Goal: Information Seeking & Learning: Learn about a topic

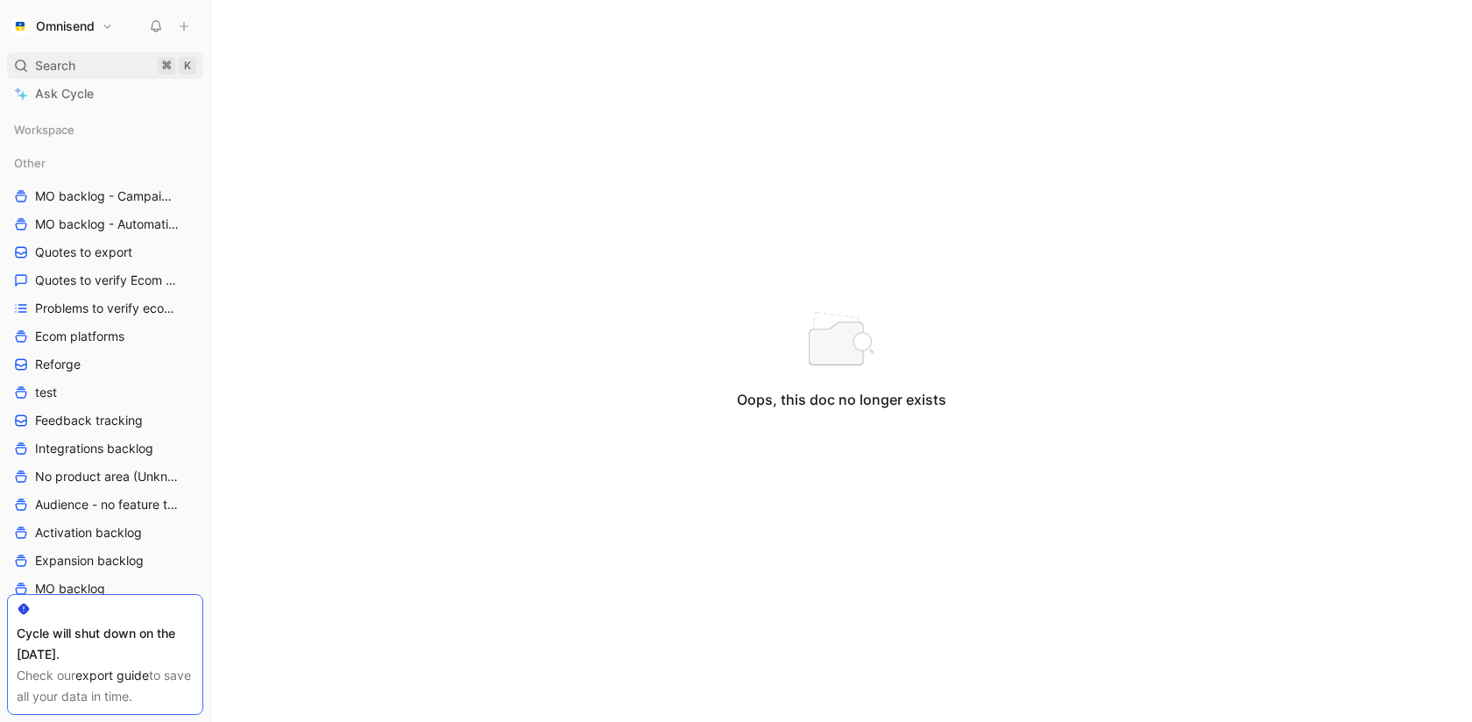
click at [66, 68] on span "Search" at bounding box center [55, 65] width 40 height 21
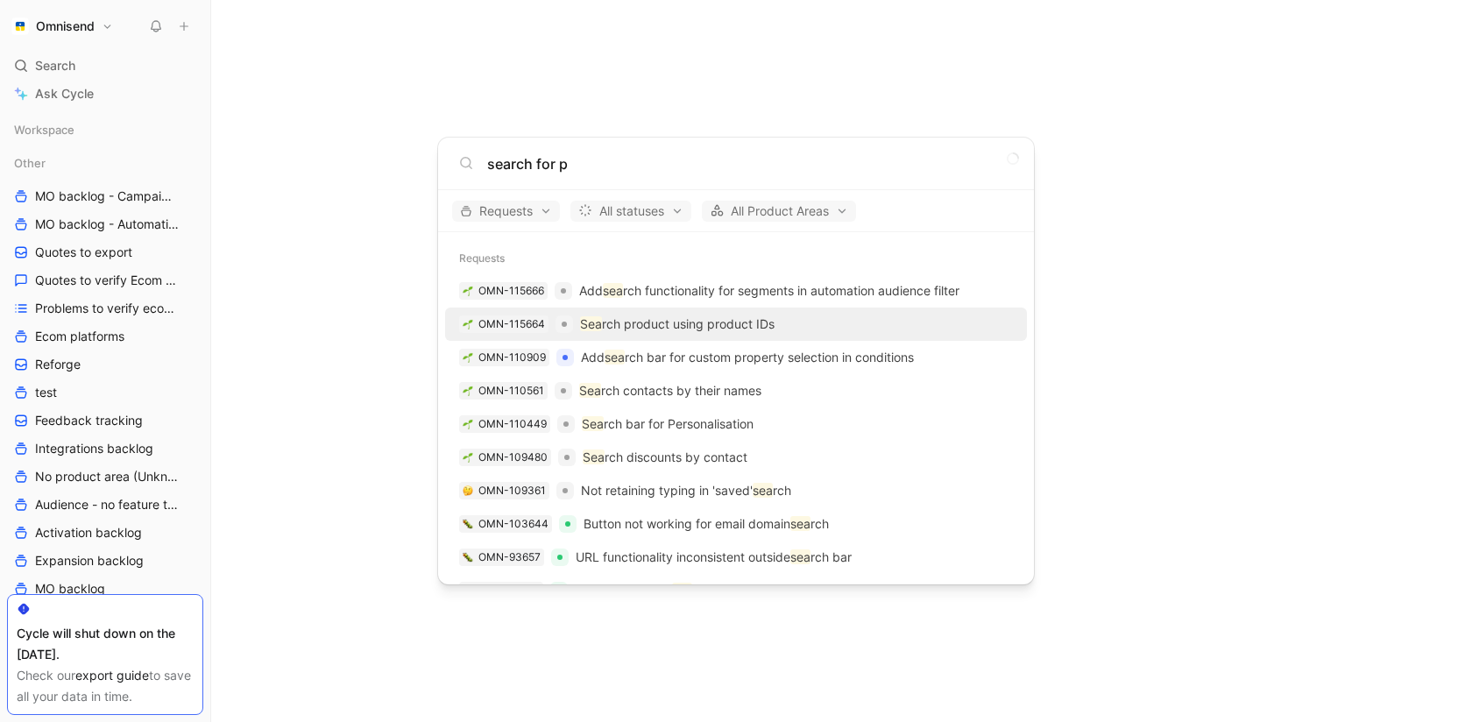
type input "search for p"
click at [676, 328] on p "Sea rch product using product IDs" at bounding box center [677, 324] width 194 height 21
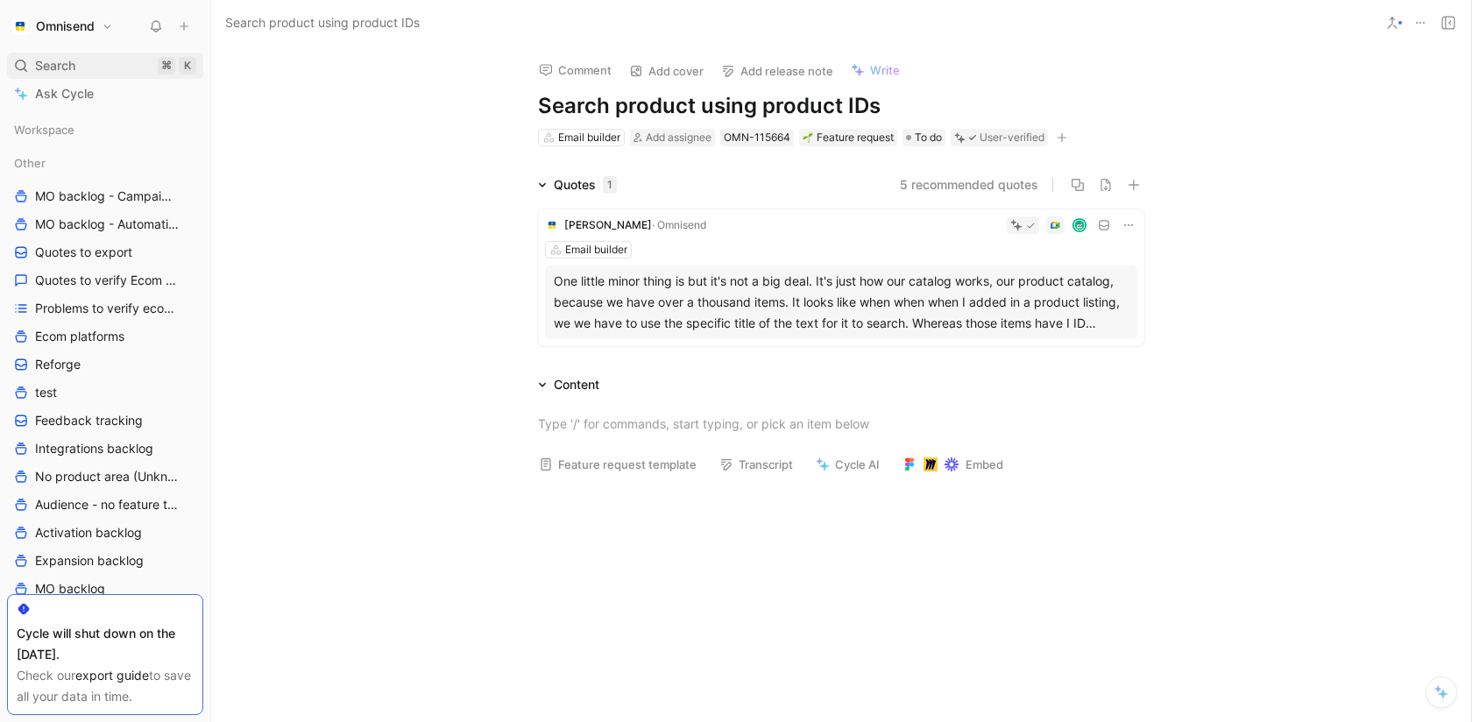
click at [65, 64] on span "Search" at bounding box center [55, 65] width 40 height 21
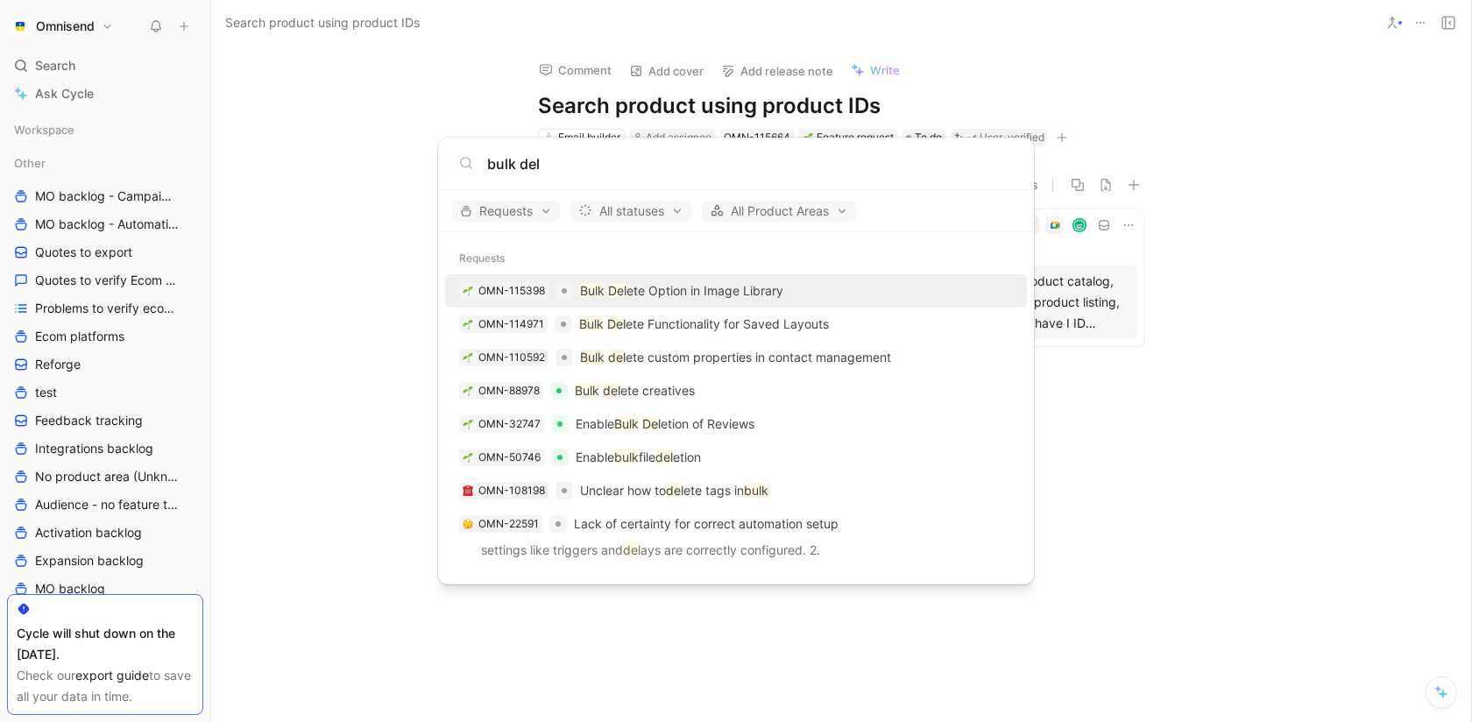
type input "bulk del"
click at [690, 282] on p "Bulk Del ete Option in Image Library" at bounding box center [681, 290] width 203 height 21
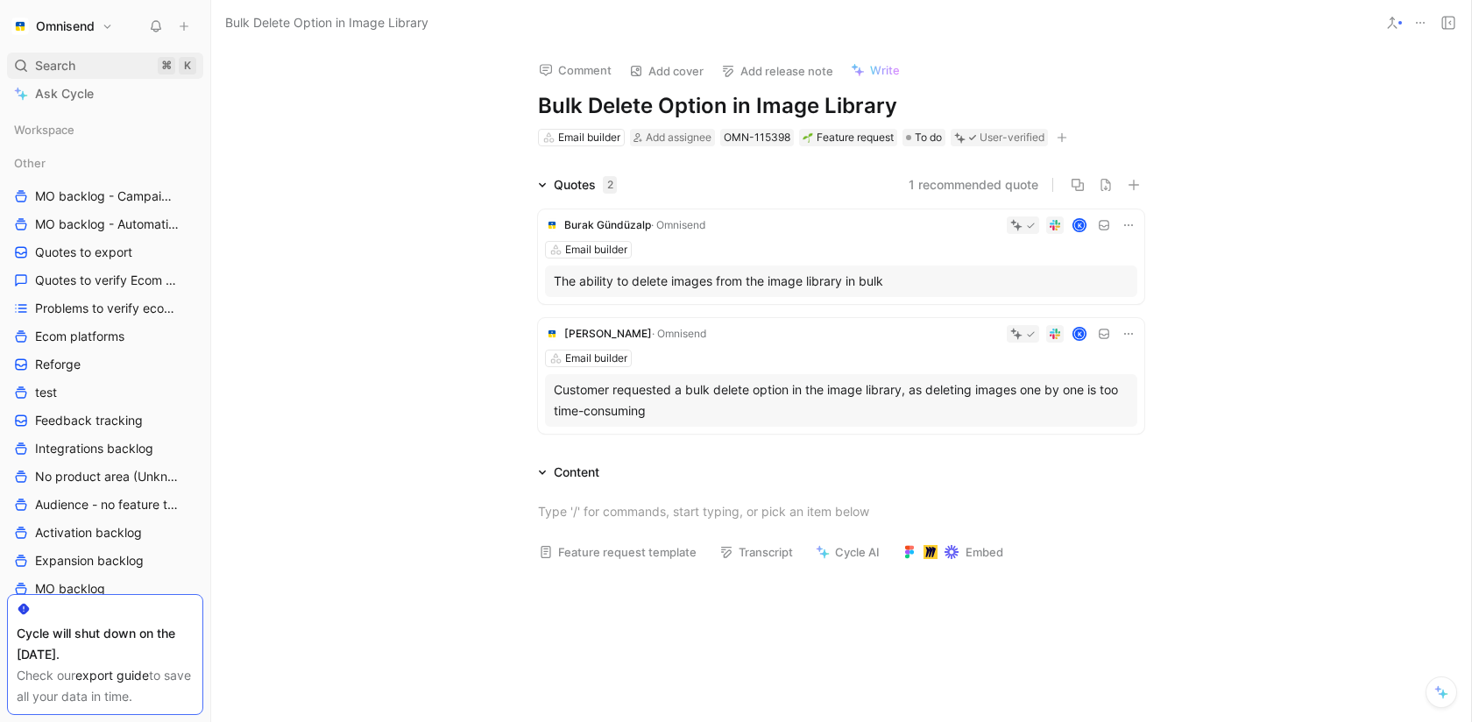
click at [54, 71] on span "Search" at bounding box center [55, 65] width 40 height 21
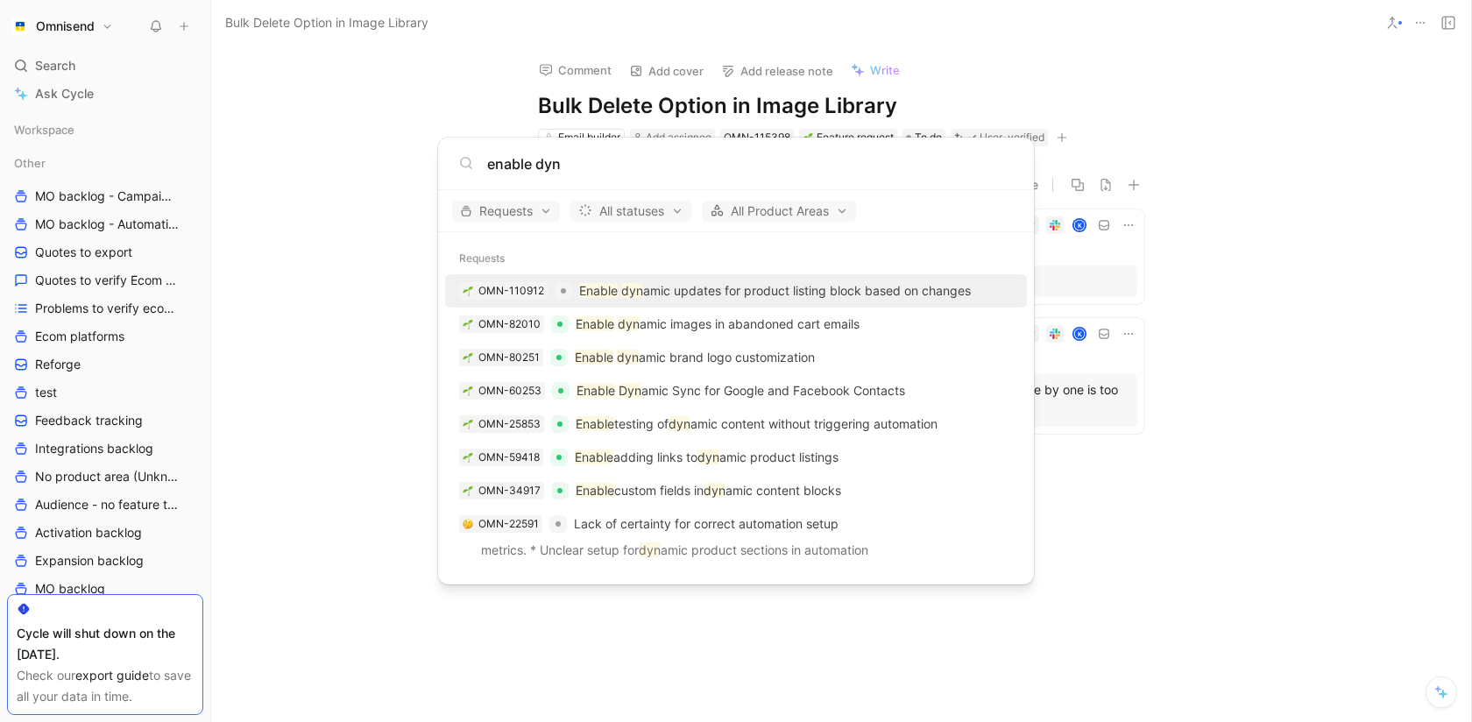
type input "enable dyn"
click at [604, 286] on mark "Enable" at bounding box center [598, 290] width 39 height 15
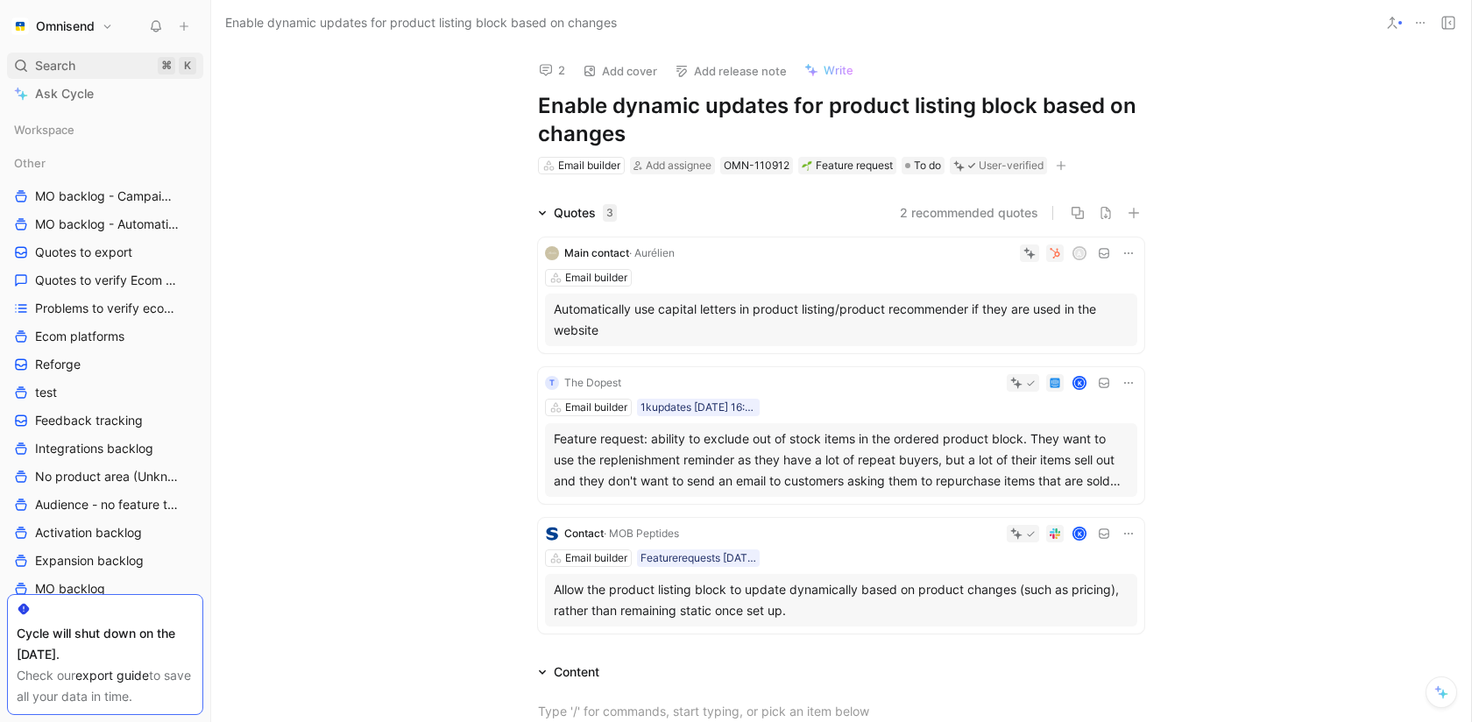
click at [94, 71] on div "Search ⌘ K" at bounding box center [105, 66] width 196 height 26
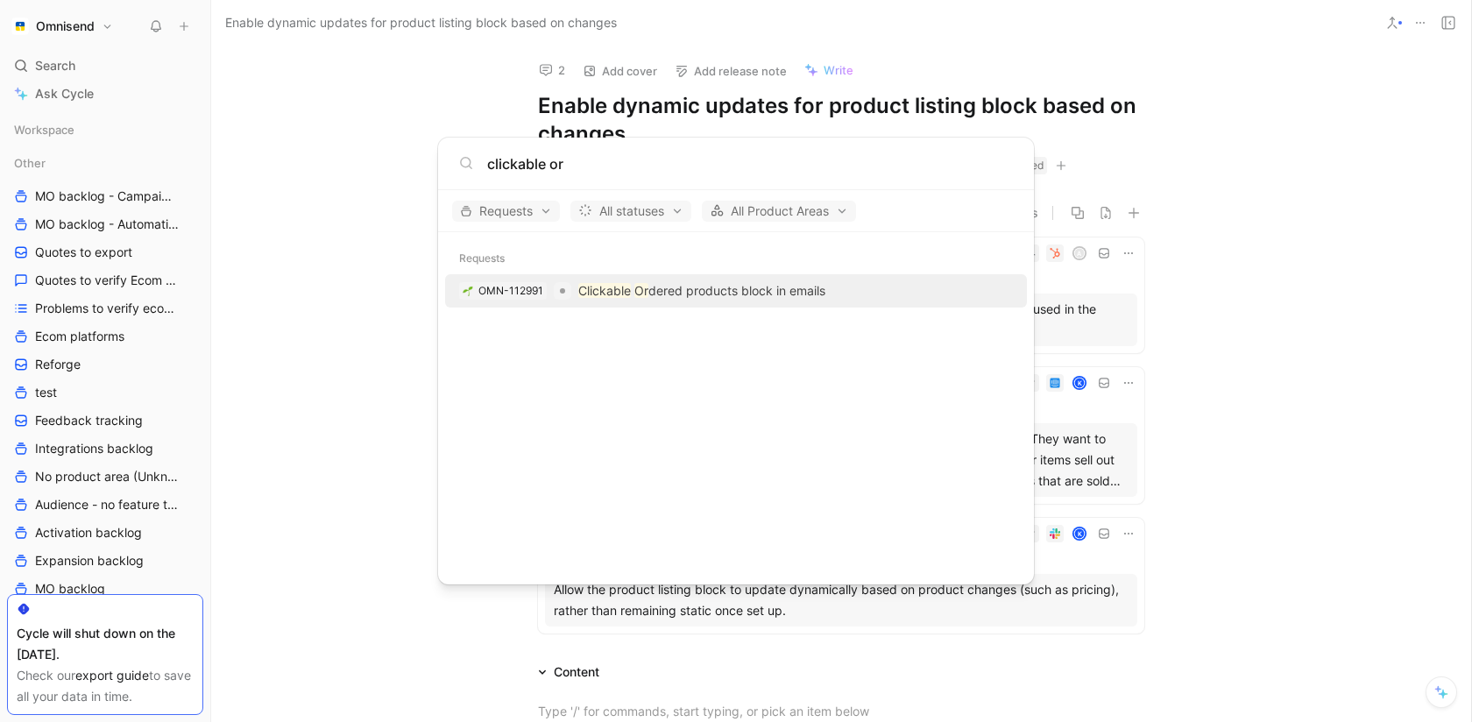
type input "clickable or"
click at [748, 298] on p "Clickable Or dered products block in emails" at bounding box center [701, 290] width 247 height 21
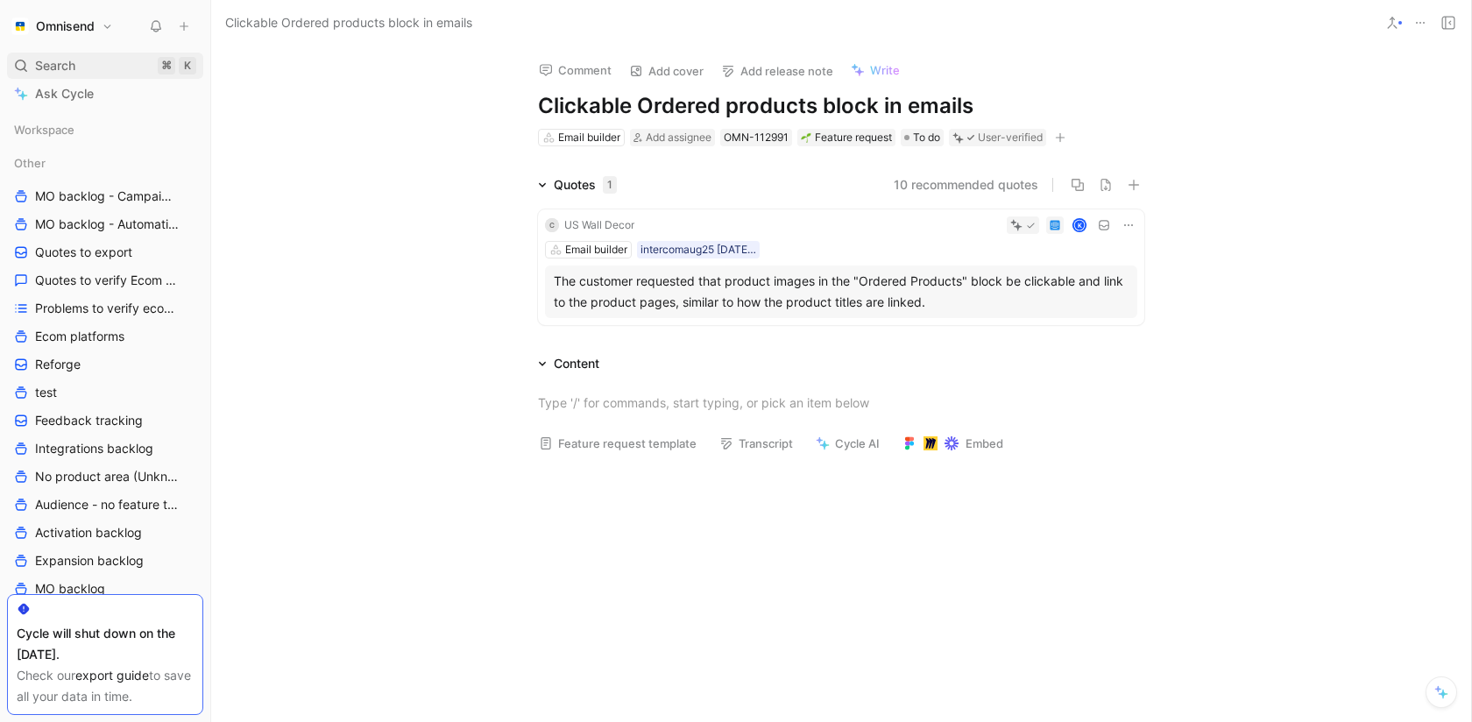
click at [57, 55] on span "Search" at bounding box center [55, 65] width 40 height 21
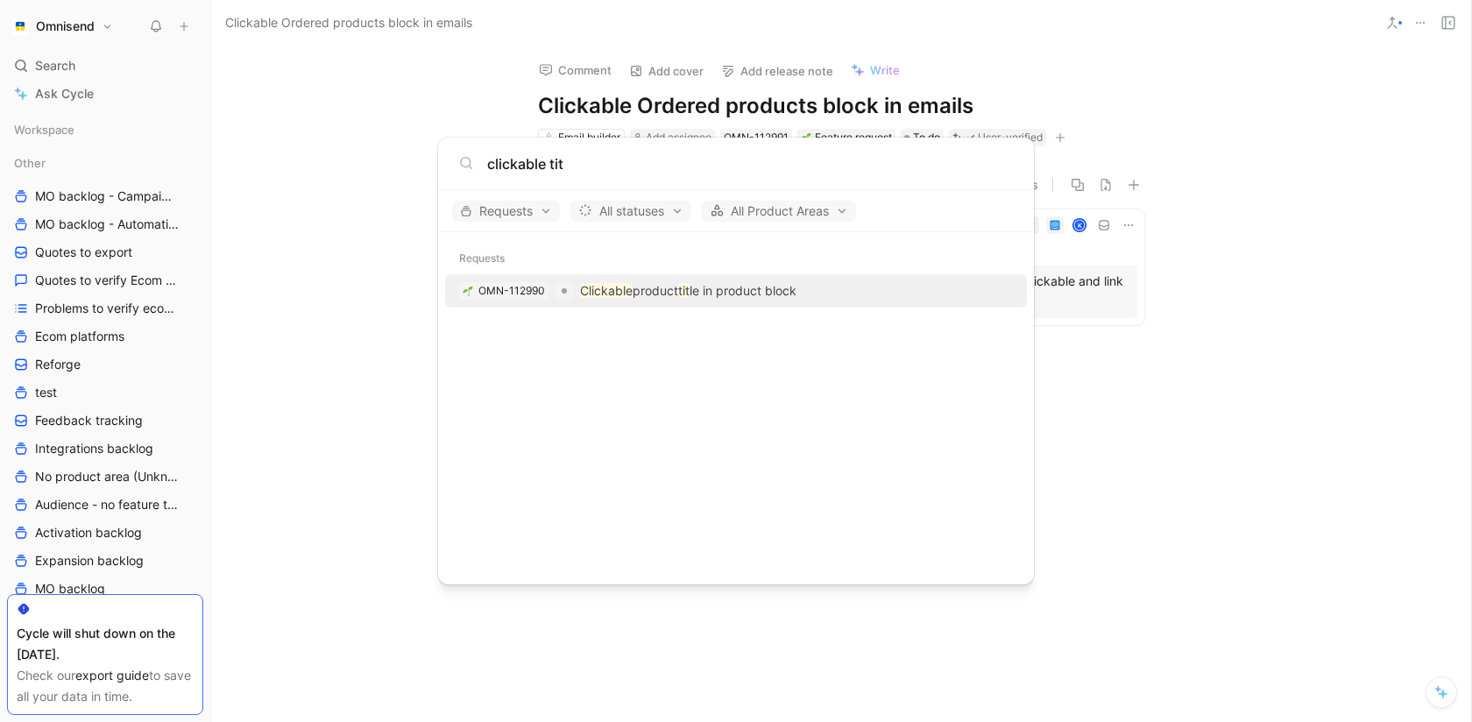
type input "clickable tit"
click at [688, 279] on div "OMN-112990 Clickable product tit le in product block" at bounding box center [735, 291] width 571 height 32
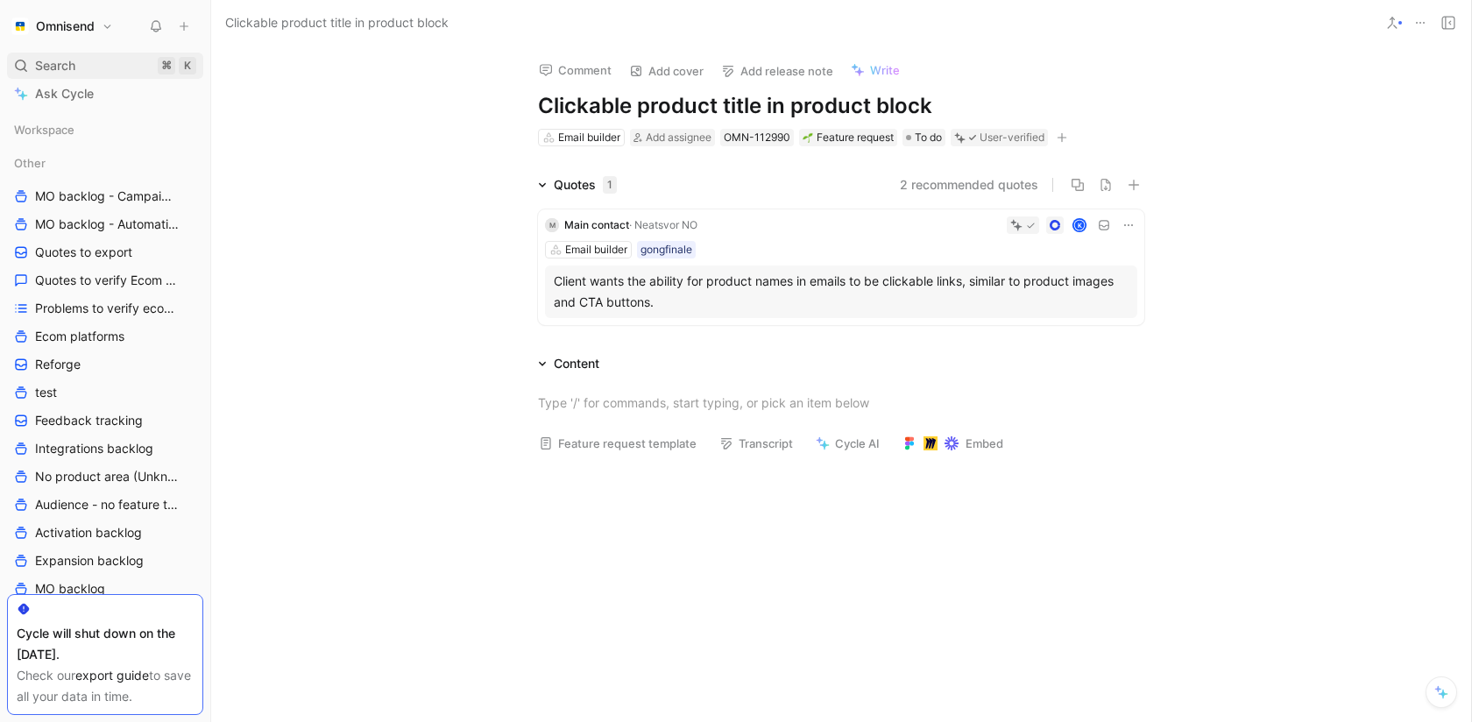
click at [48, 58] on span "Search" at bounding box center [55, 65] width 40 height 21
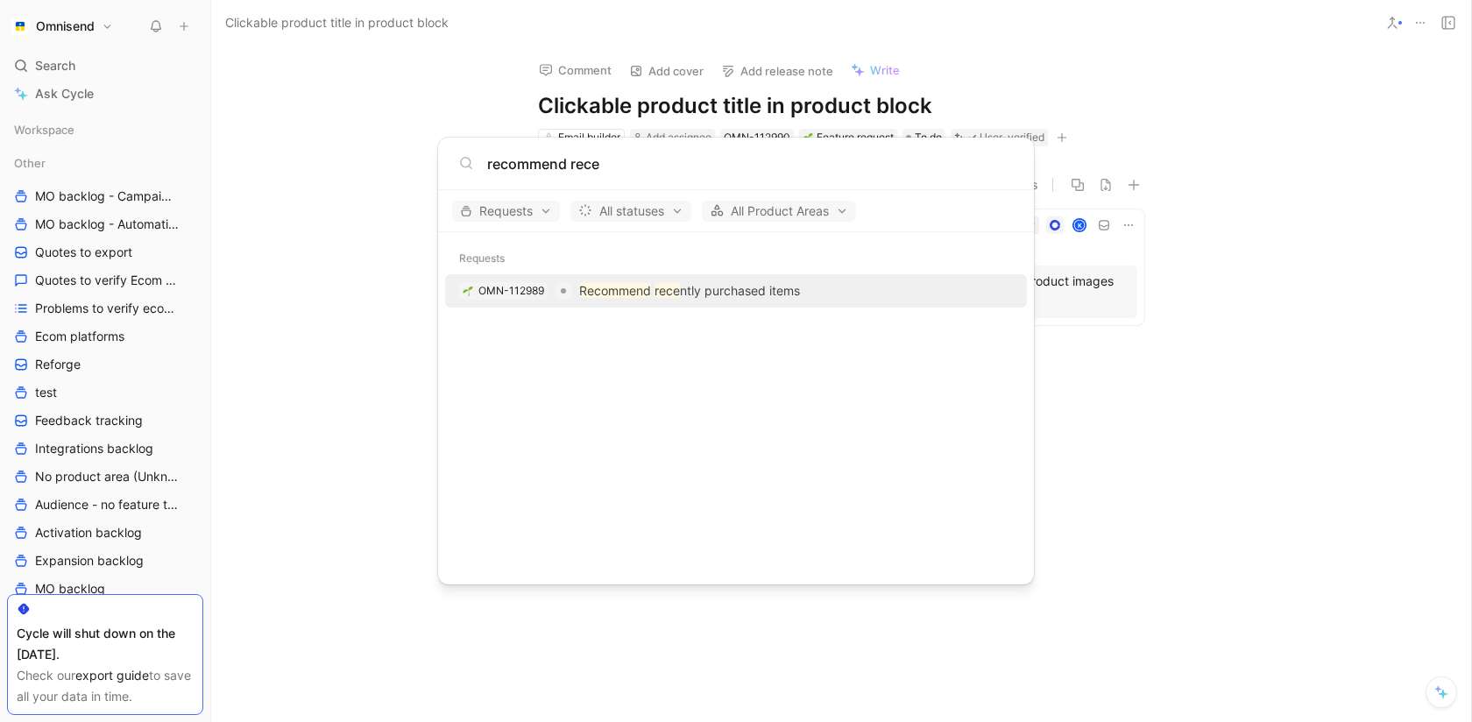
type input "recommend rece"
click at [603, 305] on div "OMN-112989 Recommend rece ntly purchased items" at bounding box center [735, 291] width 571 height 32
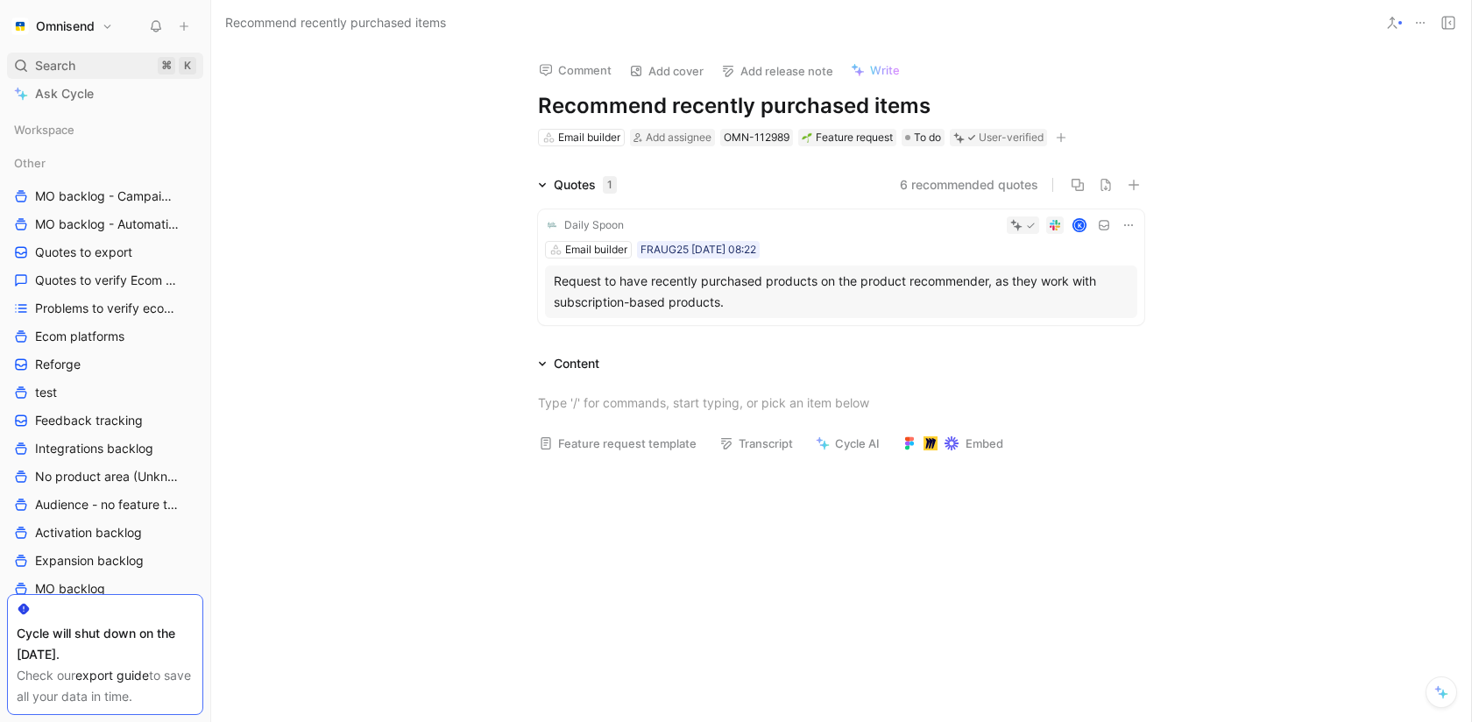
click at [100, 65] on div "Search ⌘ K" at bounding box center [105, 66] width 196 height 26
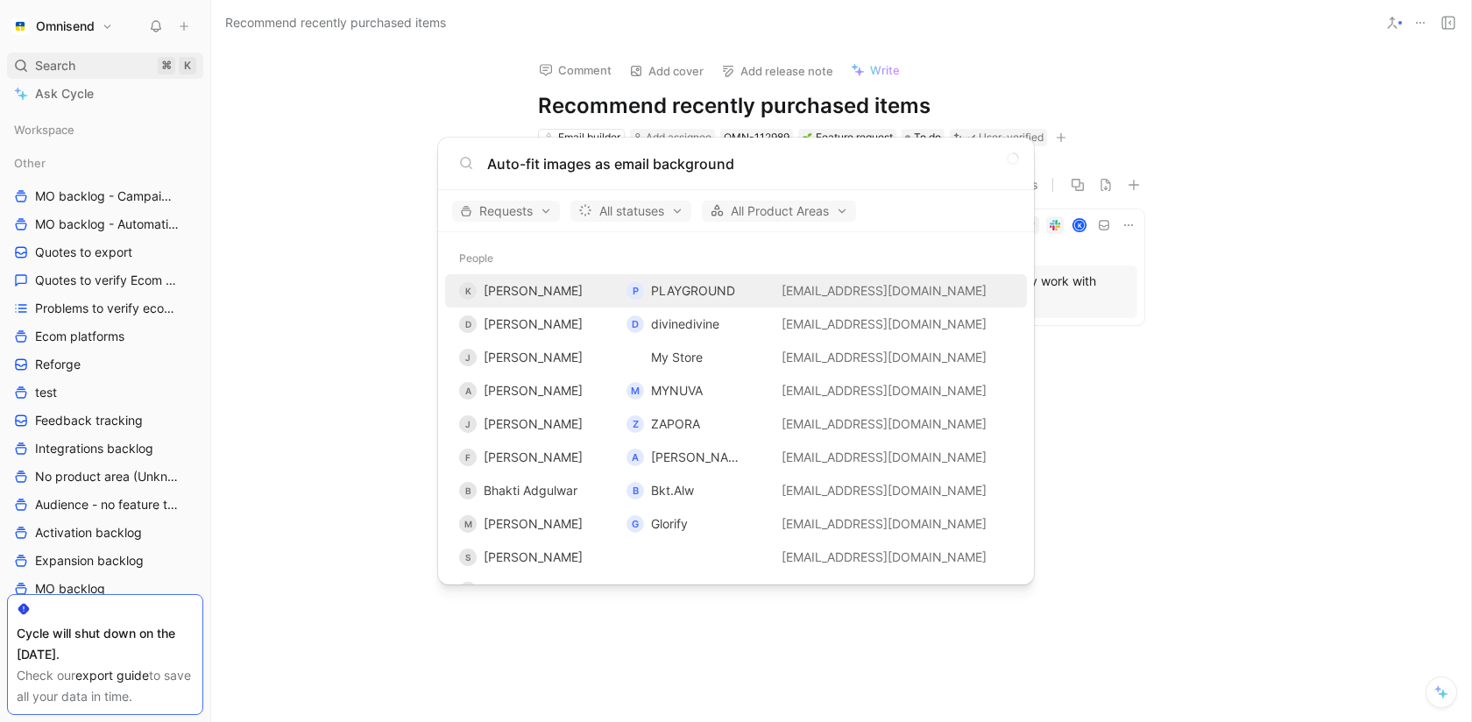
type input "Auto-fit images as email background"
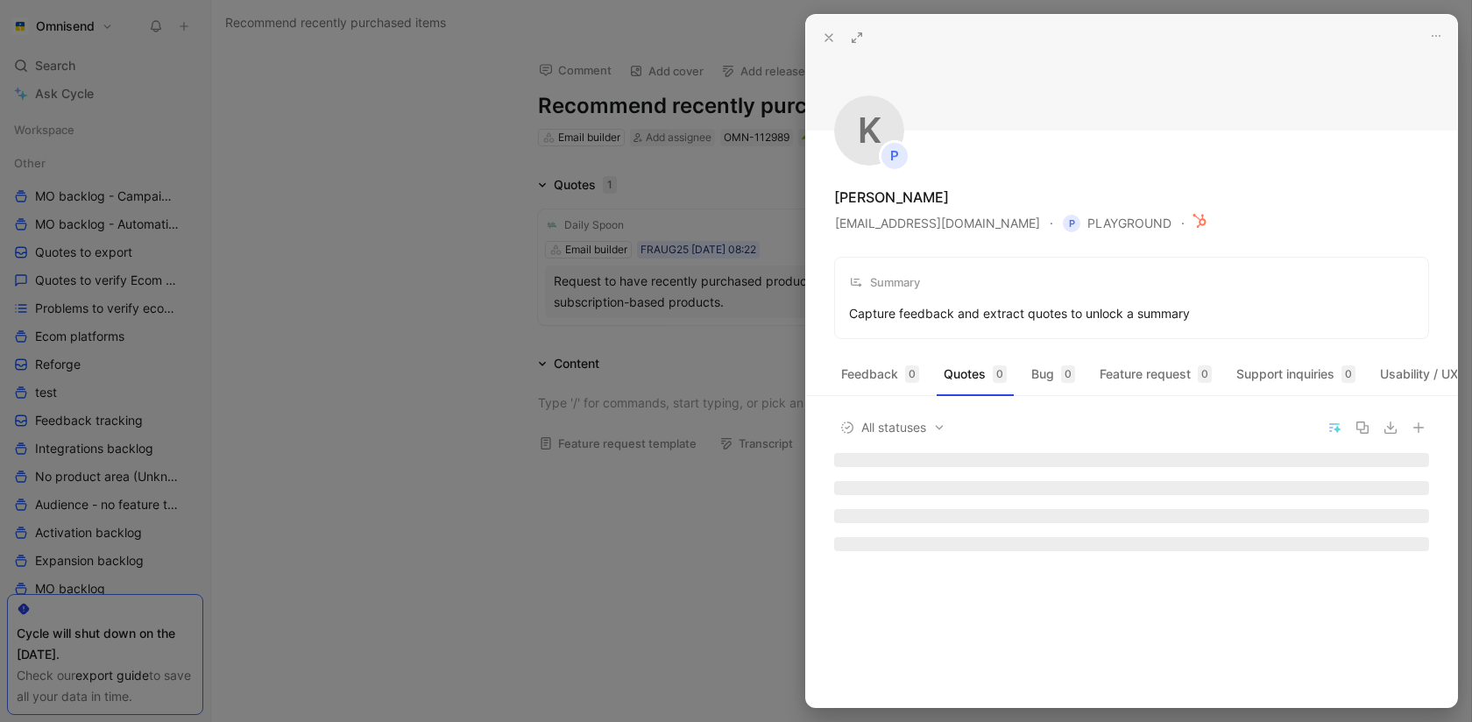
click at [828, 36] on use at bounding box center [828, 37] width 7 height 7
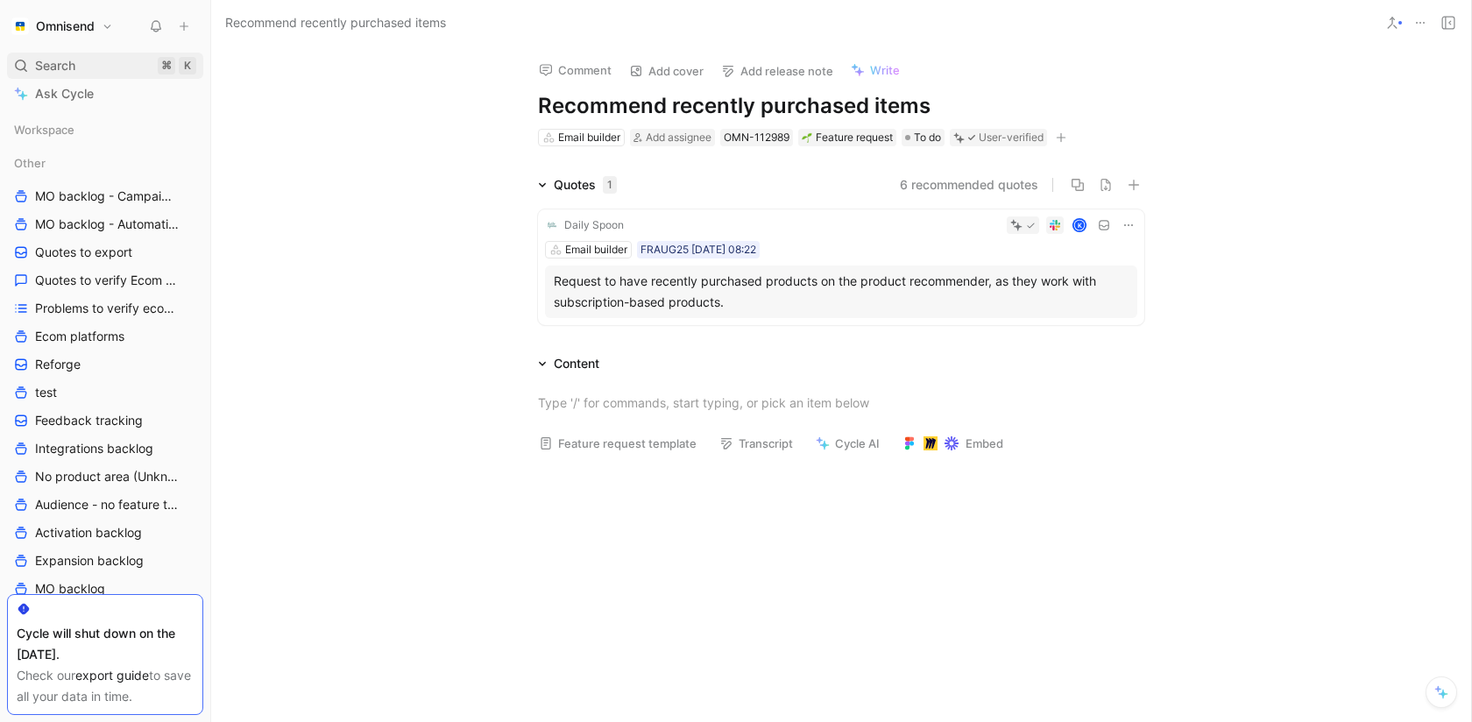
click at [88, 70] on div "Search ⌘ K" at bounding box center [105, 66] width 196 height 26
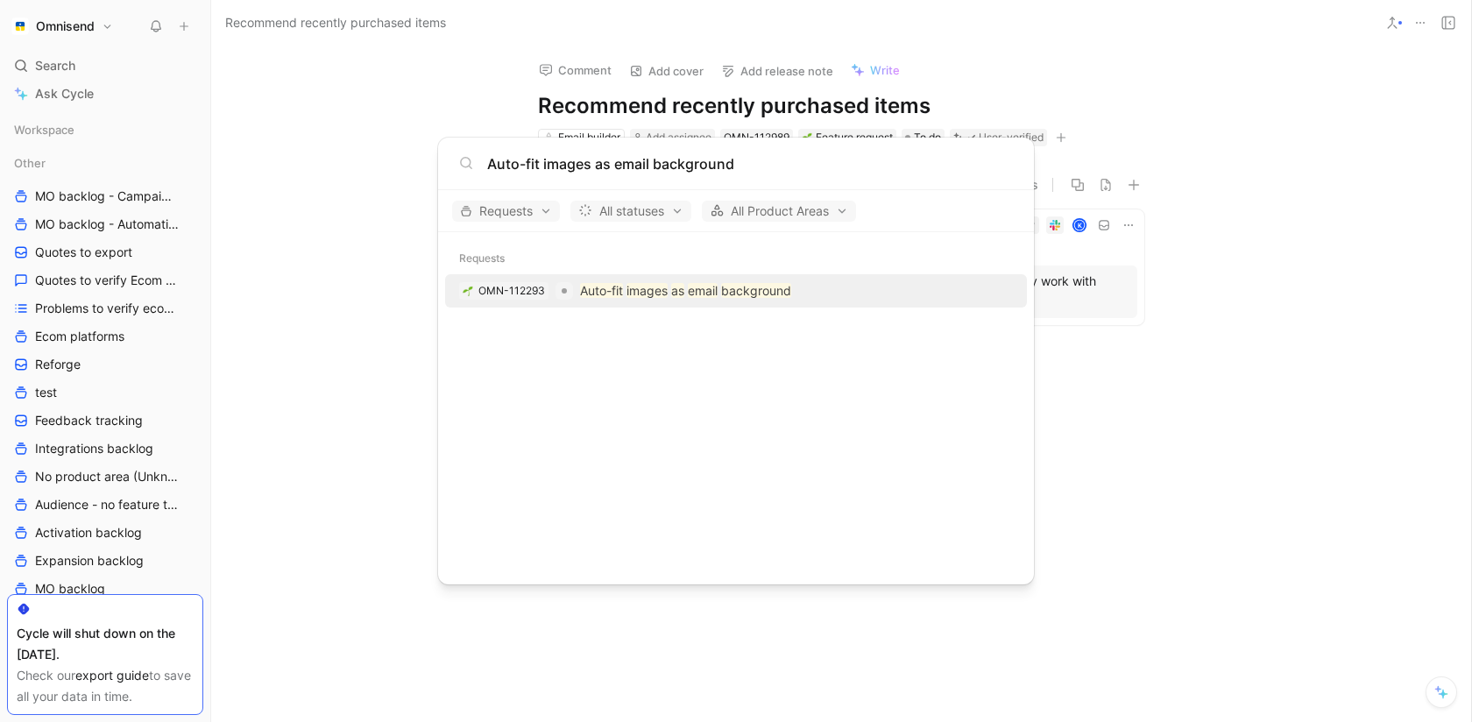
type input "Auto-fit images as email background"
click at [730, 280] on p "Auto-fit images as email background" at bounding box center [685, 290] width 211 height 21
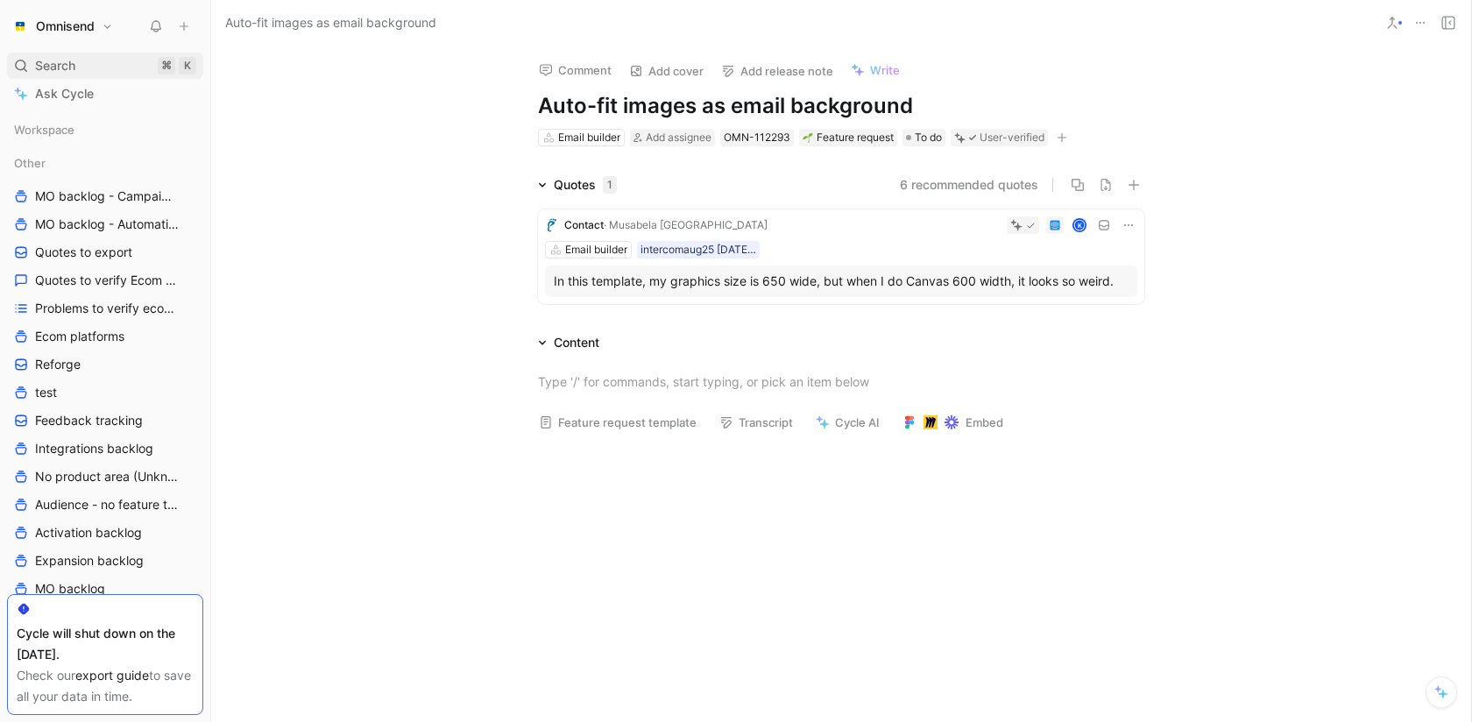
click at [112, 63] on div "Search ⌘ K" at bounding box center [105, 66] width 196 height 26
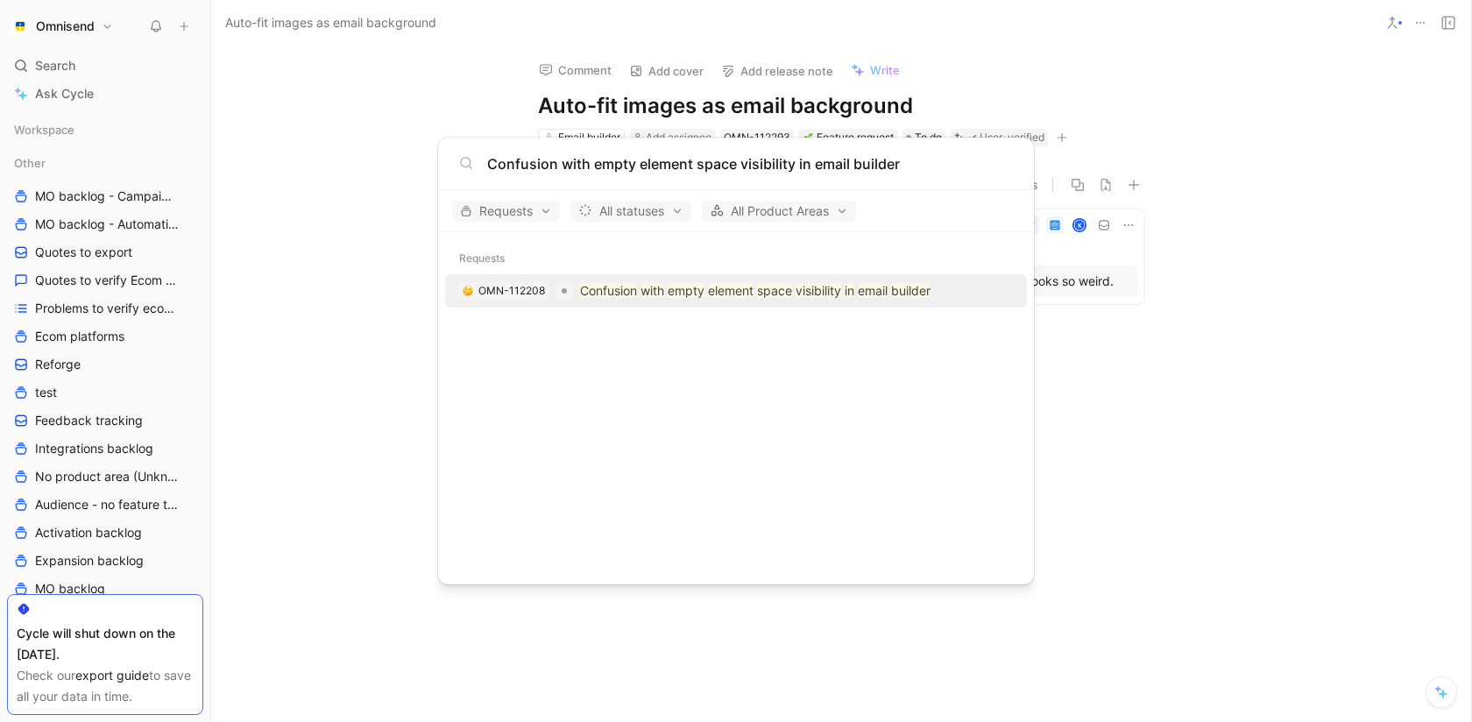
type input "Confusion with empty element space visibility in email builder"
click at [718, 294] on mark "element" at bounding box center [731, 290] width 46 height 15
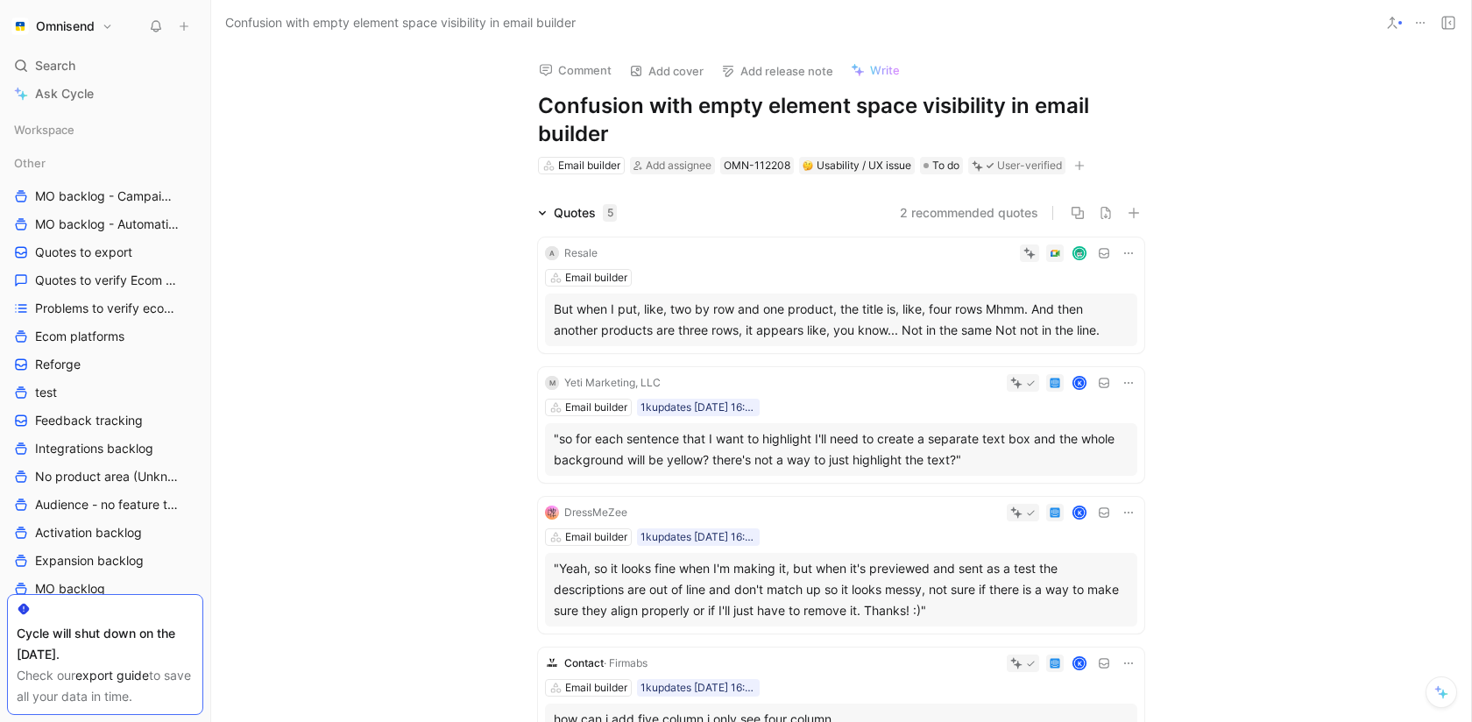
click at [1418, 27] on icon at bounding box center [1420, 23] width 14 height 14
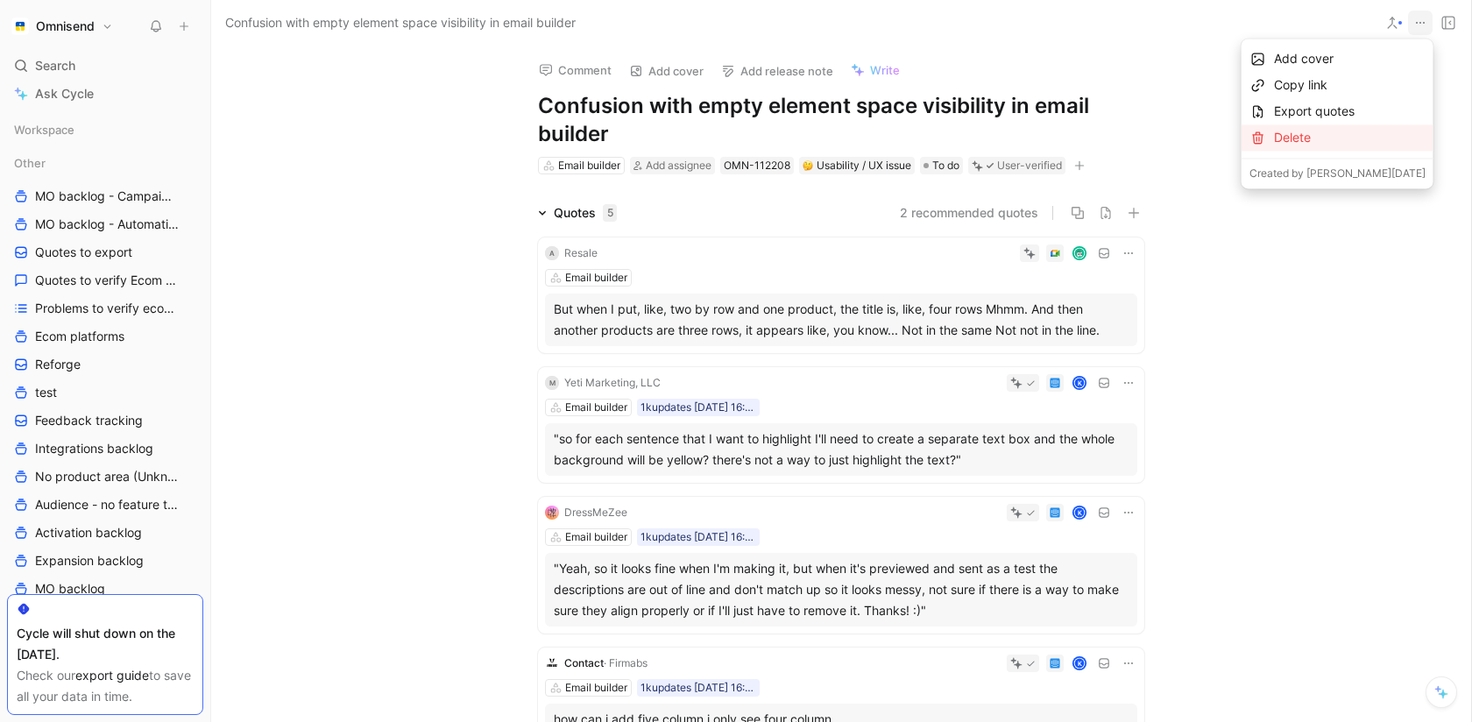
click at [1335, 125] on div "Delete" at bounding box center [1337, 137] width 192 height 26
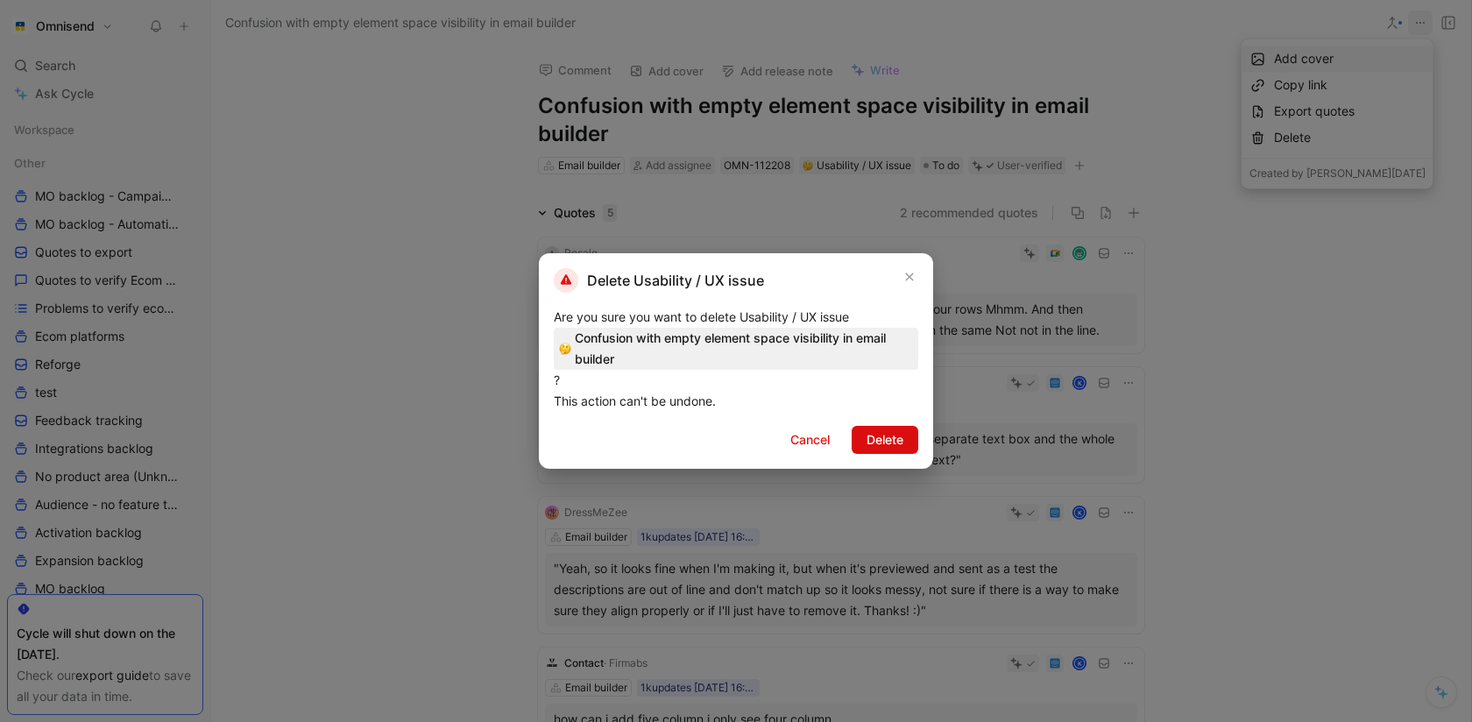
click at [876, 440] on span "Delete" at bounding box center [884, 439] width 37 height 21
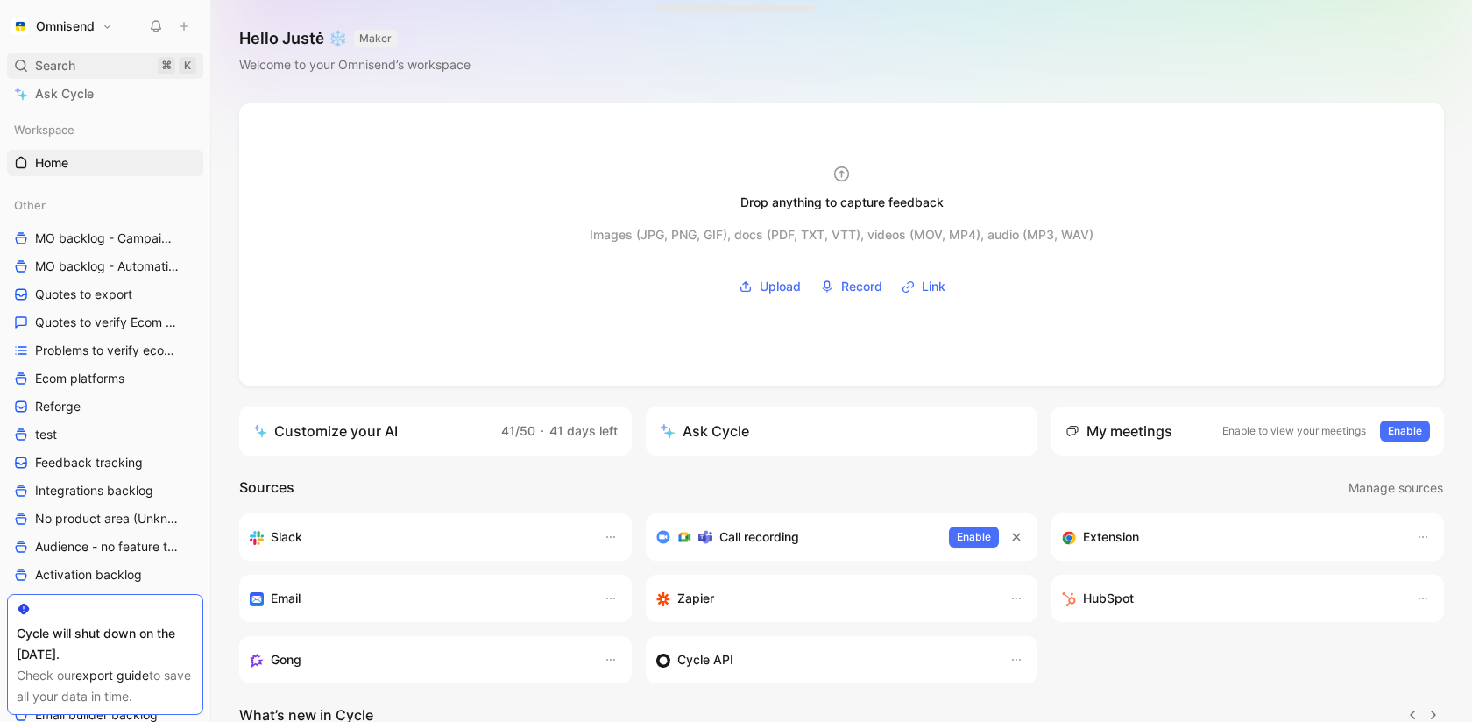
click at [93, 62] on div "Search ⌘ K" at bounding box center [105, 66] width 196 height 26
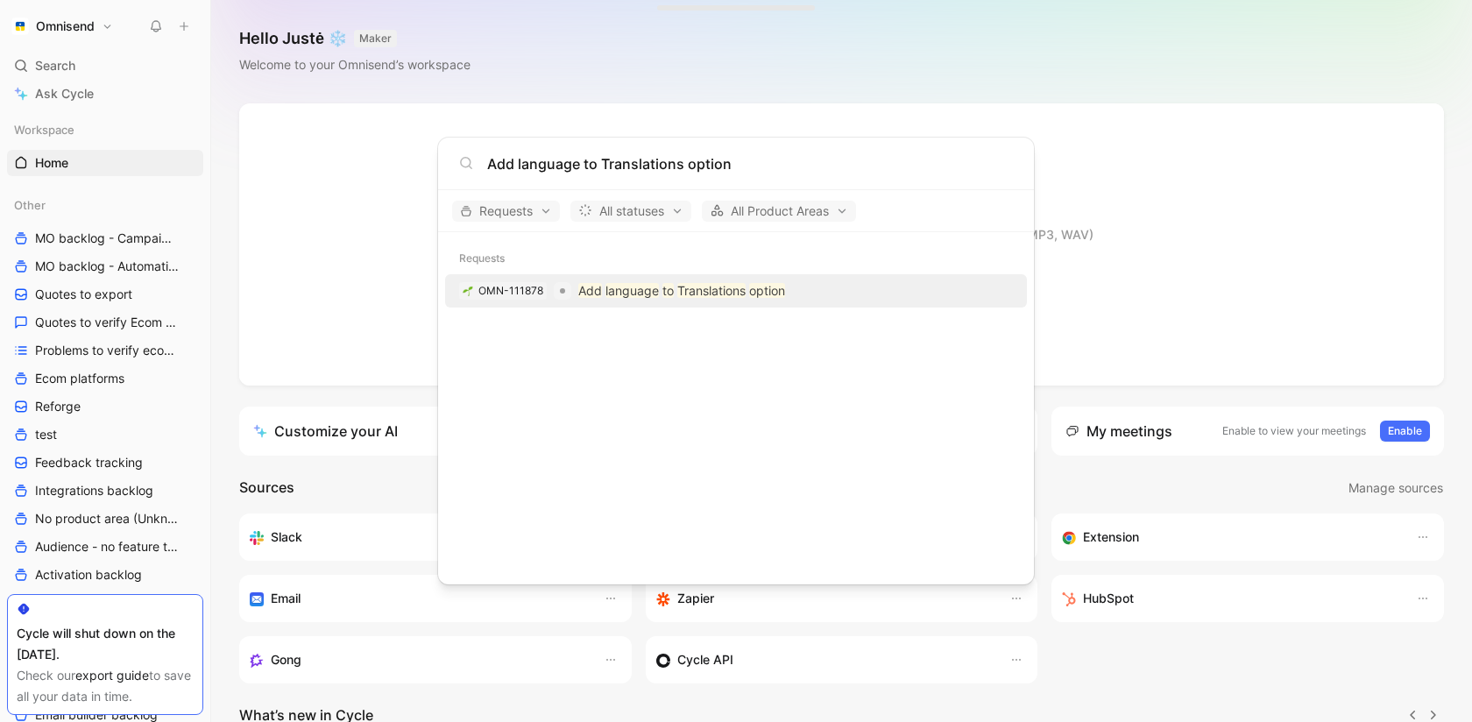
type input "Add language to Translations option"
click at [685, 282] on p "Add language to Translations option" at bounding box center [681, 290] width 207 height 21
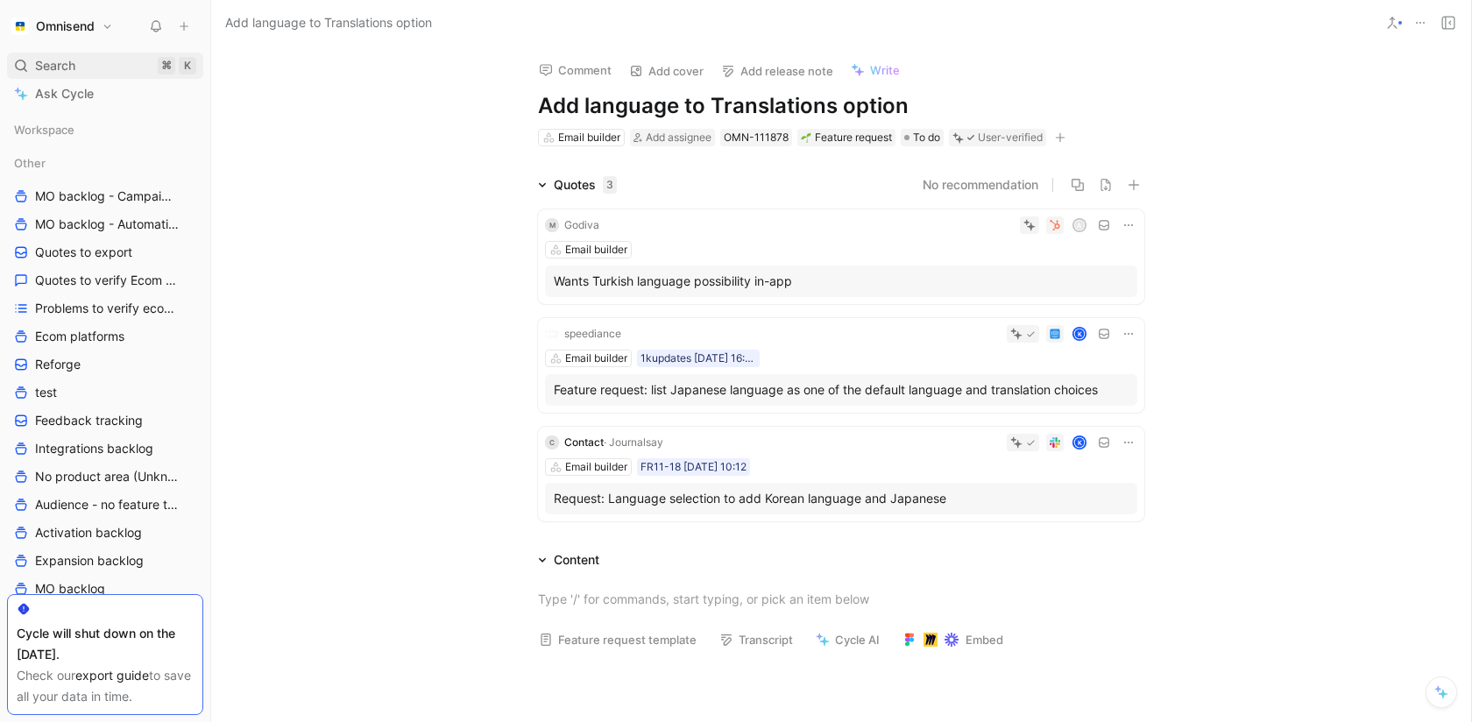
click at [69, 68] on span "Search" at bounding box center [55, 65] width 40 height 21
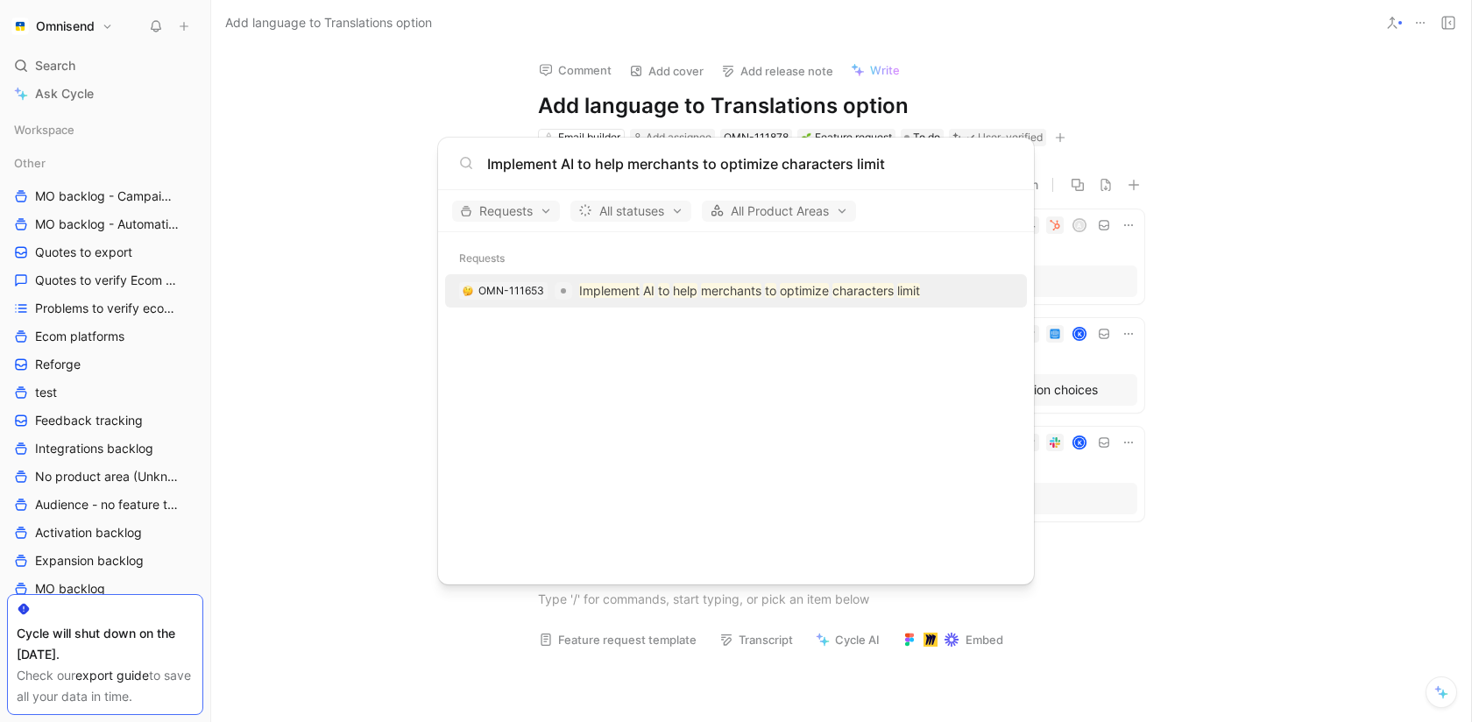
type input "Implement AI to help merchants to optimize characters limit"
click at [668, 297] on mark "to" at bounding box center [663, 290] width 11 height 15
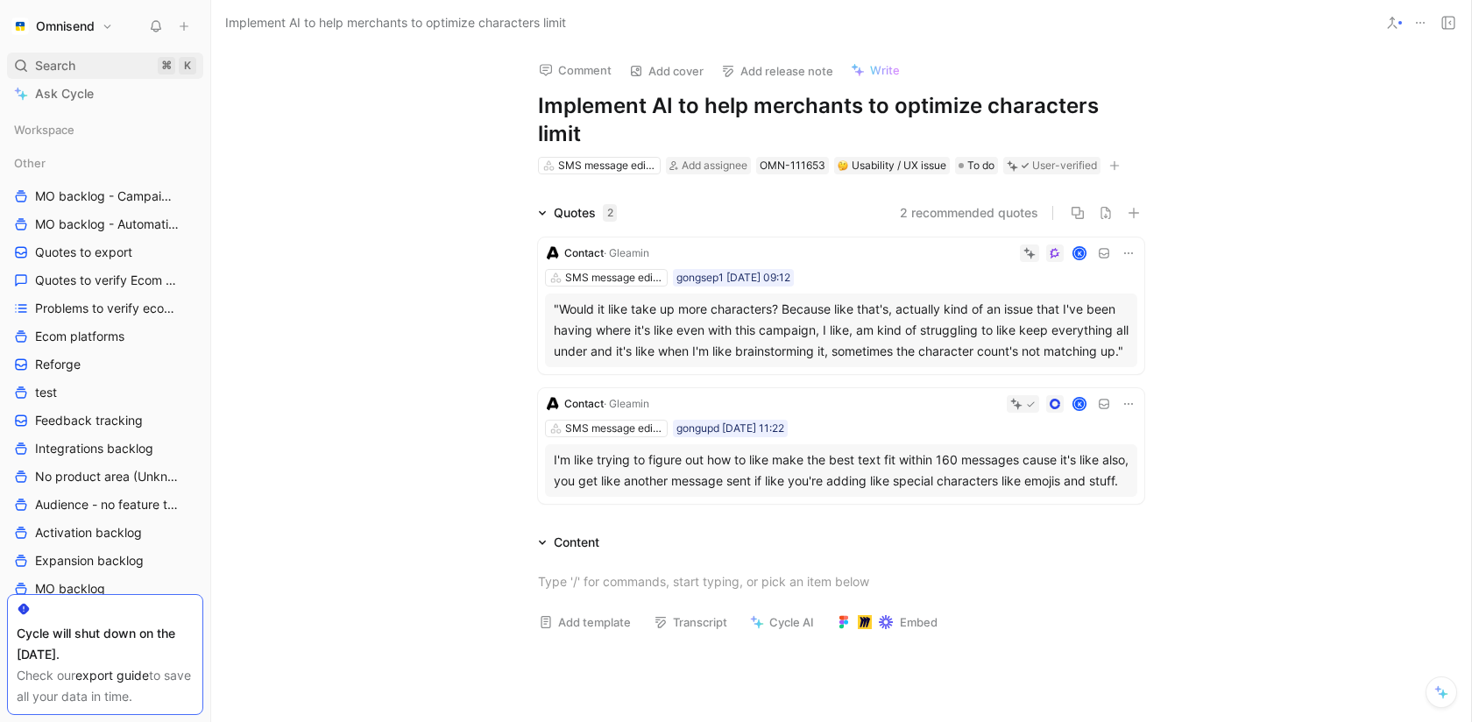
click at [26, 53] on div "Search ⌘ K" at bounding box center [105, 66] width 196 height 26
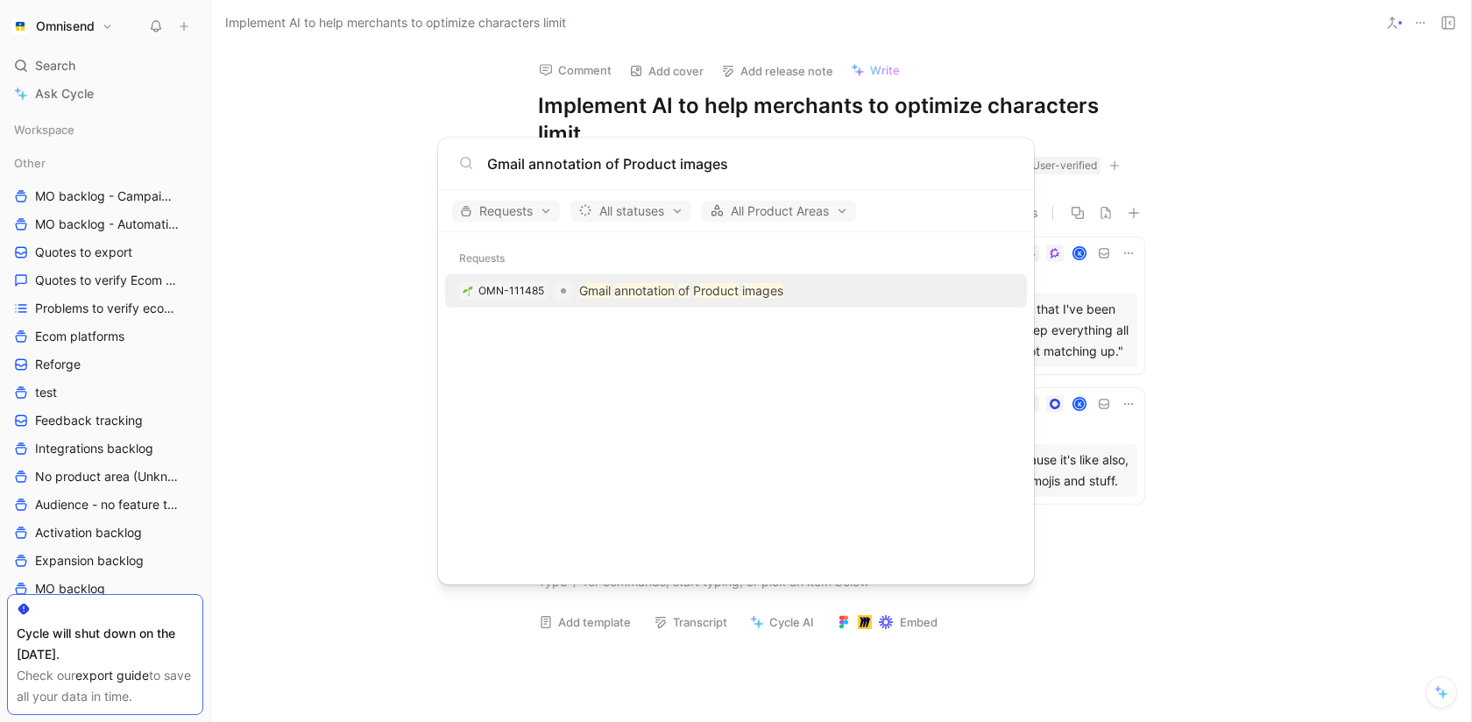
type input "Gmail annotation of Product images"
click at [760, 283] on mark "images" at bounding box center [762, 290] width 41 height 15
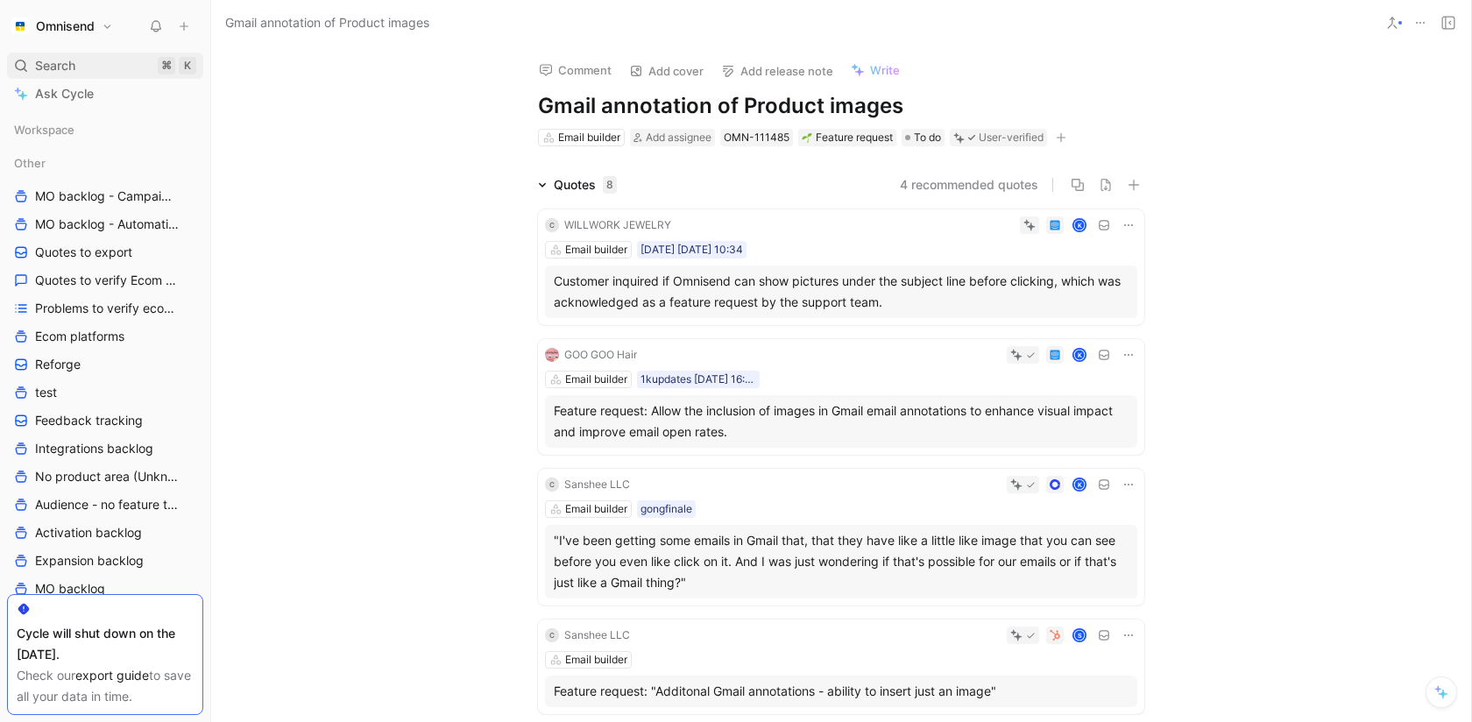
click at [25, 74] on div "Search ⌘ K" at bounding box center [105, 66] width 196 height 26
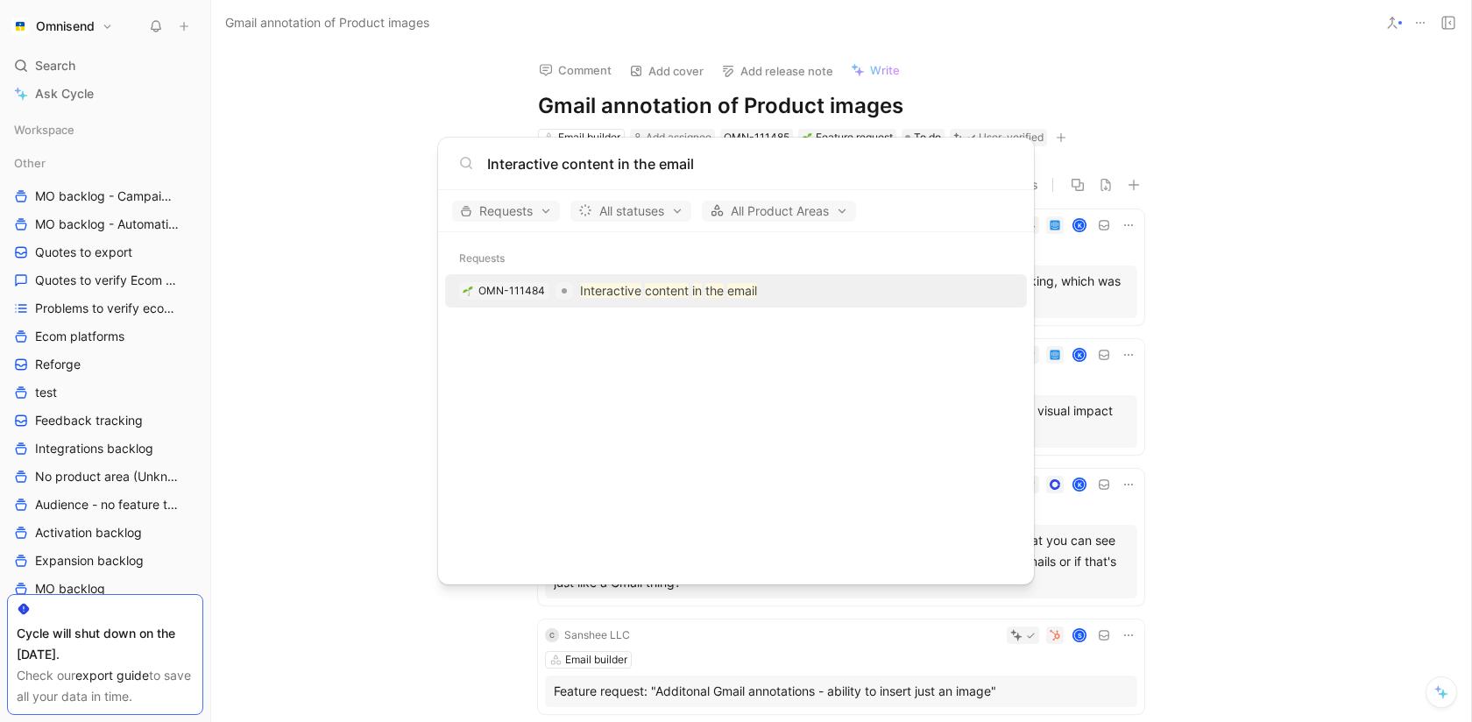
type input "Interactive content in the email"
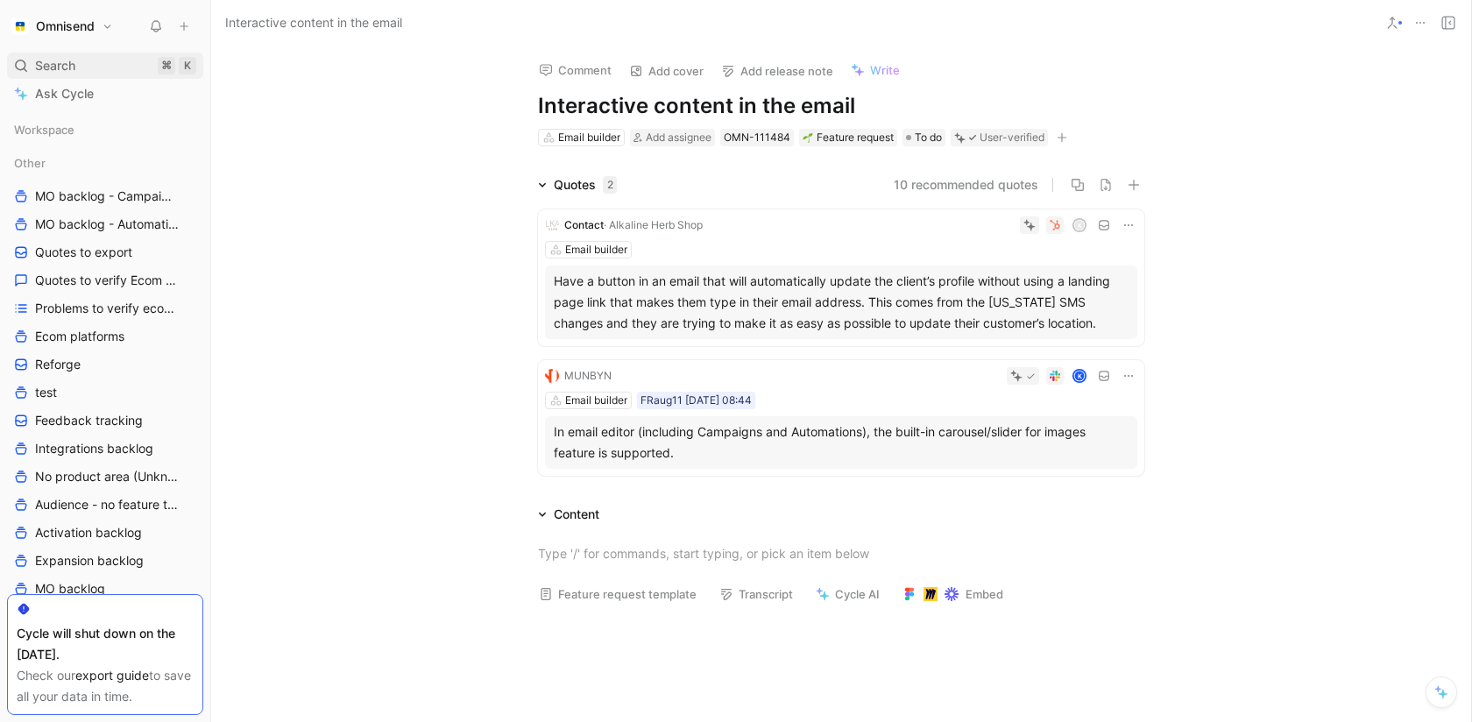
click at [65, 62] on span "Search" at bounding box center [55, 65] width 40 height 21
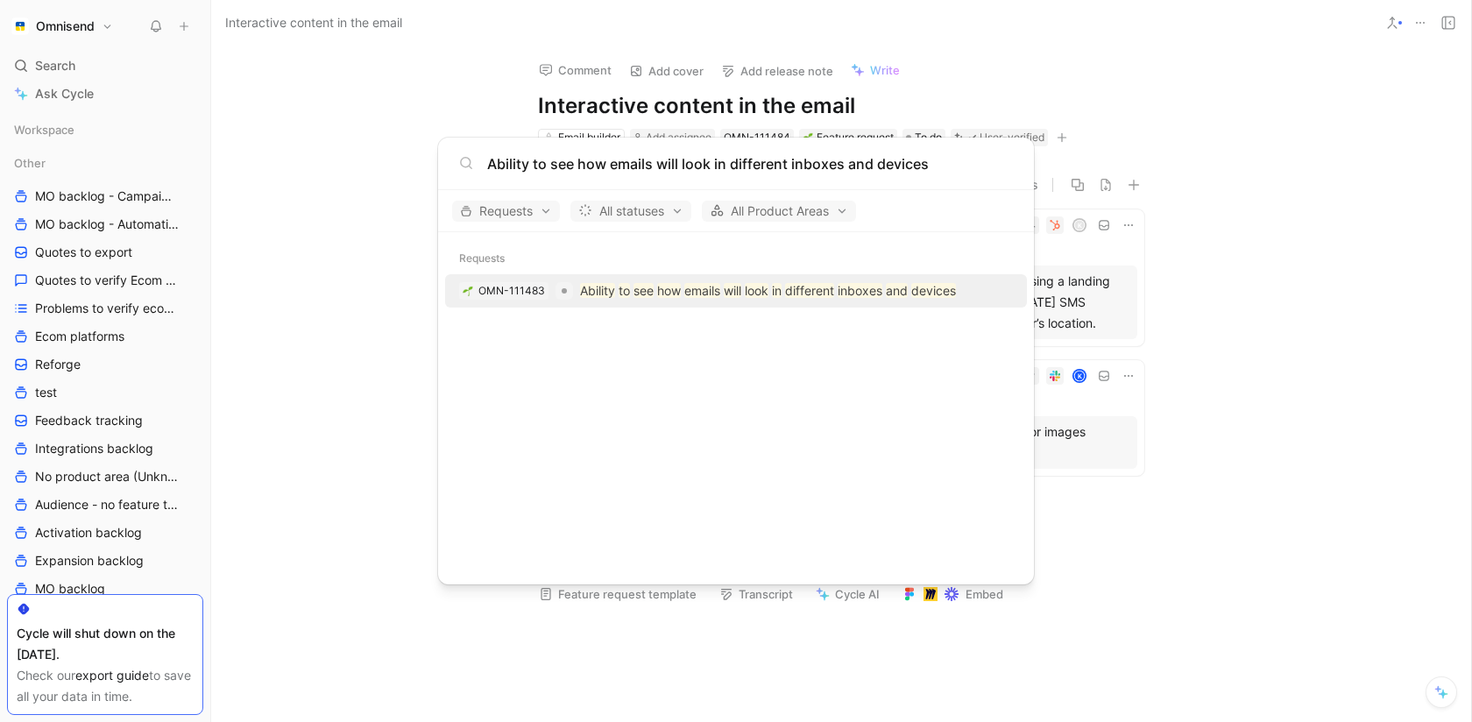
type input "Ability to see how emails will look in different inboxes and devices"
click at [690, 283] on mark "emails" at bounding box center [702, 290] width 36 height 15
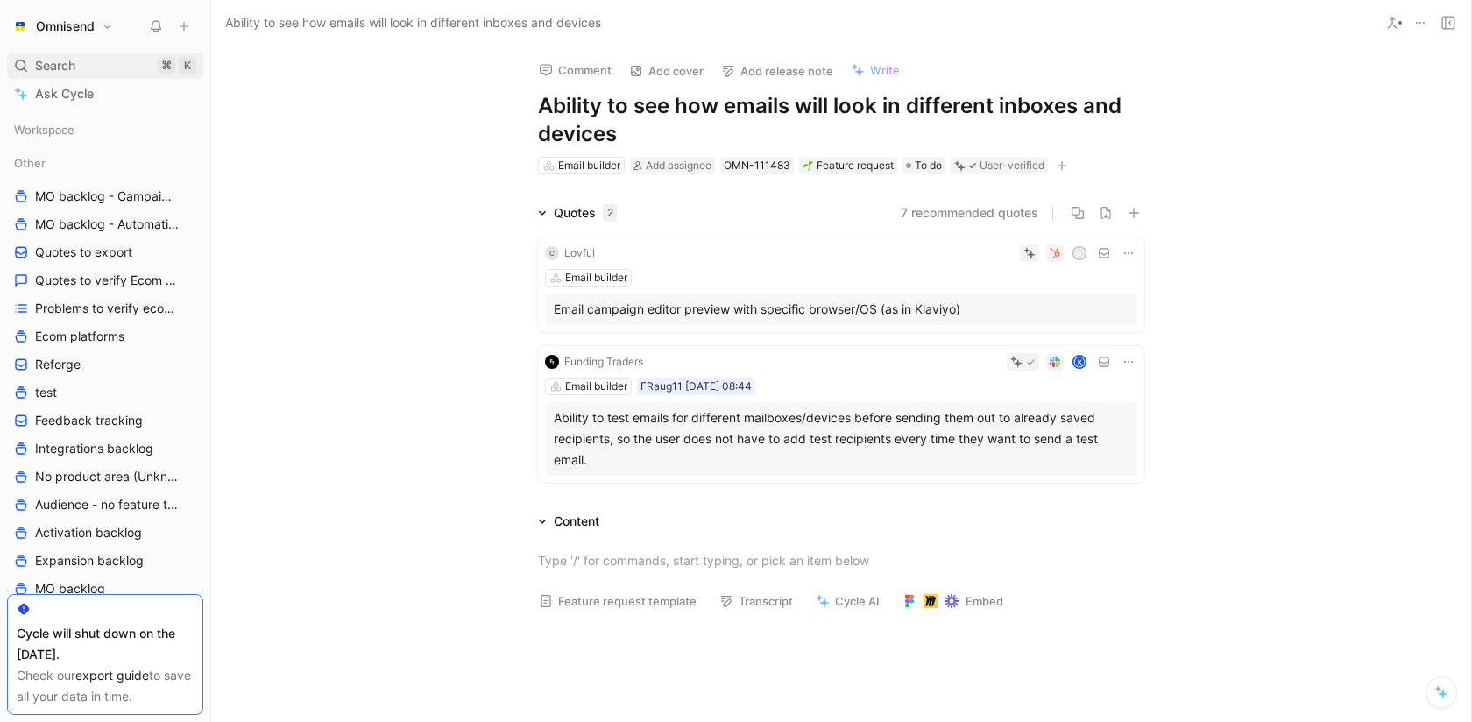
click at [60, 72] on span "Search" at bounding box center [55, 65] width 40 height 21
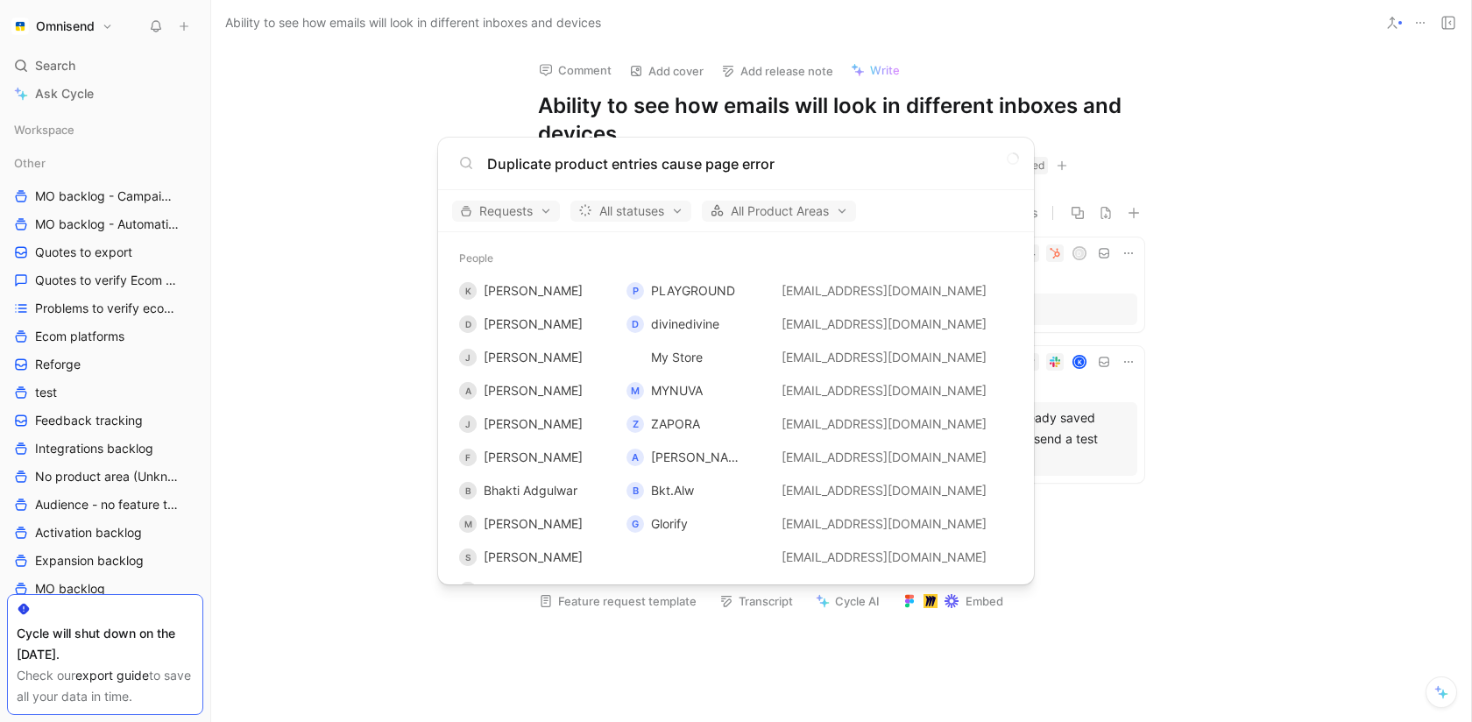
type input "Duplicate product entries cause page error"
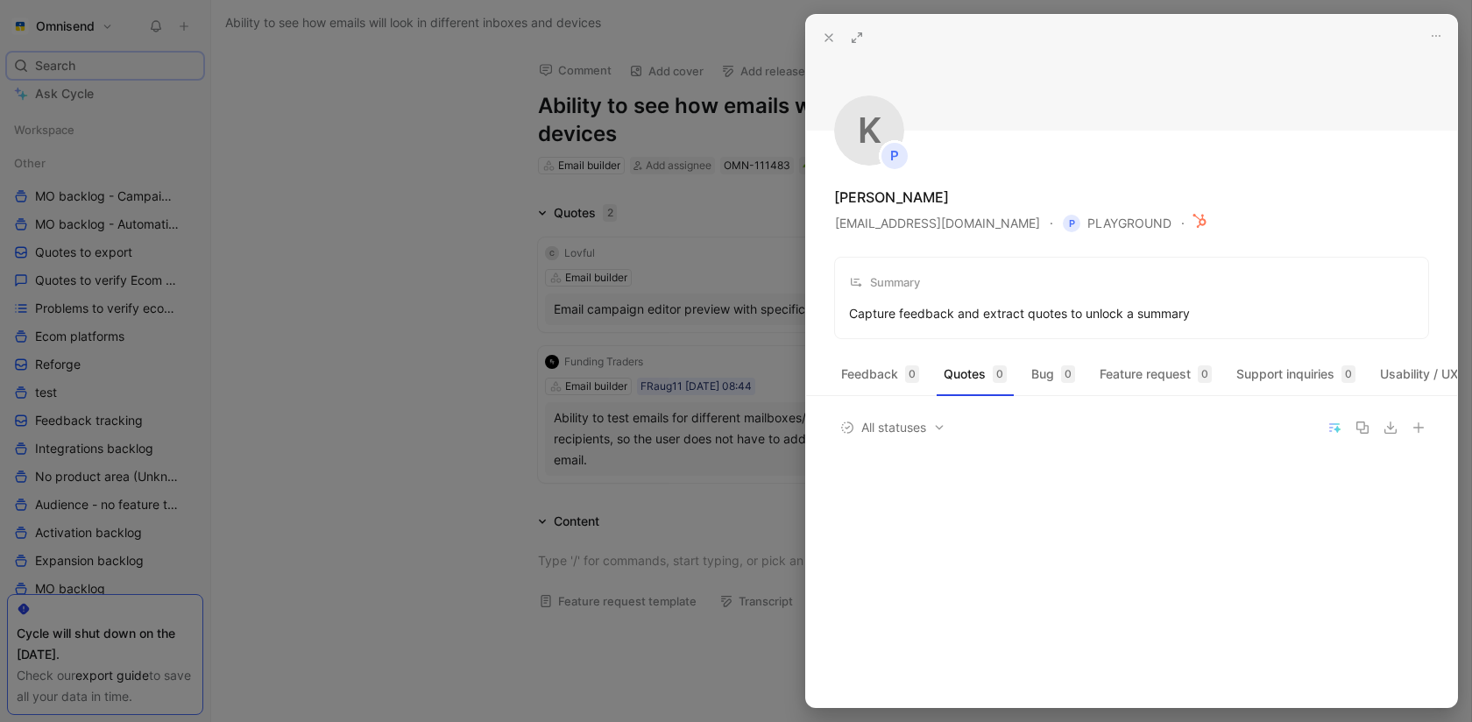
click at [219, 187] on div at bounding box center [736, 361] width 1472 height 722
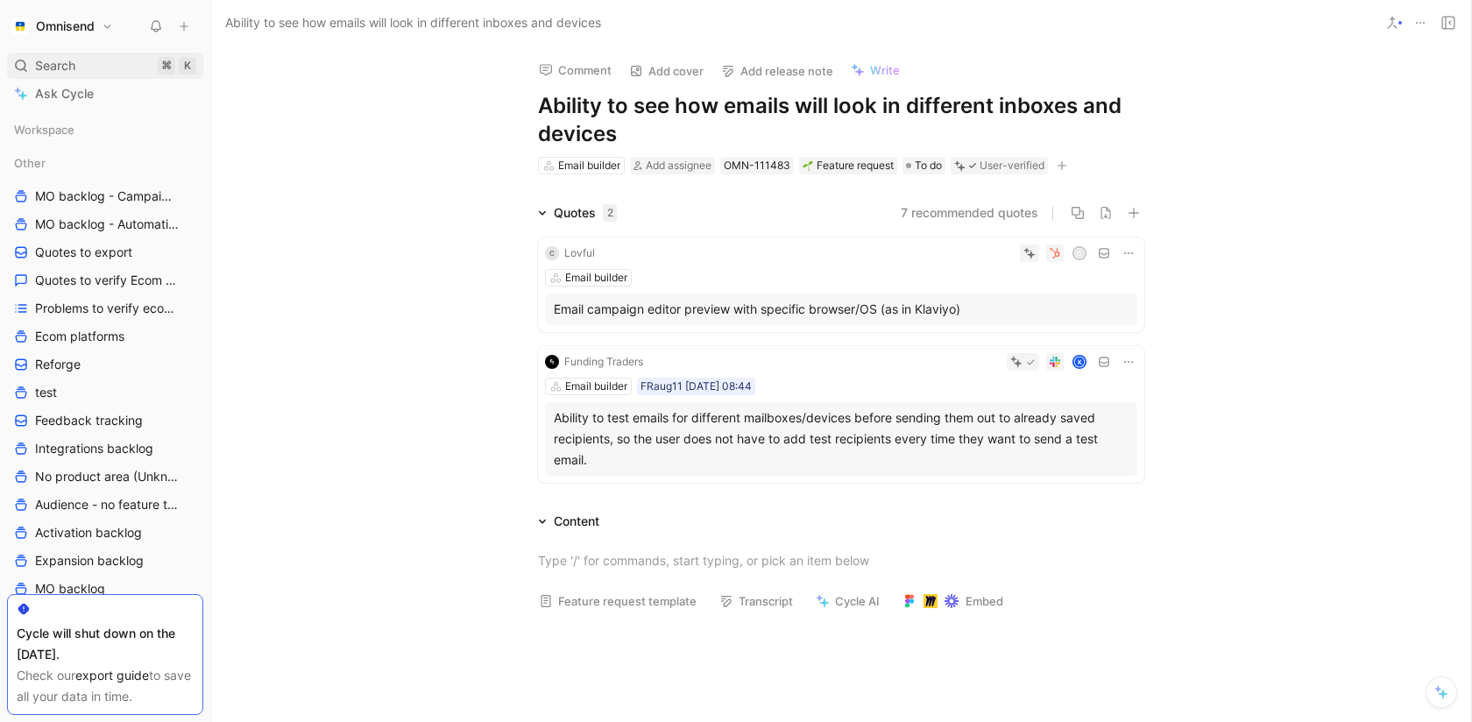
click at [70, 57] on span "Search" at bounding box center [55, 65] width 40 height 21
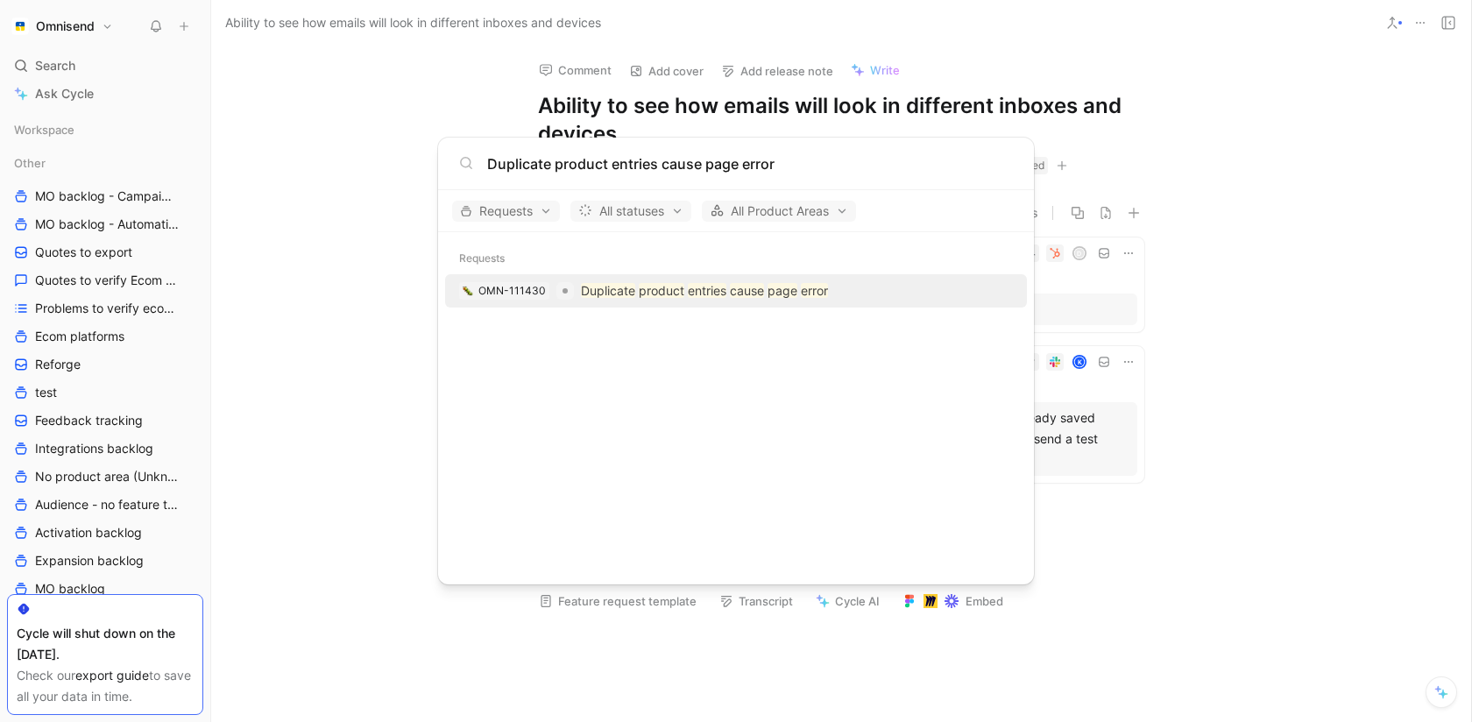
type input "Duplicate product entries cause page error"
click at [569, 290] on div at bounding box center [565, 291] width 18 height 18
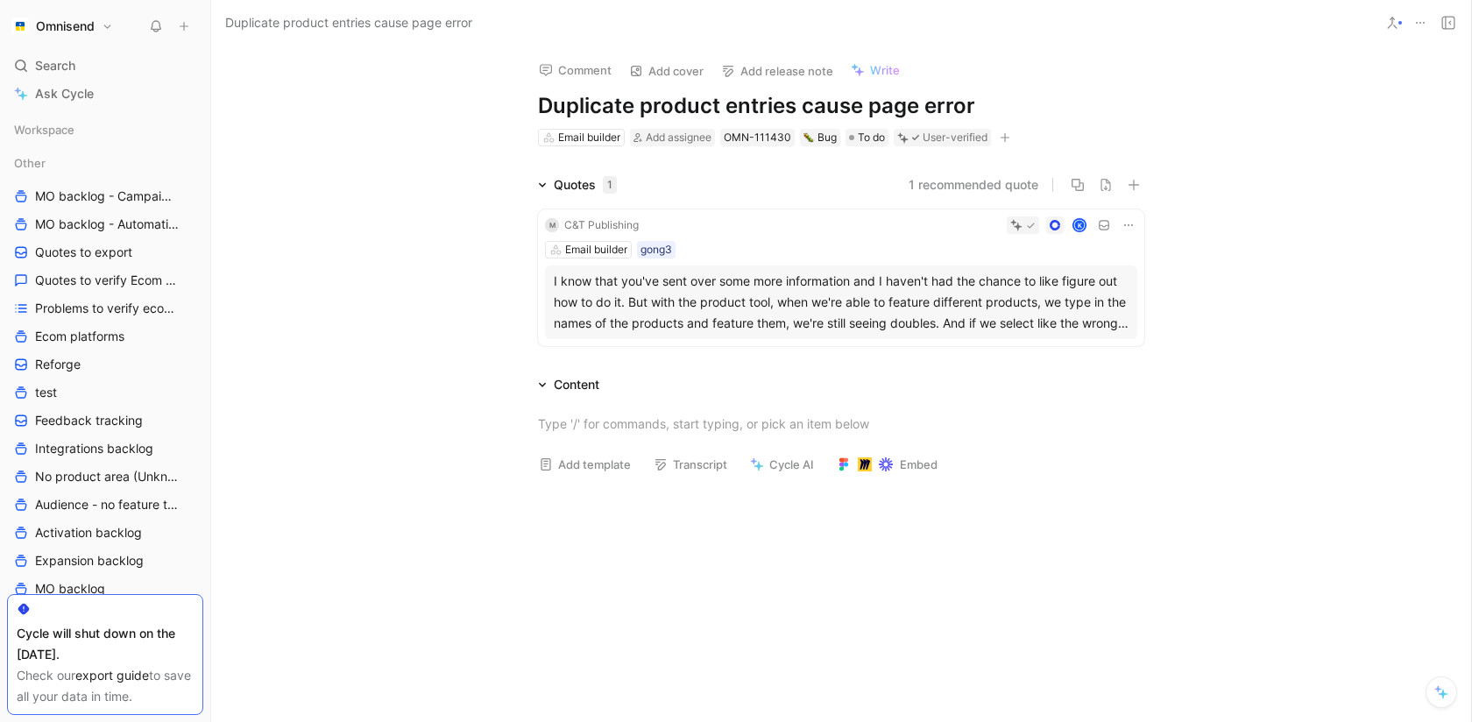
click at [810, 317] on div "I know that you've sent over some more information and I haven't had the chance…" at bounding box center [841, 302] width 575 height 63
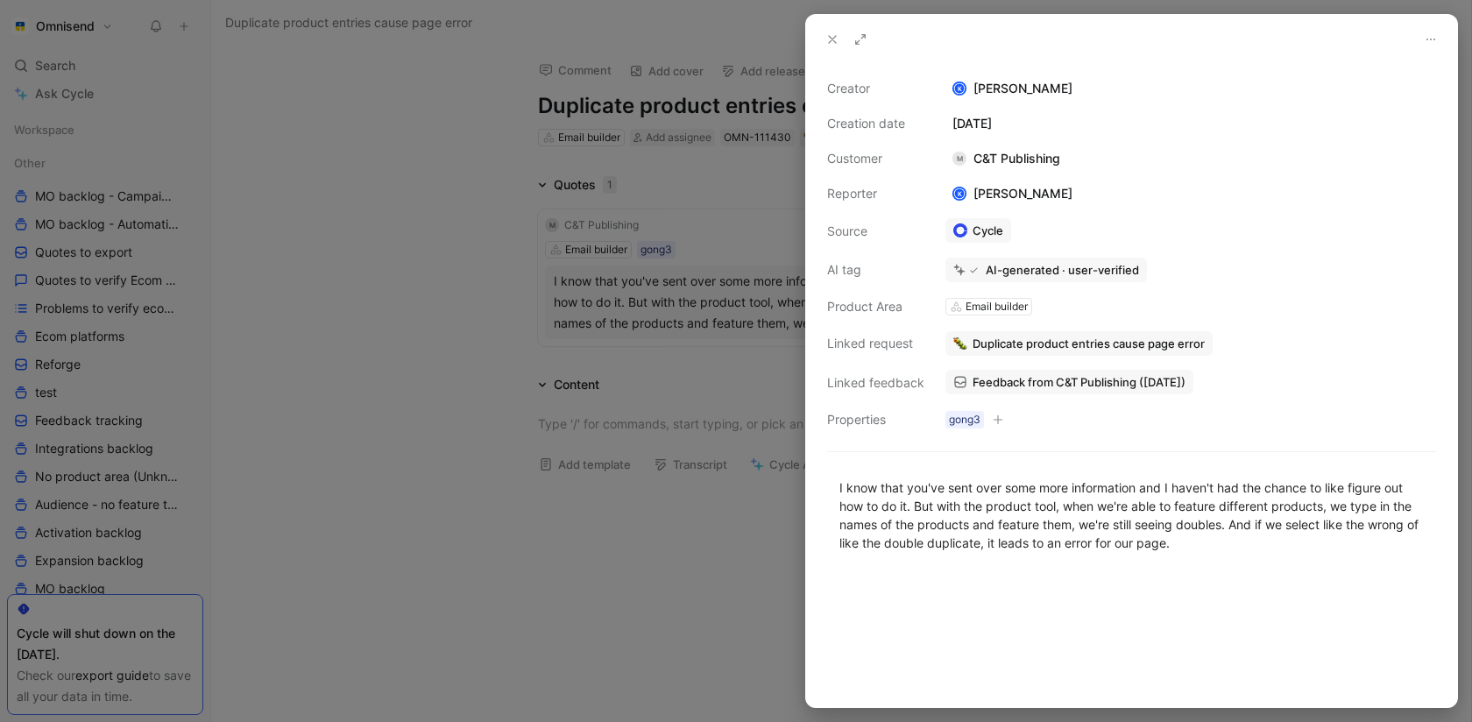
click at [598, 606] on div at bounding box center [736, 361] width 1472 height 722
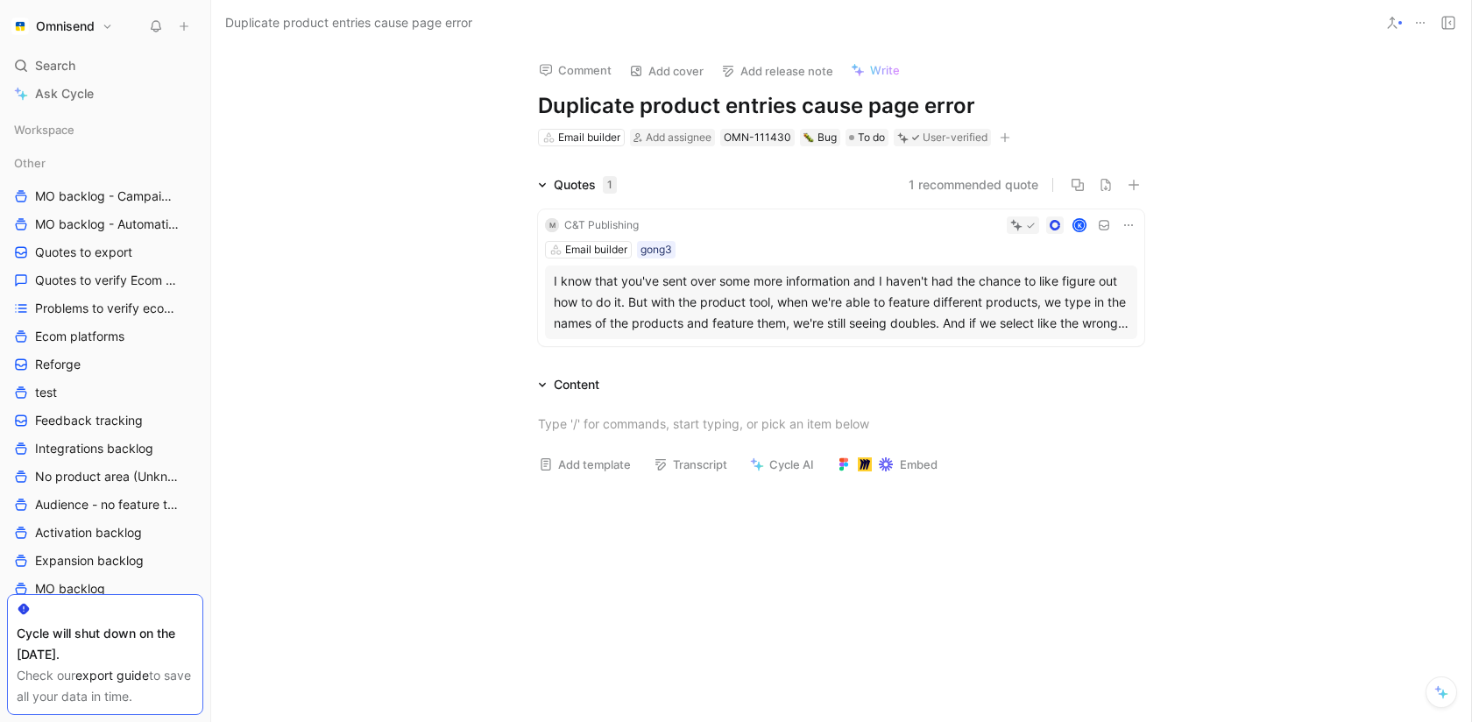
click at [1417, 22] on use at bounding box center [1420, 23] width 9 height 2
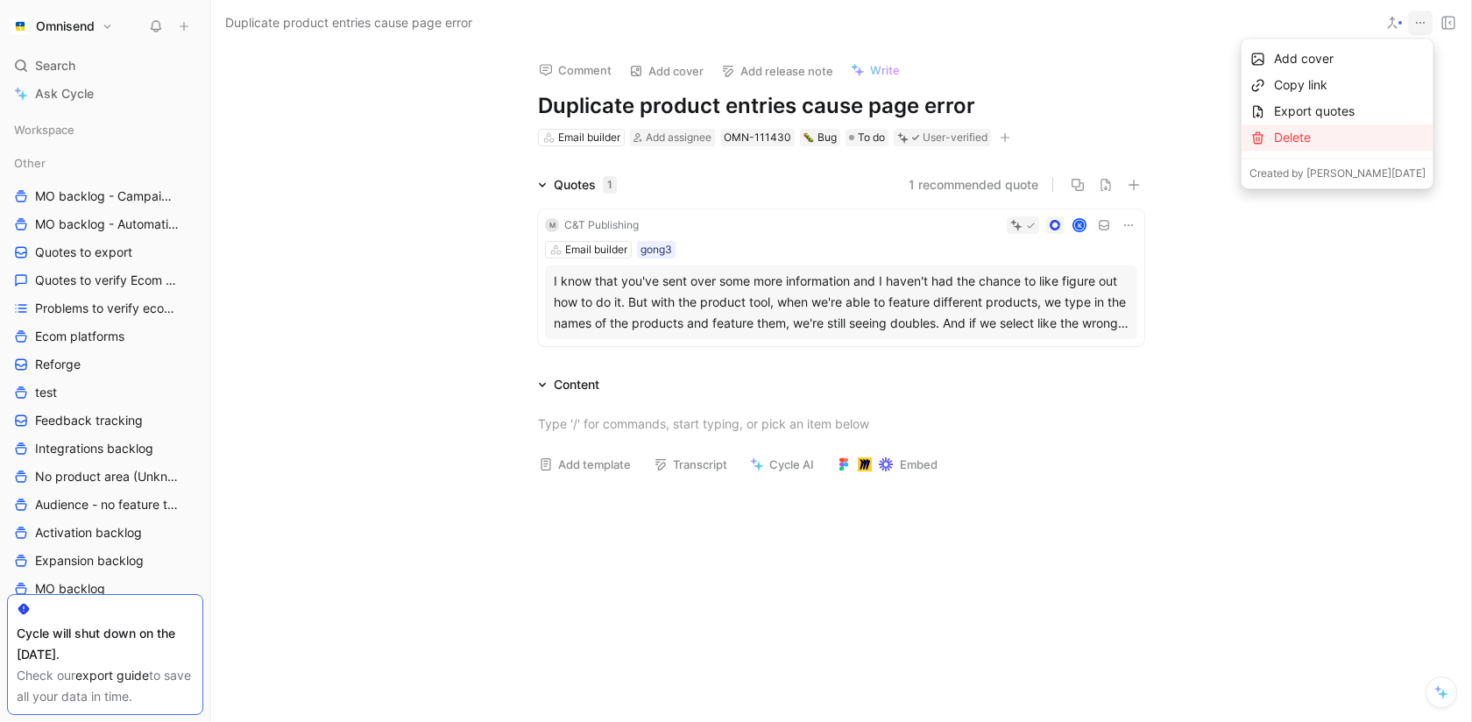
click at [1333, 135] on div "Delete" at bounding box center [1350, 137] width 152 height 21
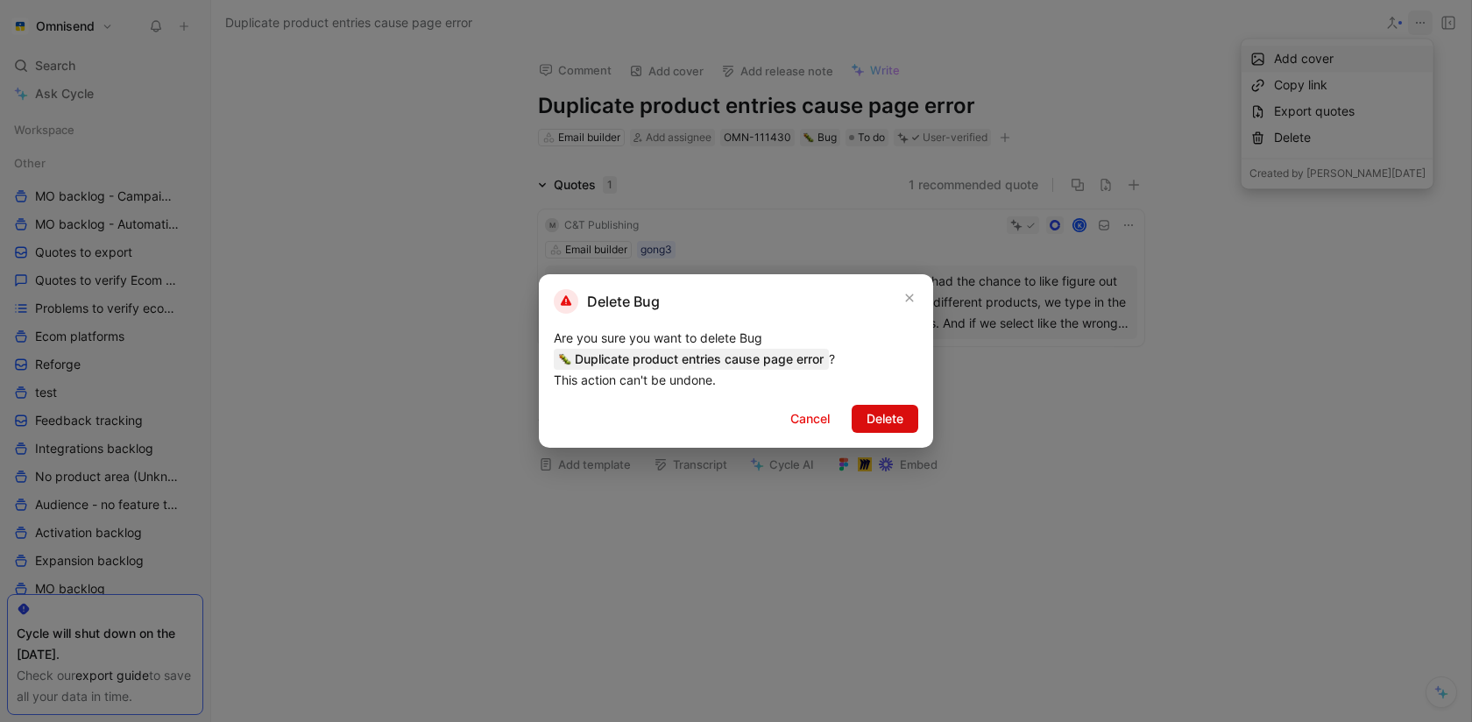
click at [877, 420] on span "Delete" at bounding box center [884, 418] width 37 height 21
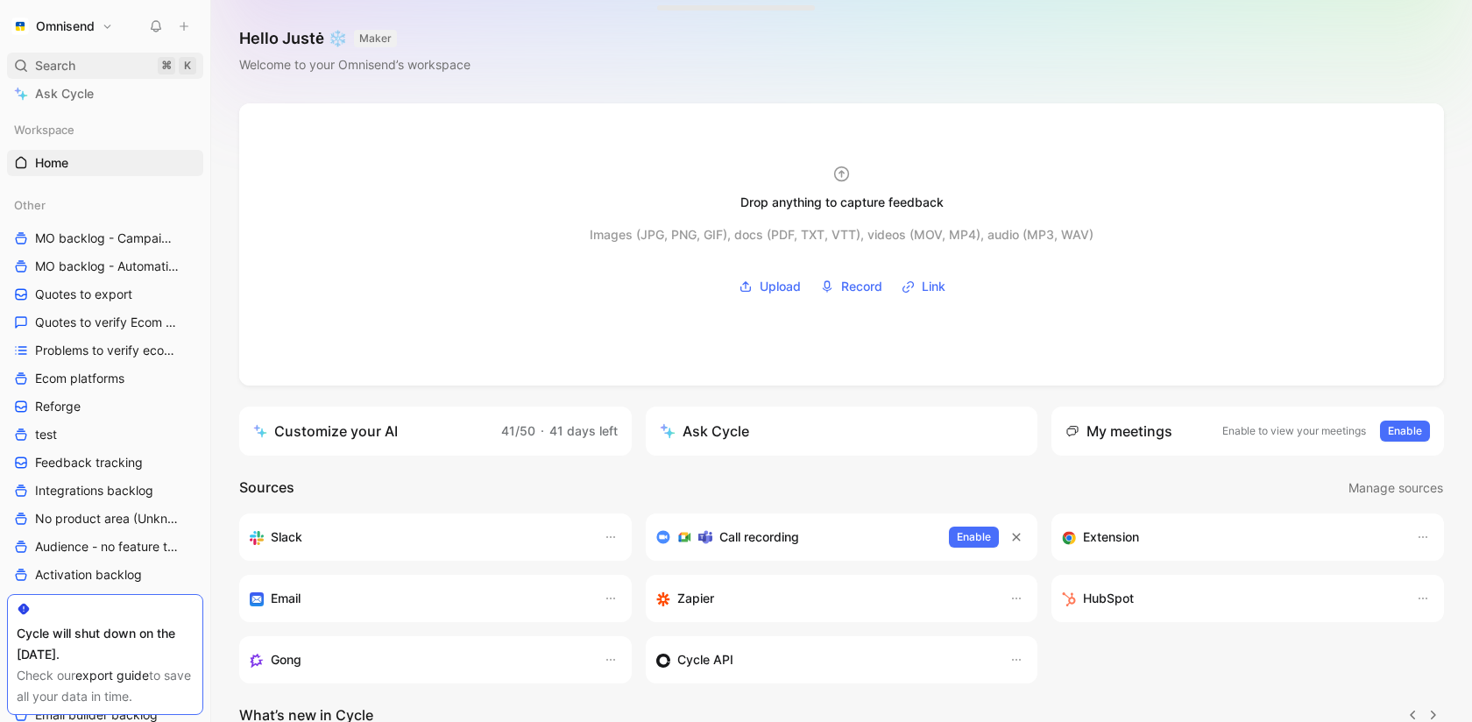
click at [85, 60] on div "Search ⌘ K" at bounding box center [105, 66] width 196 height 26
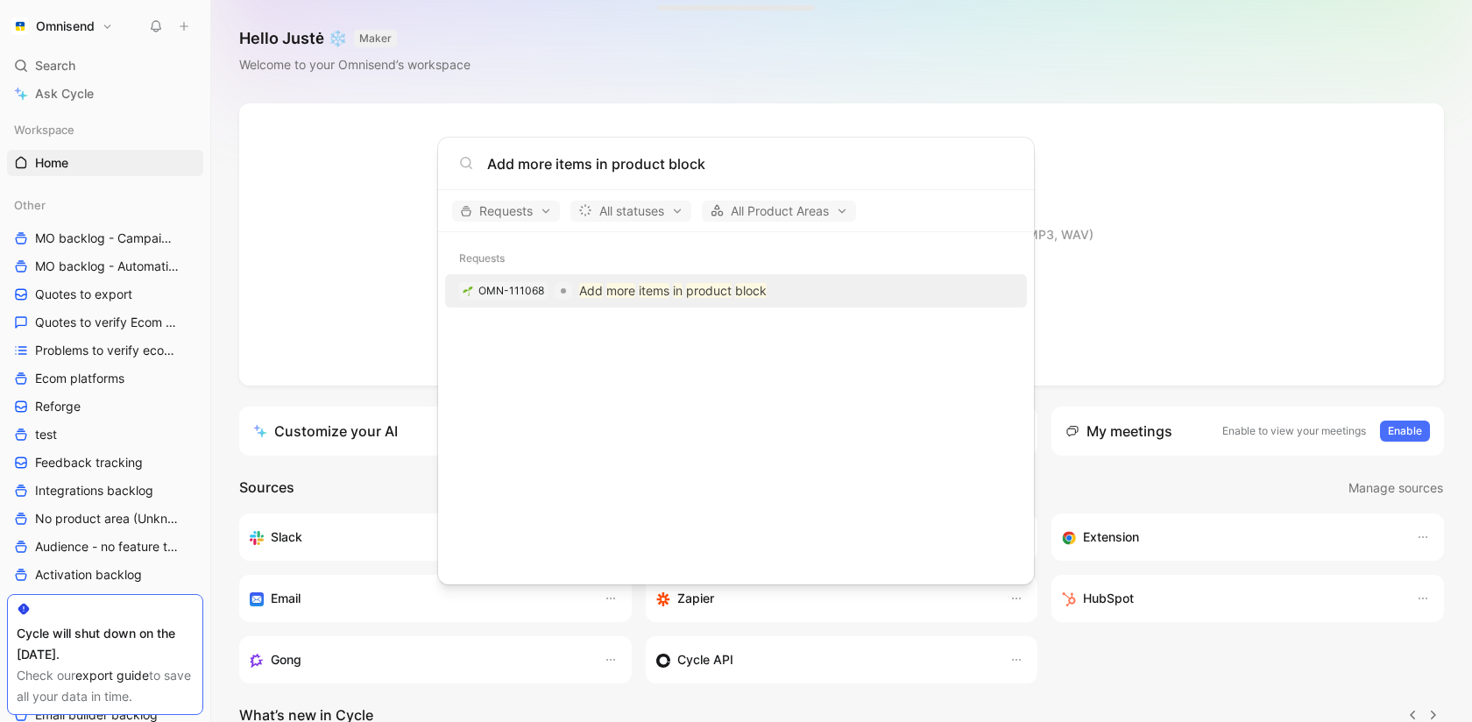
type input "Add more items in product block"
click at [623, 294] on mark "more" at bounding box center [620, 290] width 29 height 15
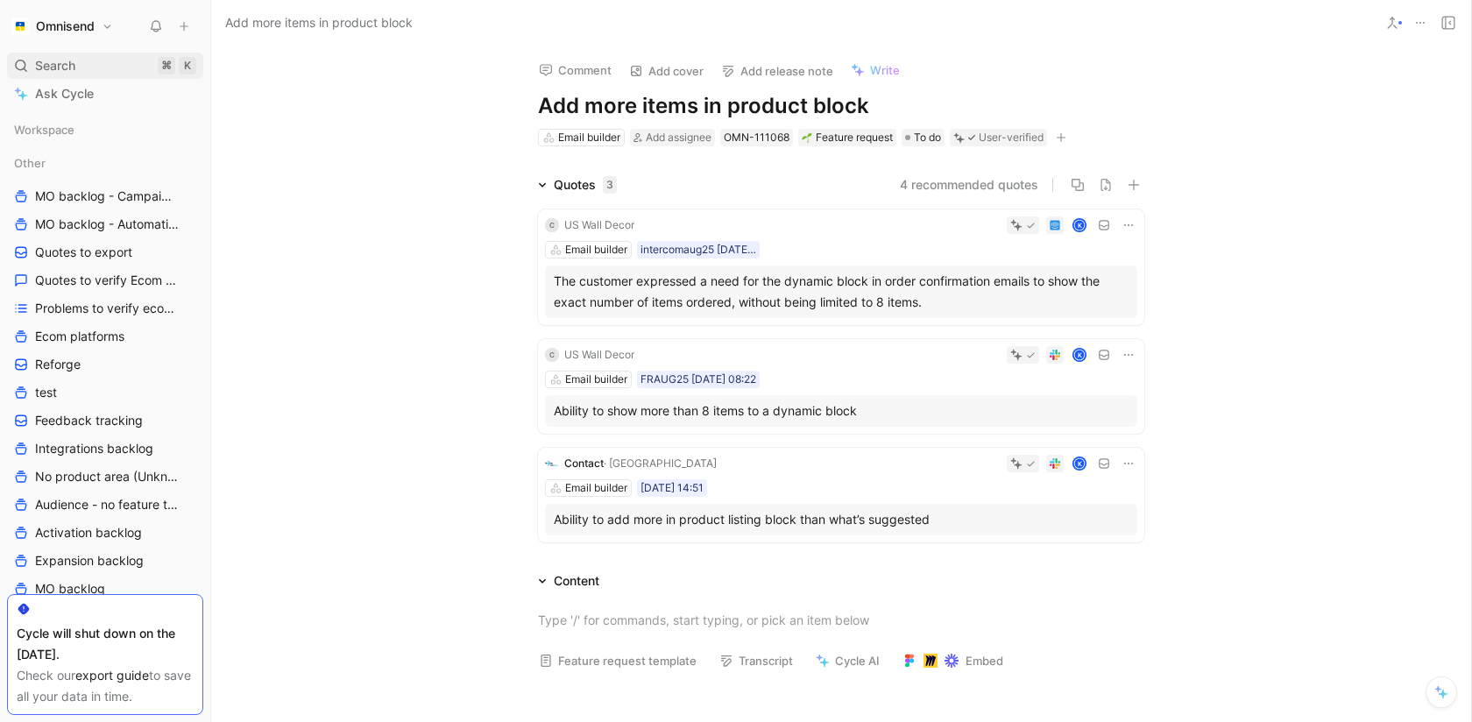
click at [54, 61] on span "Search" at bounding box center [55, 65] width 40 height 21
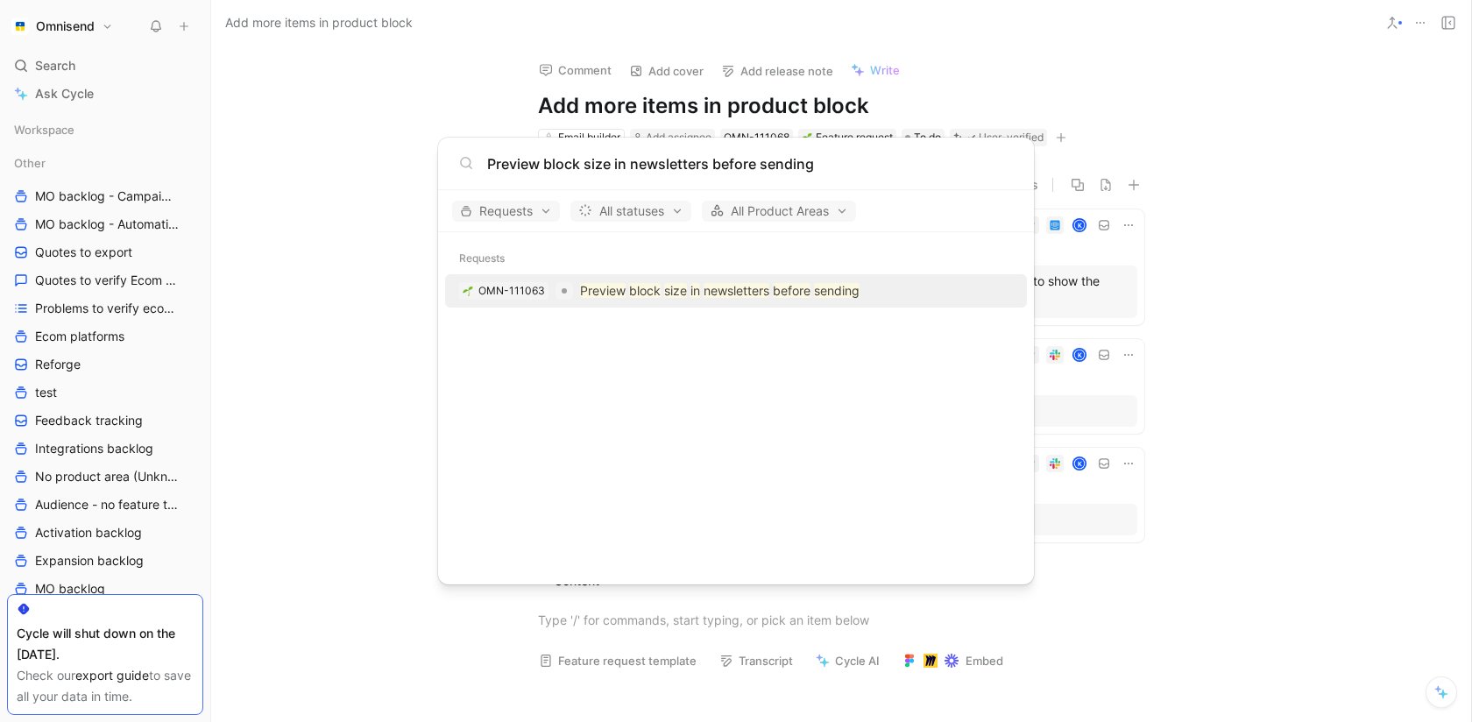
type input "Preview block size in newsletters before sending"
click at [664, 286] on mark "size" at bounding box center [675, 290] width 23 height 15
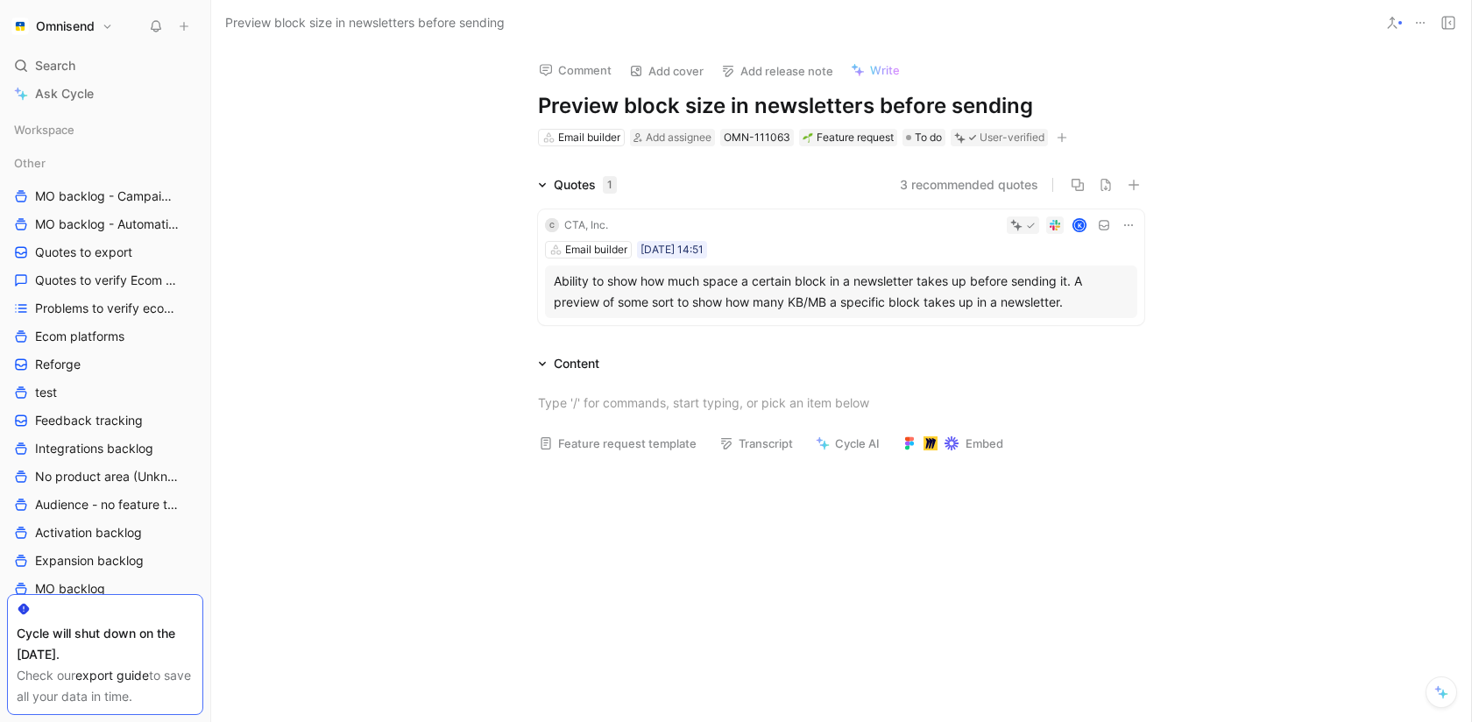
click at [725, 97] on h1 "Preview block size in newsletters before sending" at bounding box center [841, 106] width 606 height 28
copy h1 "Preview block size in newsletters before sending"
click at [77, 63] on div "Search ⌘ K" at bounding box center [105, 66] width 196 height 26
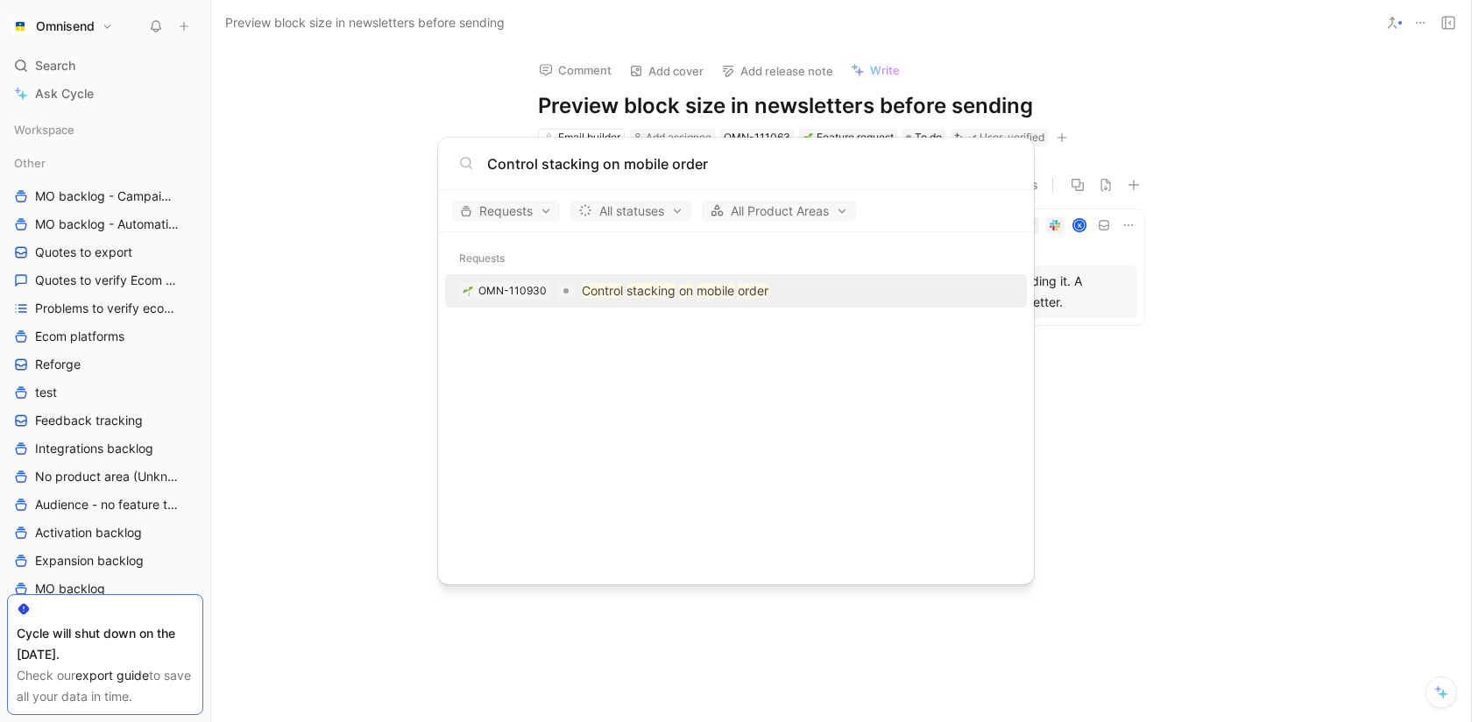
type input "Control stacking on mobile order"
click at [618, 287] on mark "Control" at bounding box center [602, 290] width 41 height 15
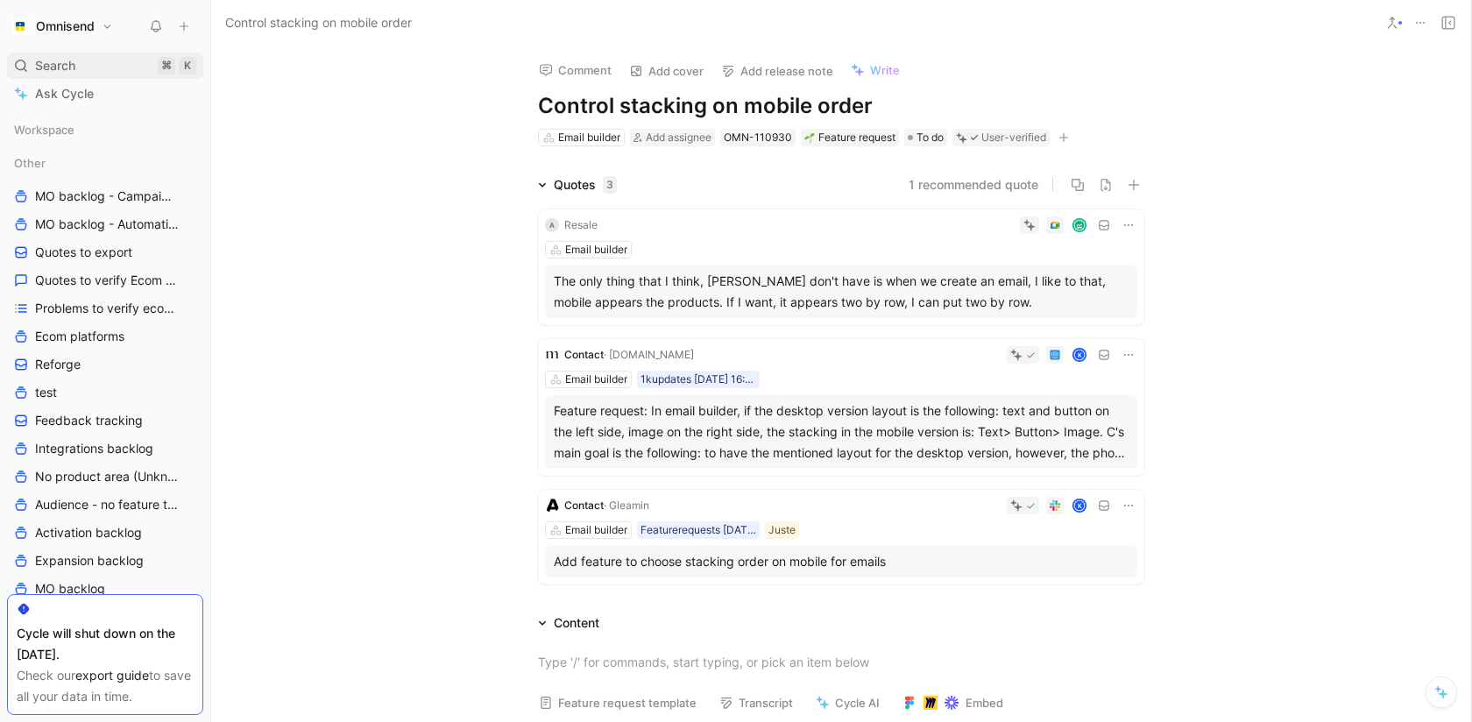
click at [101, 56] on div "Search ⌘ K" at bounding box center [105, 66] width 196 height 26
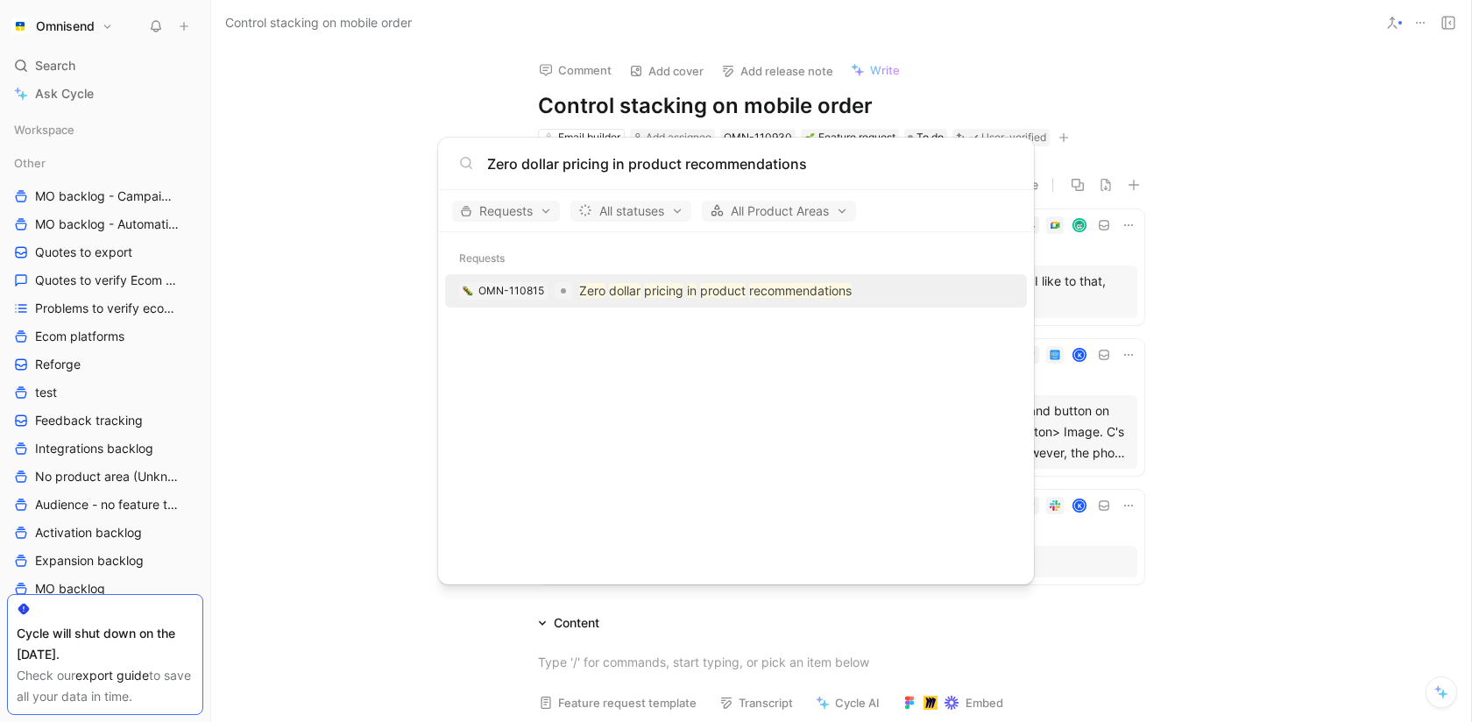
type input "Zero dollar pricing in product recommendations"
click at [640, 290] on p "Zero dollar pricing in product recommendations" at bounding box center [715, 290] width 272 height 21
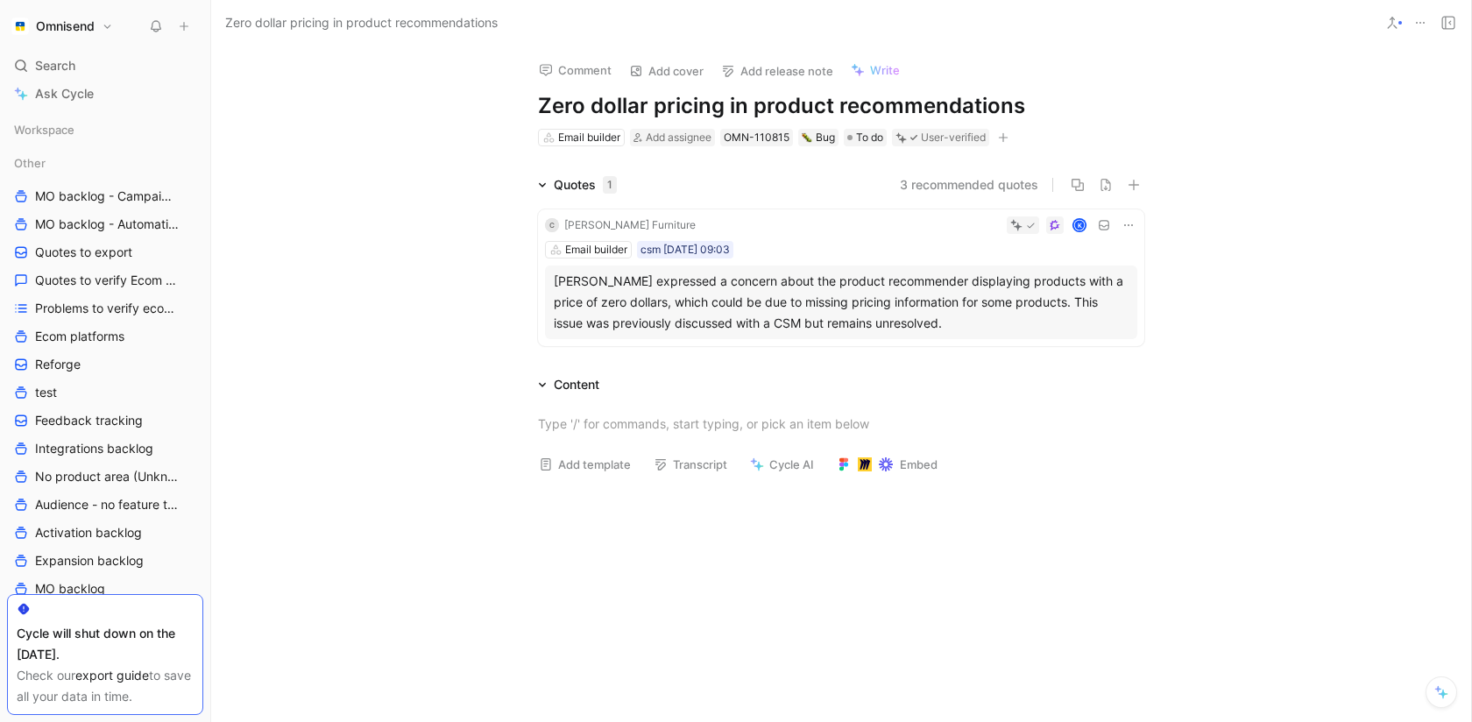
click at [124, 52] on div "Omnisend Search ⌘ K Ask Cycle Workspace Other MO backlog - Campaigns MO backlog…" at bounding box center [105, 361] width 210 height 722
click at [110, 60] on div "Search ⌘ K" at bounding box center [105, 66] width 196 height 26
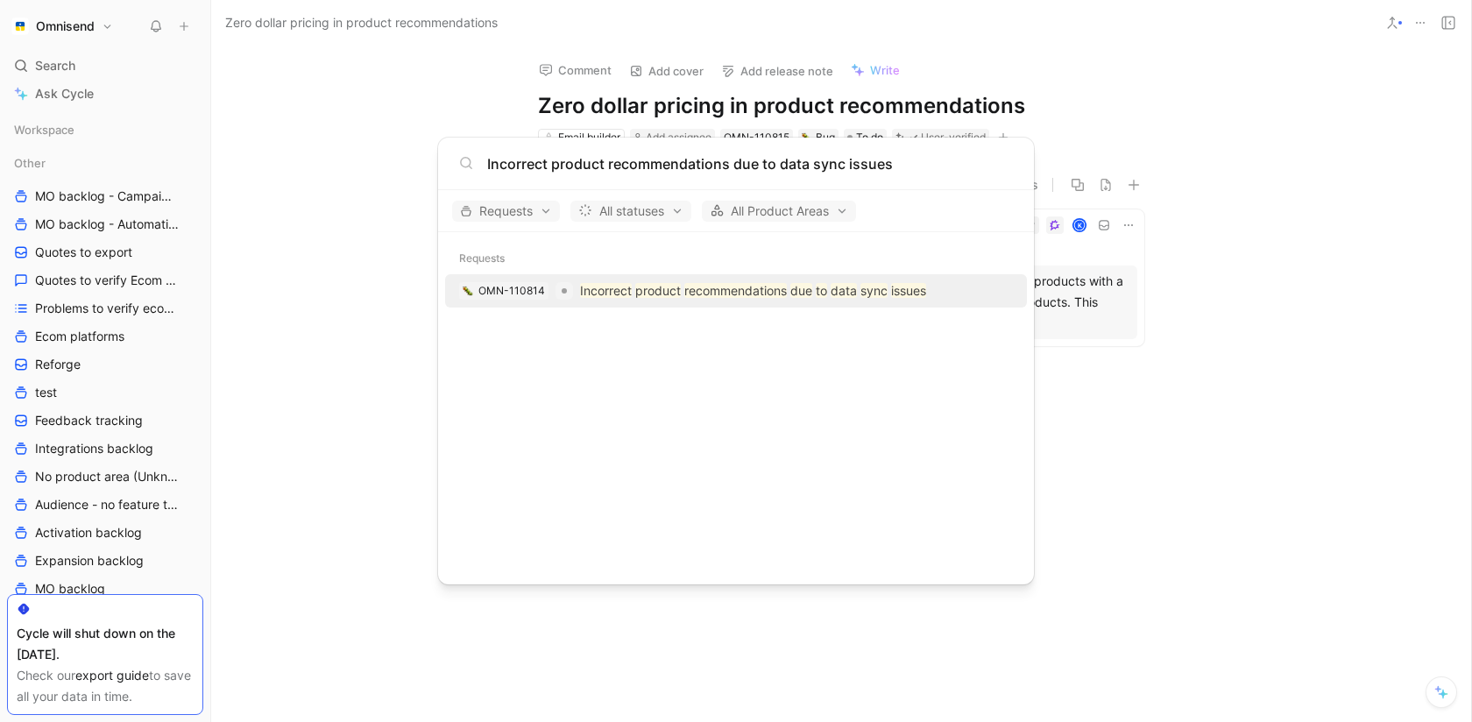
type input "Incorrect product recommendations due to data sync issues"
click at [616, 291] on mark "Incorrect" at bounding box center [606, 290] width 52 height 15
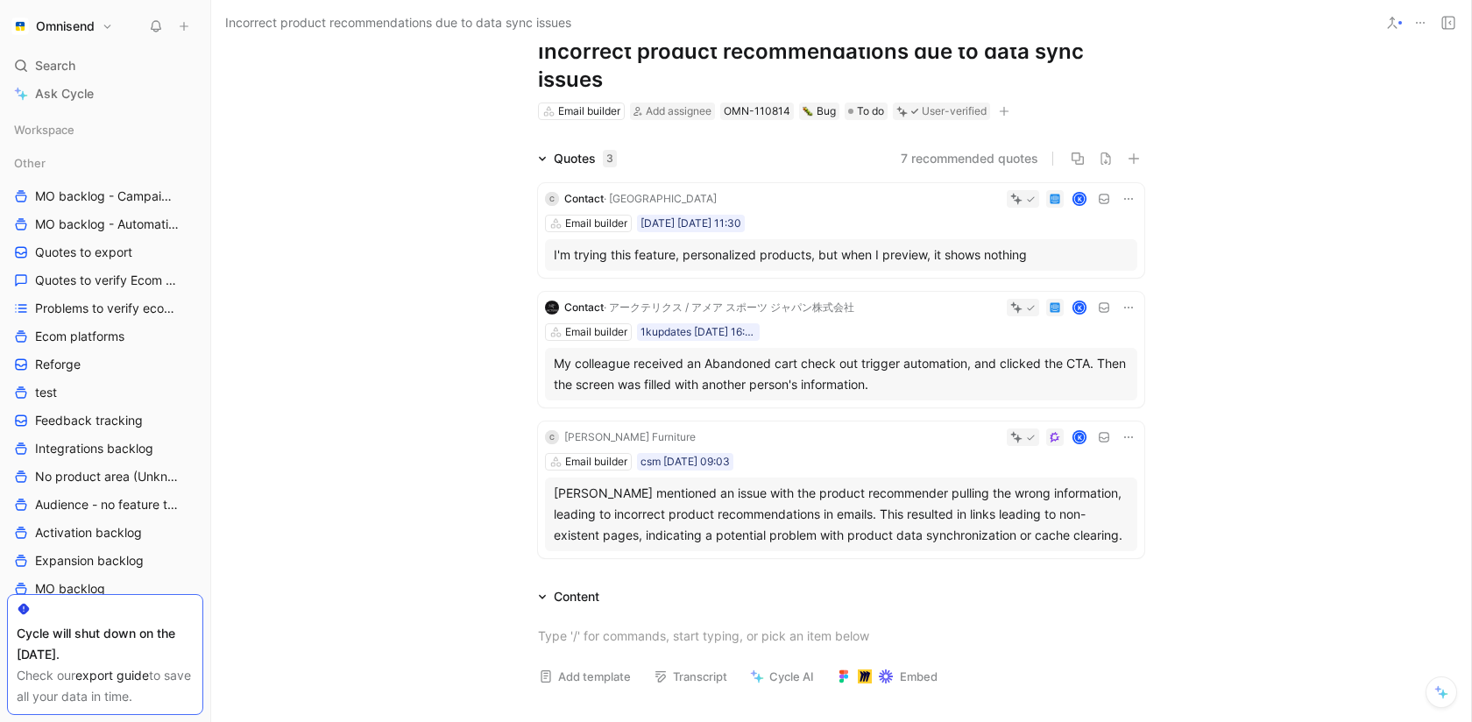
scroll to position [46, 0]
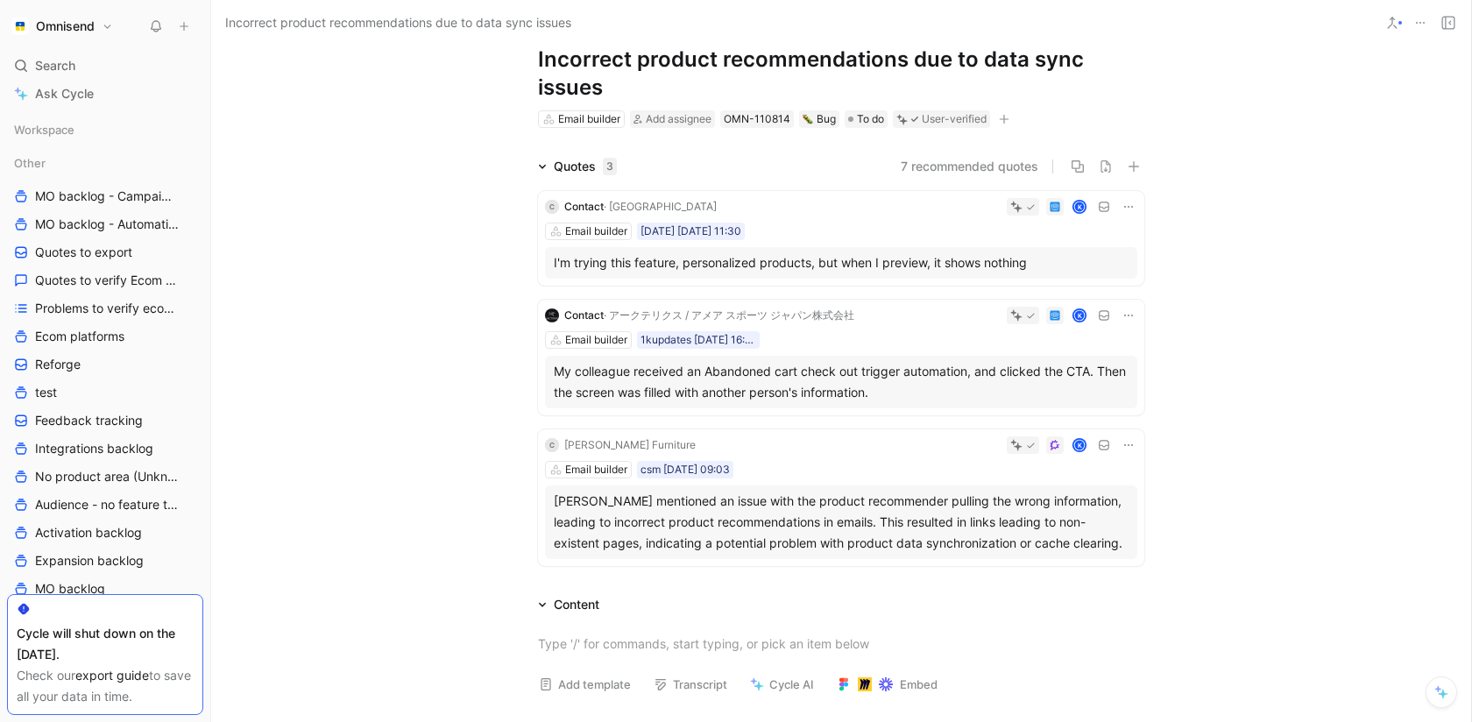
click at [1419, 18] on icon at bounding box center [1420, 23] width 14 height 14
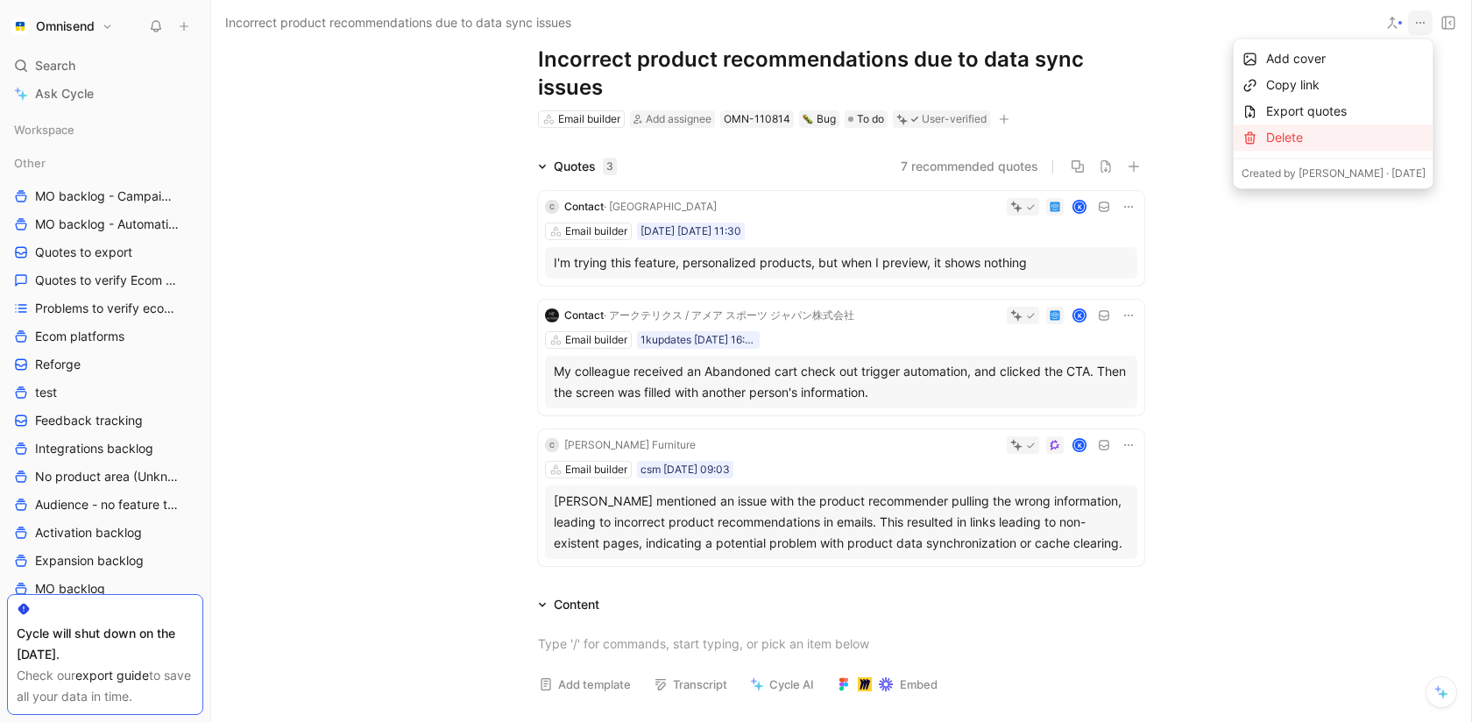
click at [1346, 140] on div "Delete" at bounding box center [1345, 137] width 159 height 21
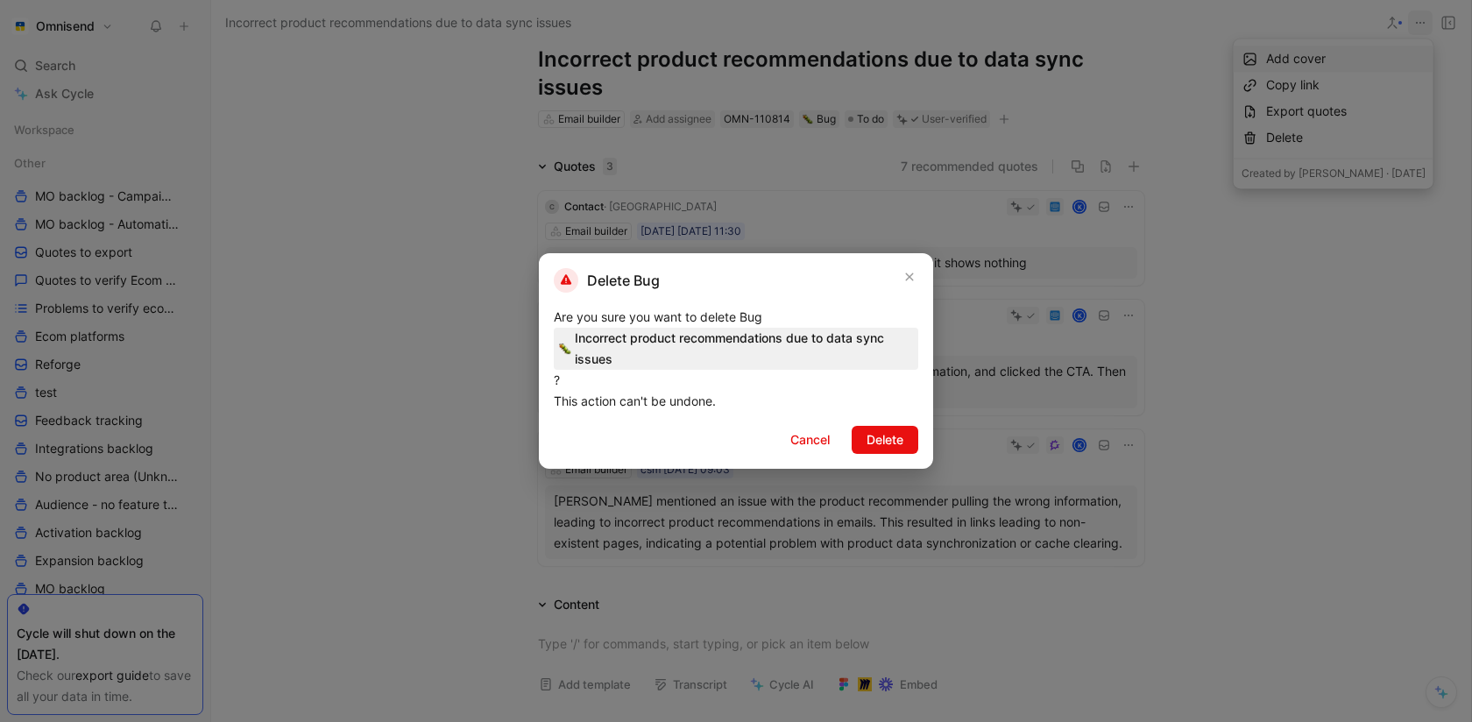
click at [893, 454] on div "Delete Bug Are you sure you want to delete Bug Incorrect product recommendation…" at bounding box center [736, 361] width 394 height 216
click at [888, 444] on span "Delete" at bounding box center [884, 439] width 37 height 21
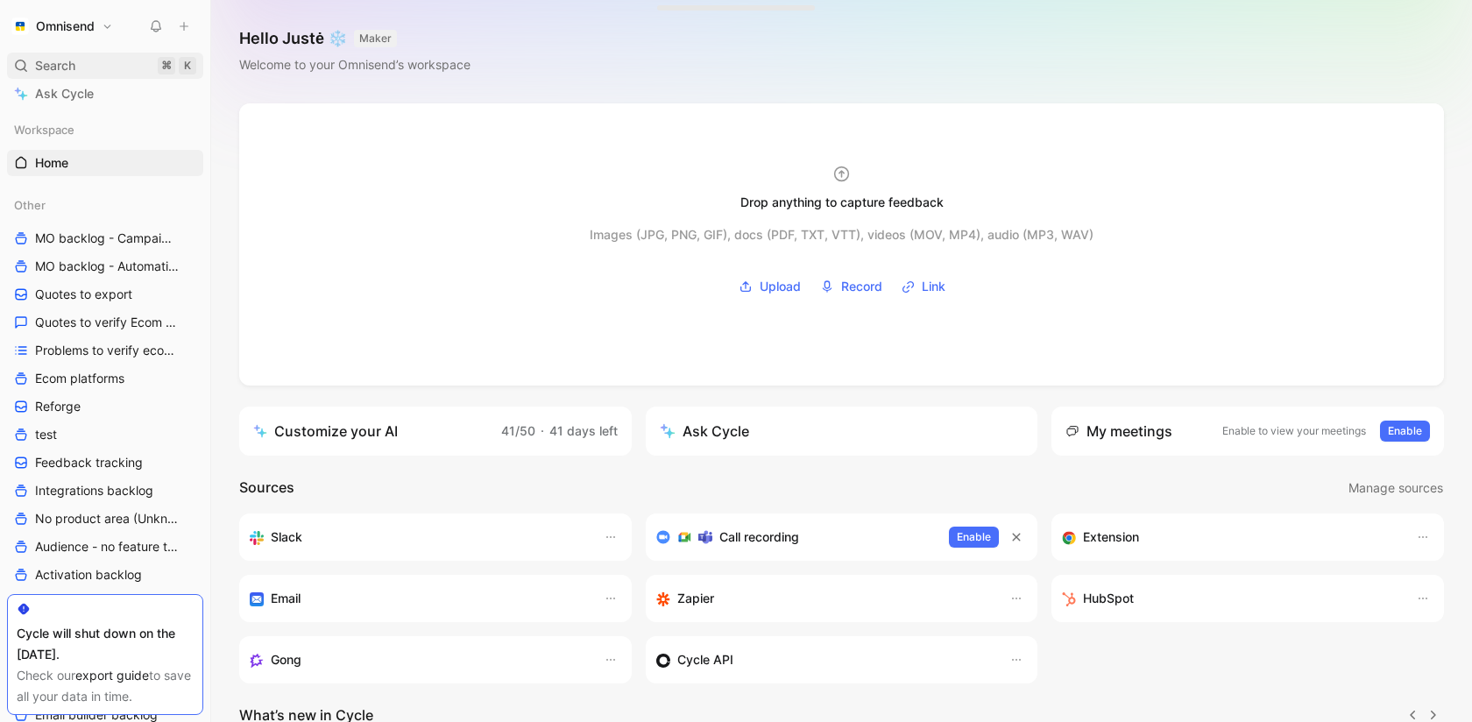
click at [111, 70] on div "Search ⌘ K" at bounding box center [105, 66] width 196 height 26
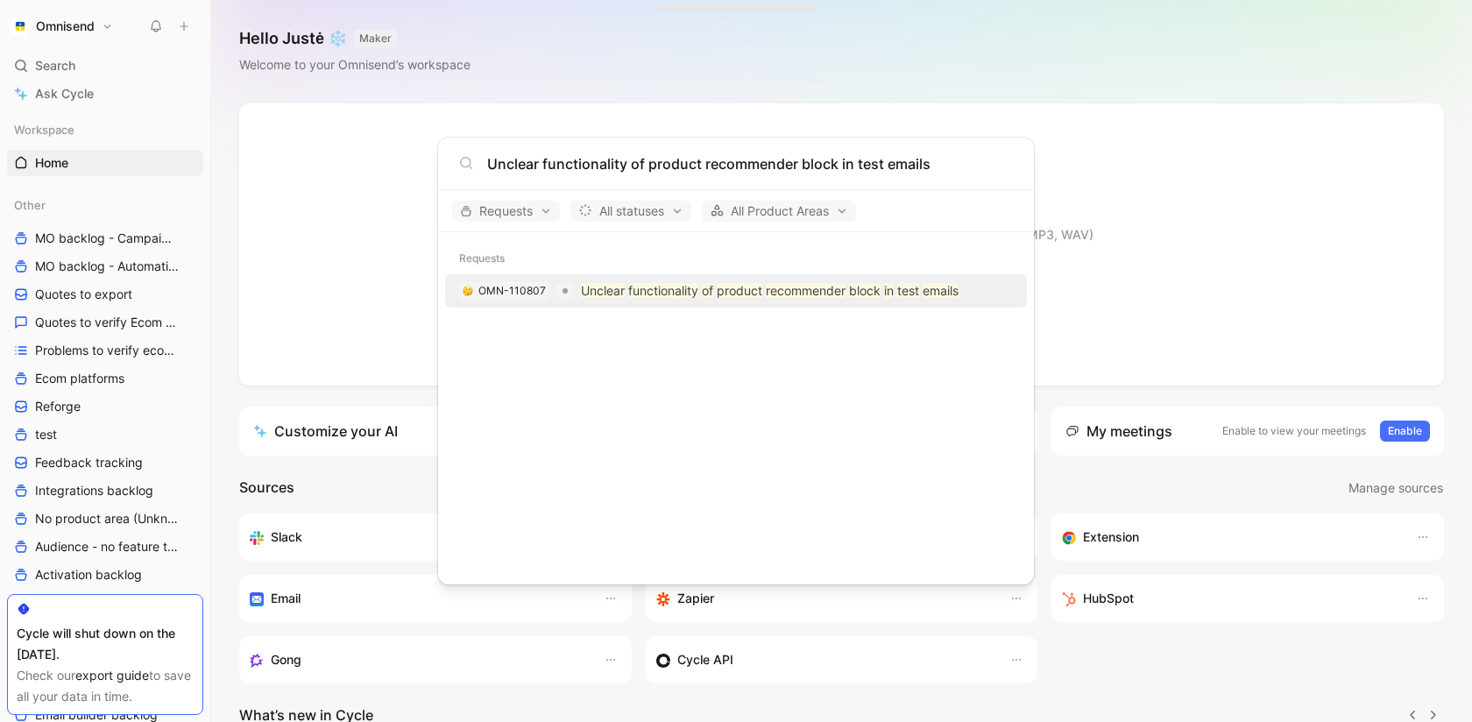
type input "Unclear functionality of product recommender block in test emails"
click at [653, 296] on mark "functionality" at bounding box center [663, 290] width 70 height 15
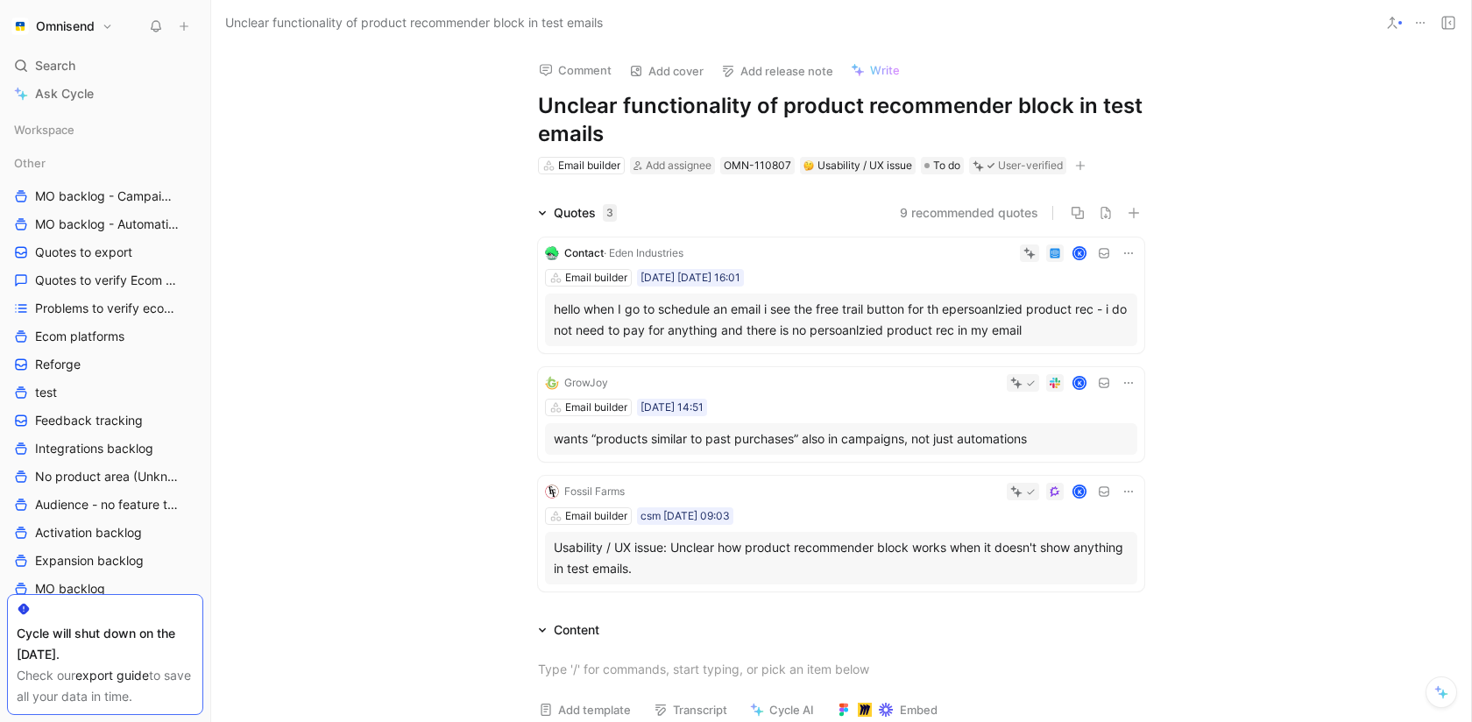
click at [1105, 253] on use at bounding box center [1105, 253] width 10 height 9
click at [1129, 252] on icon at bounding box center [1128, 253] width 14 height 14
click at [1095, 315] on span "Change request" at bounding box center [1083, 311] width 92 height 15
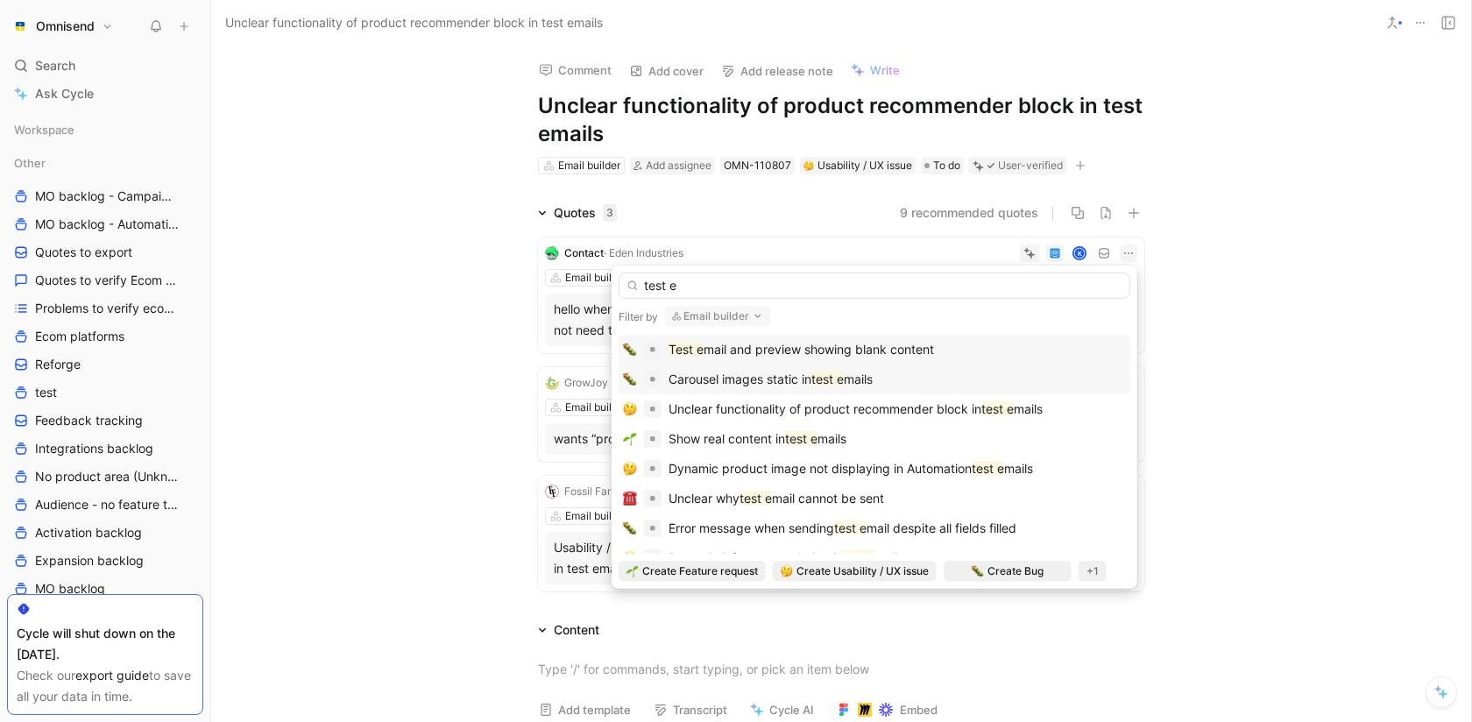
scroll to position [13, 0]
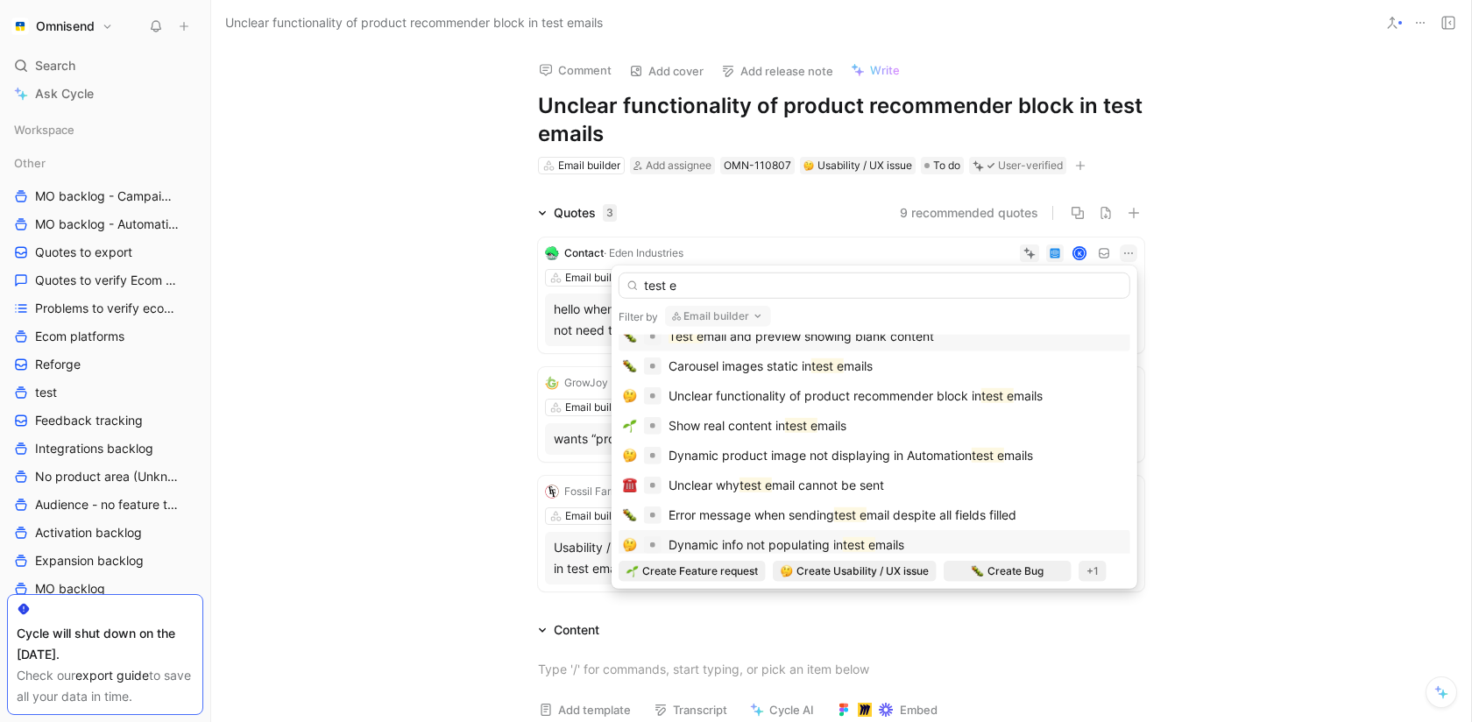
type input "test e"
click at [904, 537] on span "mails" at bounding box center [889, 544] width 29 height 15
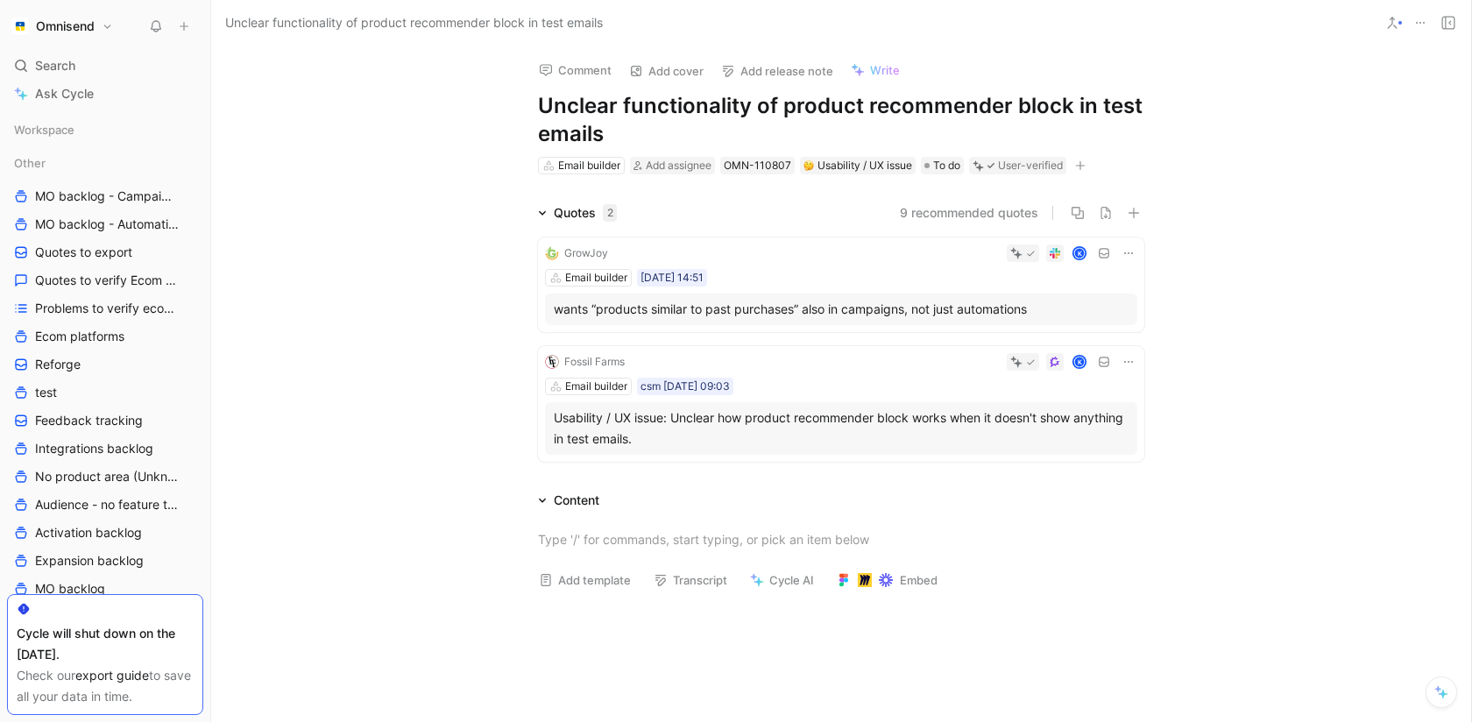
click at [1127, 254] on icon at bounding box center [1128, 253] width 14 height 14
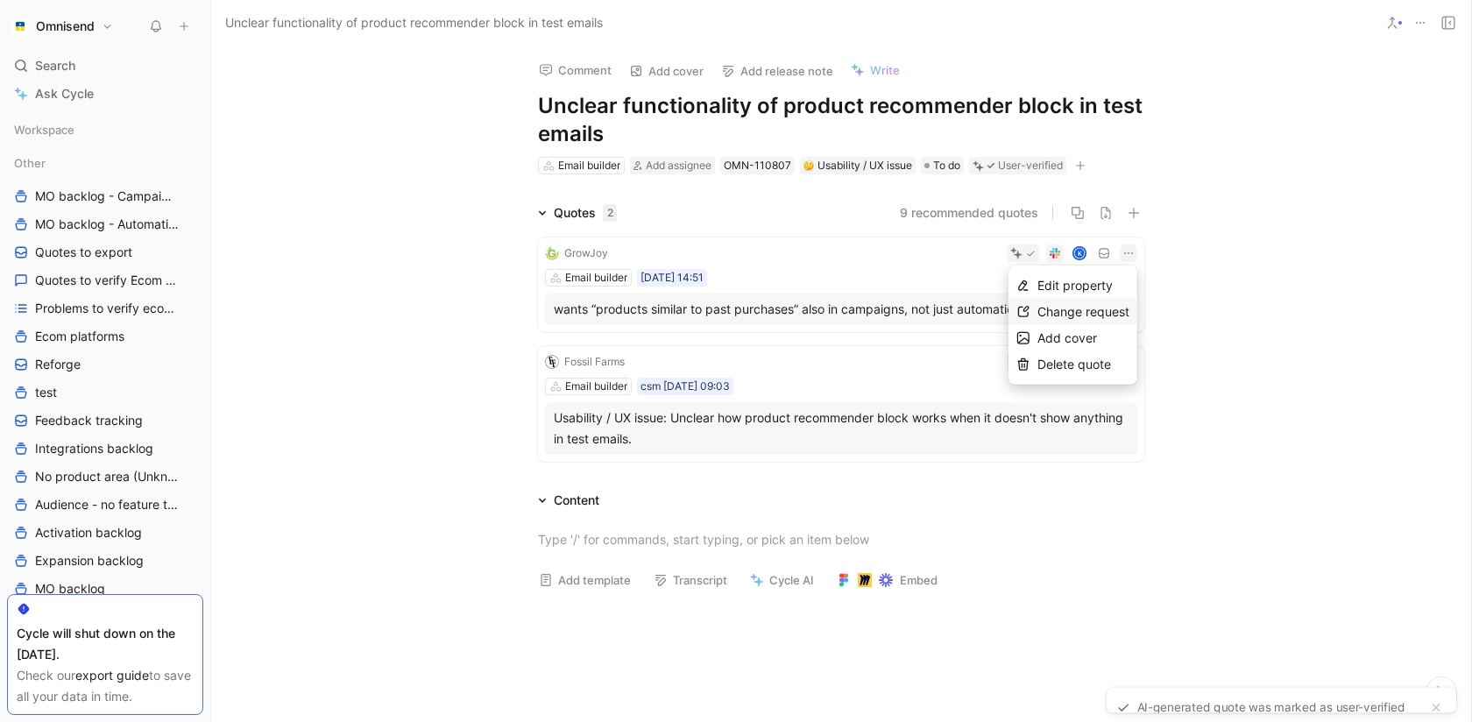
click at [1083, 311] on span "Change request" at bounding box center [1083, 311] width 92 height 15
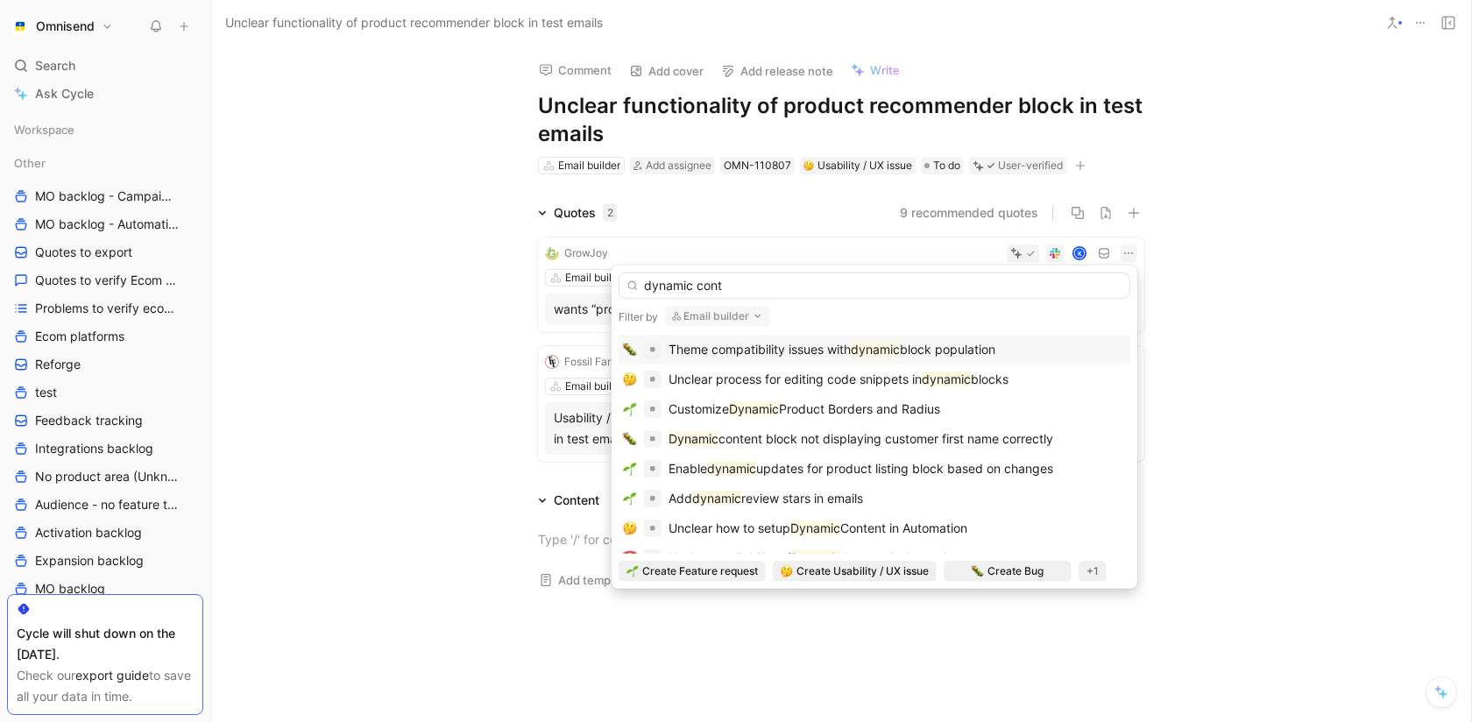
type input "dynamic [PERSON_NAME]"
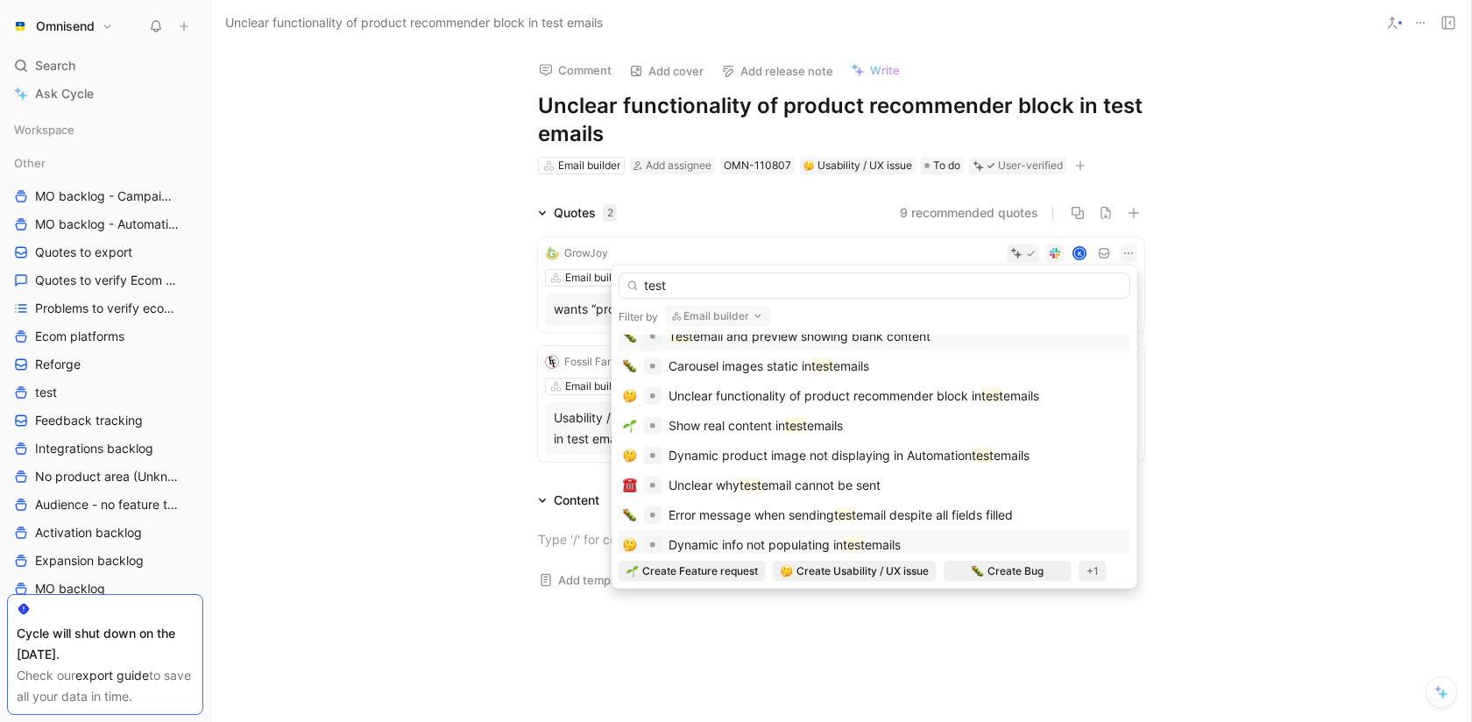
type input "test"
click at [838, 537] on span "Dynamic info not populating in" at bounding box center [755, 544] width 174 height 15
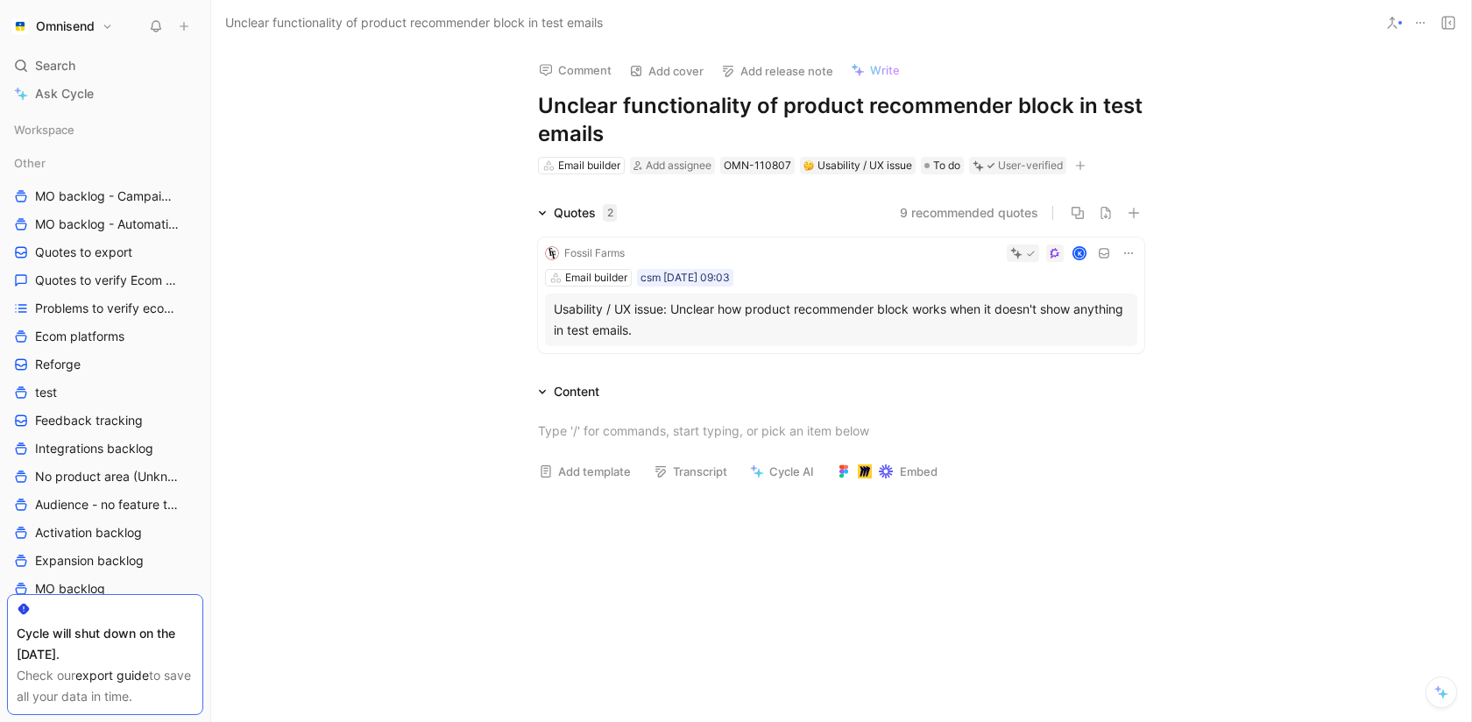
click at [1129, 258] on icon at bounding box center [1128, 253] width 14 height 14
click at [1101, 321] on div "Change request" at bounding box center [1083, 311] width 92 height 21
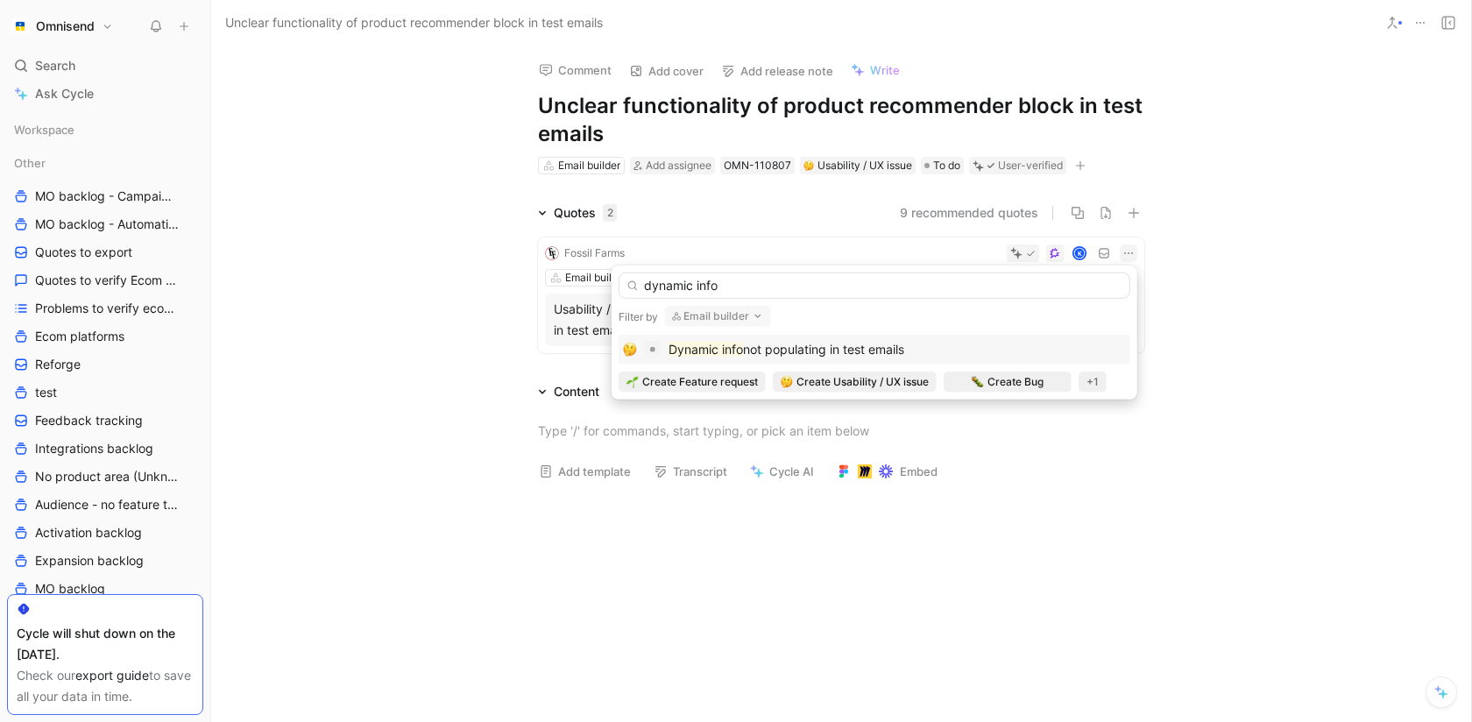
type input "dynamic info"
click at [975, 344] on div "Dynamic info not populating in test emails" at bounding box center [874, 349] width 503 height 21
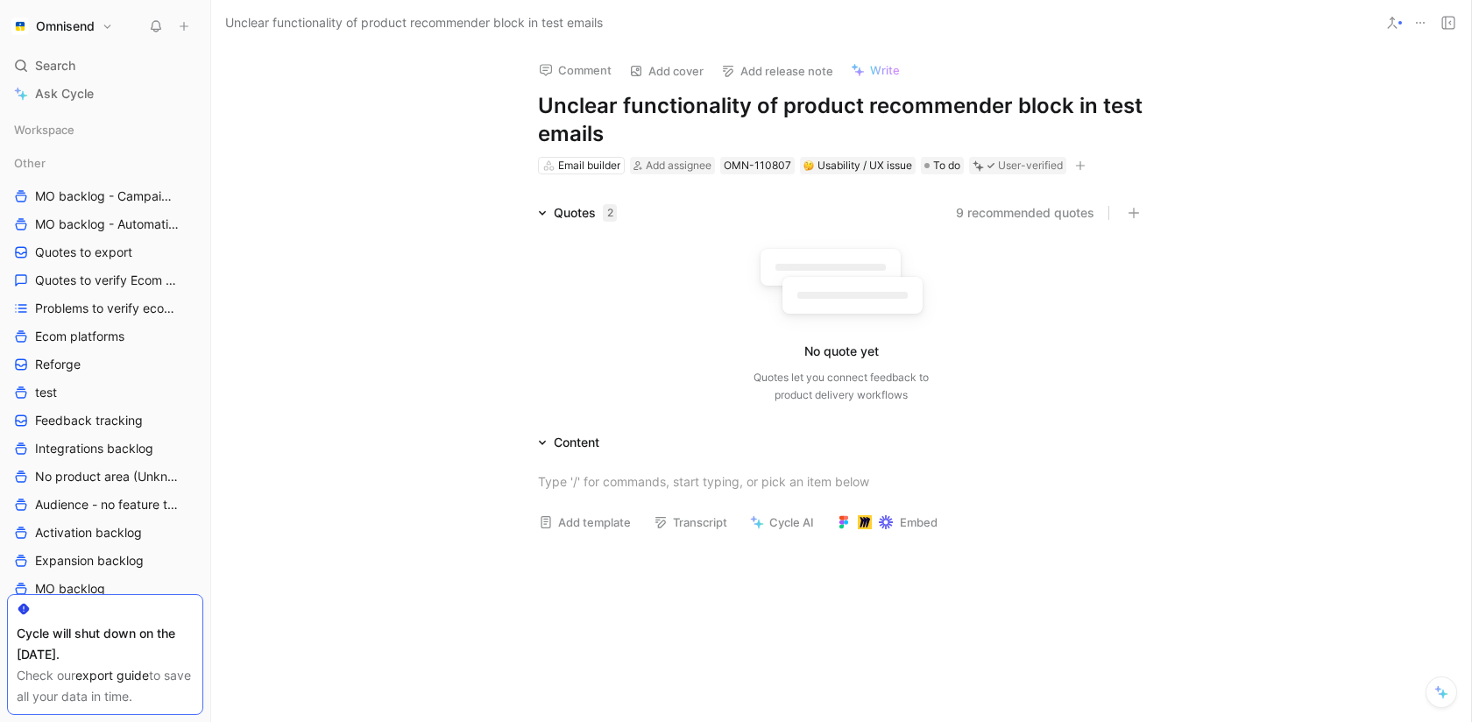
click at [1419, 28] on icon at bounding box center [1420, 23] width 14 height 14
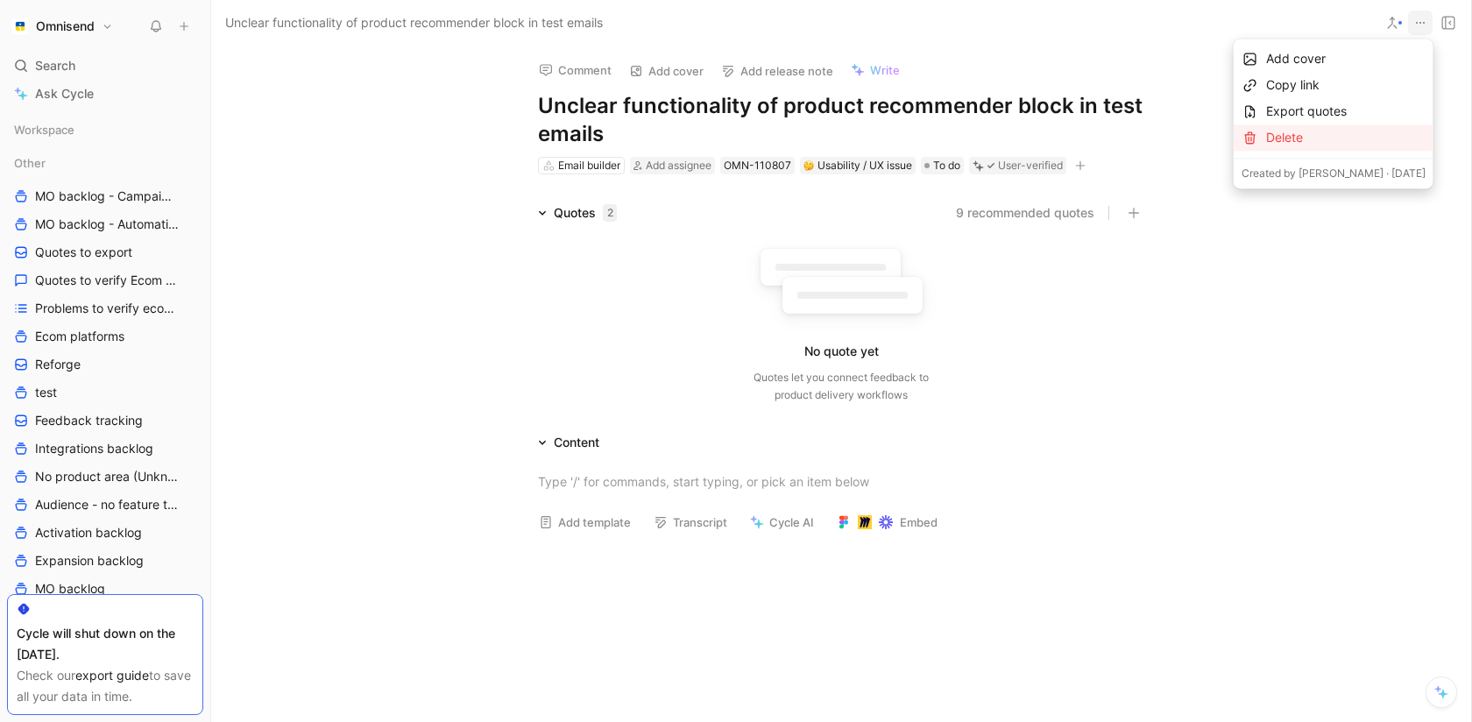
click at [1333, 138] on div "Delete" at bounding box center [1345, 137] width 159 height 21
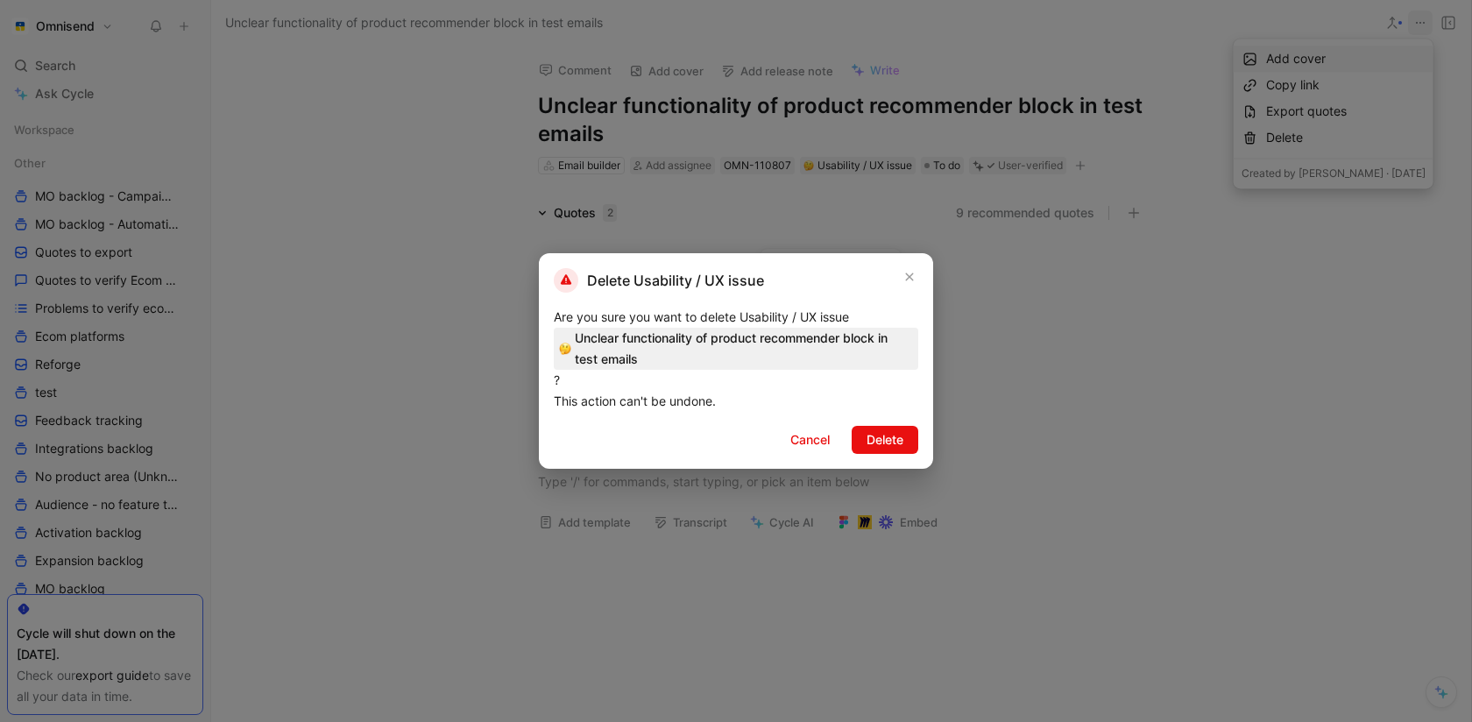
click at [902, 453] on div "Delete Usability / UX issue Are you sure you want to delete Usability / UX issu…" at bounding box center [736, 361] width 394 height 216
click at [902, 444] on span "Delete" at bounding box center [884, 439] width 37 height 21
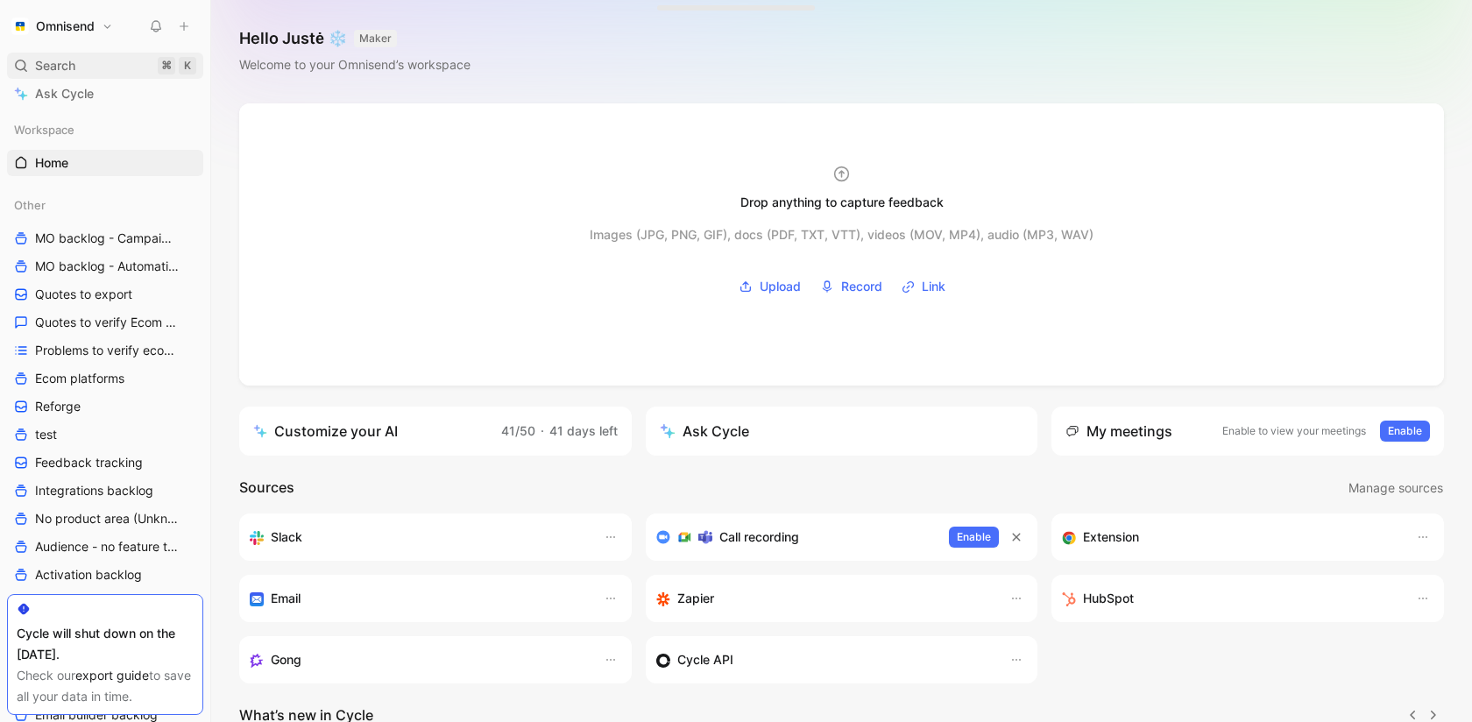
click at [91, 69] on div "Search ⌘ K" at bounding box center [105, 66] width 196 height 26
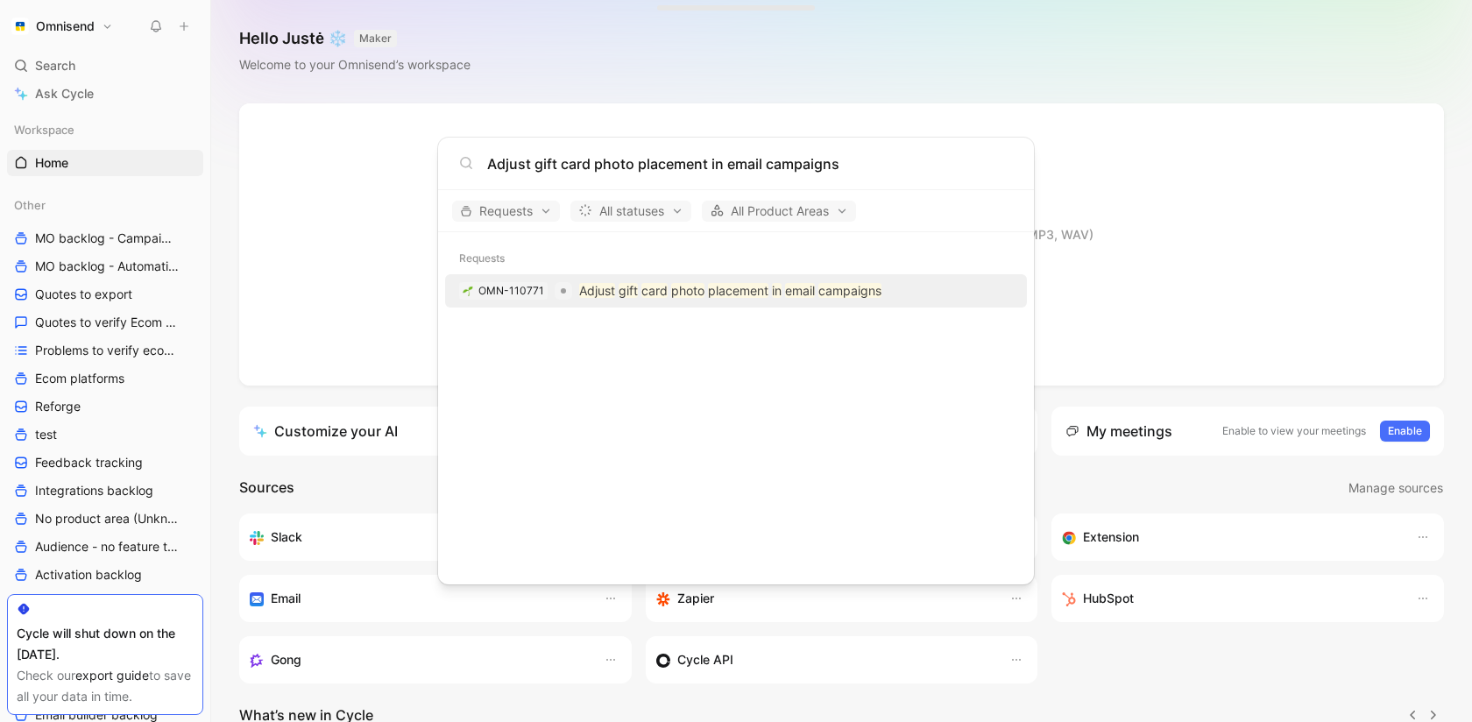
type input "Adjust gift card photo placement in email campaigns"
click at [605, 290] on mark "Adjust" at bounding box center [597, 290] width 36 height 15
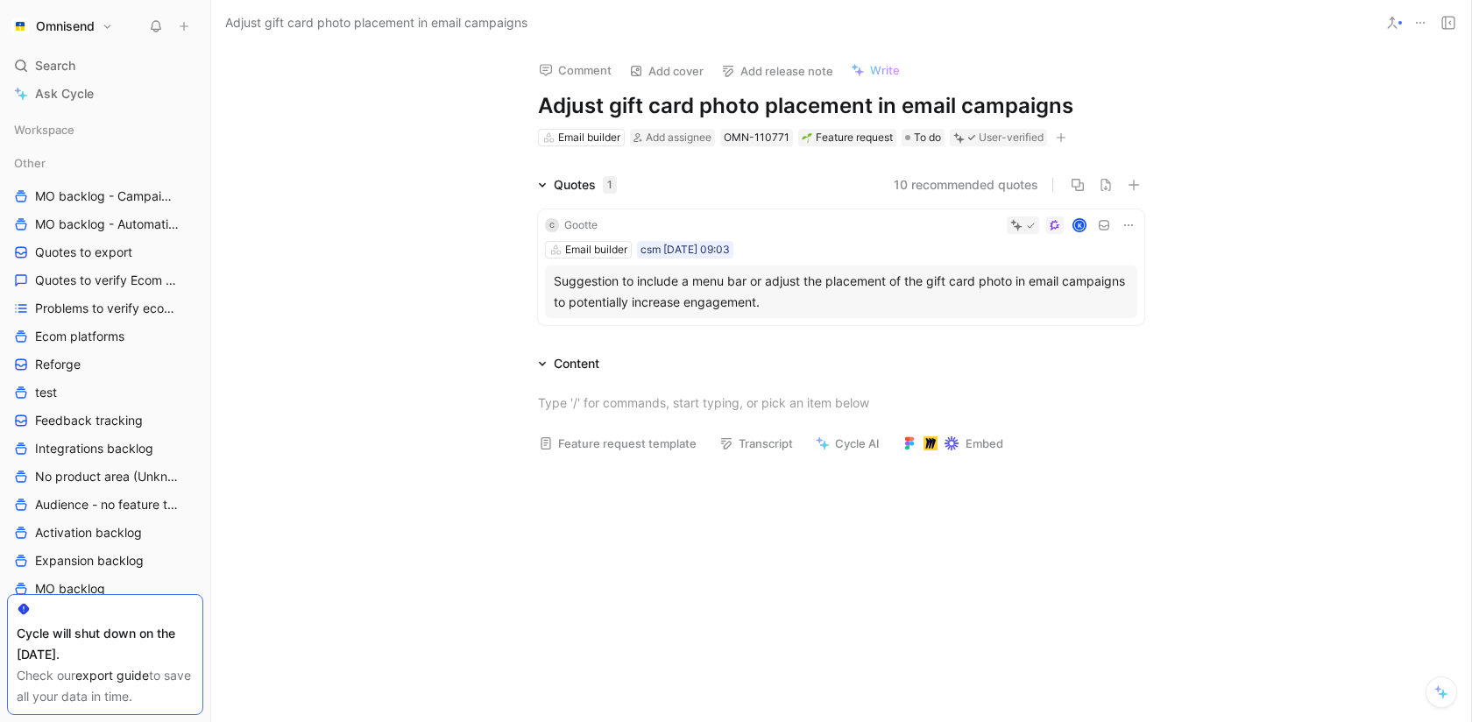
click at [1411, 21] on button at bounding box center [1420, 23] width 25 height 25
click at [842, 304] on div "Suggestion to include a menu bar or adjust the placement of the gift card photo…" at bounding box center [841, 292] width 575 height 42
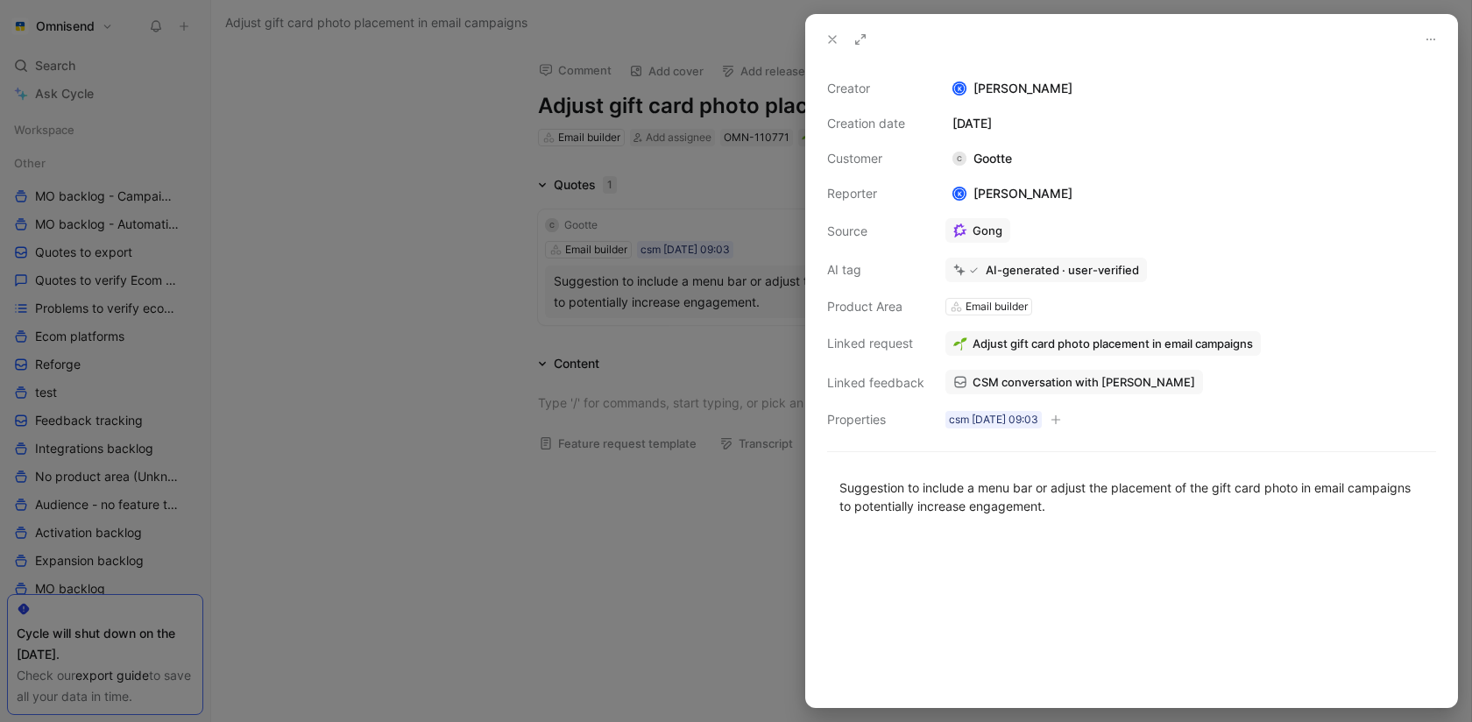
click at [1079, 338] on span "Adjust gift card photo placement in email campaigns" at bounding box center [1112, 344] width 280 height 16
click at [615, 477] on div at bounding box center [736, 361] width 1472 height 722
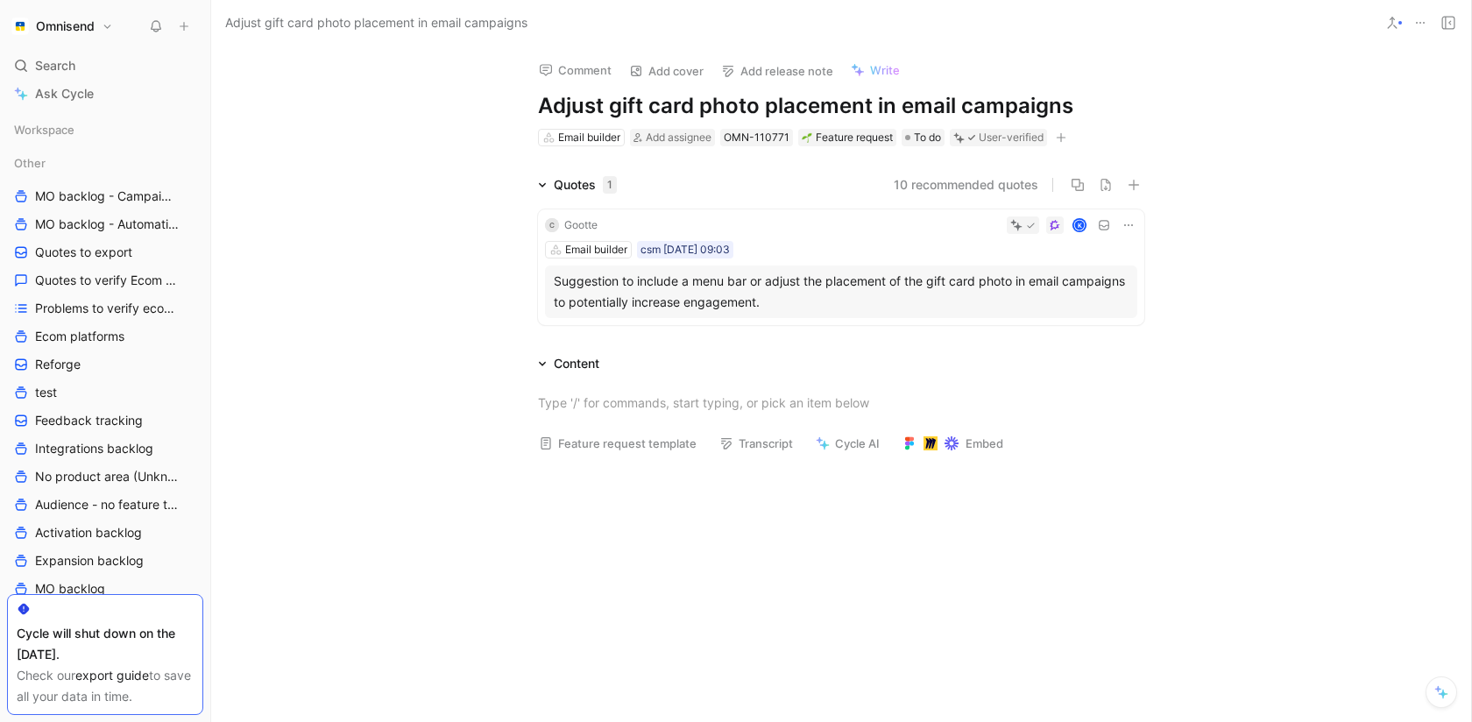
click at [1418, 22] on icon at bounding box center [1420, 23] width 14 height 14
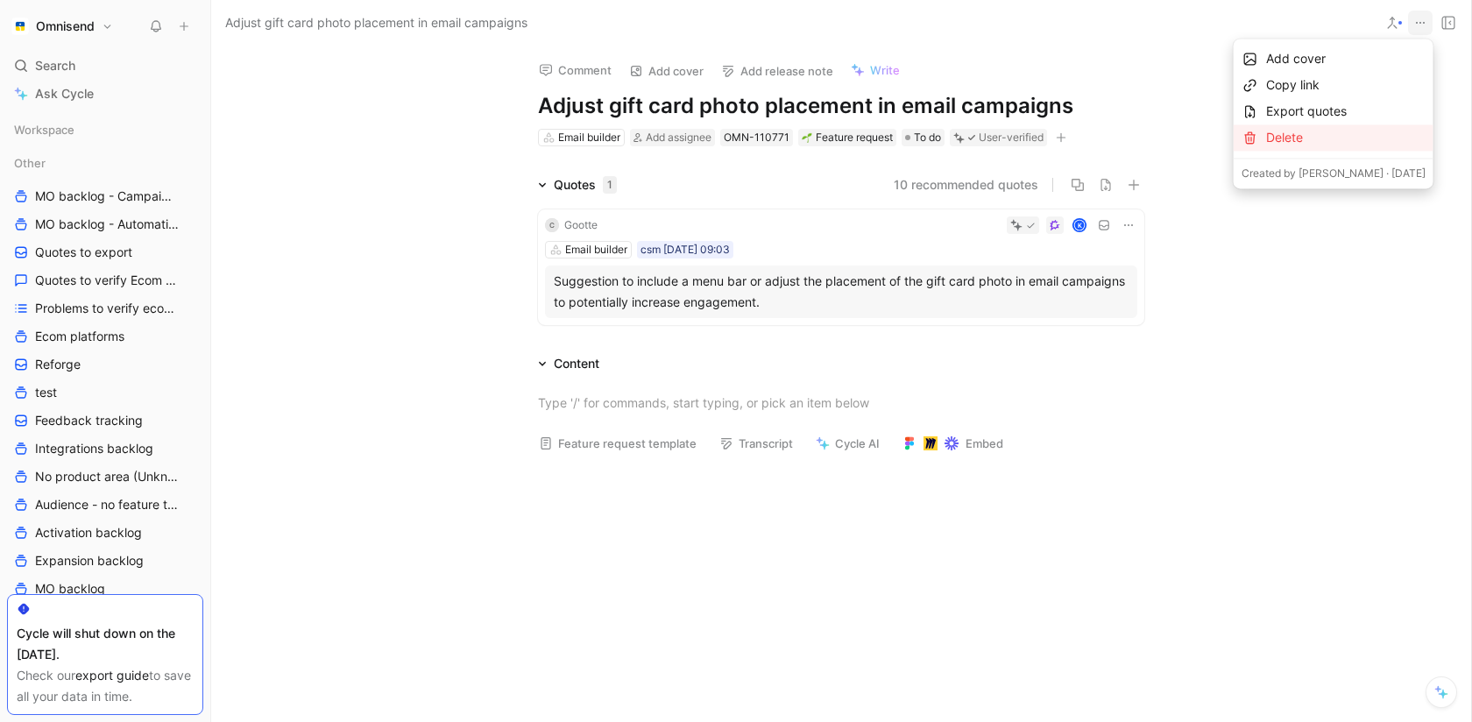
click at [1316, 141] on div "Delete" at bounding box center [1345, 137] width 159 height 21
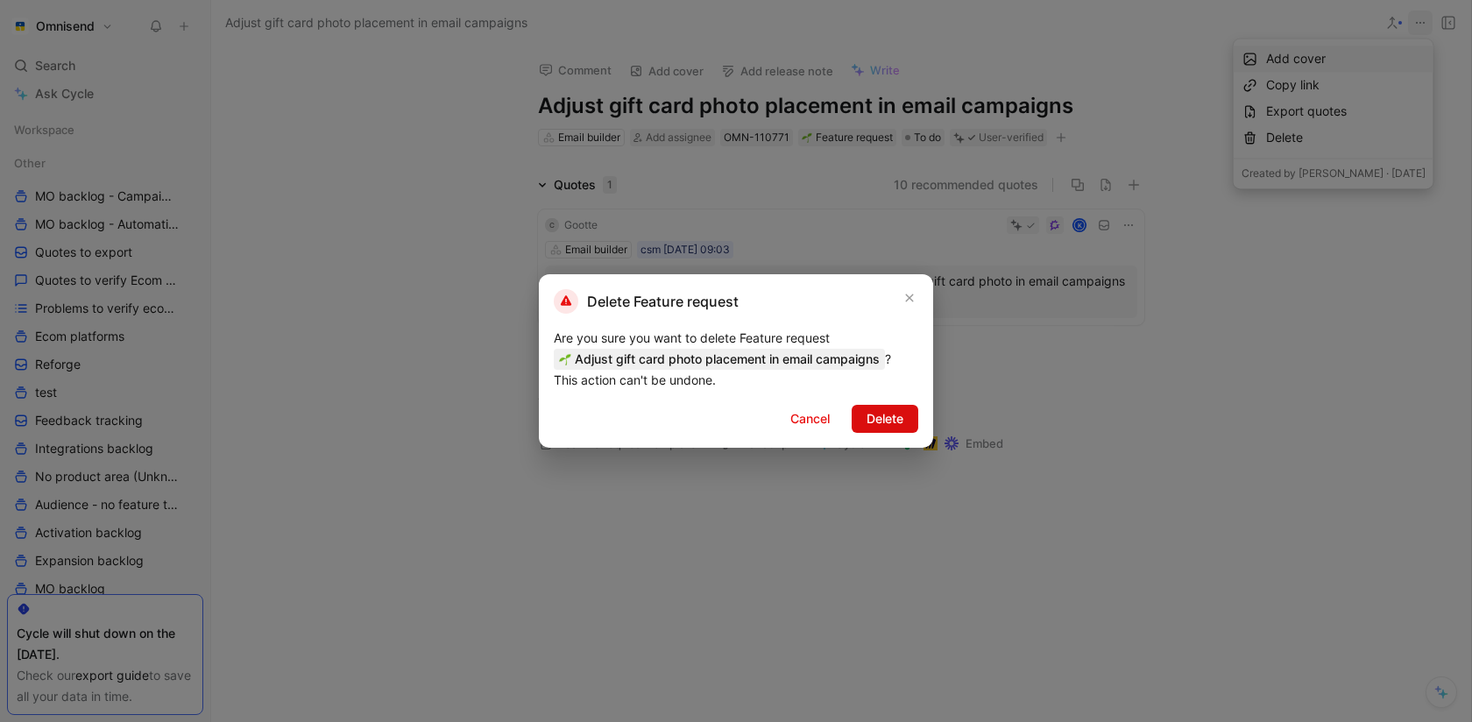
click at [889, 414] on span "Delete" at bounding box center [884, 418] width 37 height 21
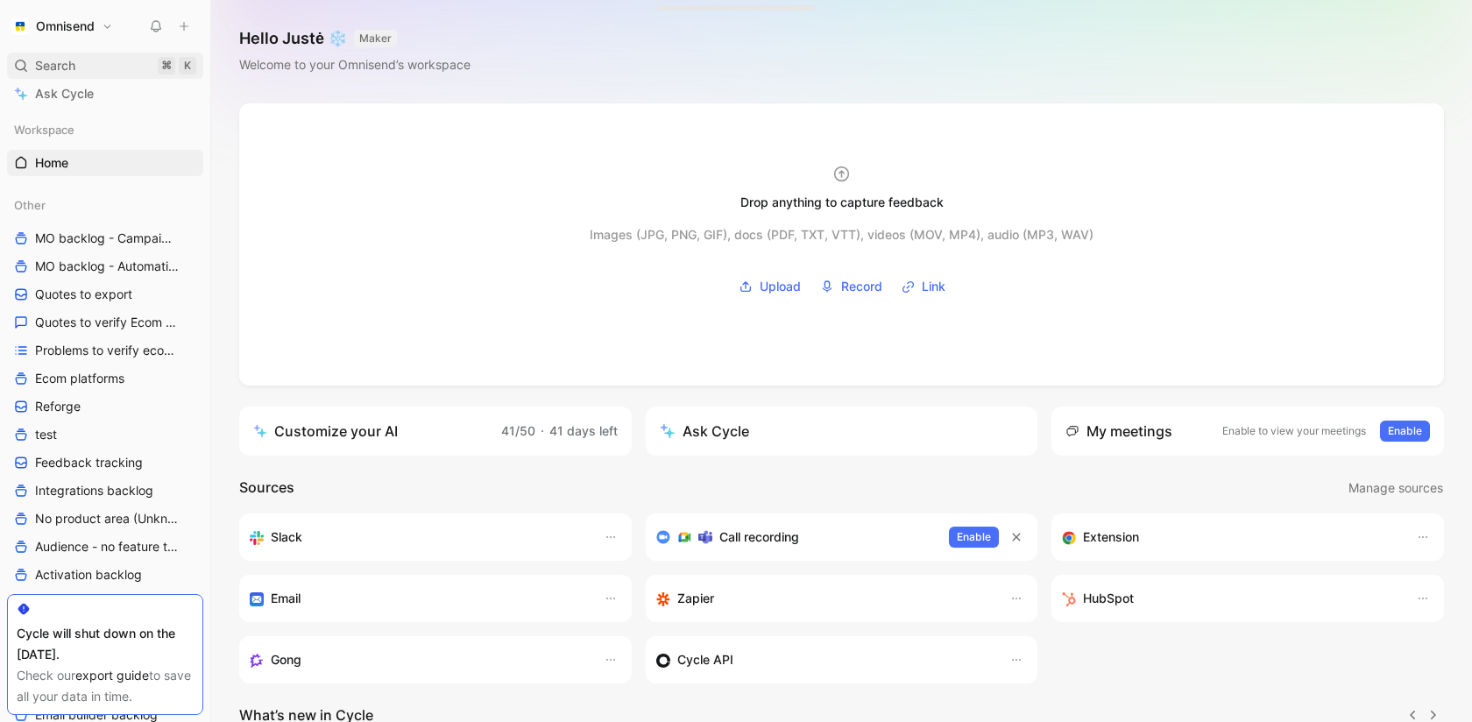
click at [117, 70] on div "Search ⌘ K" at bounding box center [105, 66] width 196 height 26
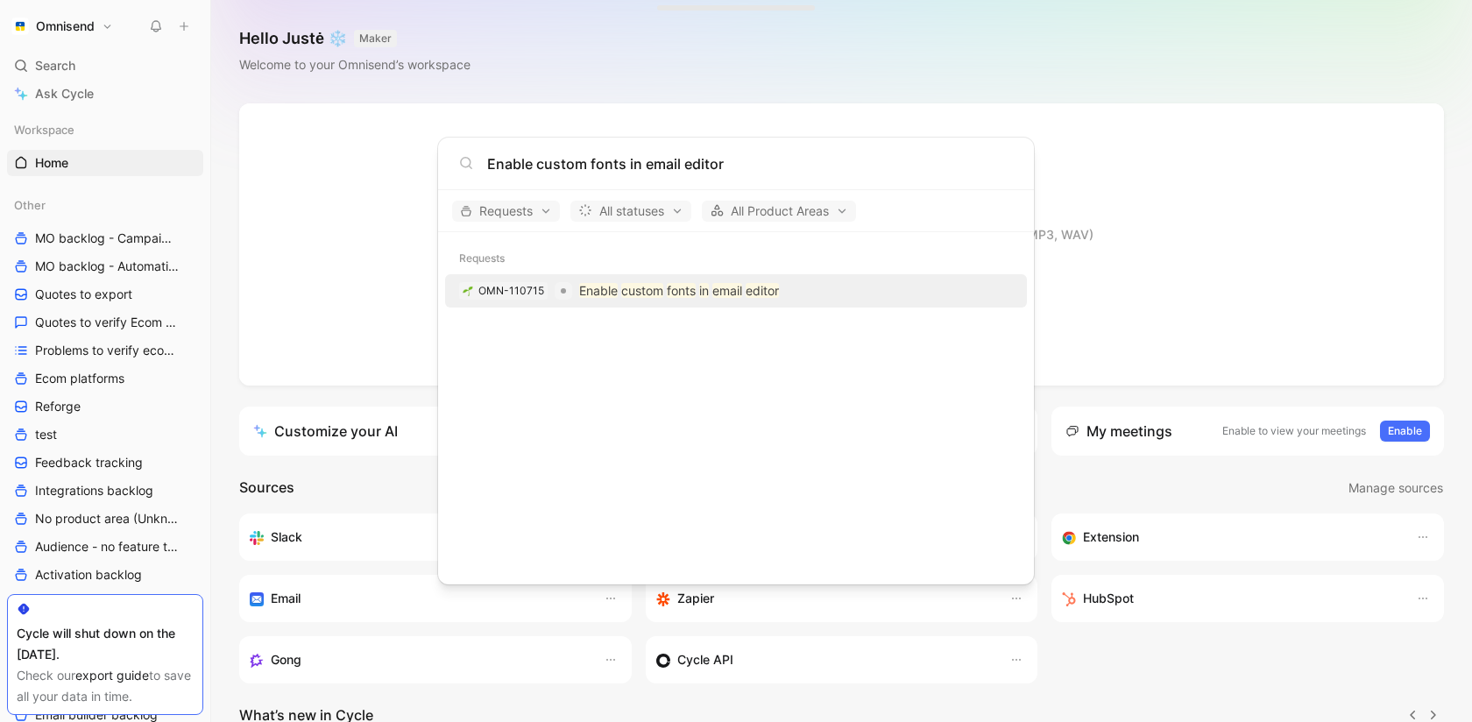
type input "Enable custom fonts in email editor"
click at [611, 292] on mark "Enable" at bounding box center [598, 290] width 39 height 15
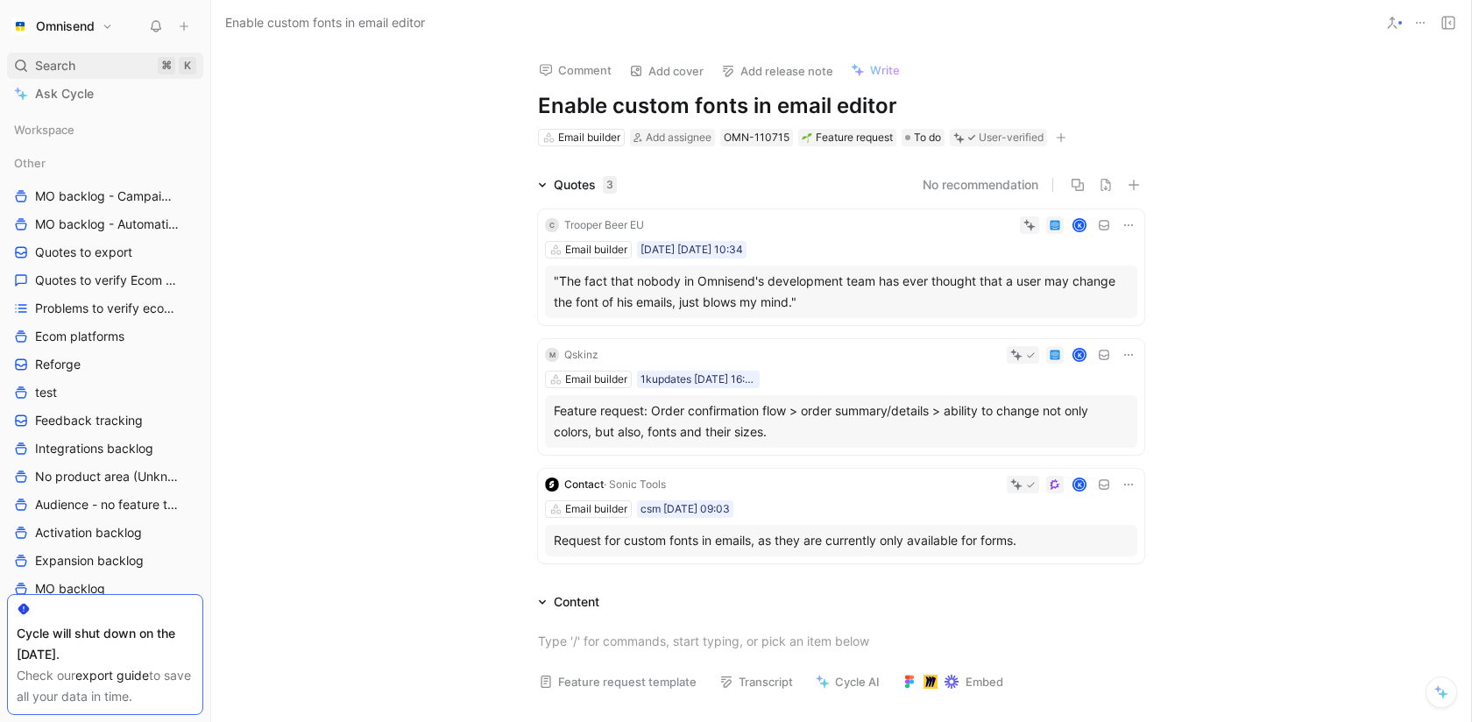
click at [78, 67] on div "Search ⌘ K" at bounding box center [105, 66] width 196 height 26
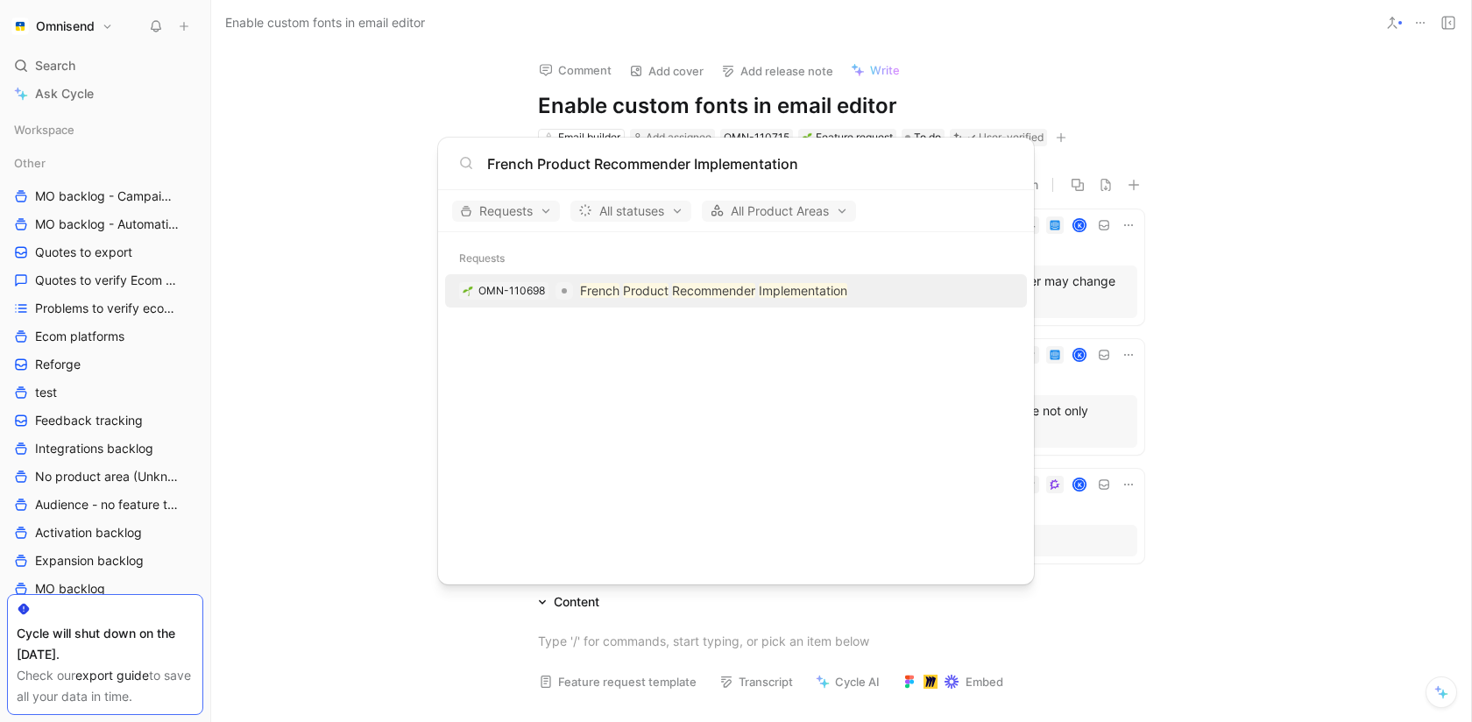
type input "French Product Recommender Implementation"
click at [567, 296] on div at bounding box center [564, 291] width 18 height 18
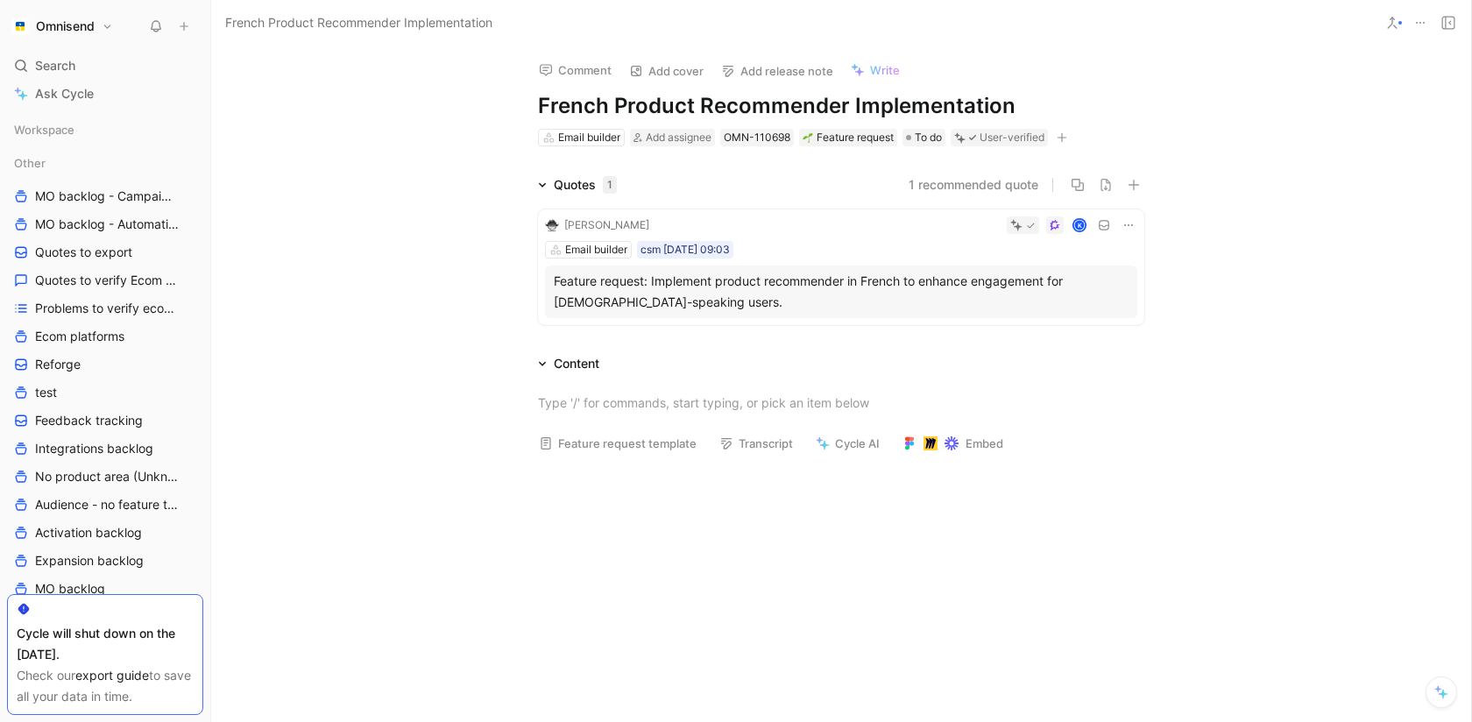
click at [852, 295] on div "Feature request: Implement product recommender in French to enhance engagement …" at bounding box center [841, 292] width 575 height 42
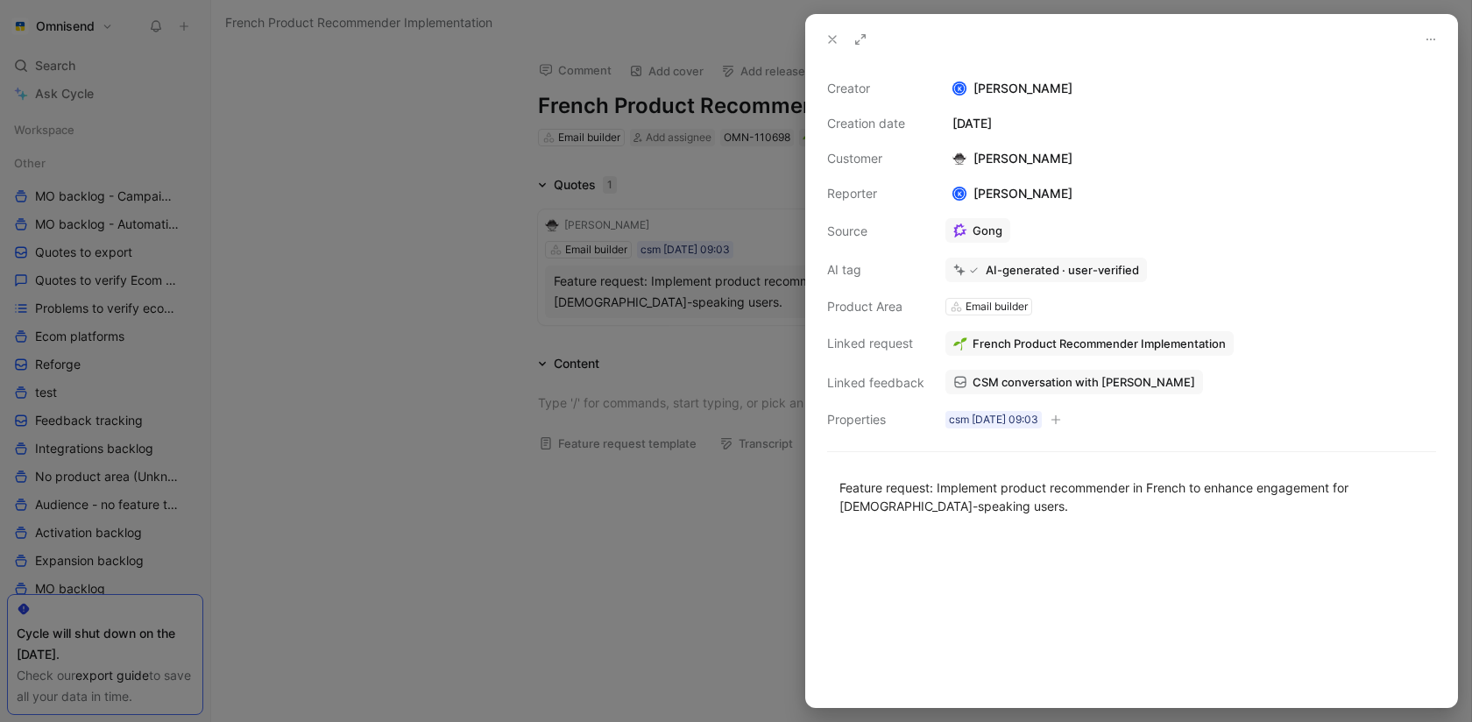
click at [527, 569] on div at bounding box center [736, 361] width 1472 height 722
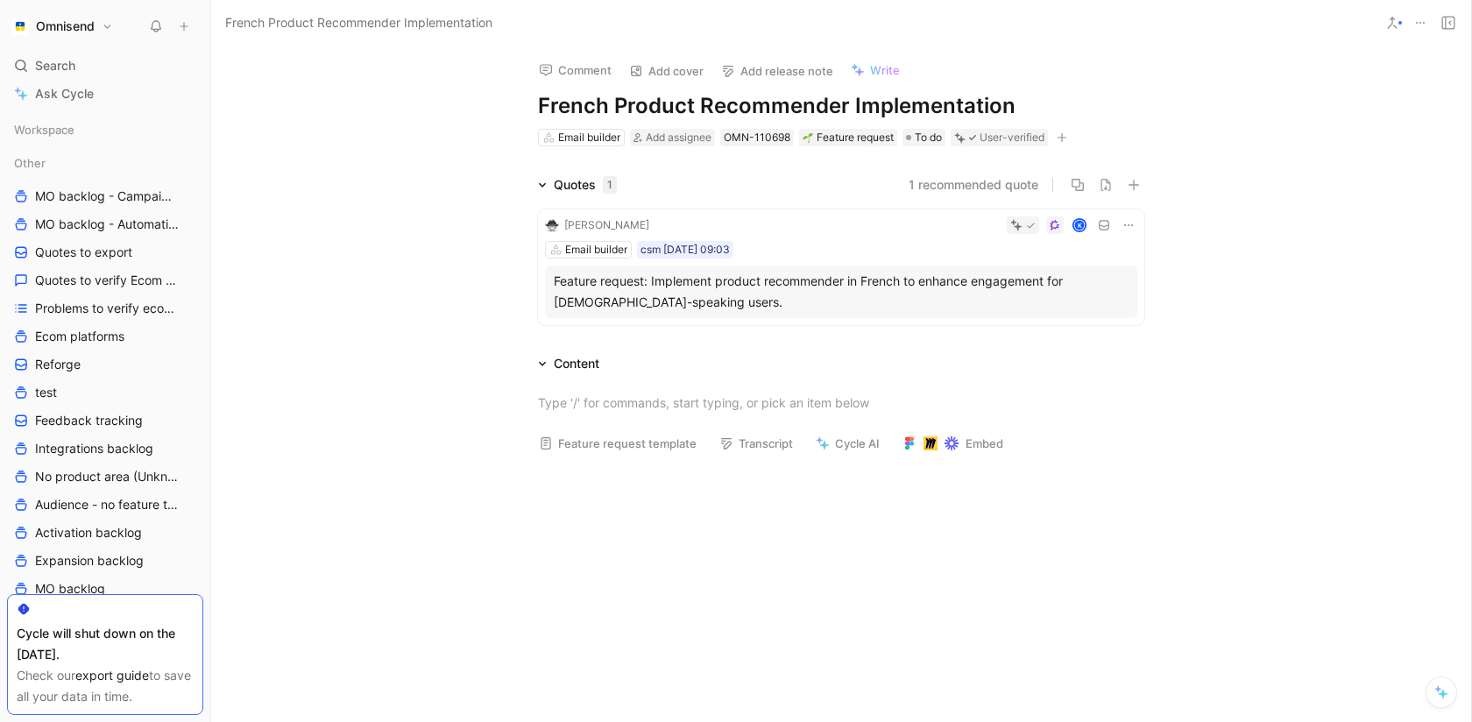
click at [1421, 23] on icon at bounding box center [1420, 23] width 14 height 14
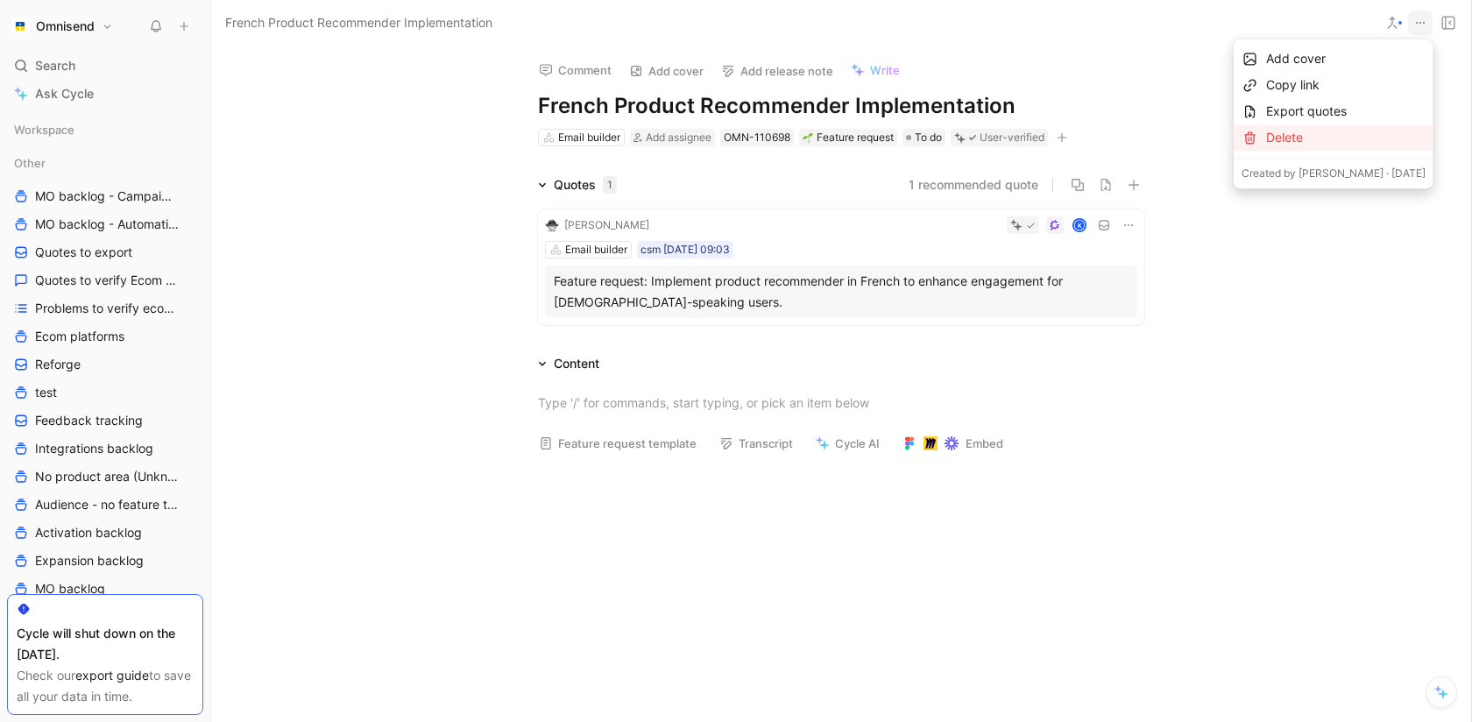
click at [1319, 137] on div "Delete" at bounding box center [1345, 137] width 159 height 21
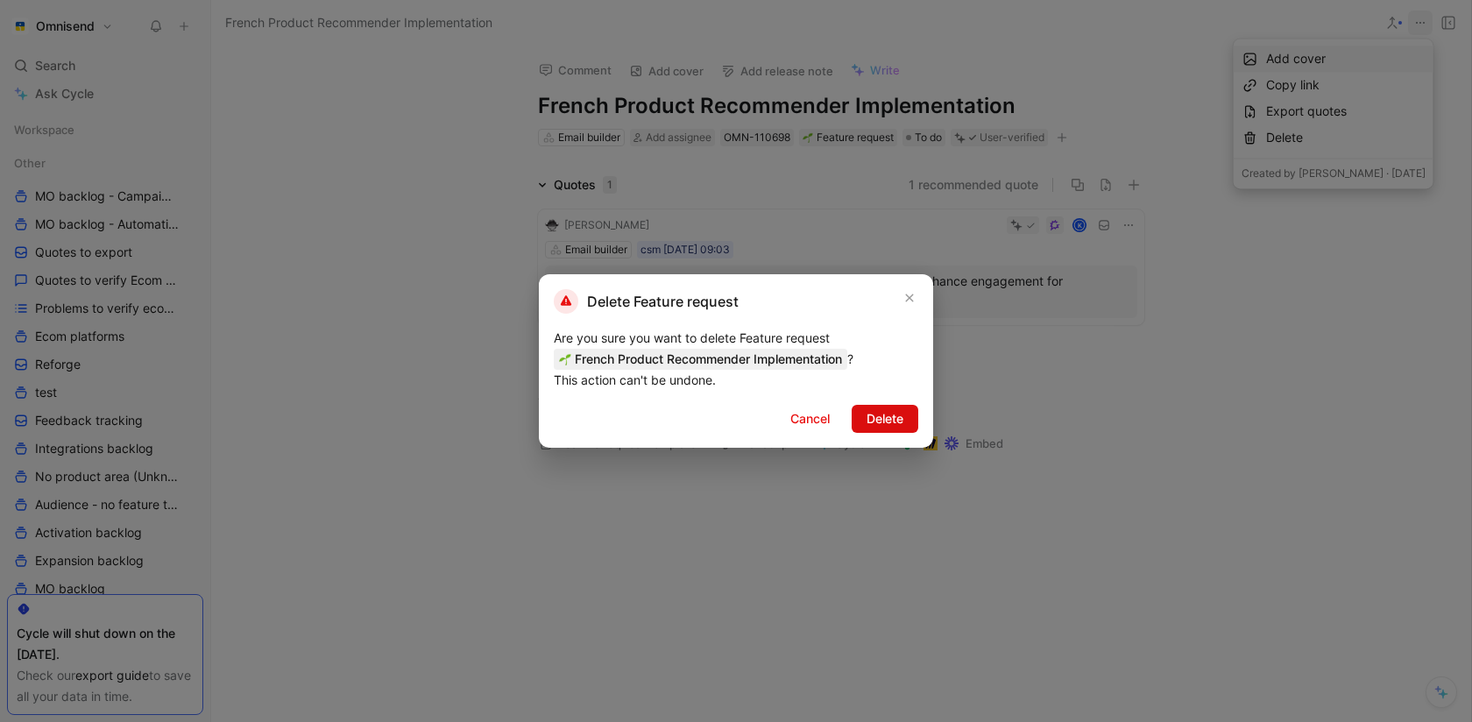
click at [890, 429] on button "Delete" at bounding box center [885, 419] width 67 height 28
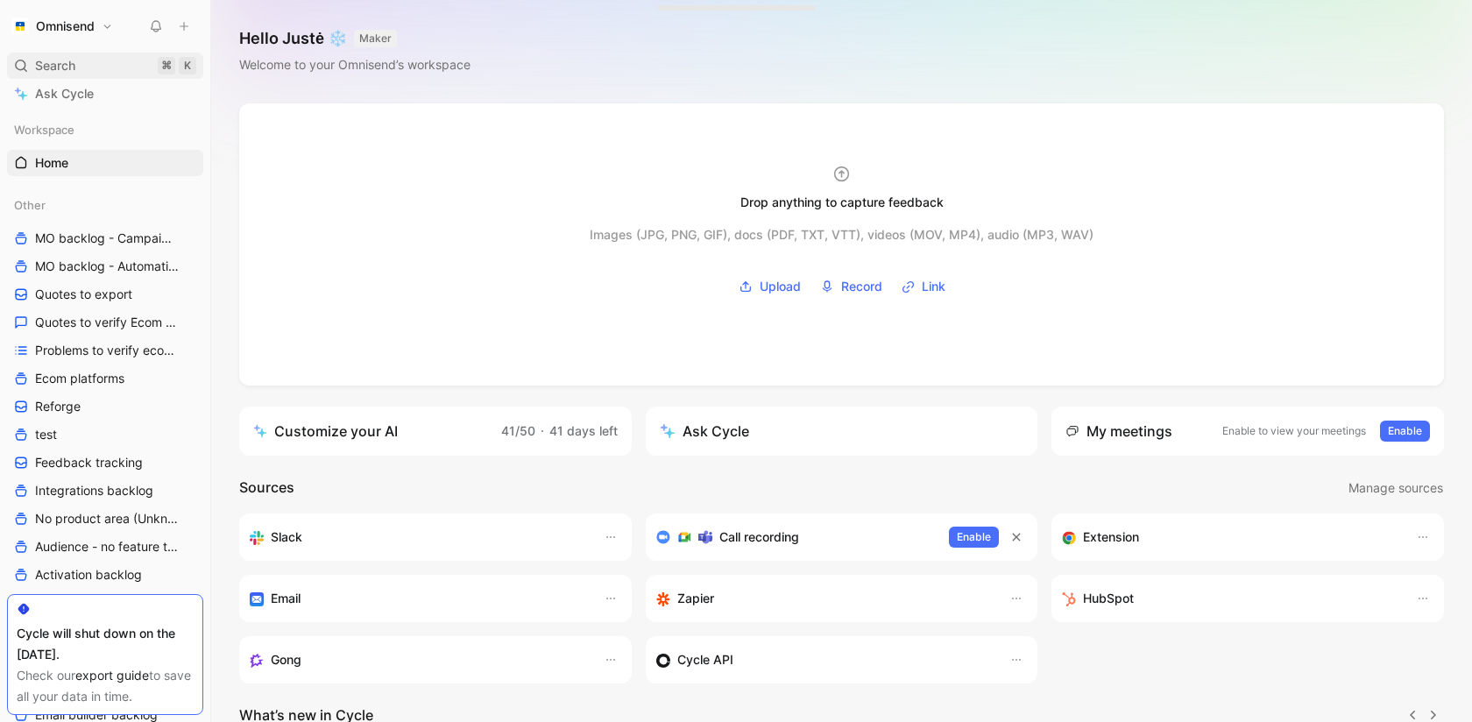
click at [96, 66] on div "Search ⌘ K" at bounding box center [105, 66] width 196 height 26
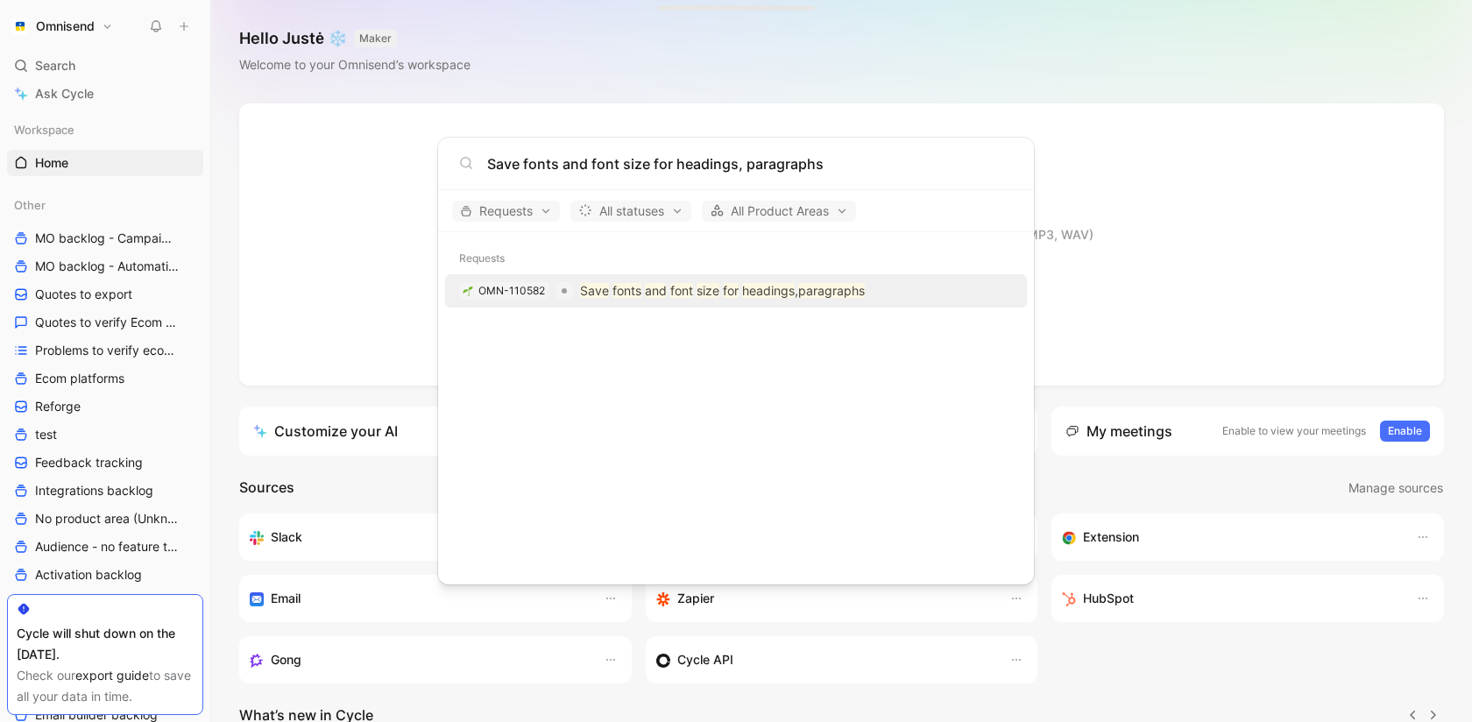
type input "Save fonts and font size for headings, paragraphs"
click at [606, 277] on div "OMN-110582 Save fonts and font size for headings , paragraphs" at bounding box center [735, 291] width 571 height 32
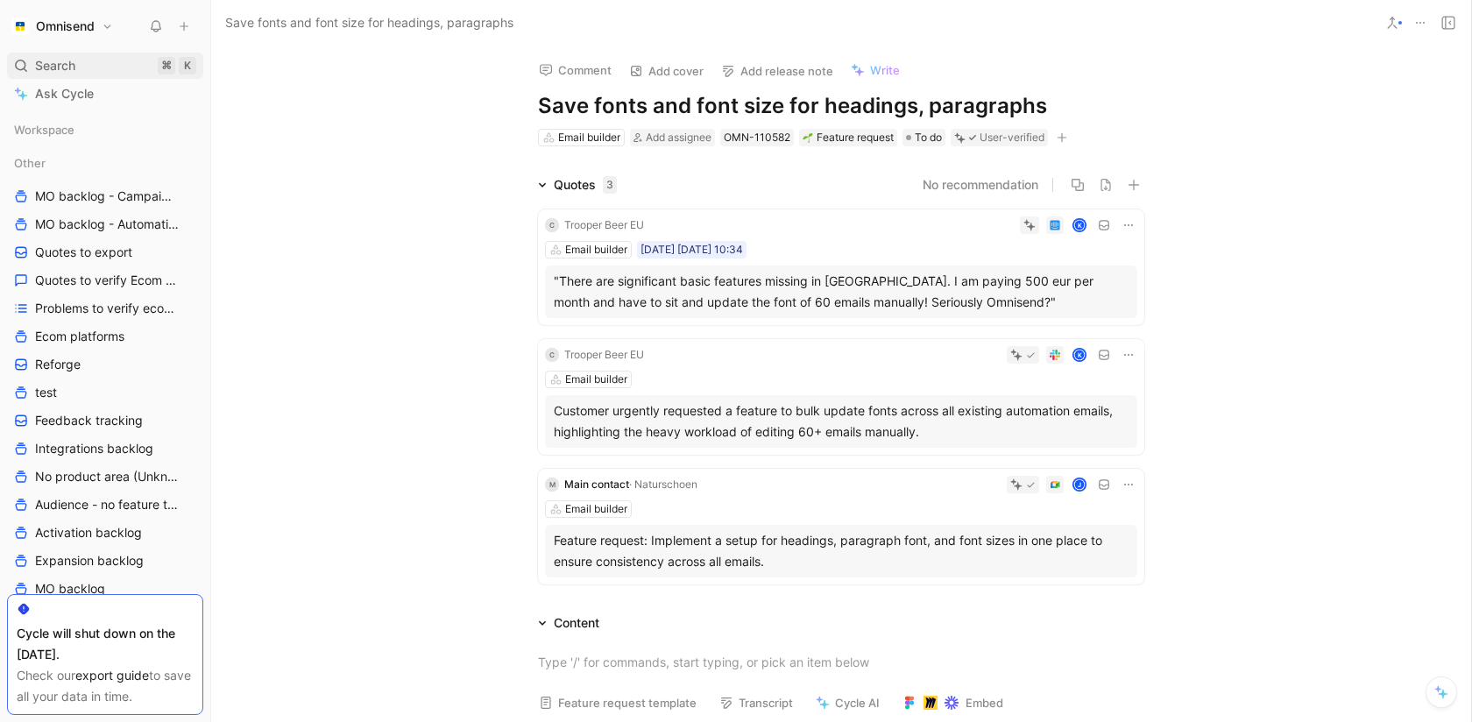
click at [110, 78] on div "Search ⌘ K Ask Cycle" at bounding box center [105, 80] width 196 height 54
click at [97, 62] on div "Search ⌘ K" at bounding box center [105, 66] width 196 height 26
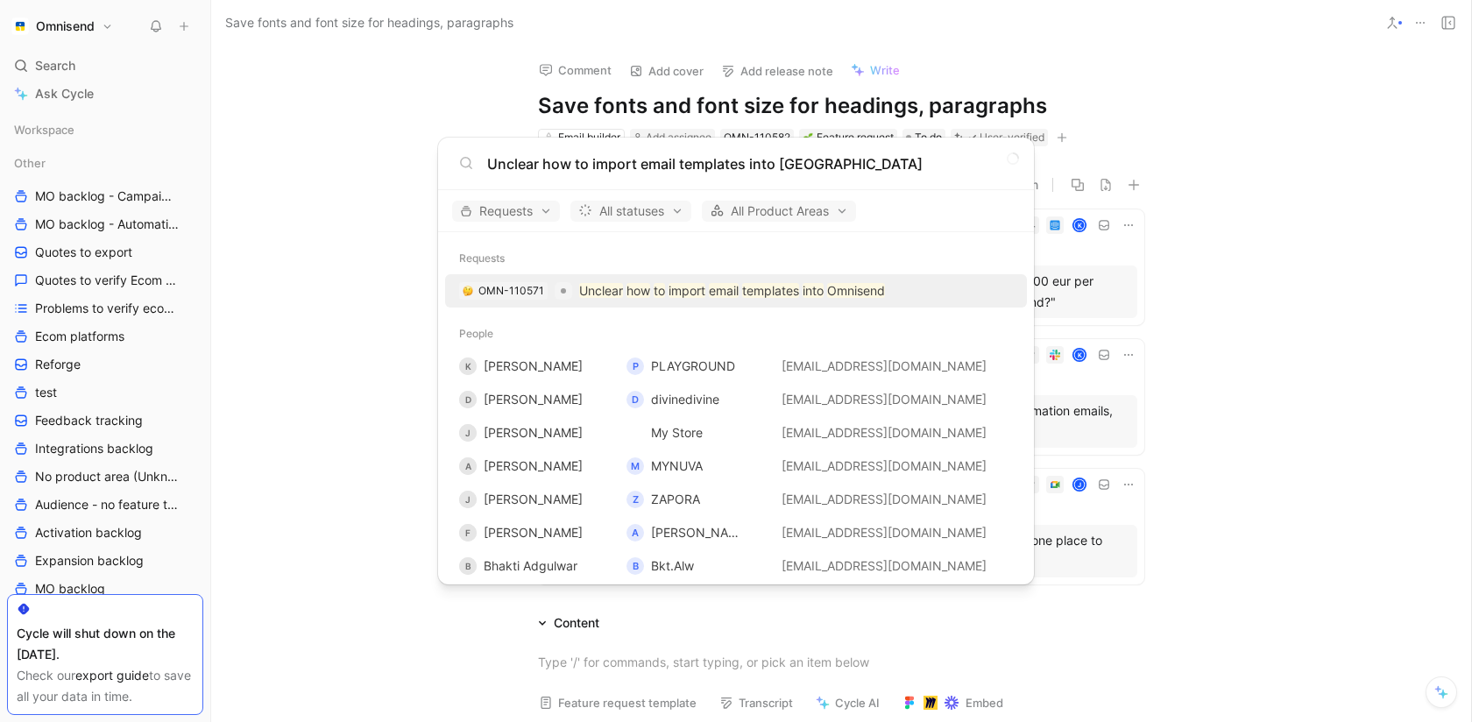
type input "Unclear how to import email templates into [GEOGRAPHIC_DATA]"
click at [681, 281] on p "Unclear how to import email templates into [GEOGRAPHIC_DATA]" at bounding box center [732, 290] width 306 height 21
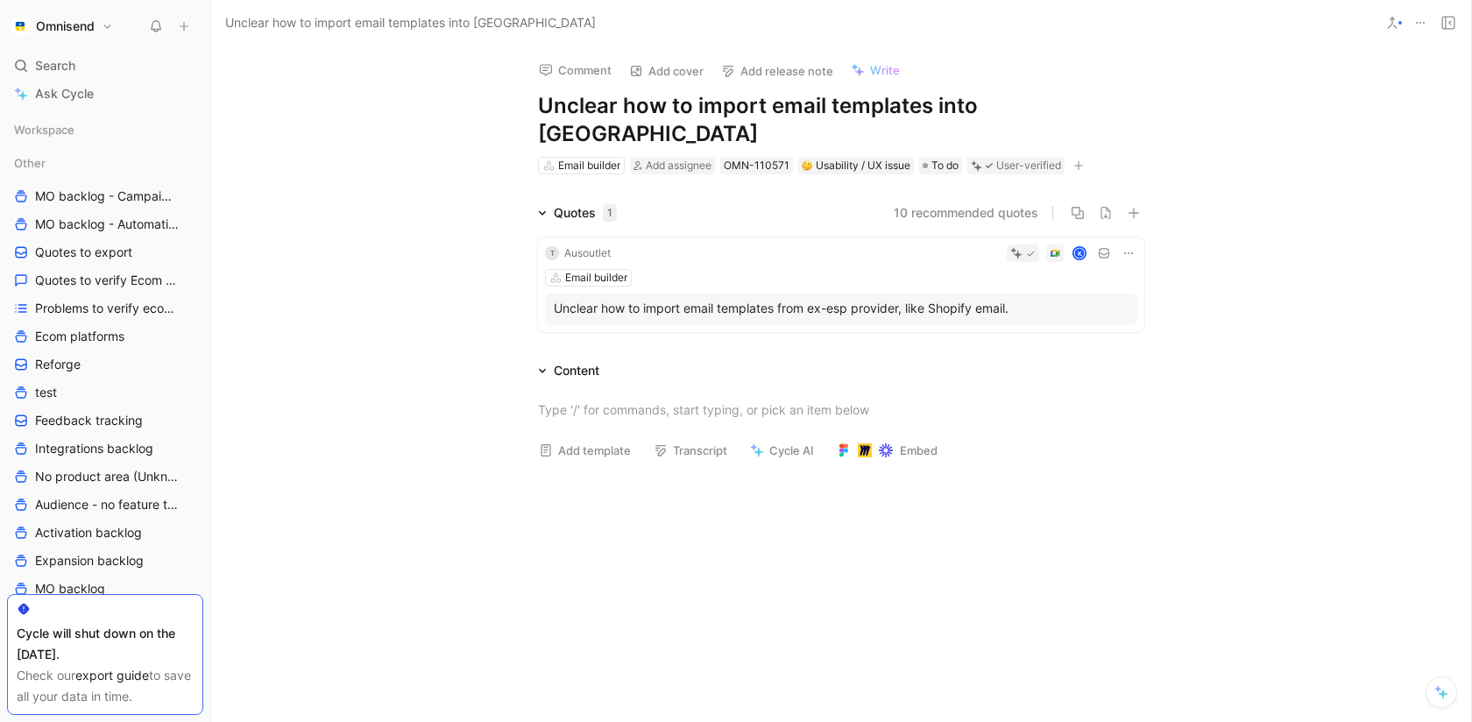
click at [1410, 29] on button at bounding box center [1420, 23] width 25 height 25
click at [114, 62] on div "Search ⌘ K" at bounding box center [105, 66] width 196 height 26
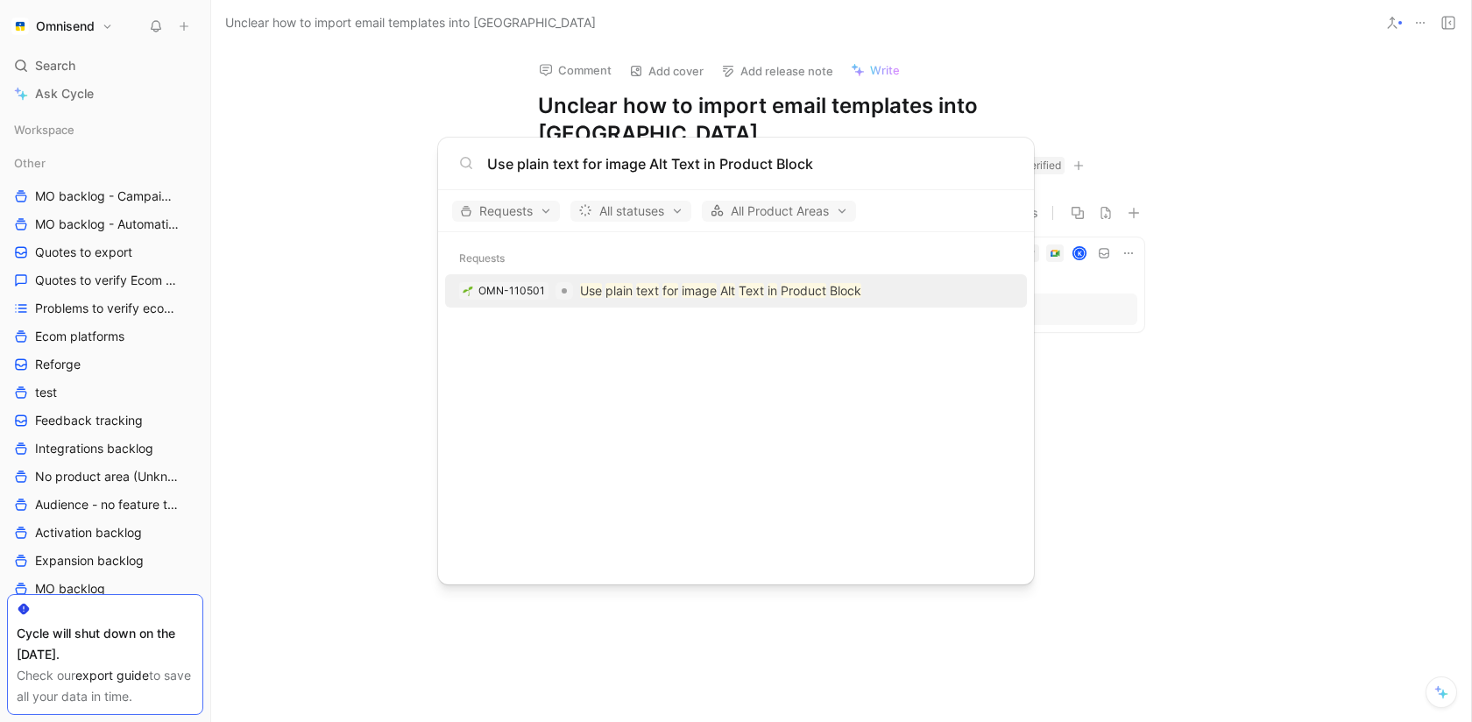
type input "Use plain text for image Alt Text in Product Block"
click at [695, 295] on mark "image" at bounding box center [699, 290] width 35 height 15
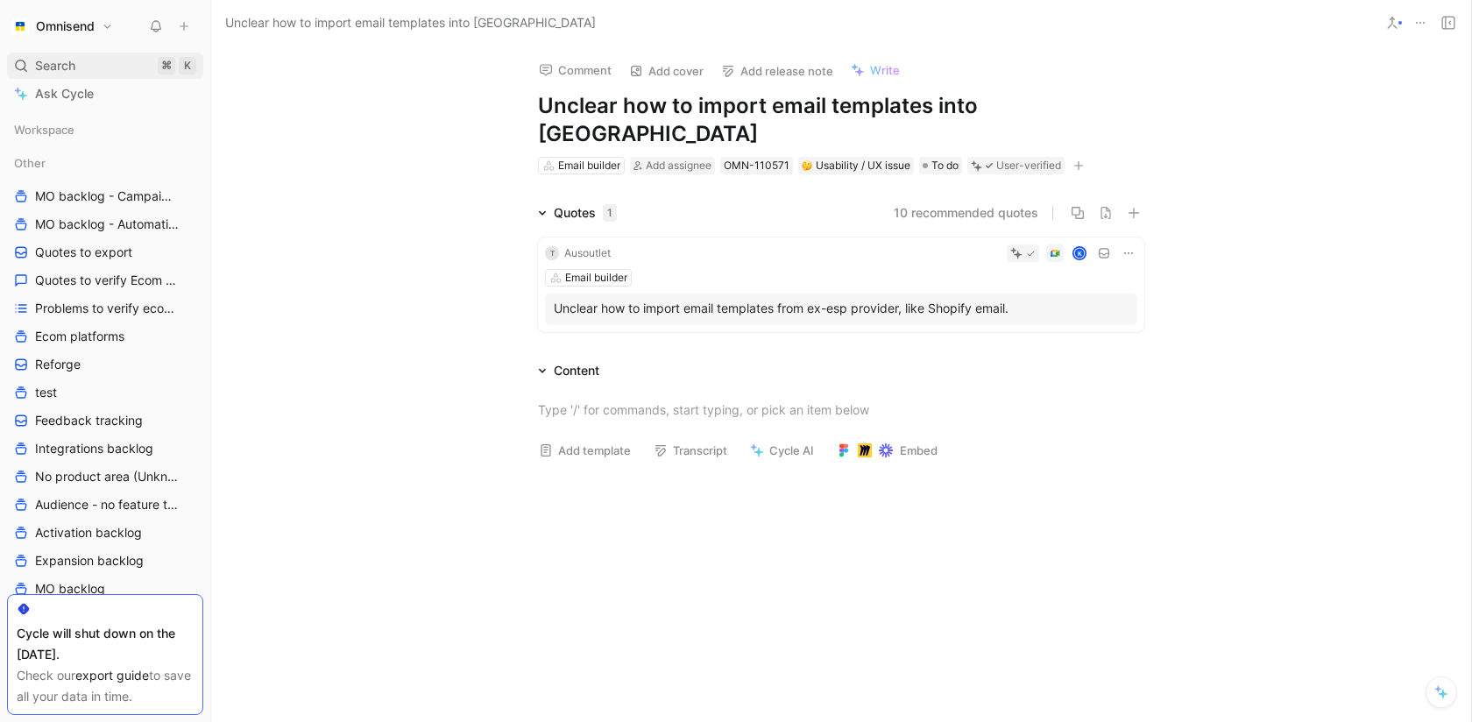
click at [55, 75] on span "Search" at bounding box center [55, 65] width 40 height 21
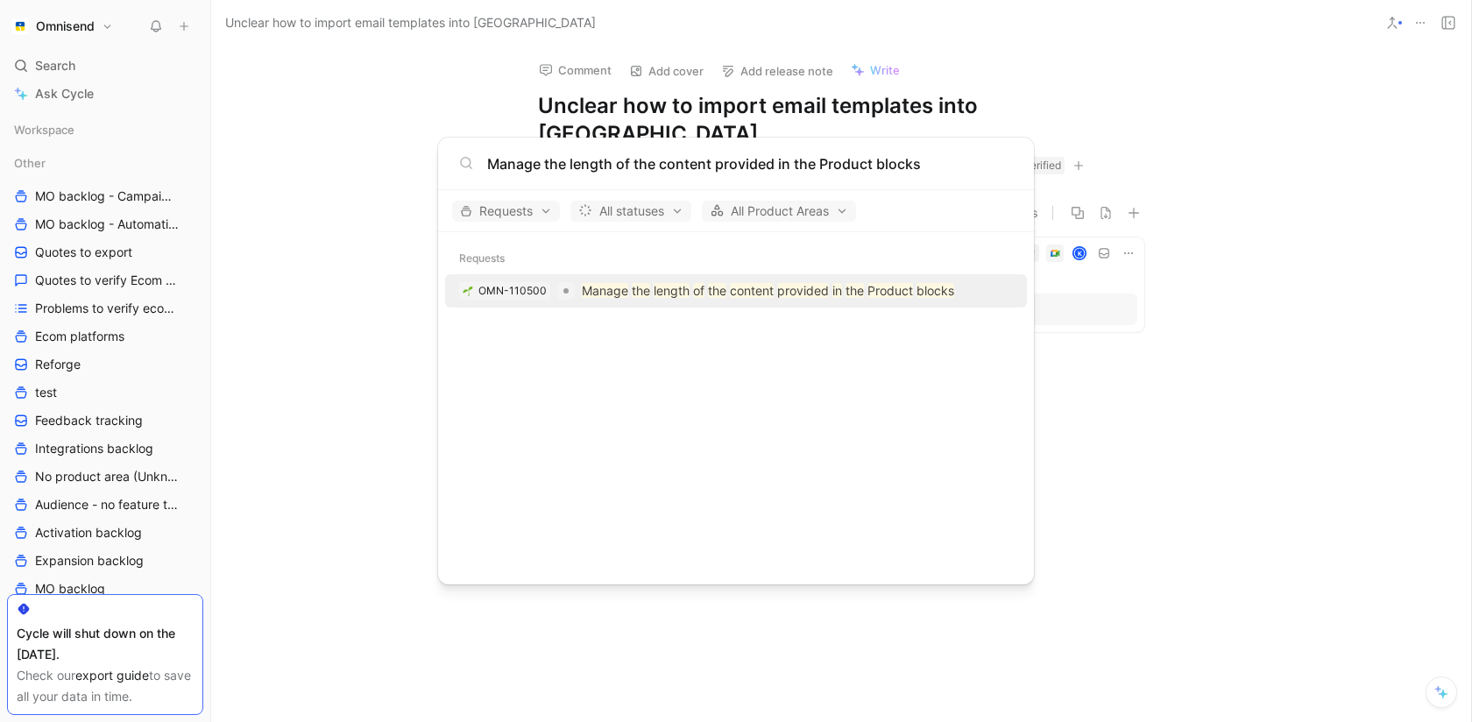
type input "Manage the length of the content provided in the Product blocks"
click at [598, 290] on mark "Manage" at bounding box center [605, 290] width 46 height 15
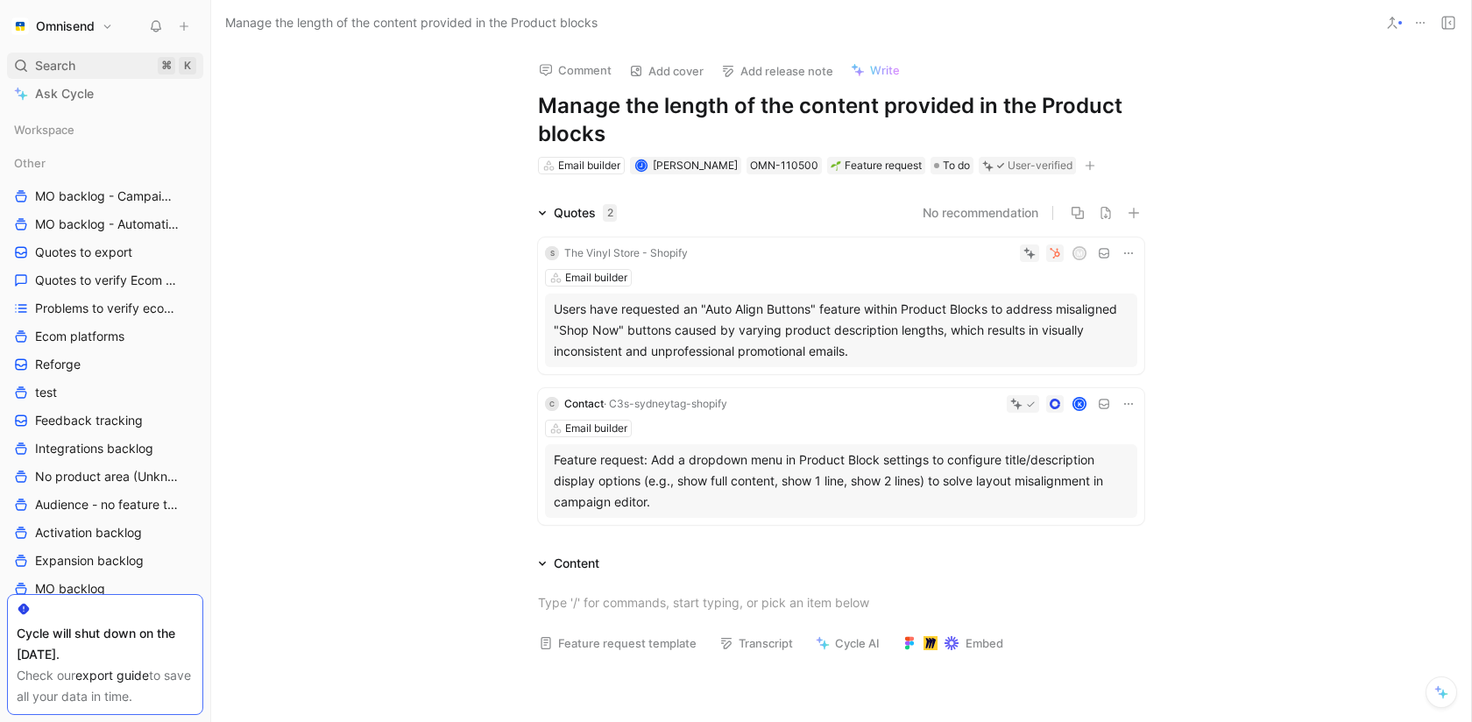
click at [64, 53] on div "Search ⌘ K" at bounding box center [105, 66] width 196 height 26
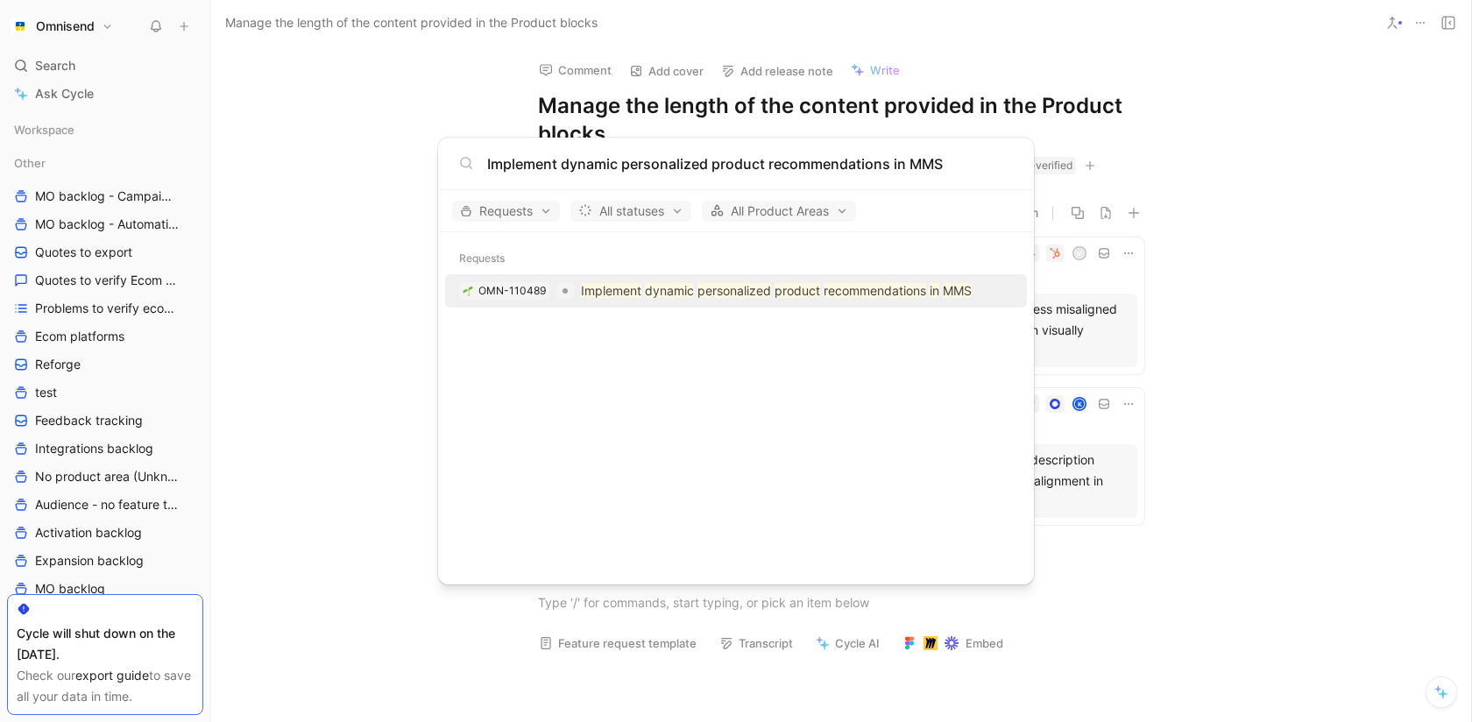
type input "Implement dynamic personalized product recommendations in MMS"
click at [646, 296] on mark "dynamic" at bounding box center [669, 290] width 49 height 15
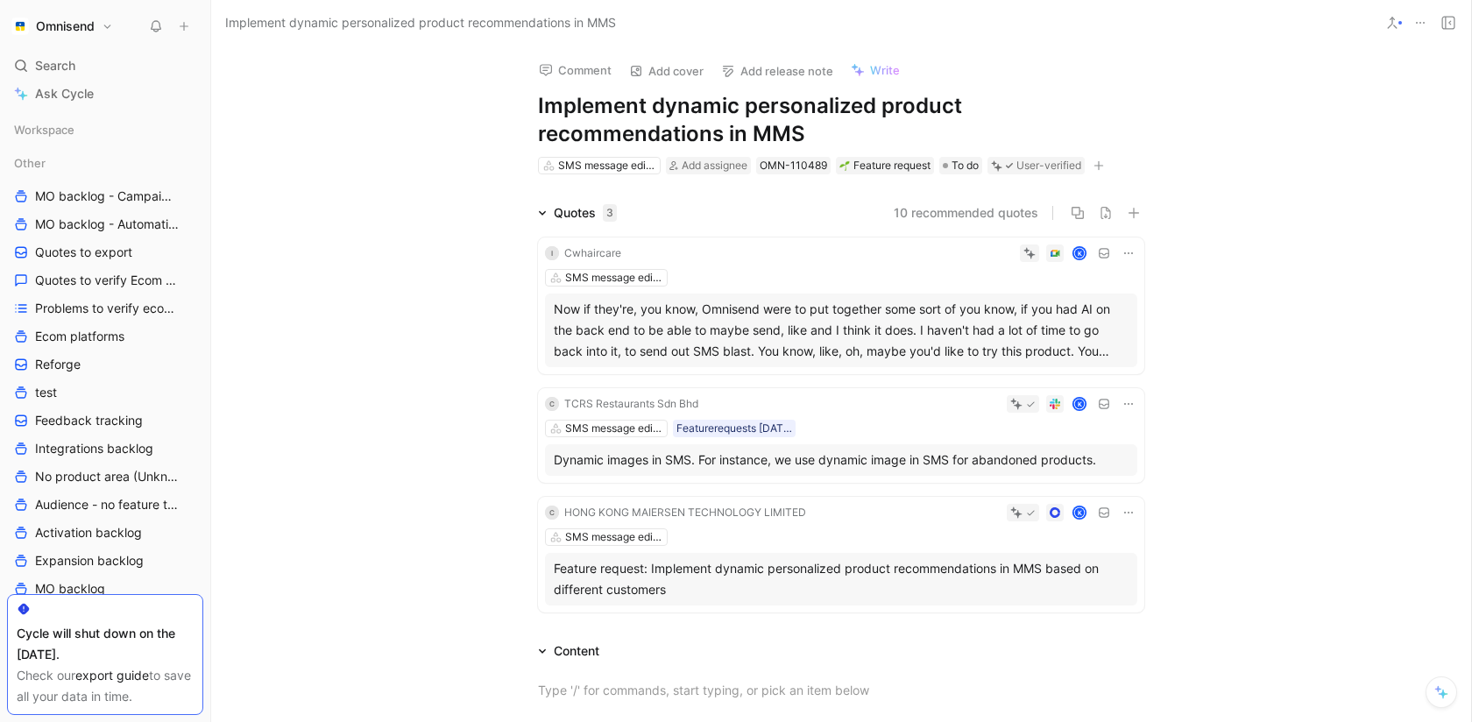
click at [713, 112] on h1 "Implement dynamic personalized product recommendations in MMS" at bounding box center [841, 120] width 606 height 56
copy h1 "Implement dynamic personalized product recommendations in MMS"
click at [63, 60] on span "Search" at bounding box center [55, 65] width 40 height 21
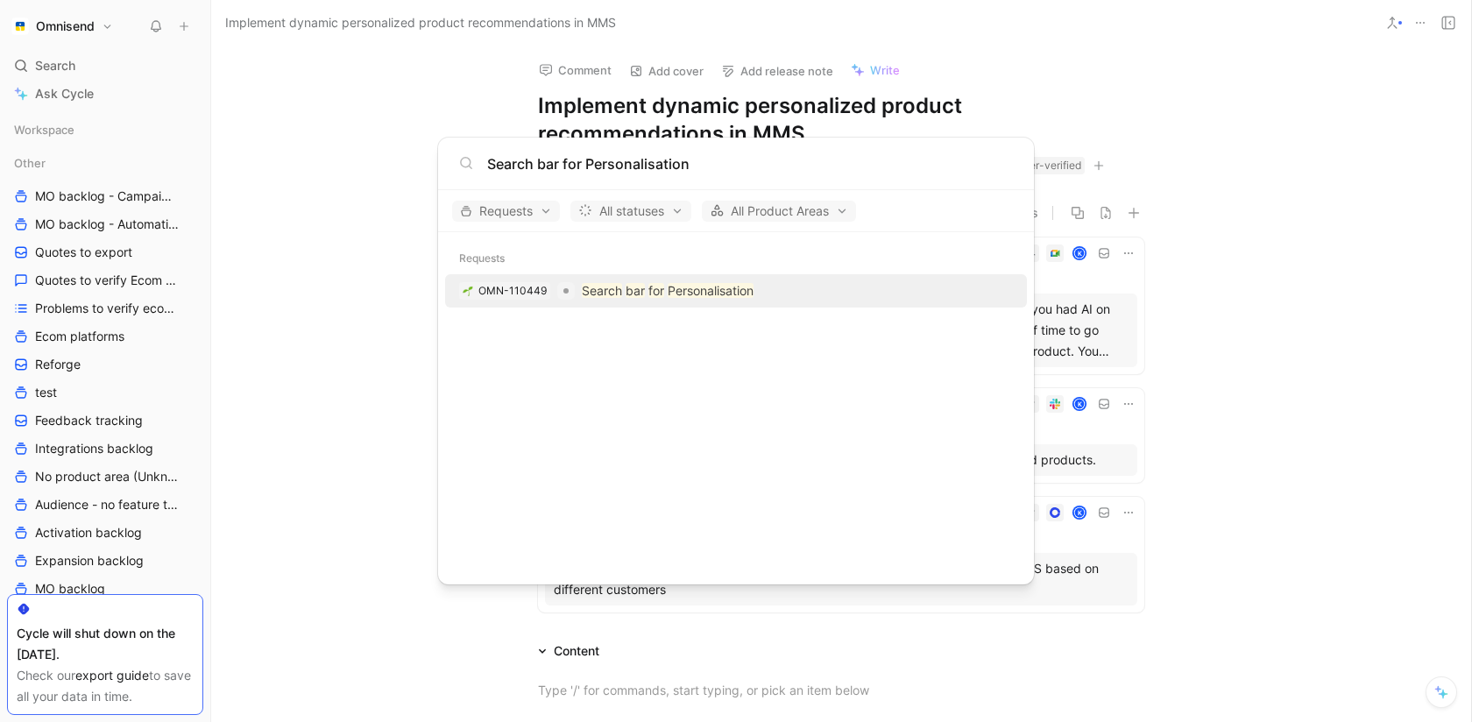
type input "Search bar for Personalisation"
click at [605, 289] on mark "Search" at bounding box center [602, 290] width 40 height 15
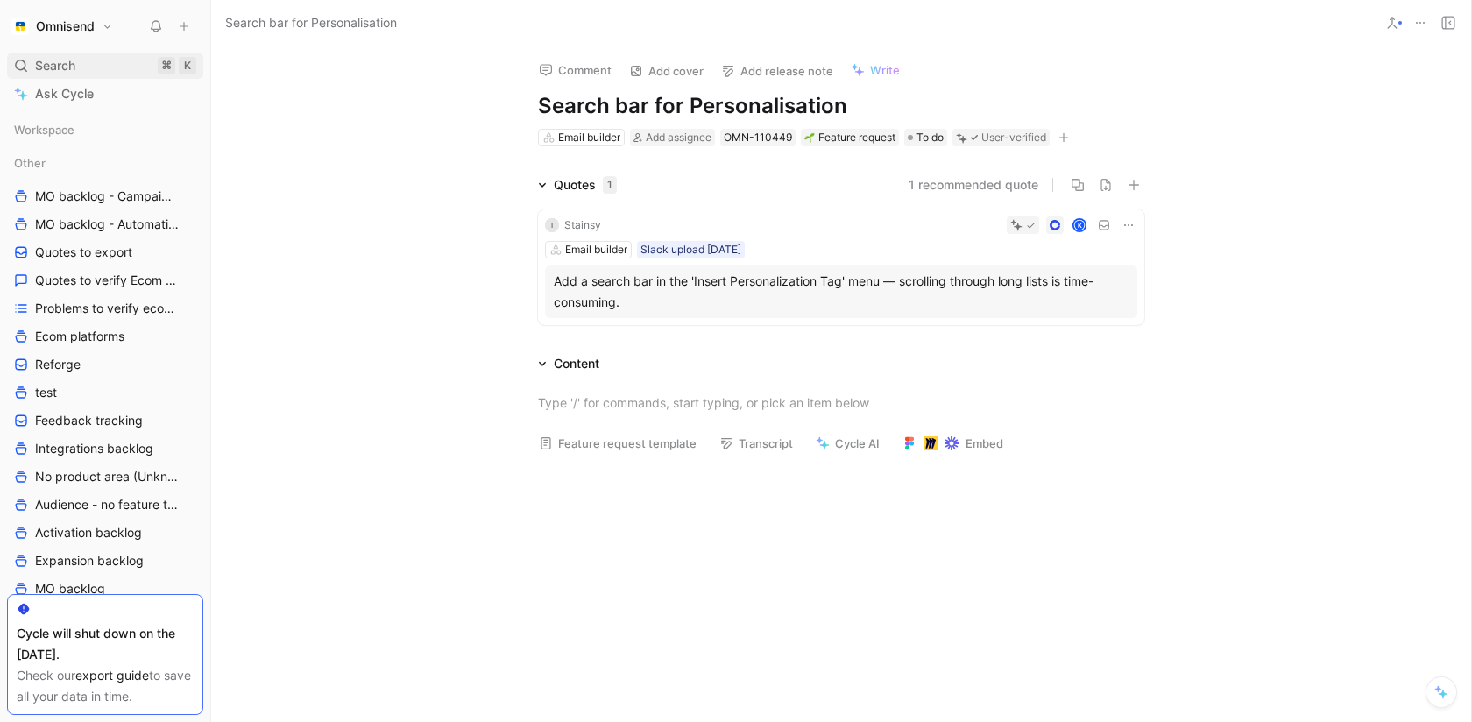
click at [60, 63] on span "Search" at bounding box center [55, 65] width 40 height 21
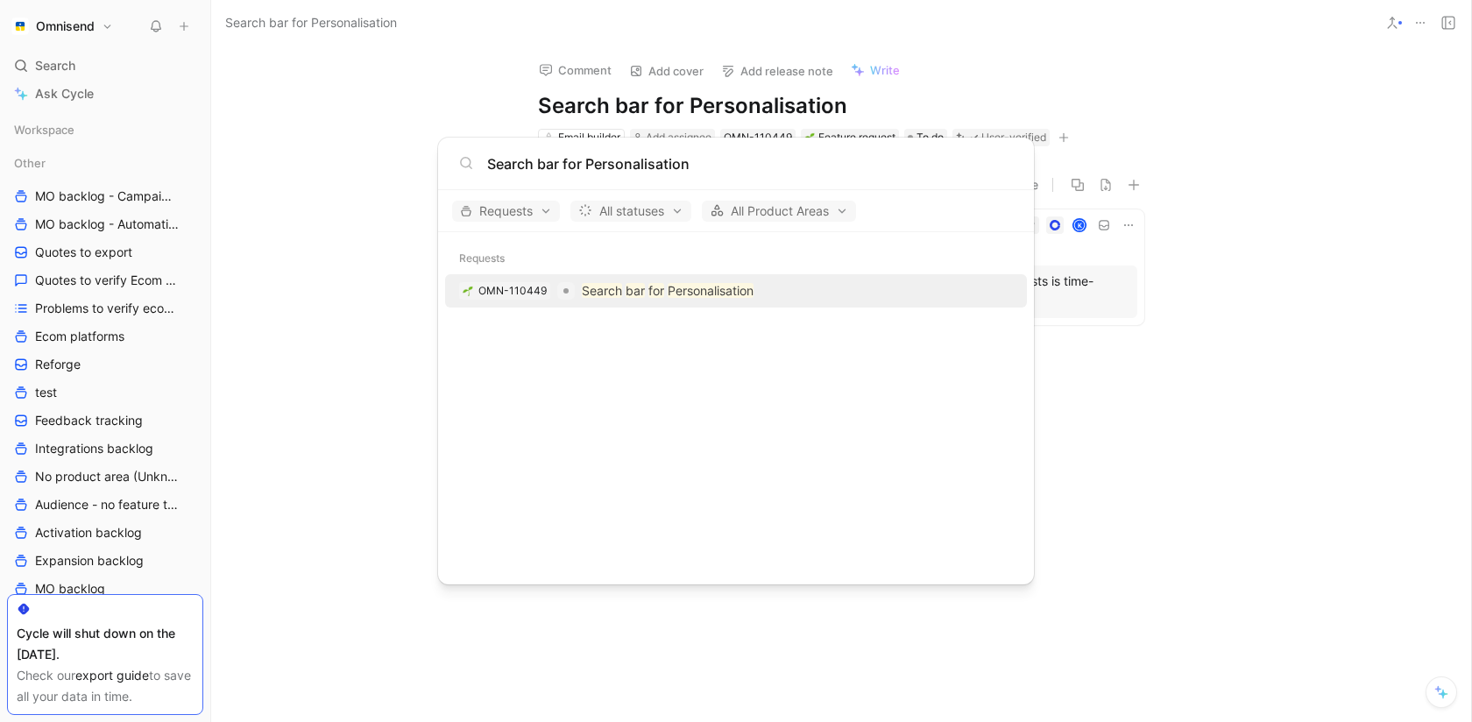
type input "Search bar for Personalisation"
click at [593, 289] on mark "Search" at bounding box center [602, 290] width 40 height 15
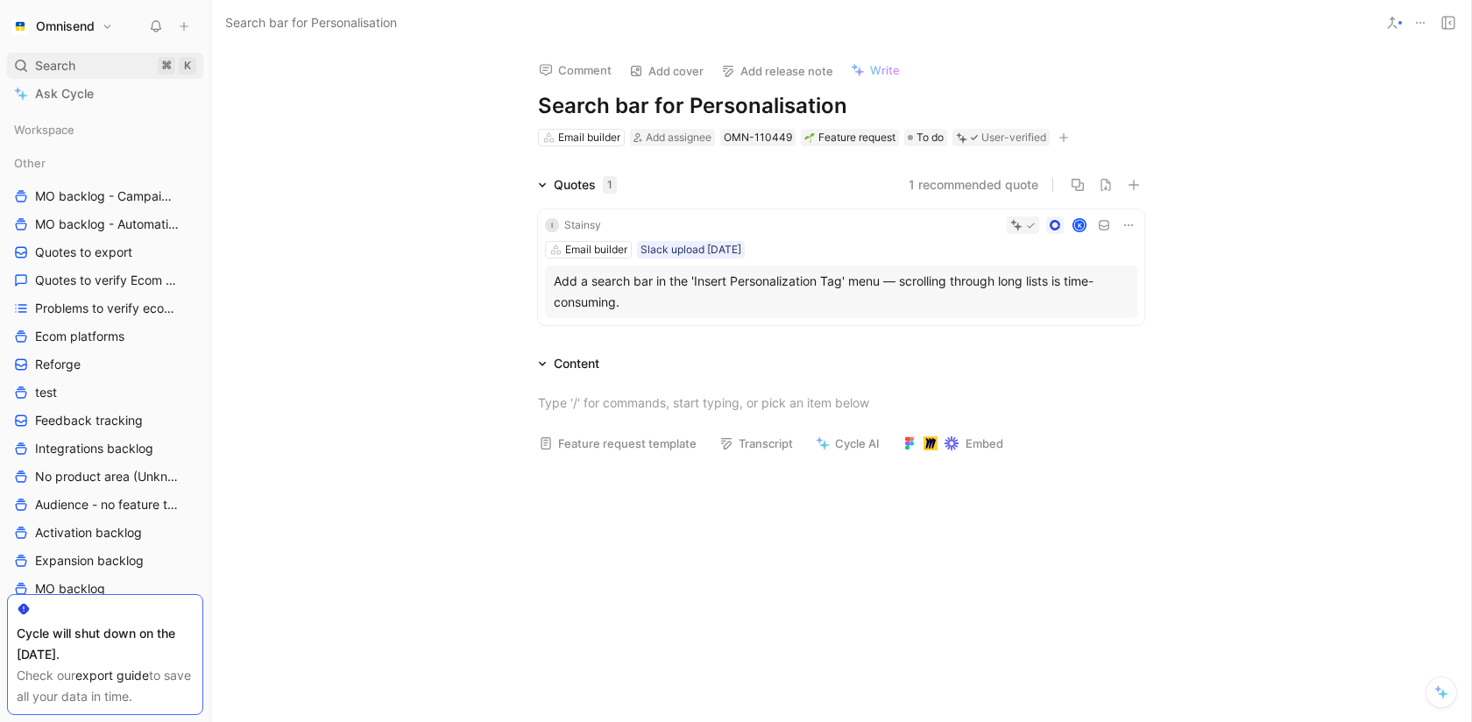
click at [38, 68] on span "Search" at bounding box center [55, 65] width 40 height 21
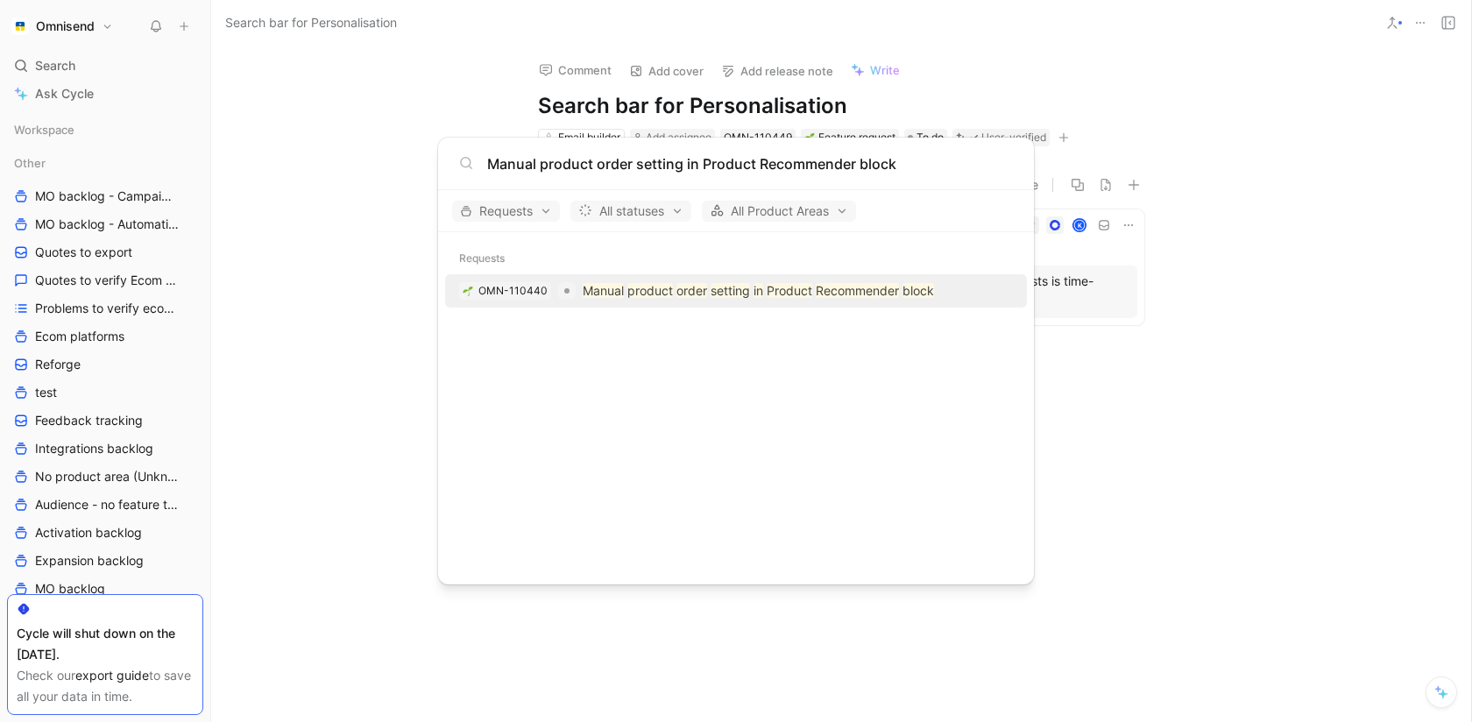
type input "Manual product order setting in Product Recommender block"
click at [644, 287] on mark "product" at bounding box center [650, 290] width 46 height 15
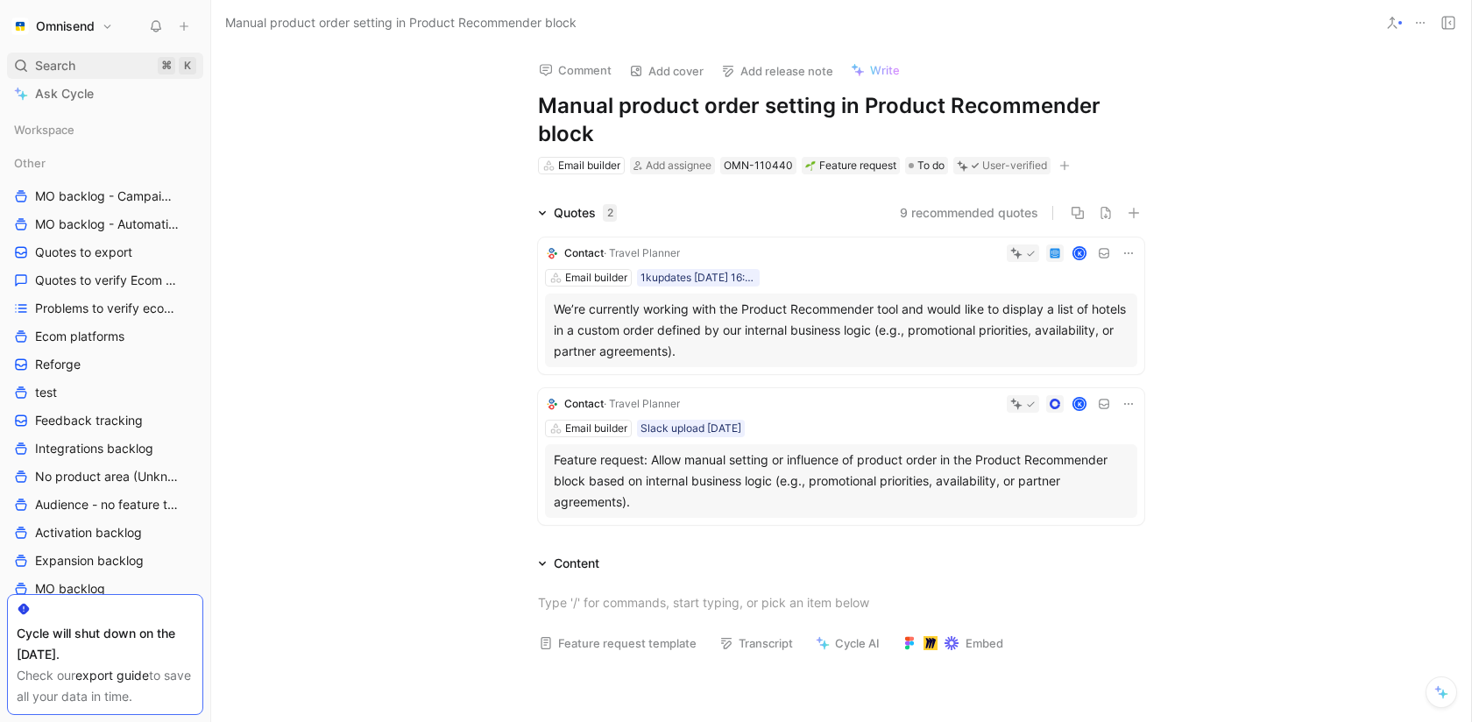
click at [82, 61] on div "Search ⌘ K" at bounding box center [105, 66] width 196 height 26
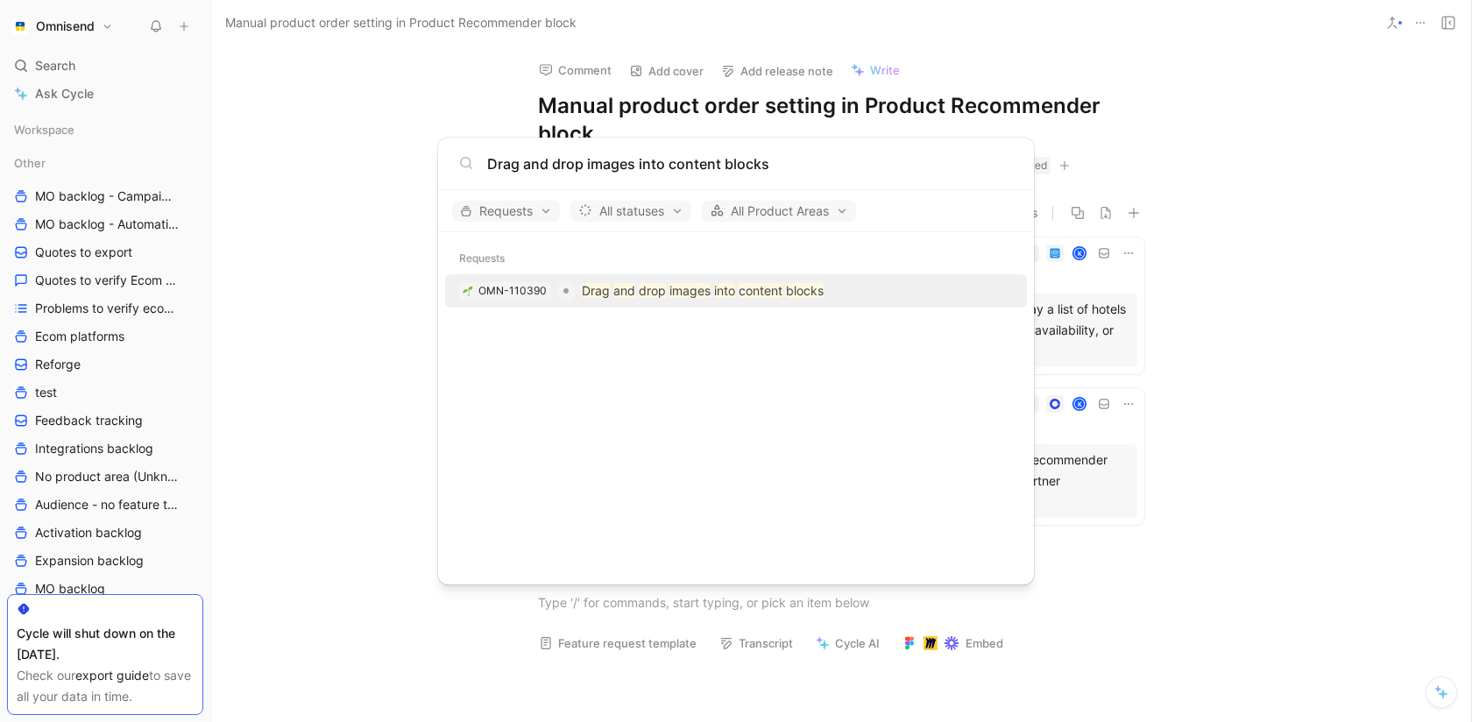
type input "Drag and drop images into content blocks"
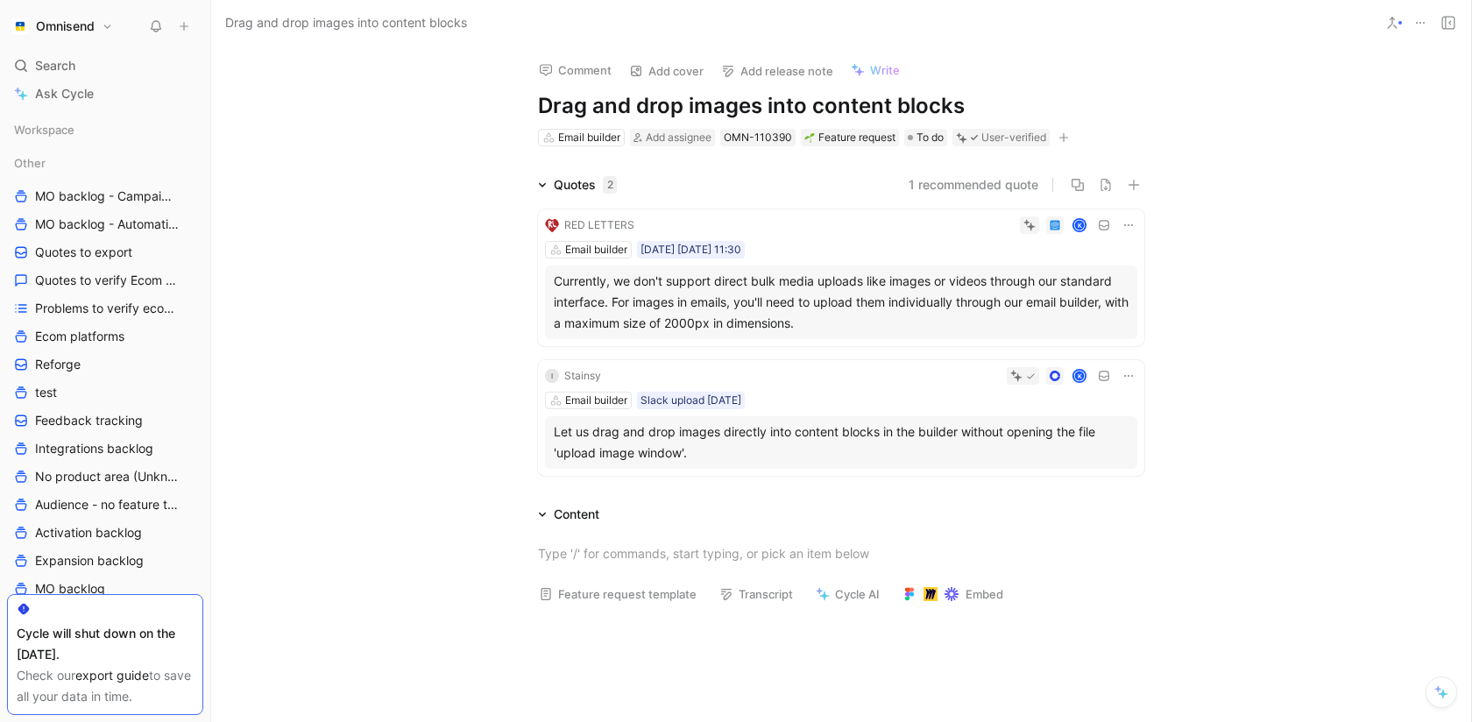
click at [1419, 26] on icon at bounding box center [1420, 23] width 14 height 14
click at [59, 67] on span "Search" at bounding box center [55, 65] width 40 height 21
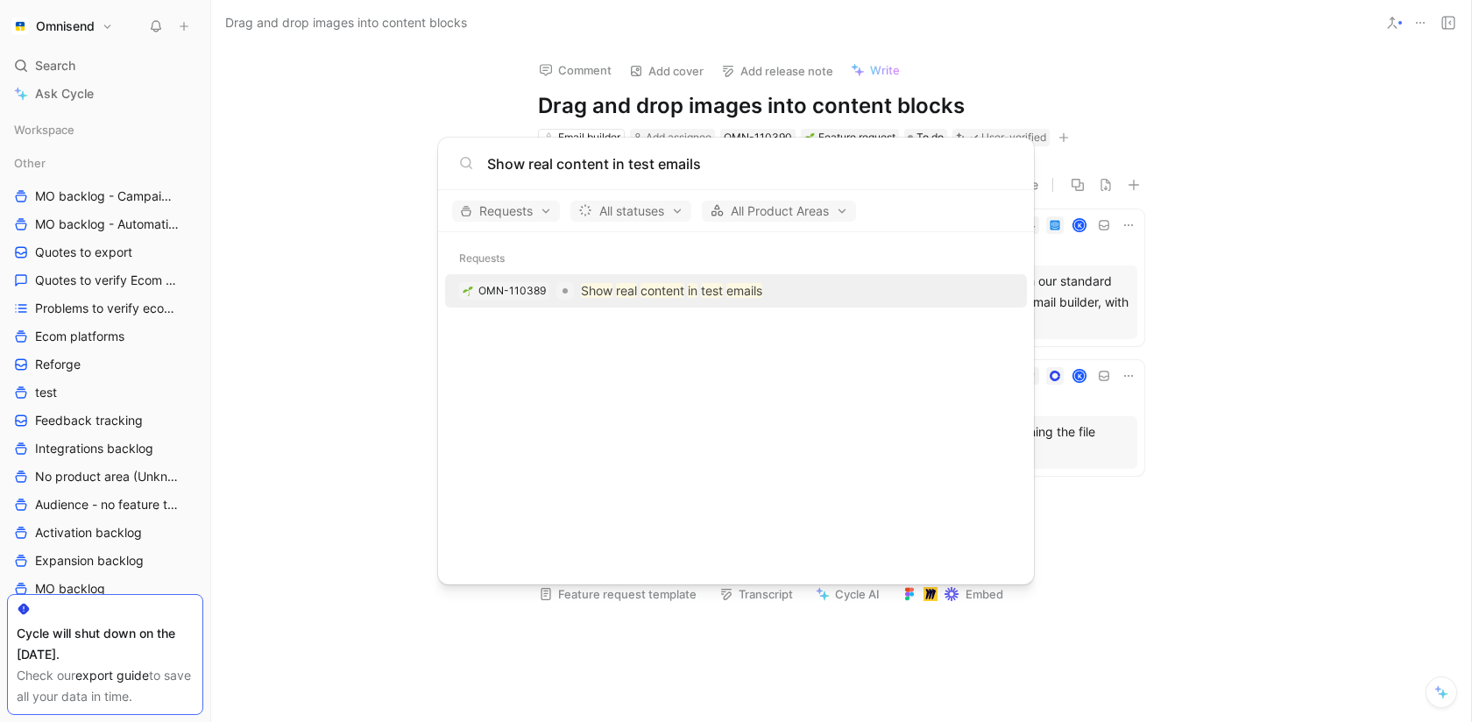
type input "Show real content in test emails"
click at [658, 298] on p "Show real content in test emails" at bounding box center [671, 290] width 181 height 21
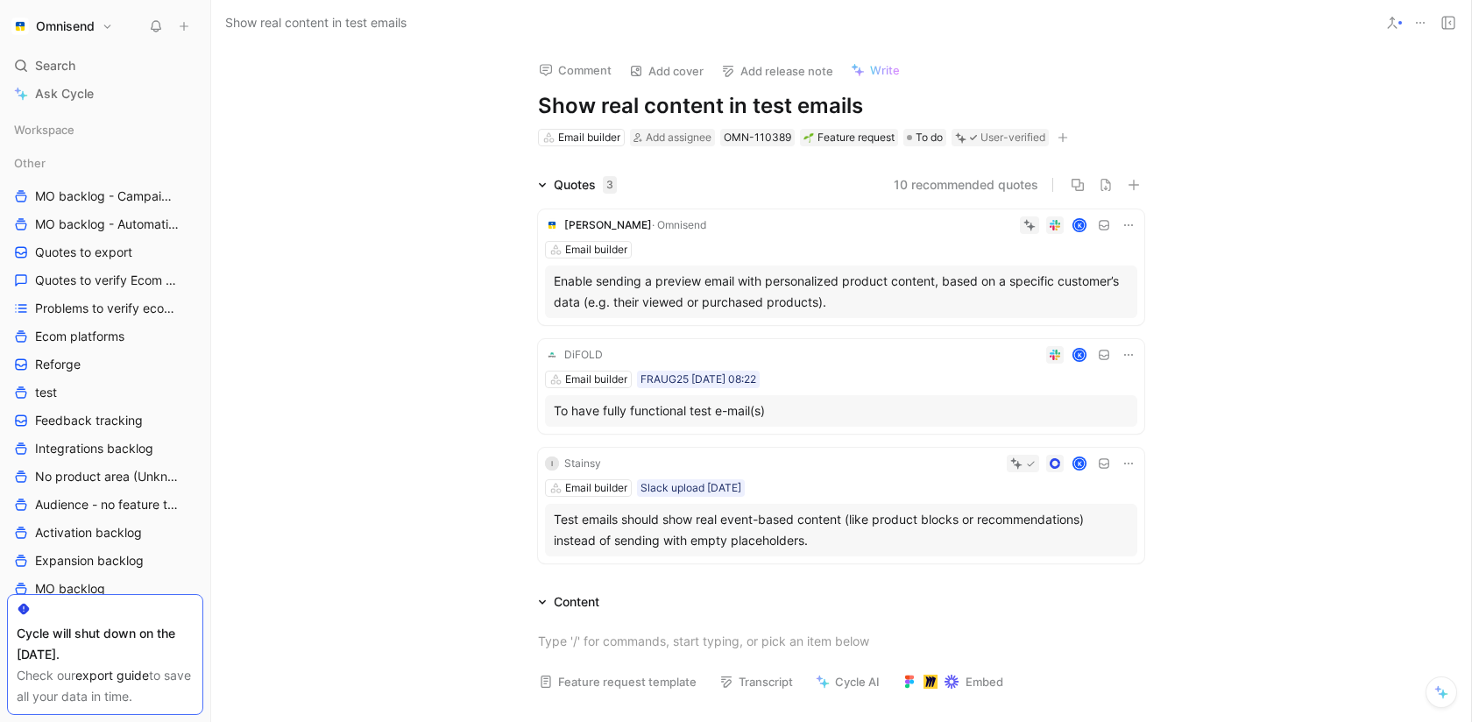
click at [1126, 464] on icon at bounding box center [1128, 463] width 14 height 14
click at [1093, 524] on span "Change request" at bounding box center [1083, 521] width 92 height 15
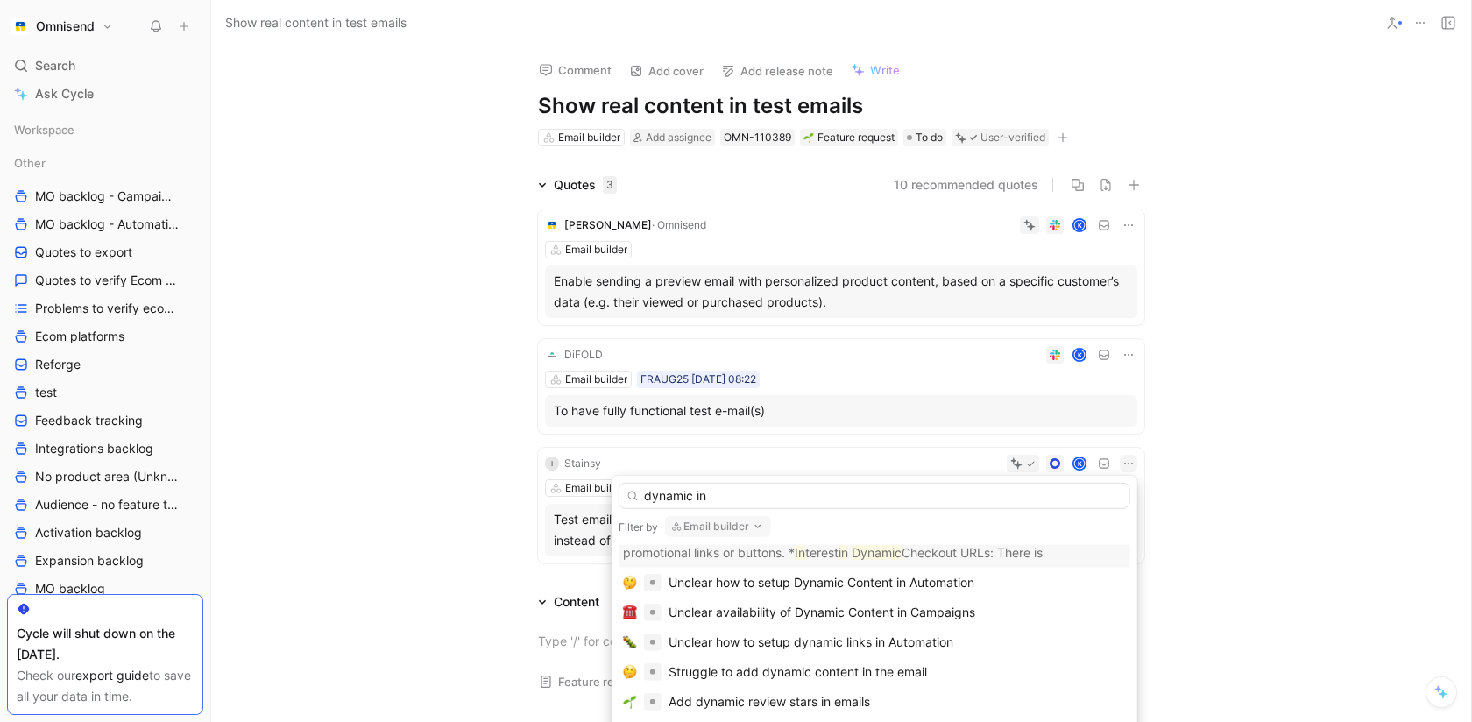
scroll to position [67, 0]
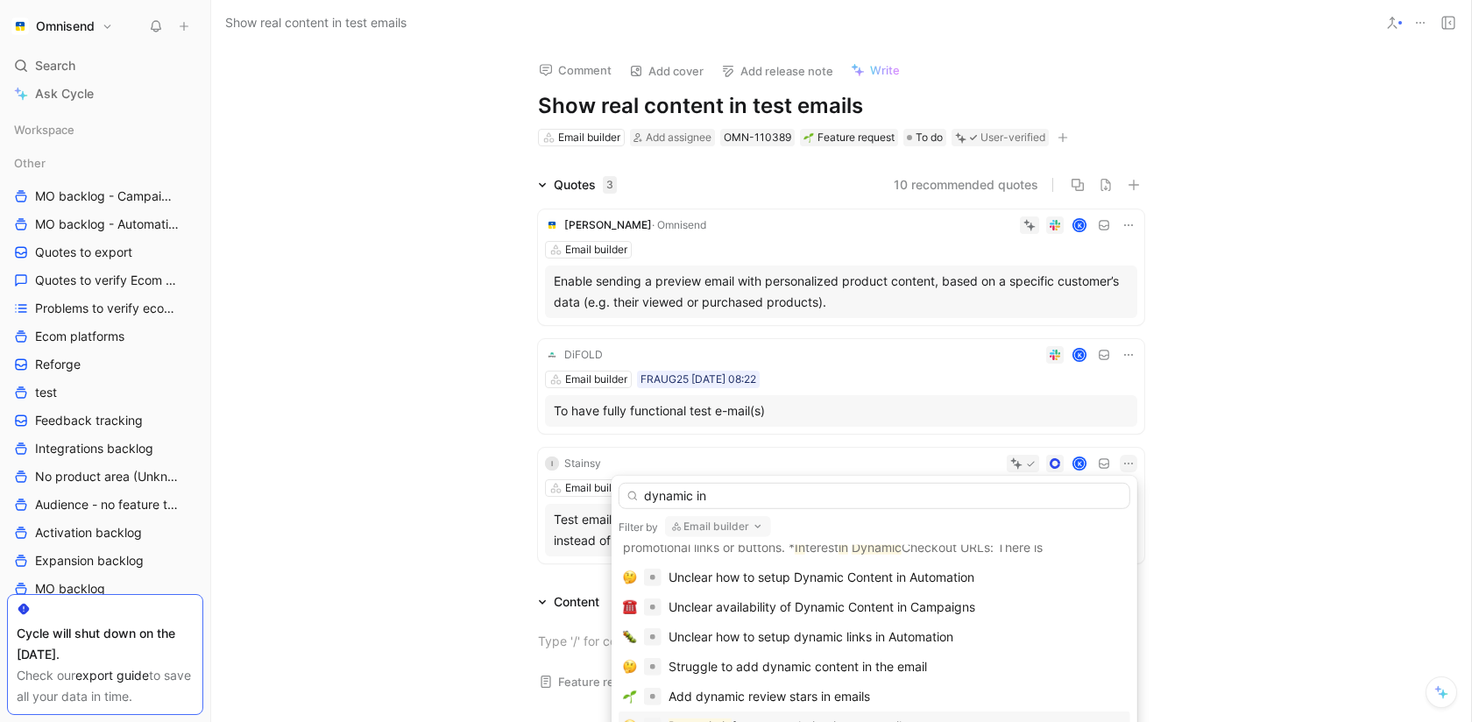
type input "dynamic in"
click at [897, 716] on div "Dynamic in fo not populating in test emails" at bounding box center [787, 726] width 239 height 21
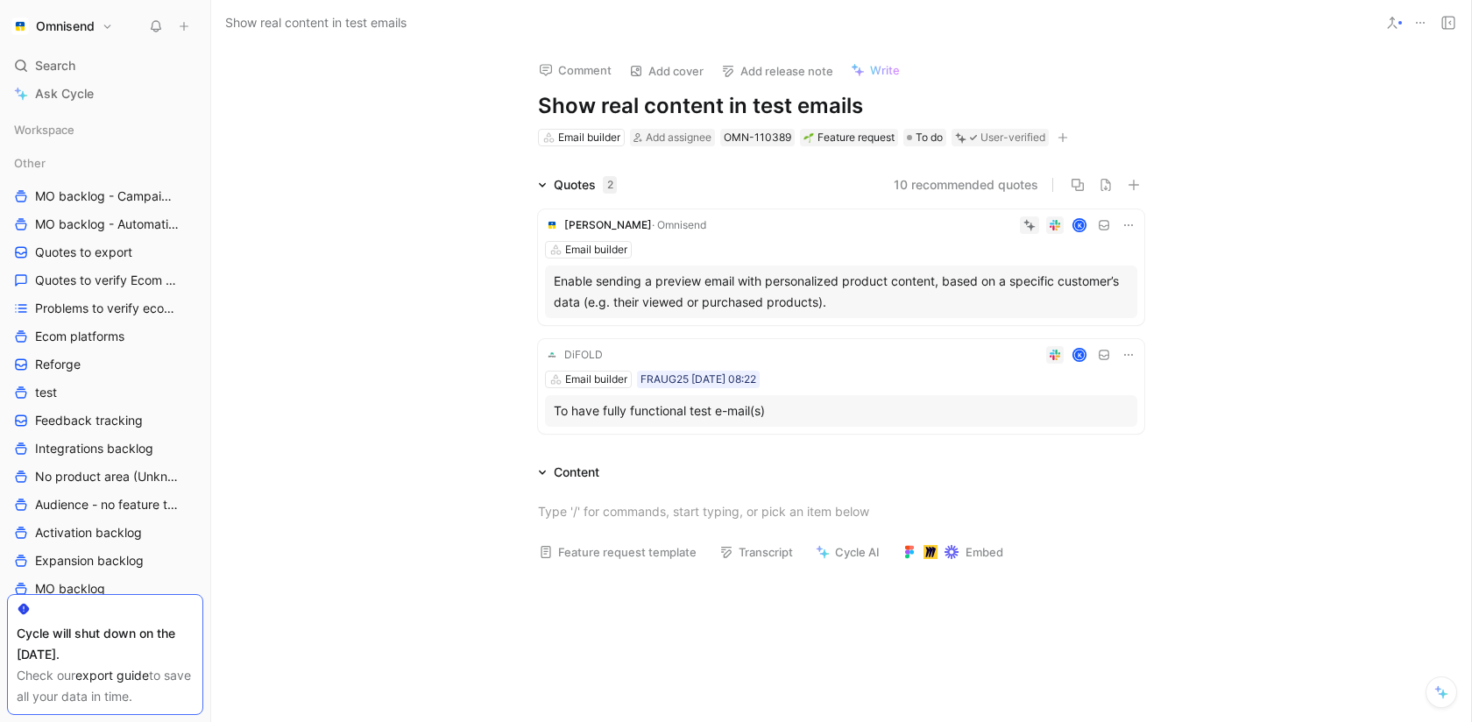
click at [1120, 356] on button at bounding box center [1129, 355] width 18 height 18
click at [1088, 412] on span "Change request" at bounding box center [1083, 412] width 92 height 15
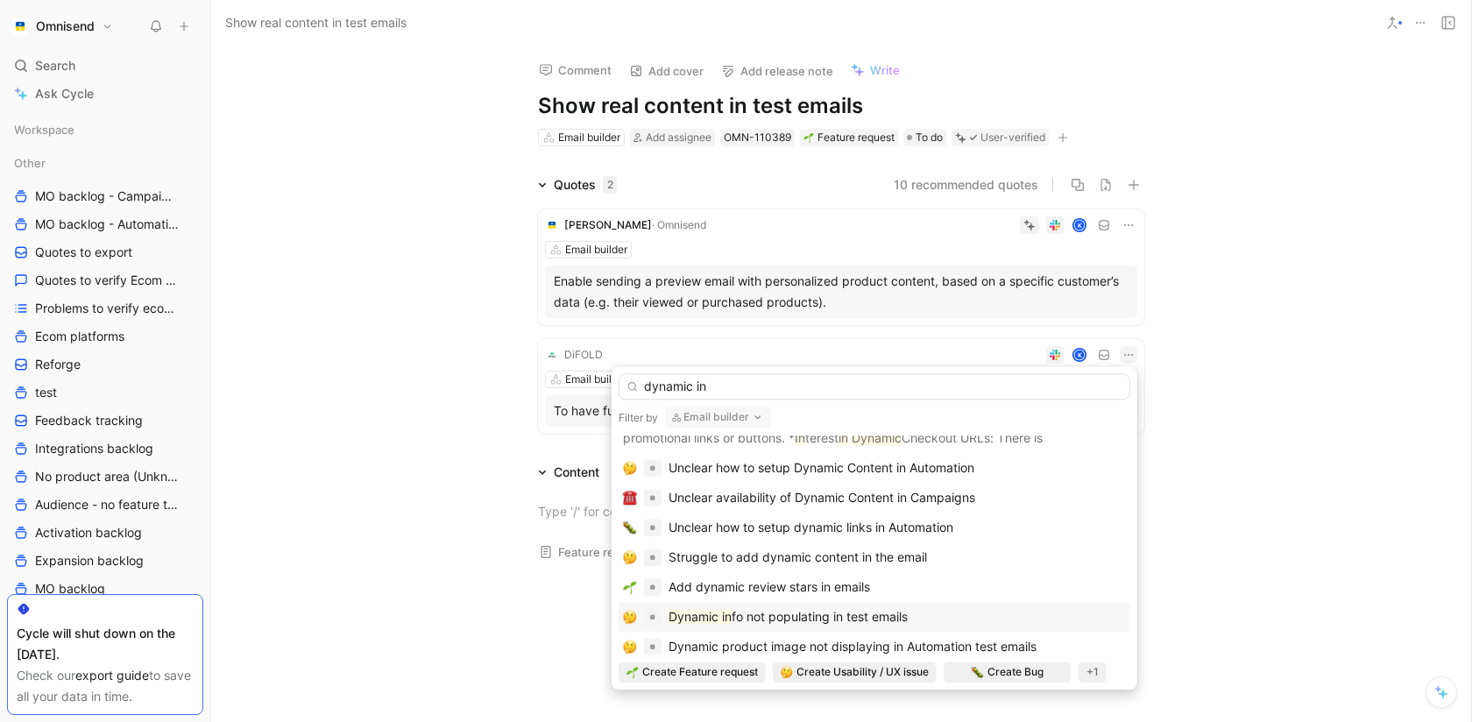
type input "dynamic in"
click at [923, 612] on div "Dynamic in fo not populating in test emails" at bounding box center [874, 616] width 503 height 21
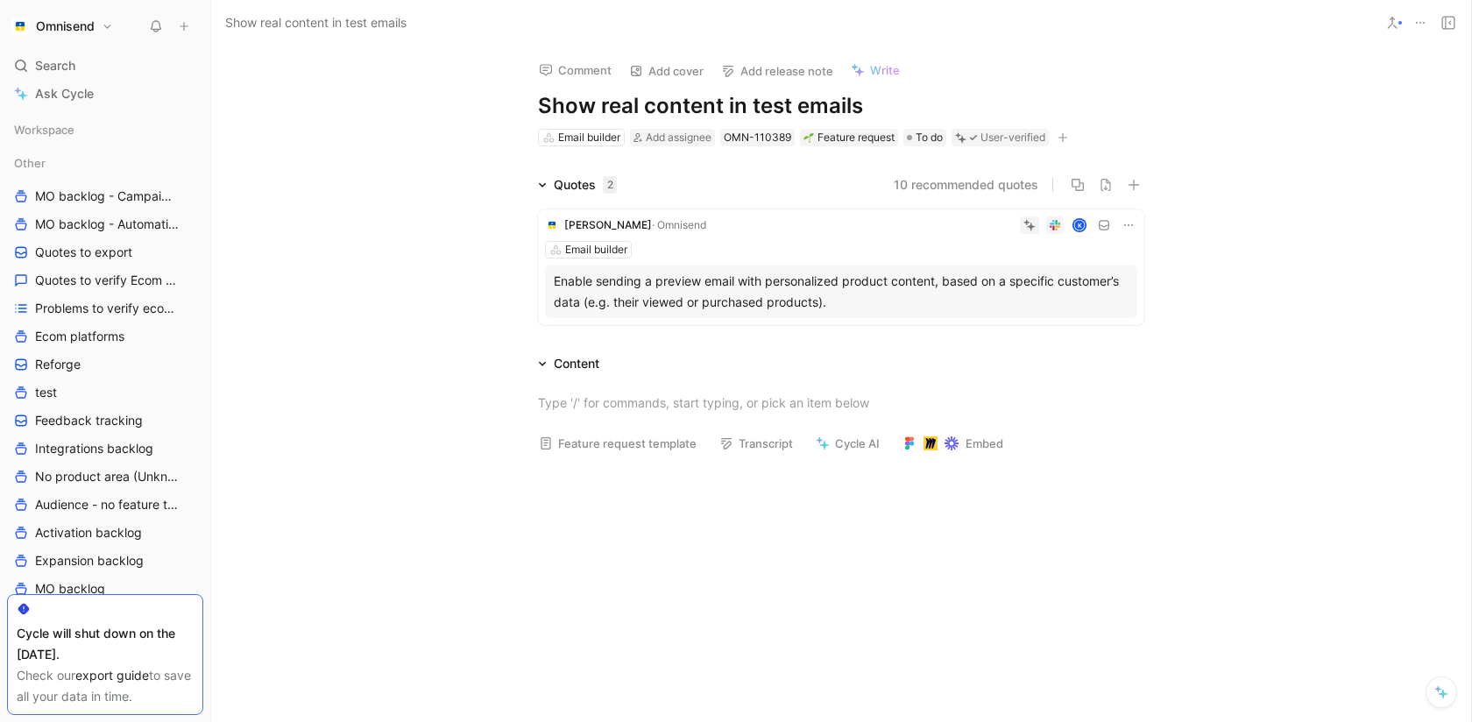
click at [1128, 222] on icon at bounding box center [1128, 225] width 14 height 14
click at [1109, 286] on span "Change request" at bounding box center [1083, 283] width 92 height 15
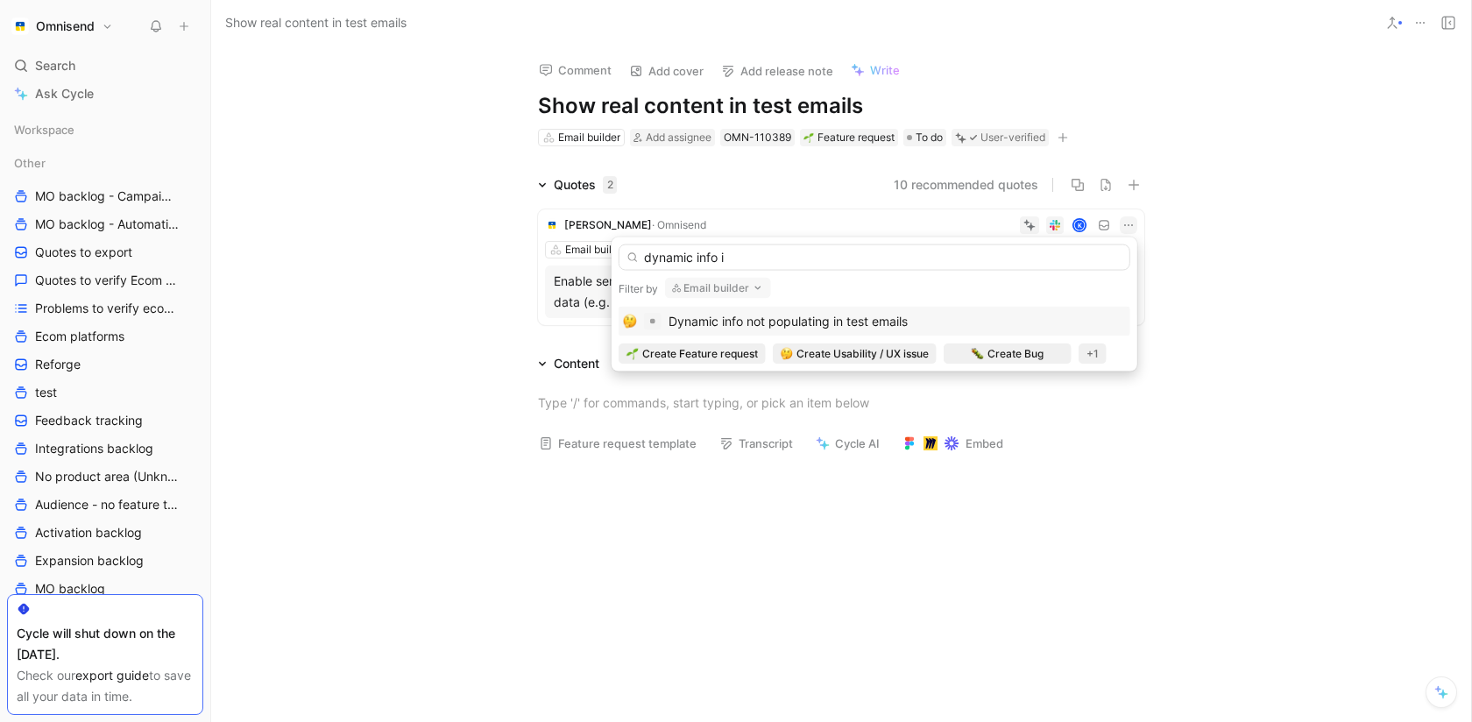
type input "dynamic info i"
click at [1076, 319] on div "Dynamic info not populating in test emails" at bounding box center [874, 321] width 503 height 21
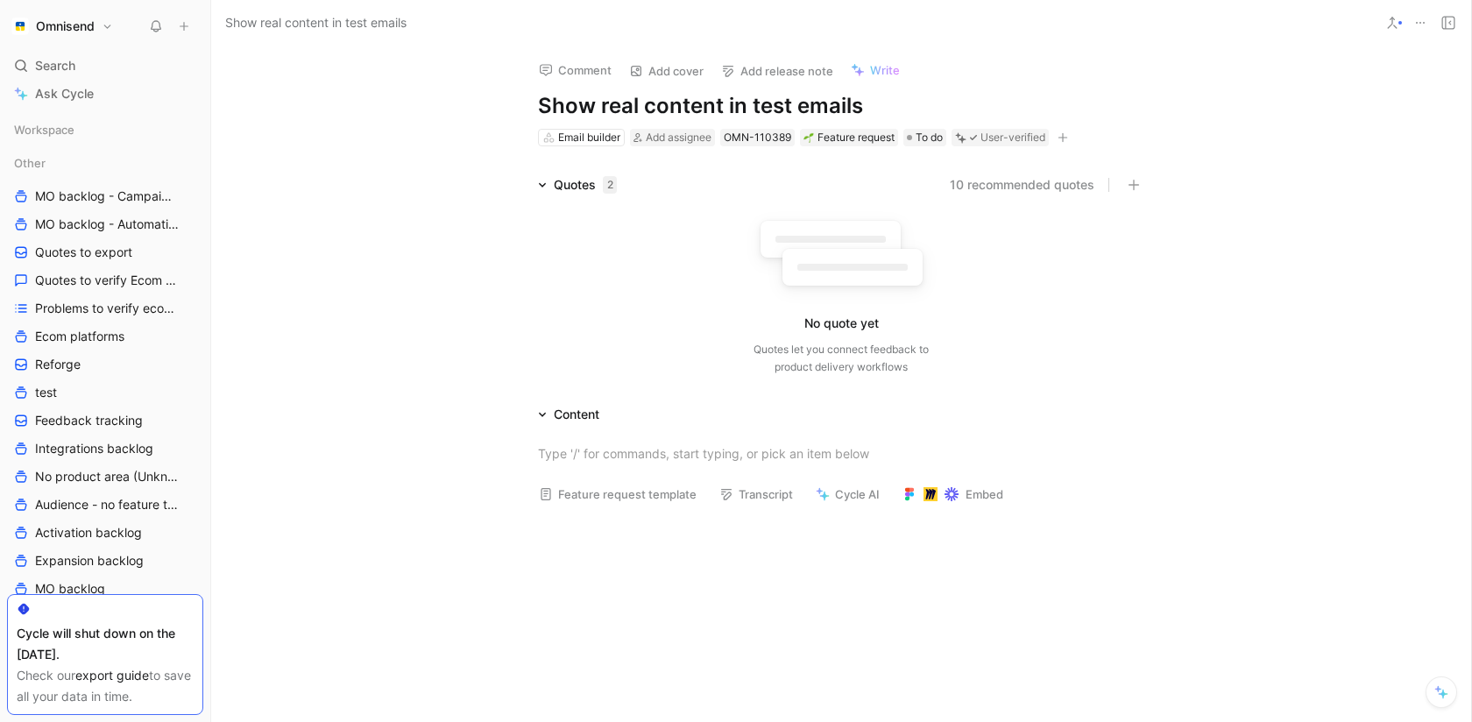
click at [1415, 18] on icon at bounding box center [1420, 23] width 14 height 14
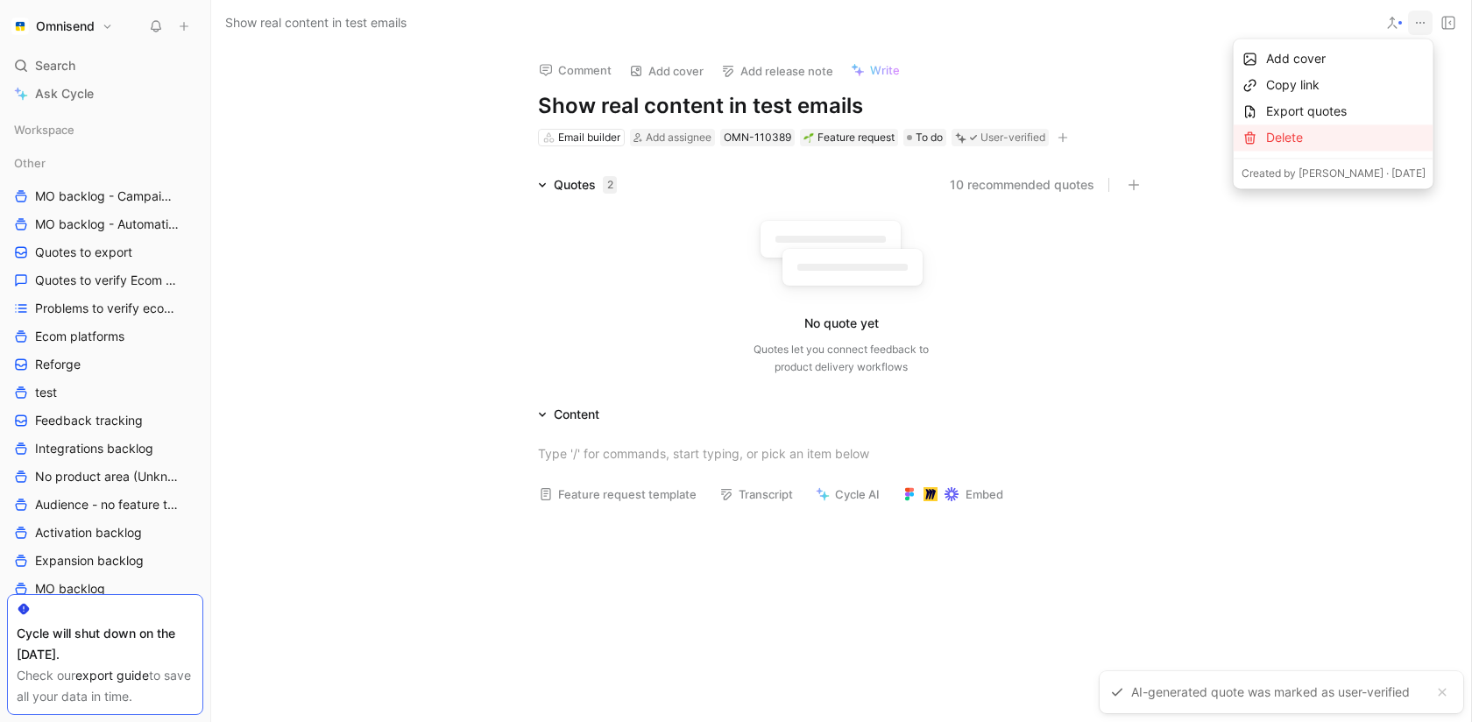
click at [1354, 132] on div "Delete" at bounding box center [1345, 137] width 159 height 21
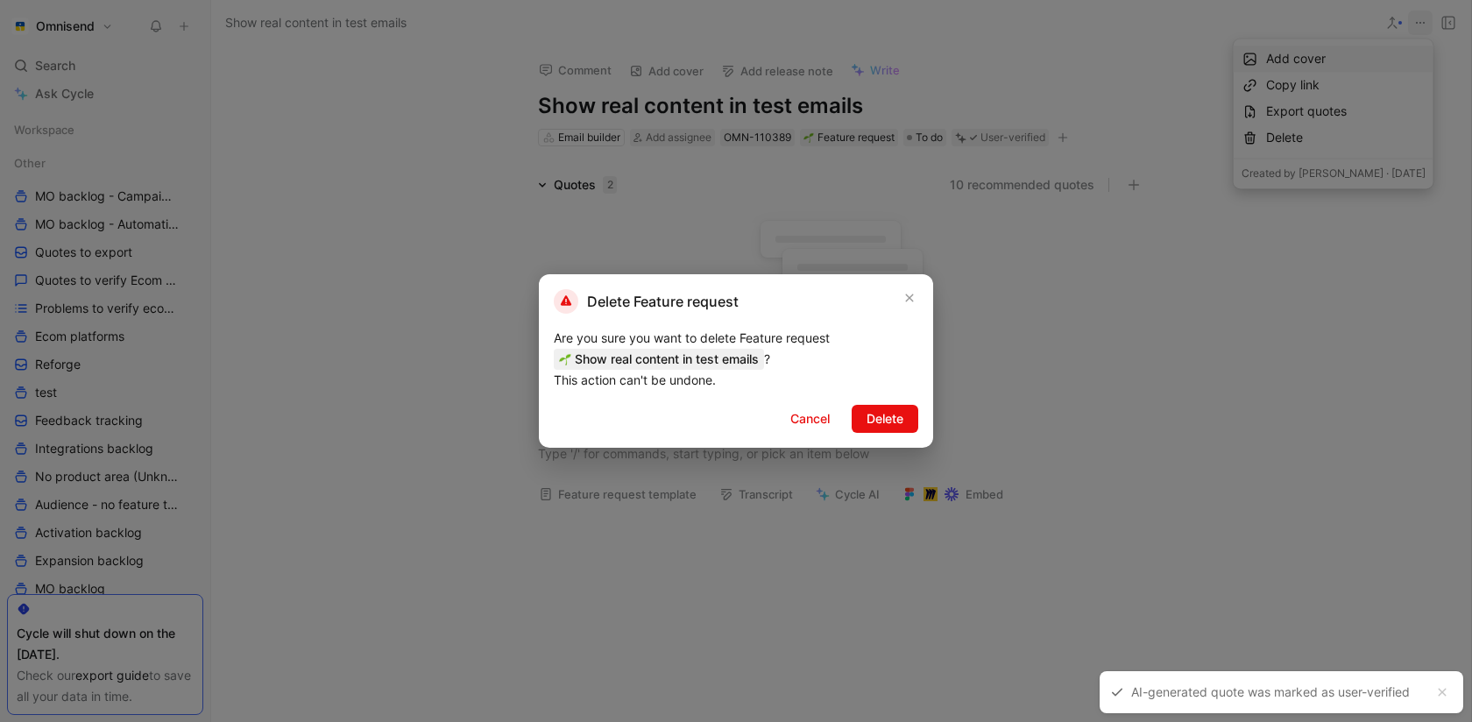
click at [893, 433] on div "Delete Feature request Are you sure you want to delete Feature request Show rea…" at bounding box center [736, 360] width 394 height 173
click at [892, 411] on span "Delete" at bounding box center [884, 418] width 37 height 21
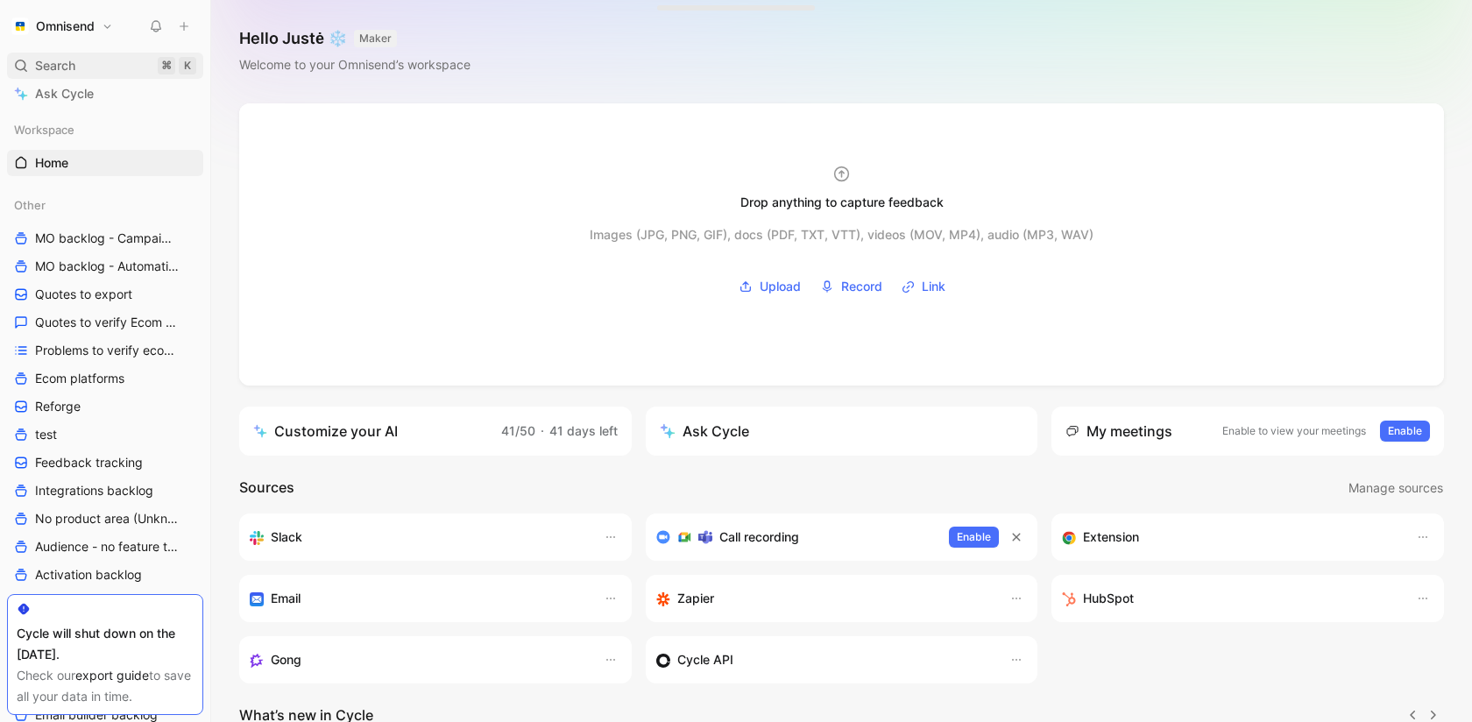
click at [74, 72] on span "Search" at bounding box center [55, 65] width 40 height 21
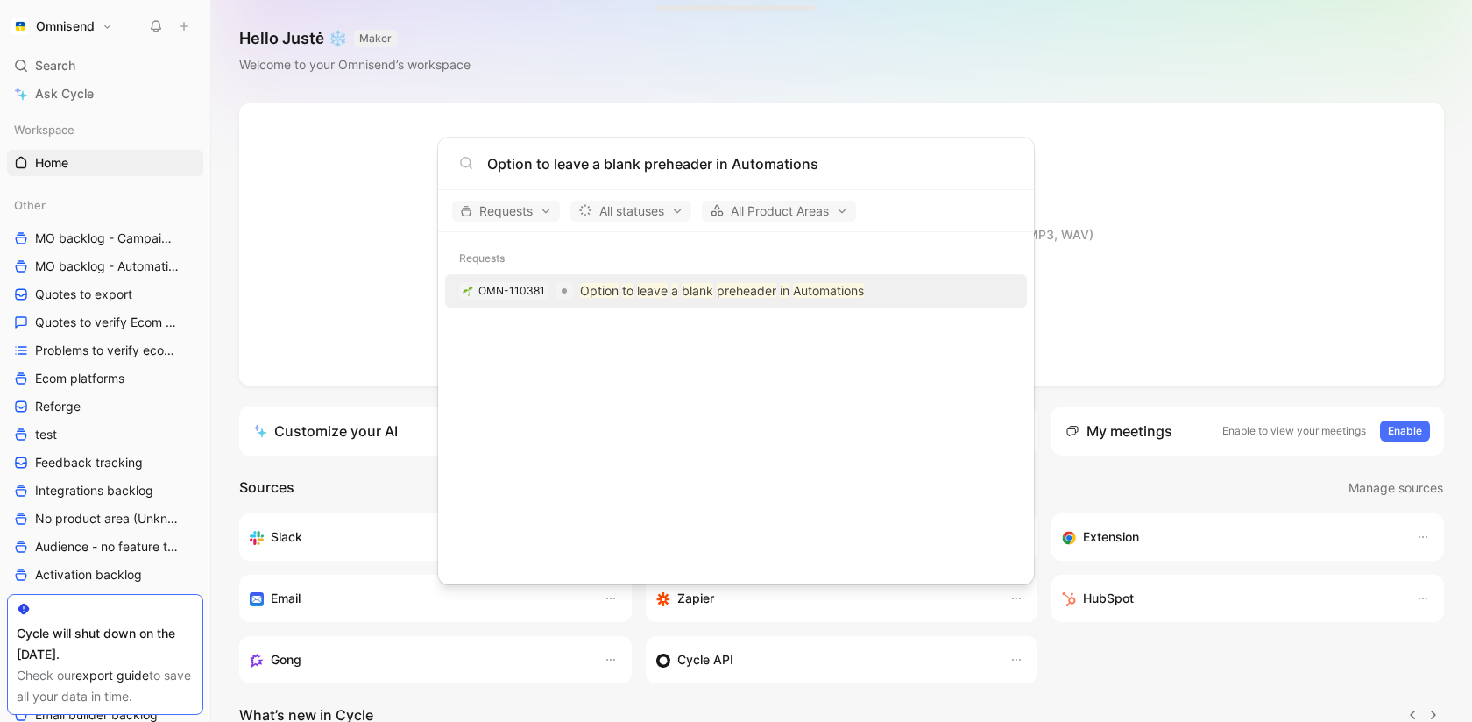
type input "Option to leave a blank preheader in Automations"
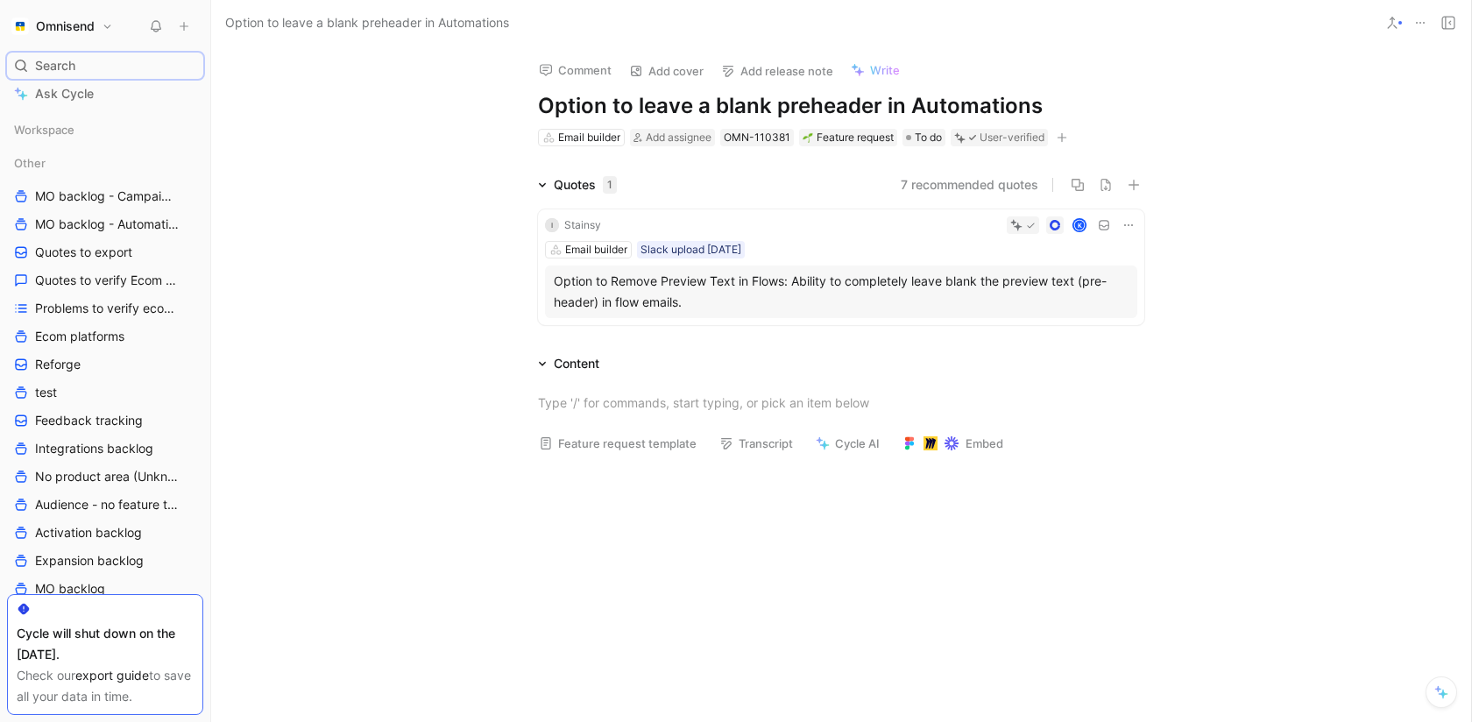
click at [1429, 31] on button at bounding box center [1420, 23] width 25 height 25
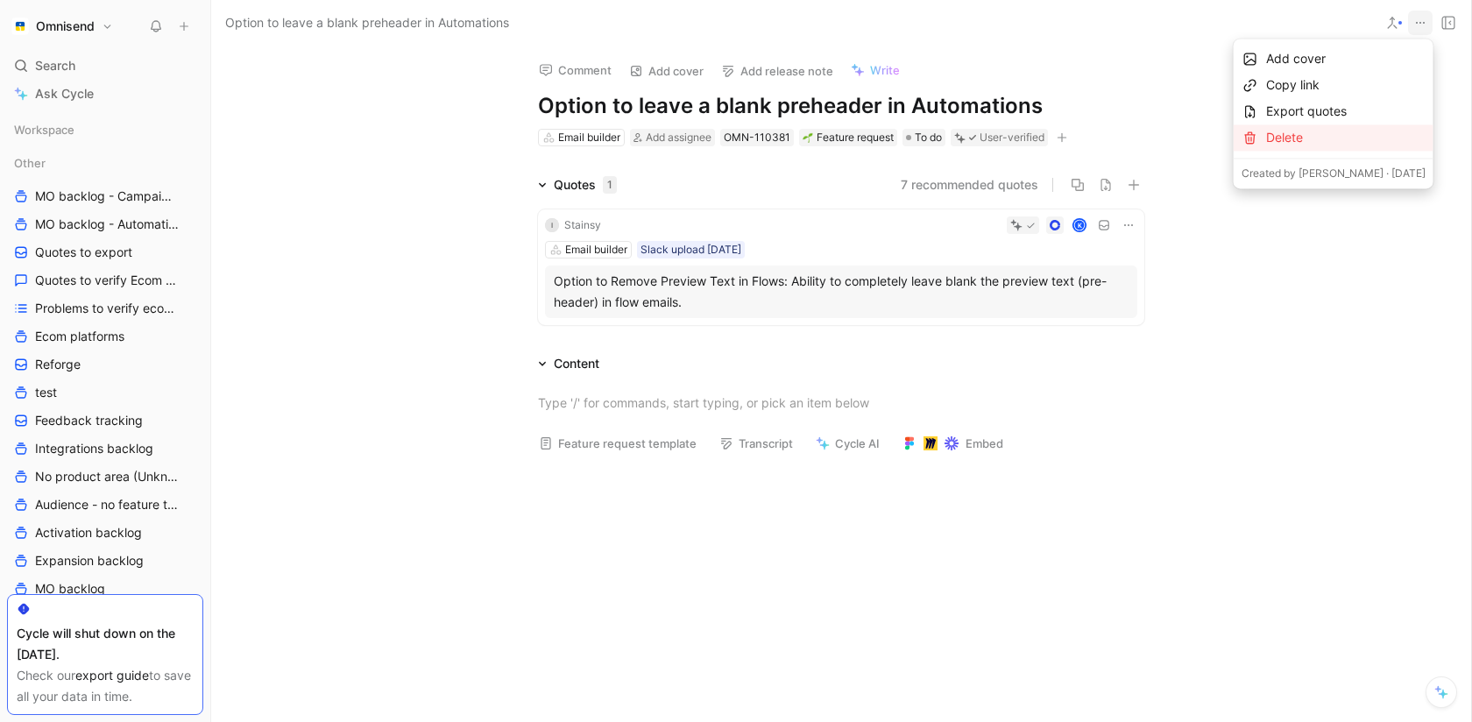
click at [1355, 130] on div "Delete" at bounding box center [1345, 137] width 159 height 21
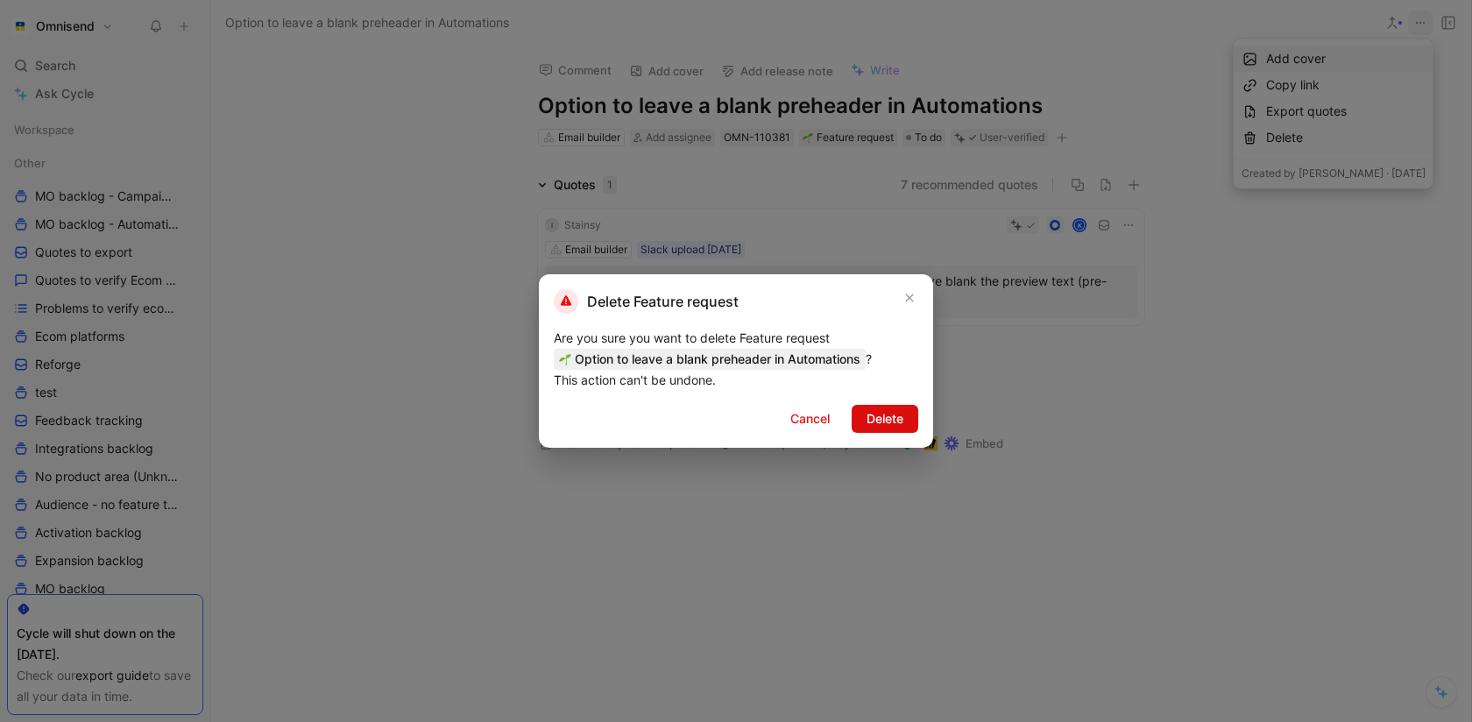
click at [879, 422] on span "Delete" at bounding box center [884, 418] width 37 height 21
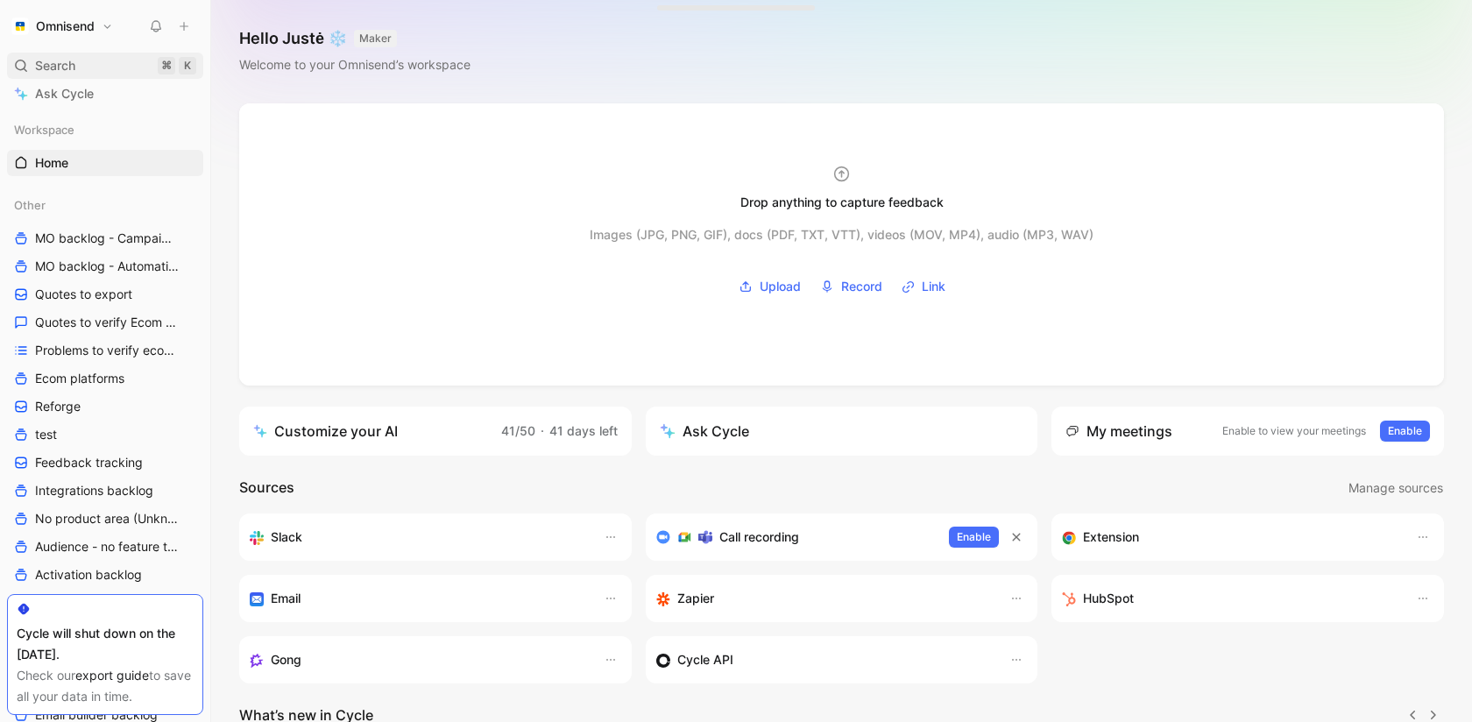
click at [72, 61] on span "Search" at bounding box center [55, 65] width 40 height 21
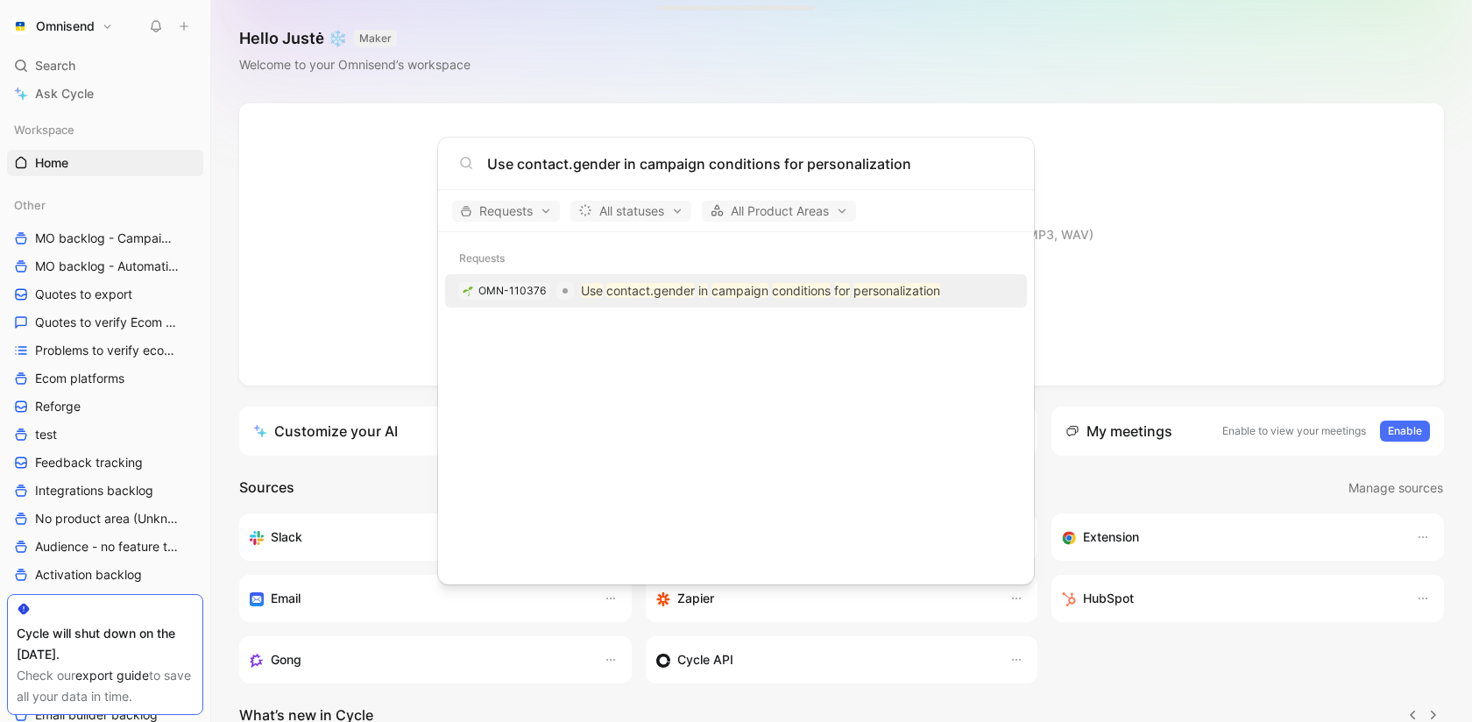
type input "Use contact.gender in campaign conditions for personalization"
click at [606, 287] on mark "contact.gender" at bounding box center [650, 290] width 88 height 15
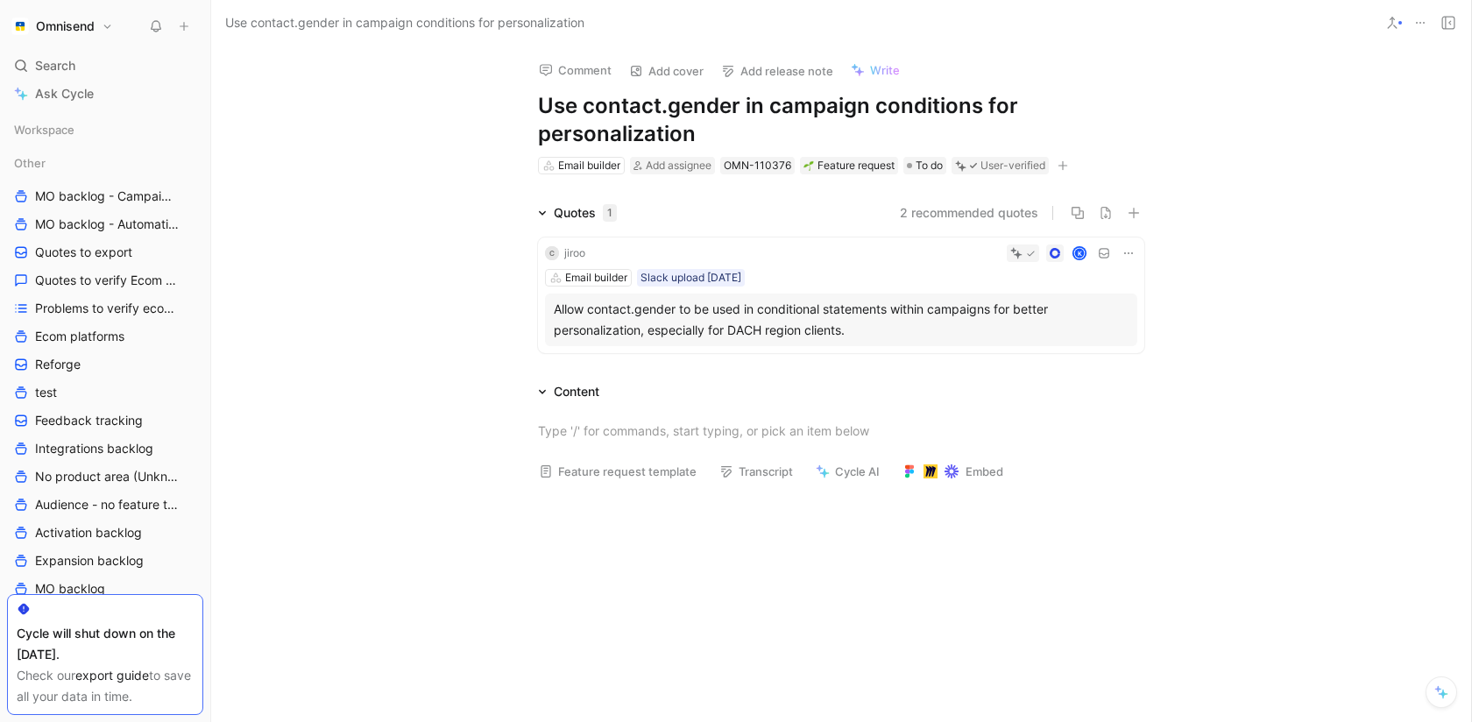
click at [583, 249] on div "jiroo" at bounding box center [574, 253] width 21 height 18
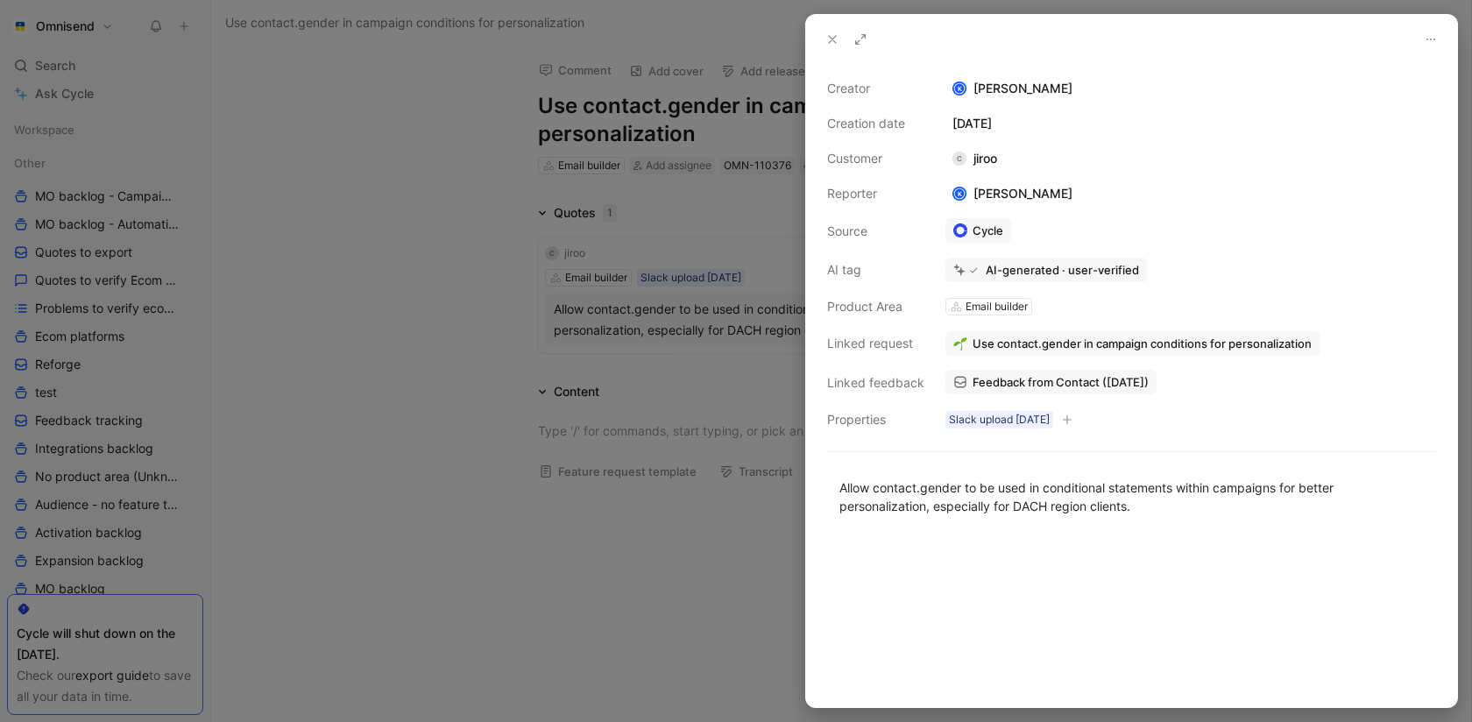
click at [592, 526] on div at bounding box center [736, 361] width 1472 height 722
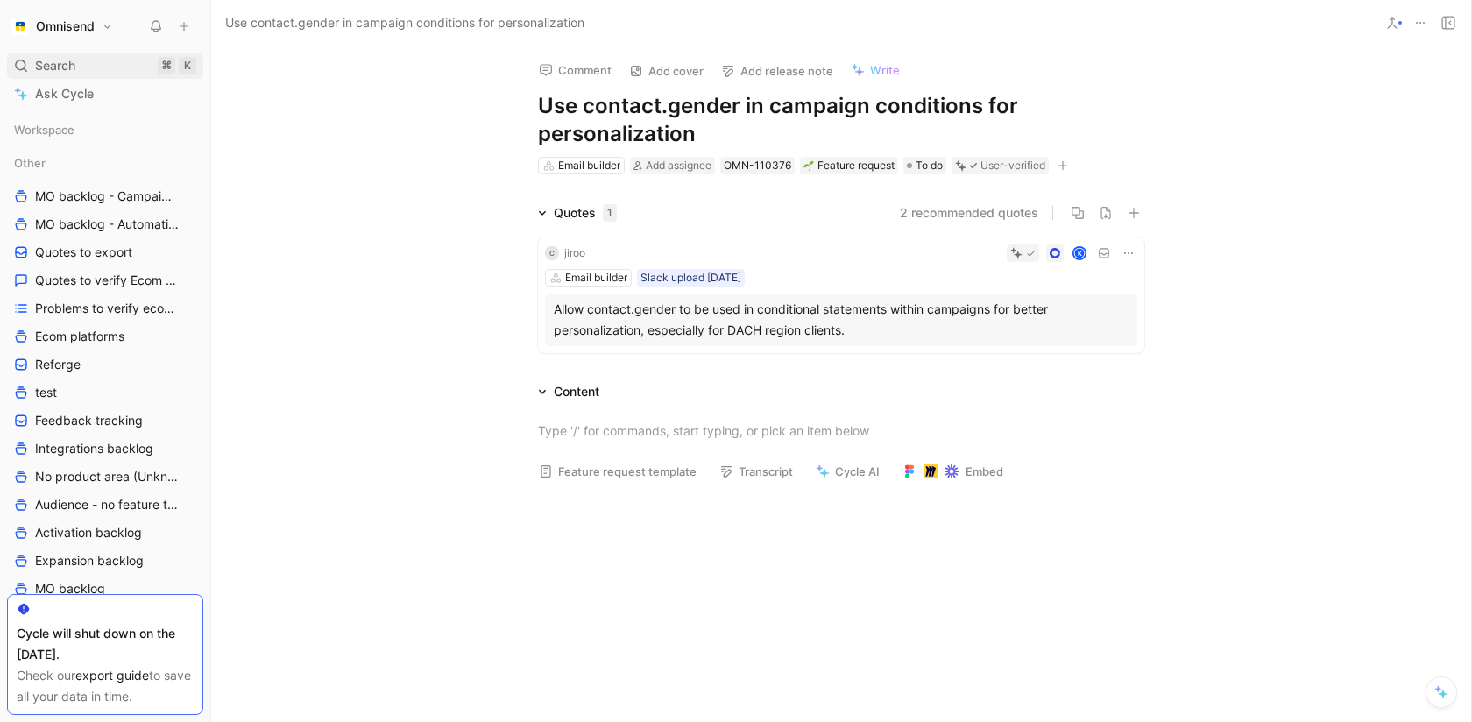
click at [147, 66] on div "Search ⌘ K" at bounding box center [105, 66] width 196 height 26
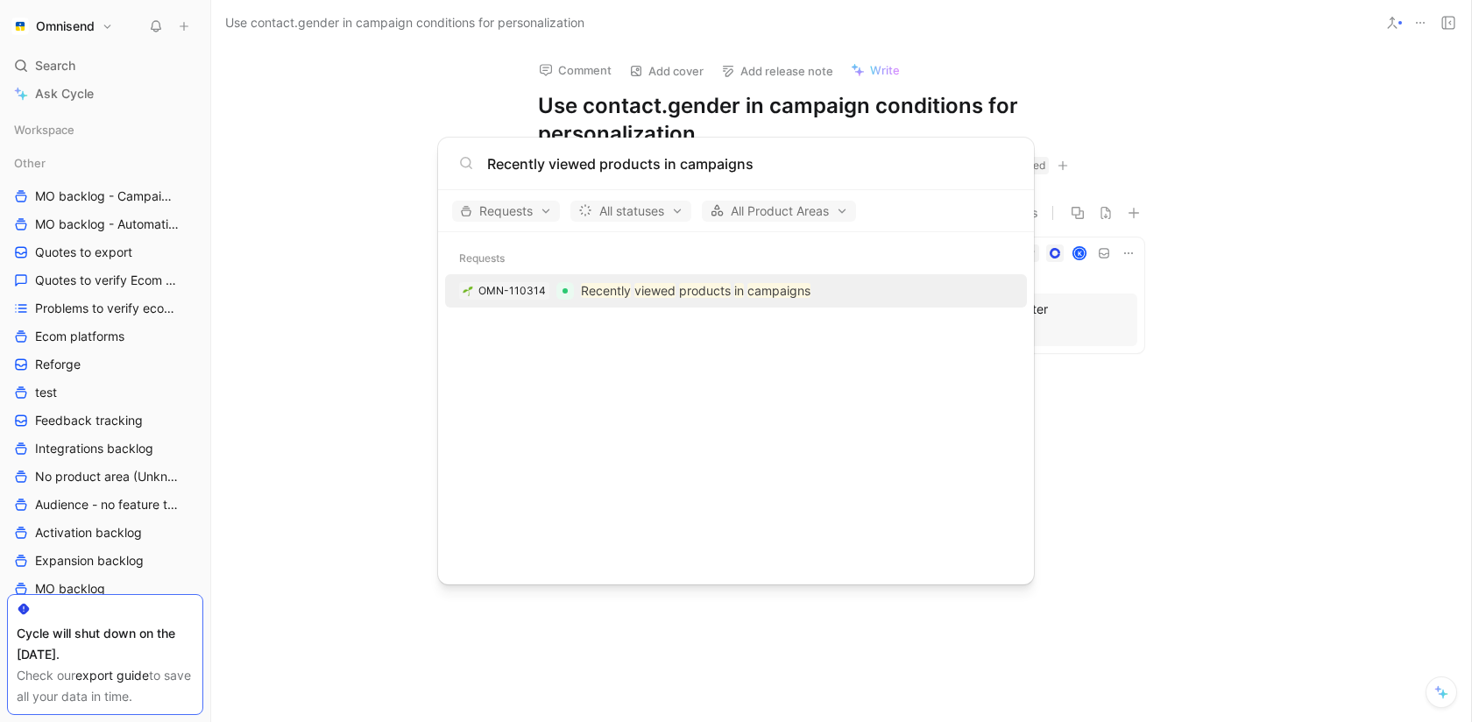
type input "Recently viewed products in campaigns"
click at [626, 301] on div "OMN-110314 Recently viewed products in campaigns" at bounding box center [735, 291] width 571 height 32
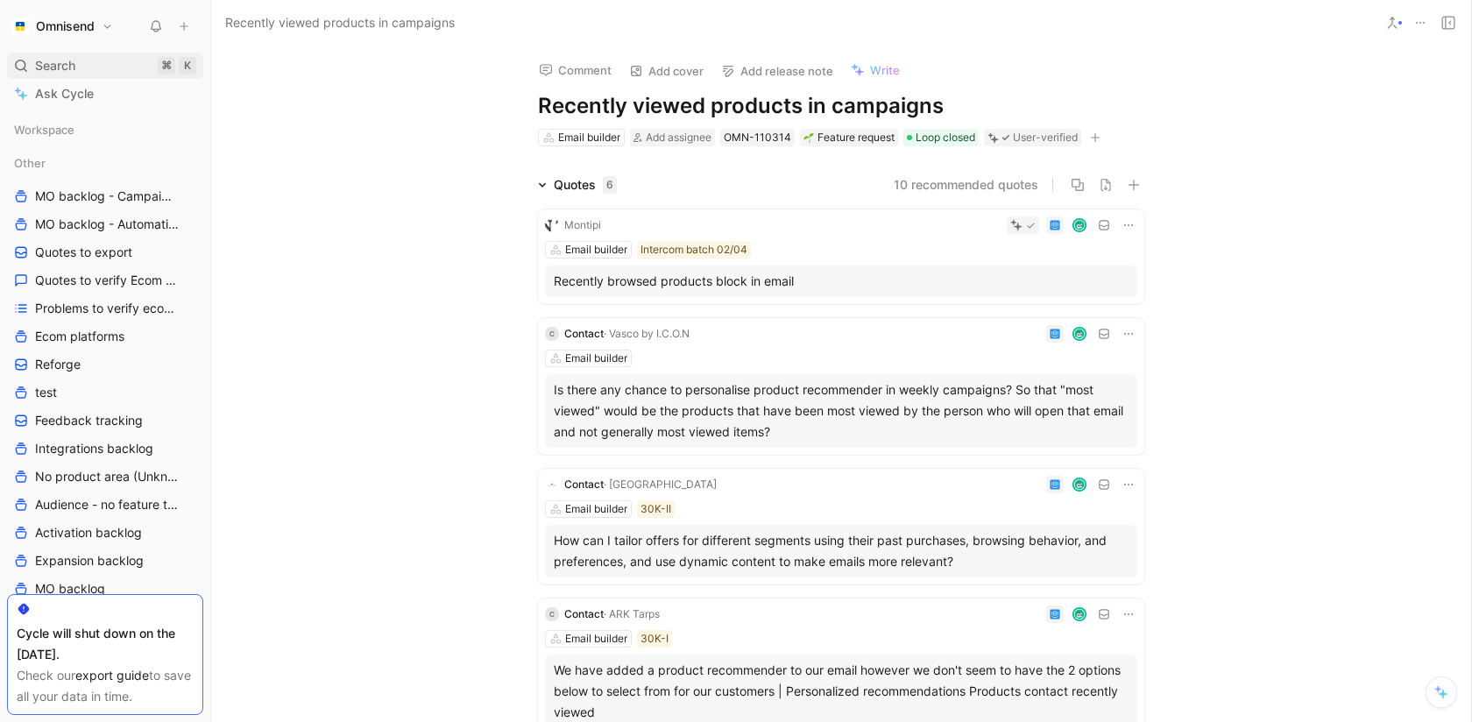
click at [69, 60] on span "Search" at bounding box center [55, 65] width 40 height 21
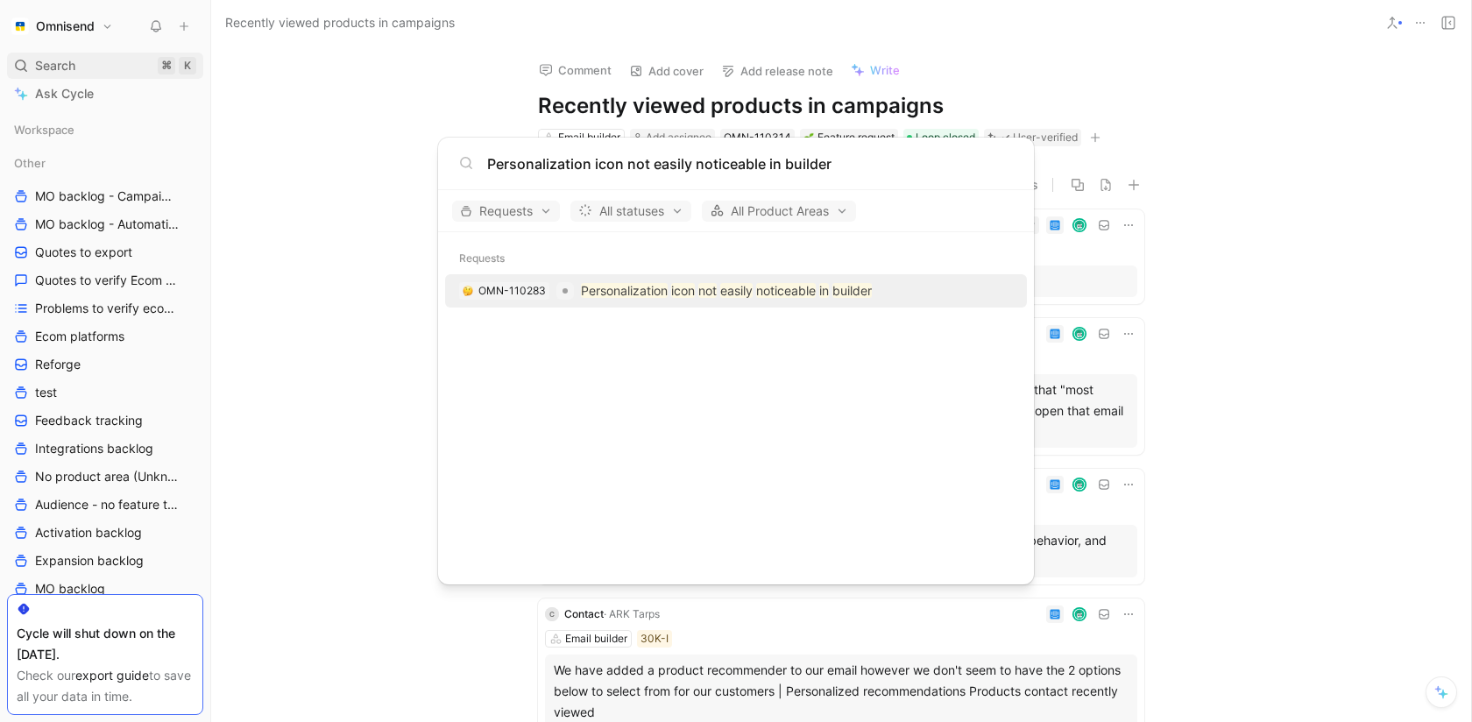
type input "Personalization icon not easily noticeable in builder"
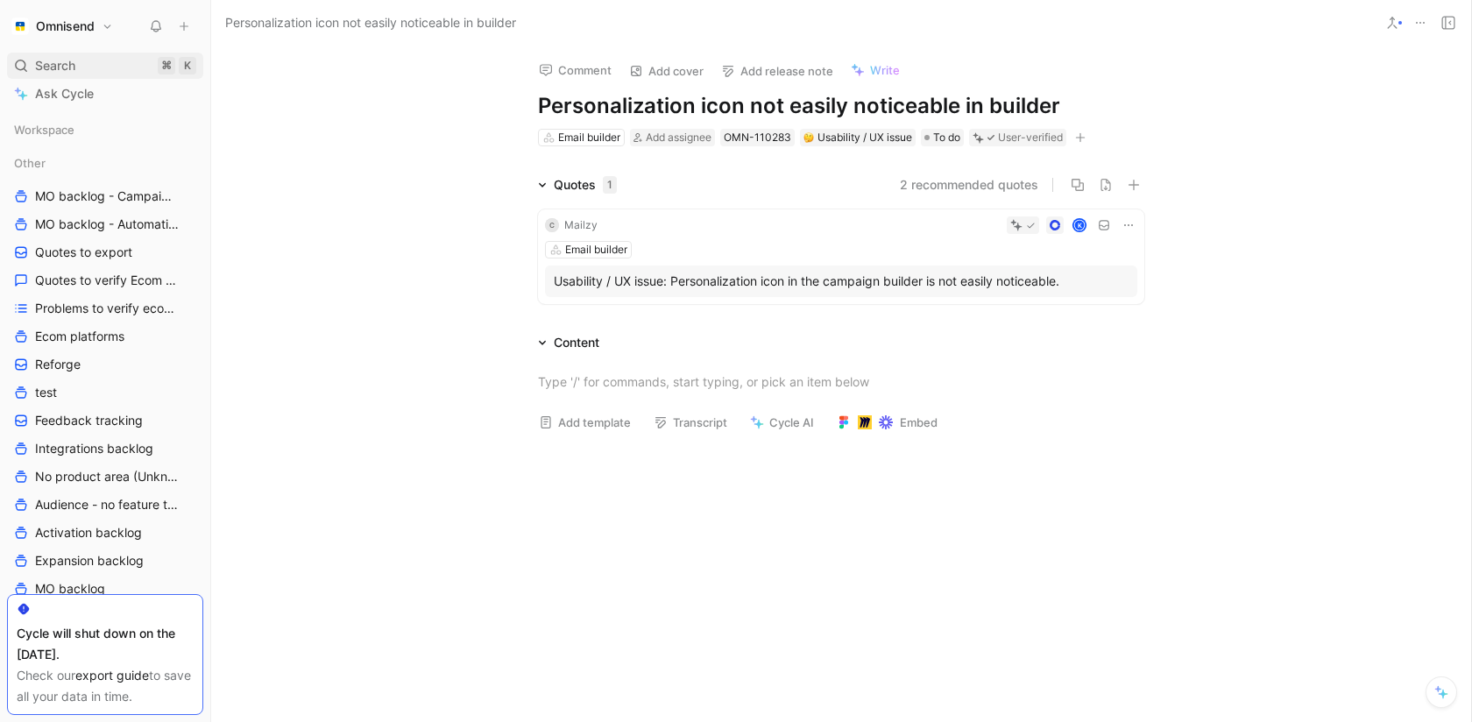
click at [65, 76] on div "Search ⌘ K" at bounding box center [105, 66] width 196 height 26
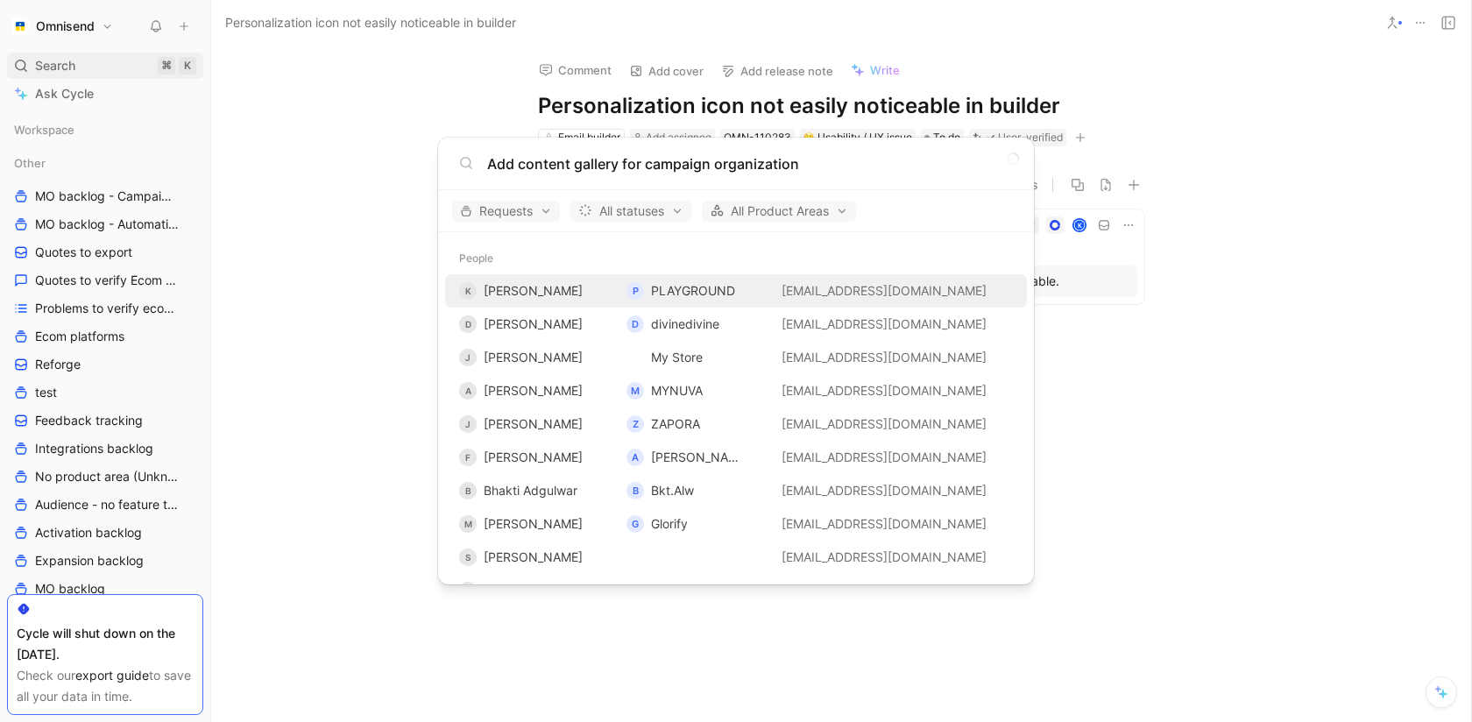
type input "Add content gallery for campaign organization"
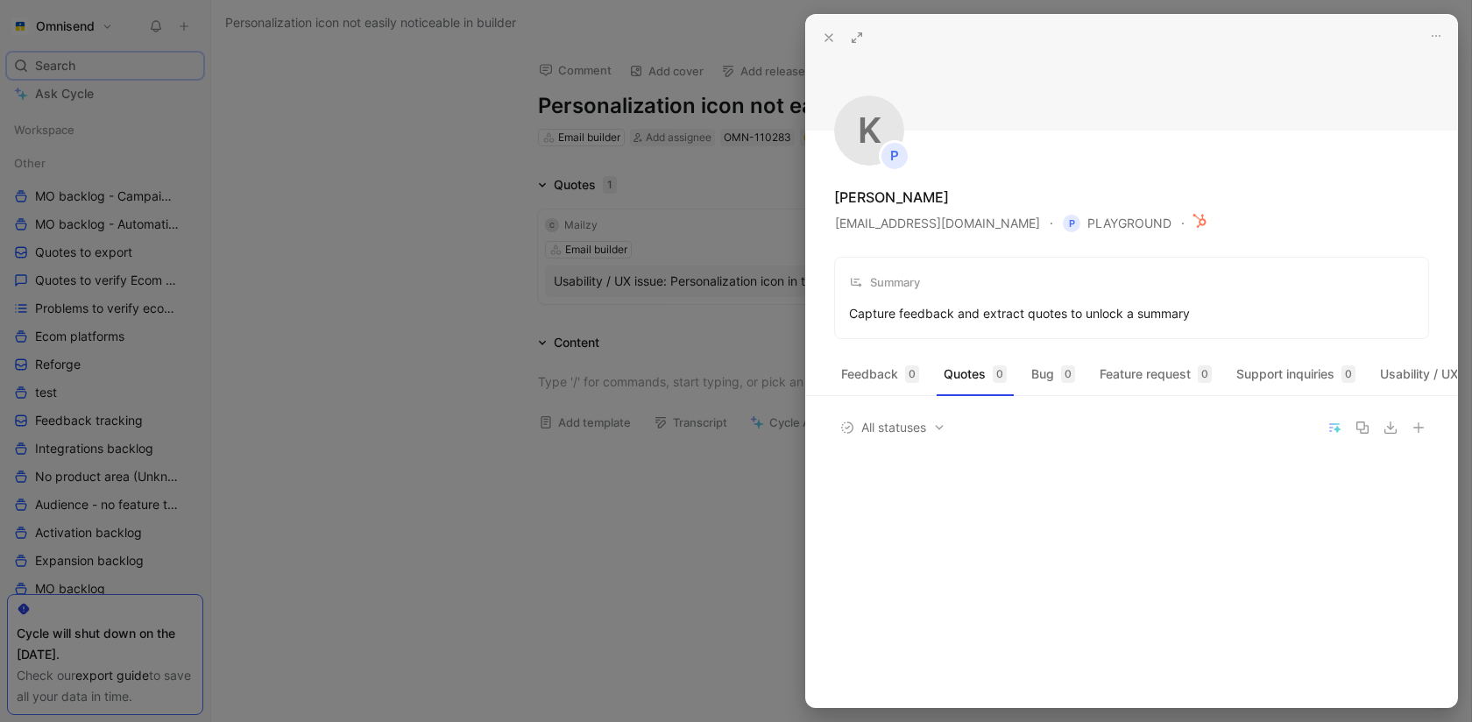
click at [315, 377] on div at bounding box center [736, 361] width 1472 height 722
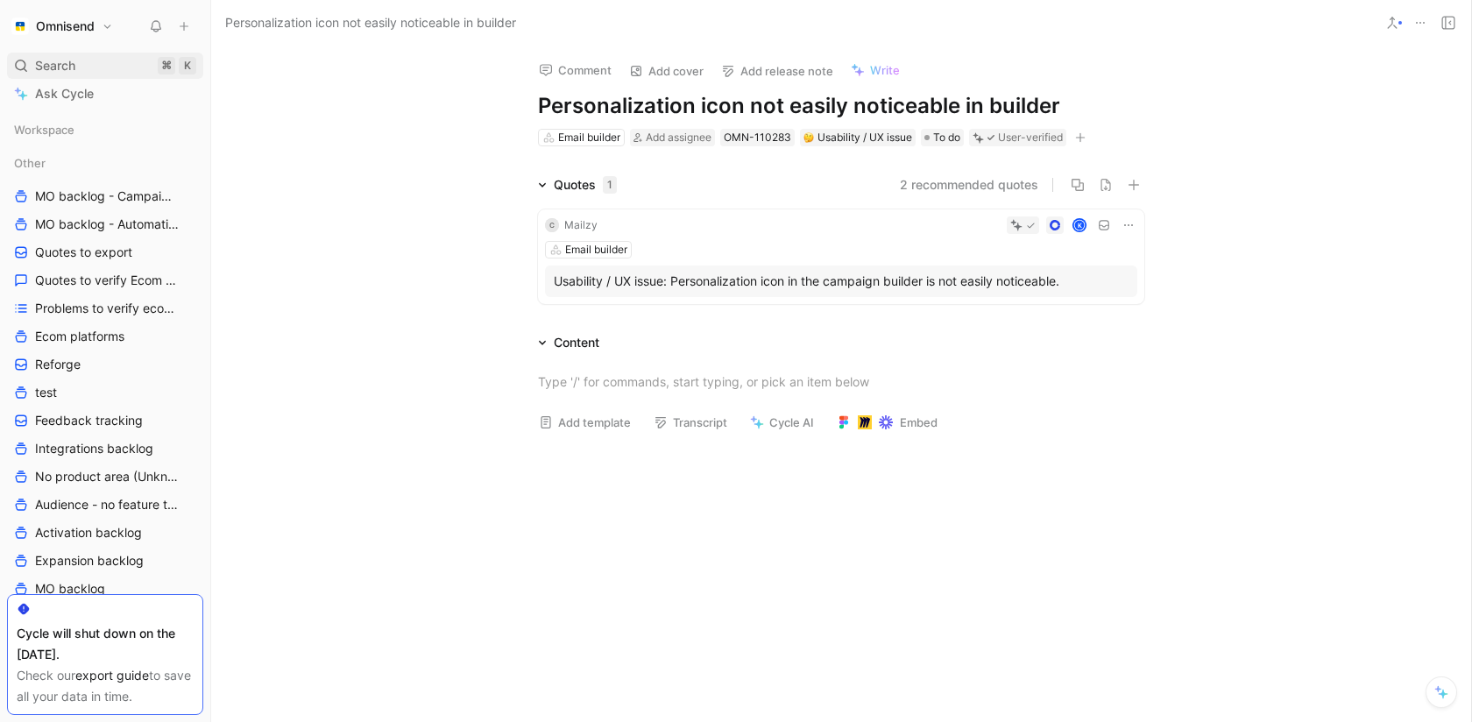
click at [55, 67] on span "Search" at bounding box center [55, 65] width 40 height 21
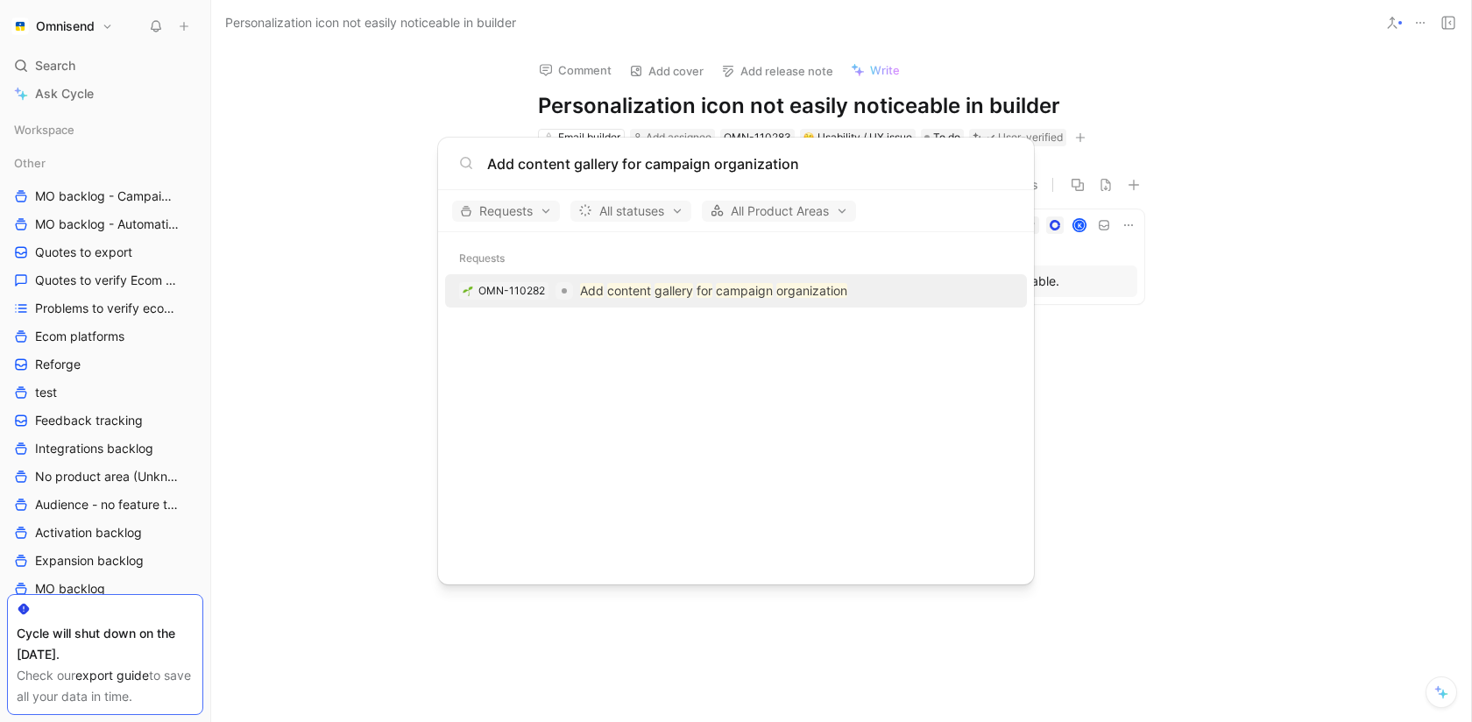
type input "Add content gallery for campaign organization"
click at [580, 280] on p "Add content gallery for campaign organization" at bounding box center [713, 290] width 267 height 21
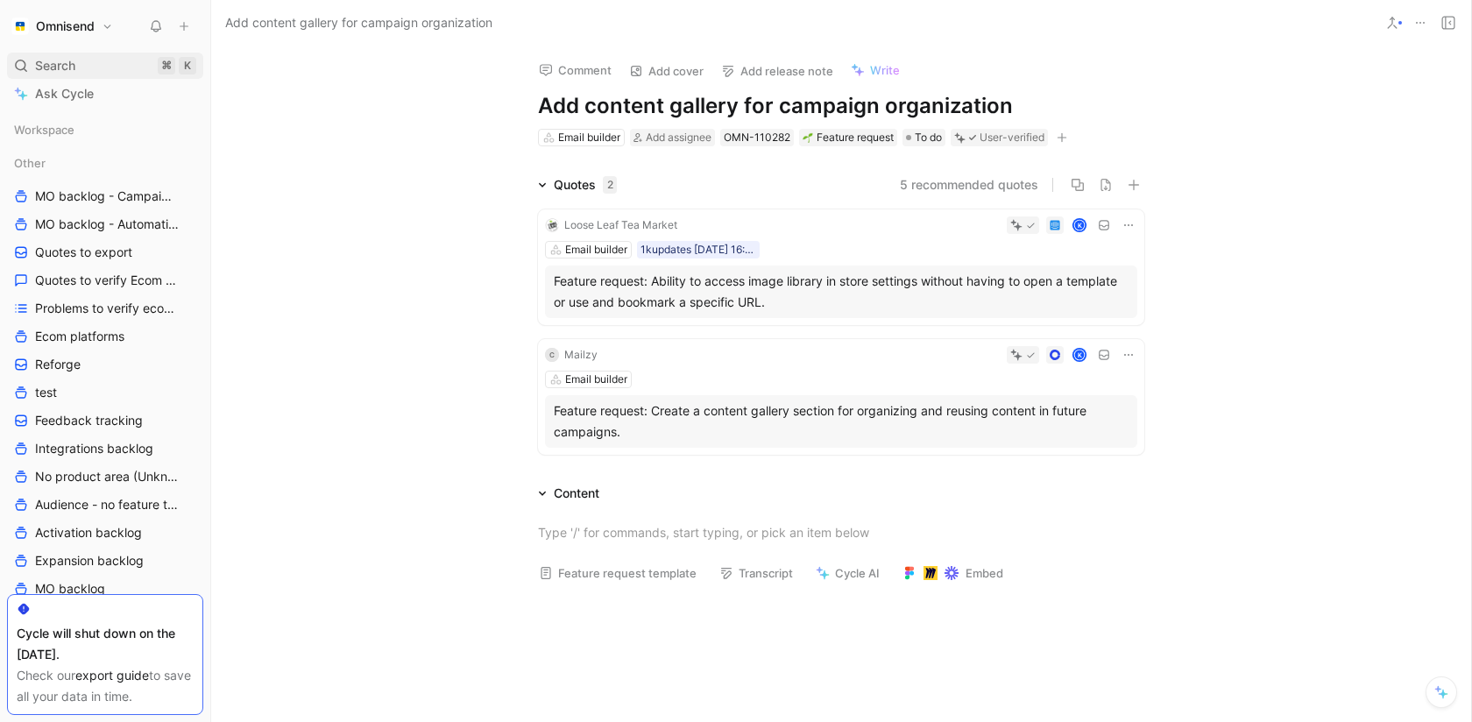
click at [48, 65] on span "Search" at bounding box center [55, 65] width 40 height 21
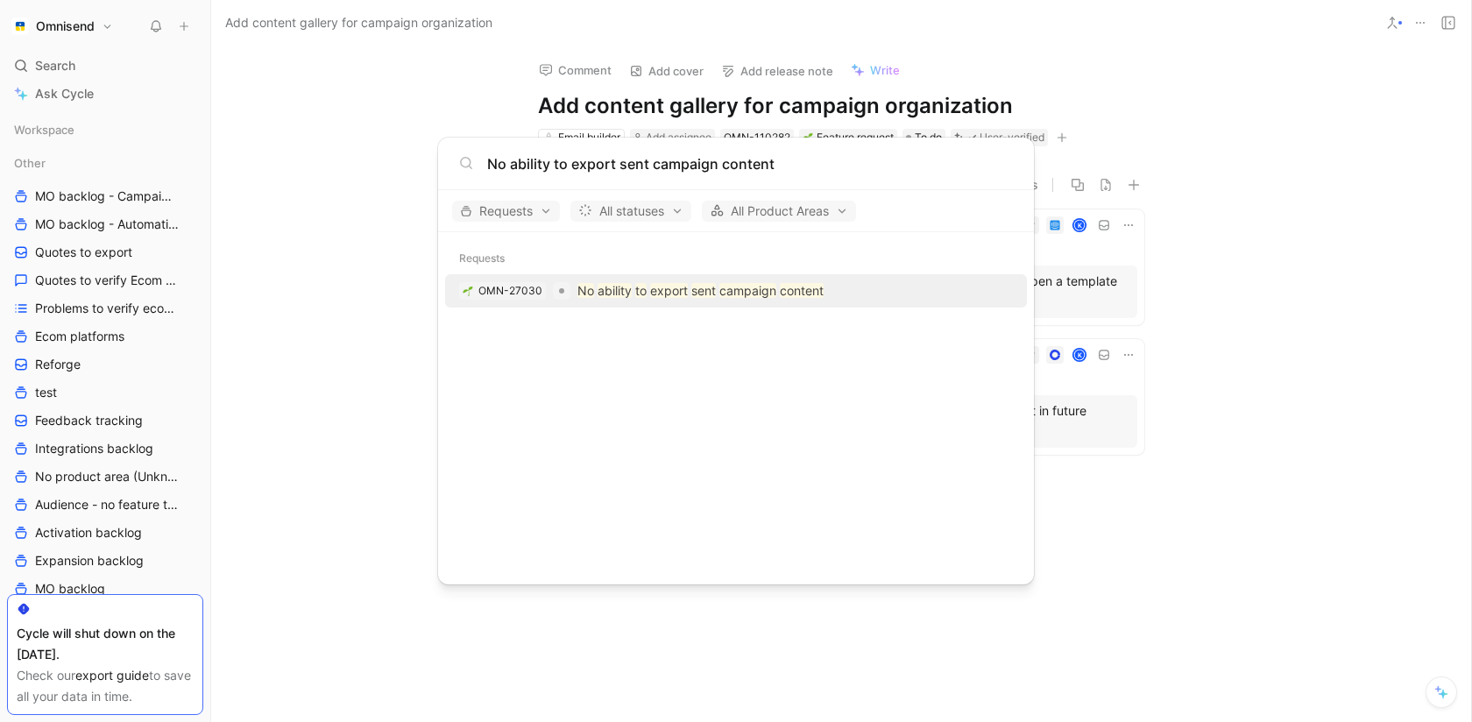
type input "No ability to export sent campaign content"
click at [618, 291] on mark "ability" at bounding box center [615, 290] width 34 height 15
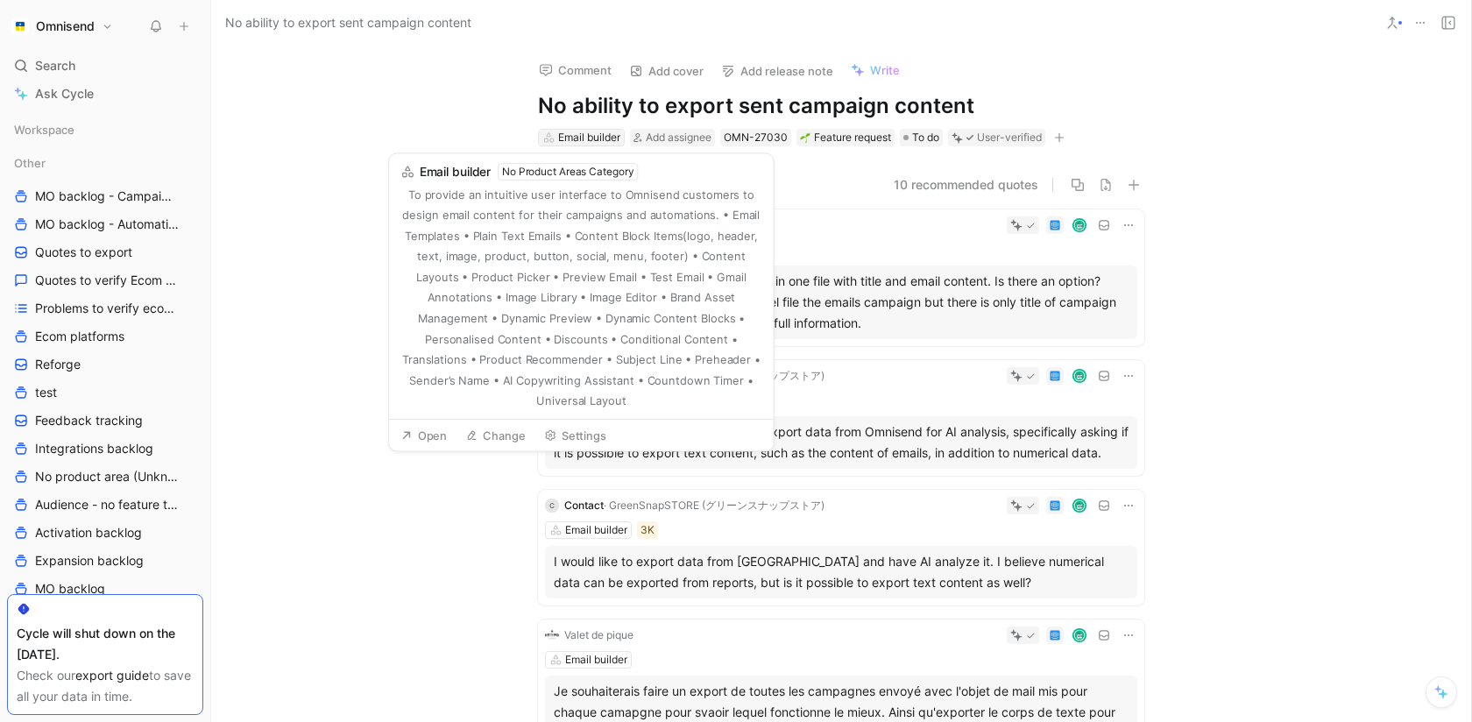
click at [593, 139] on div "Email builder" at bounding box center [589, 138] width 62 height 18
